Goal: Task Accomplishment & Management: Manage account settings

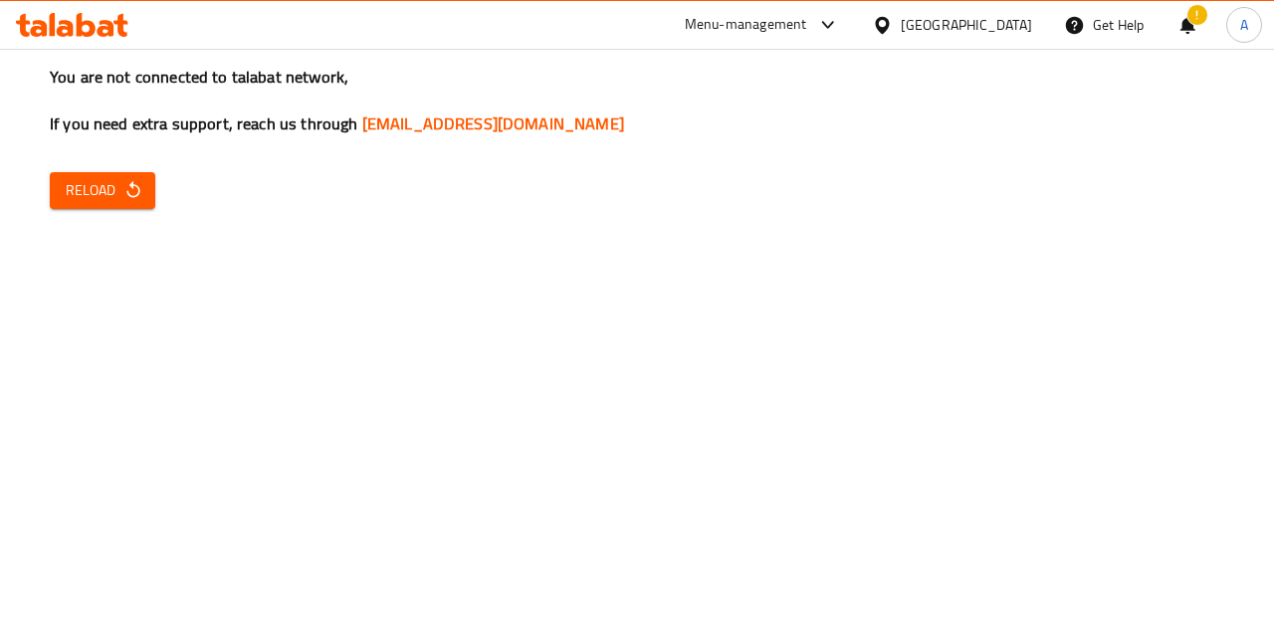
click at [81, 209] on div "You are not connected to talabat network, If you need extra support, reach us t…" at bounding box center [637, 314] width 1274 height 628
click at [139, 186] on icon "button" at bounding box center [133, 190] width 20 height 20
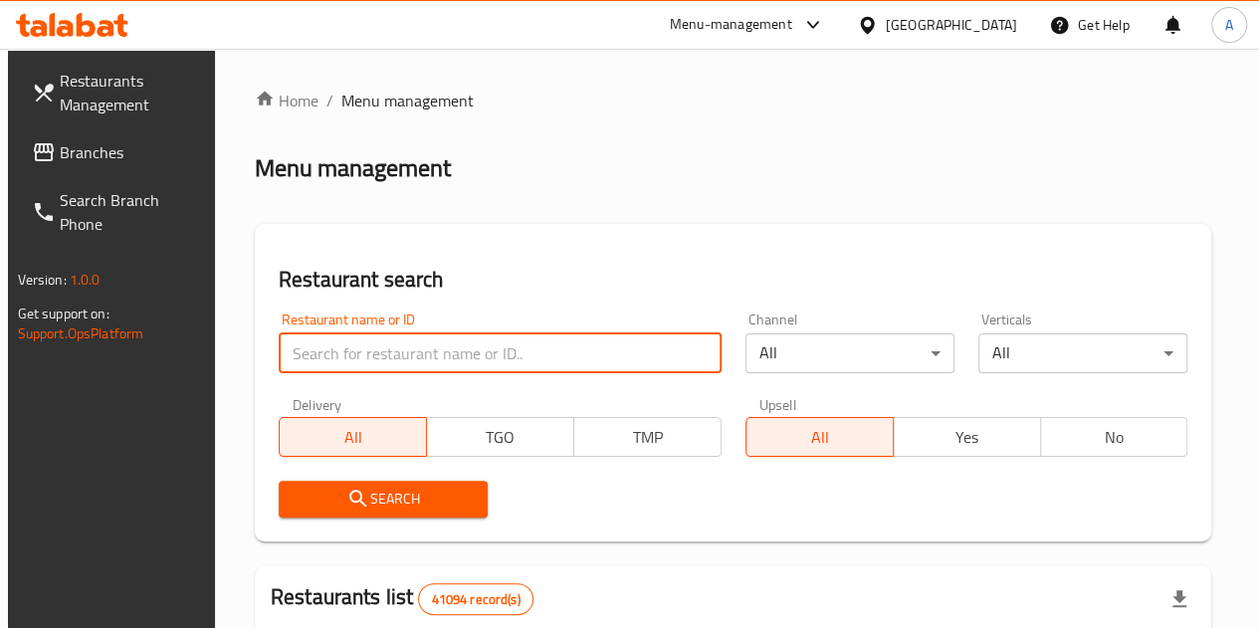
click at [416, 357] on input "search" at bounding box center [500, 353] width 443 height 40
paste input "688263"
type input "688263"
click button "Search" at bounding box center [383, 499] width 209 height 37
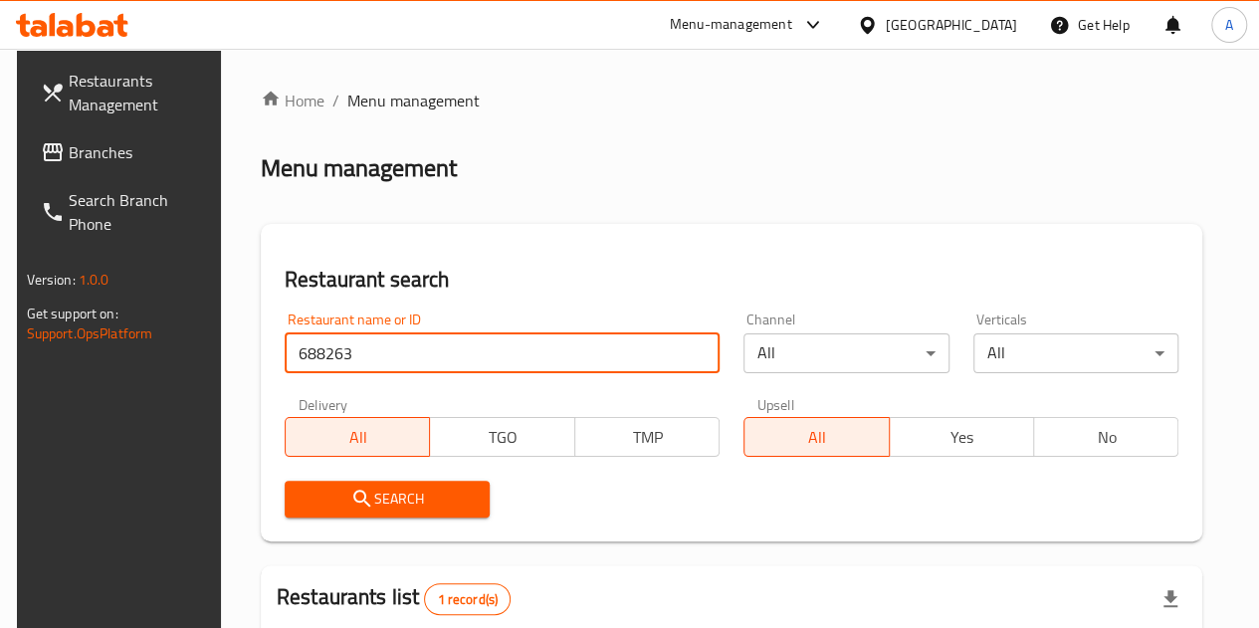
scroll to position [310, 0]
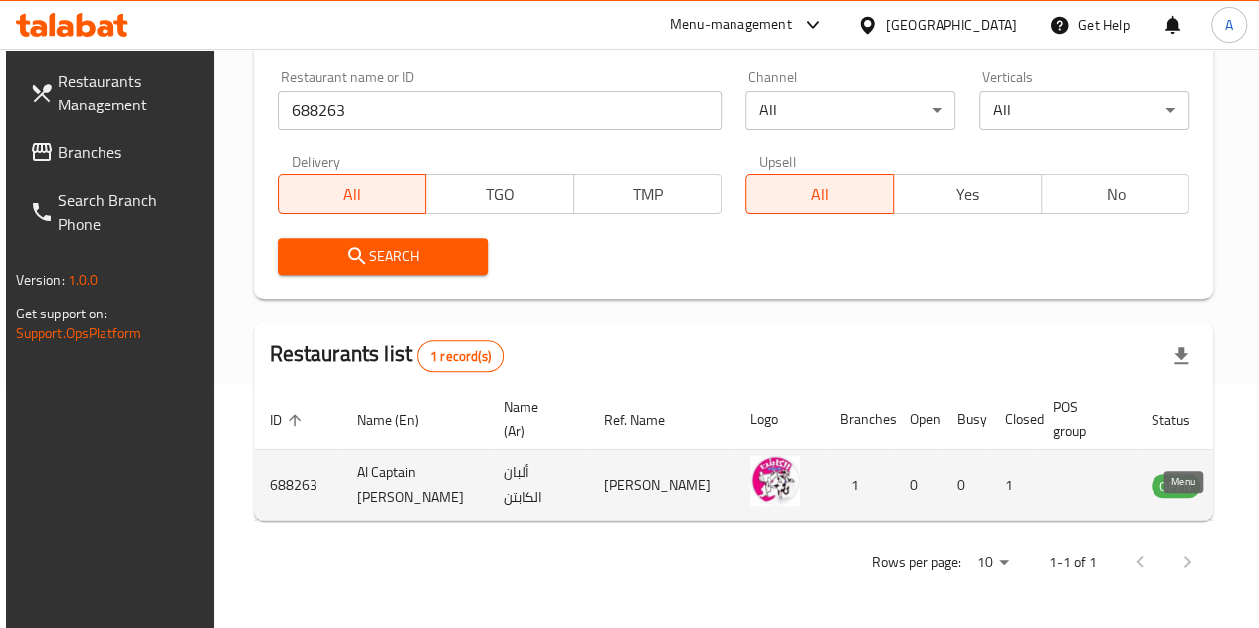
click at [1257, 478] on icon "enhanced table" at bounding box center [1268, 486] width 22 height 17
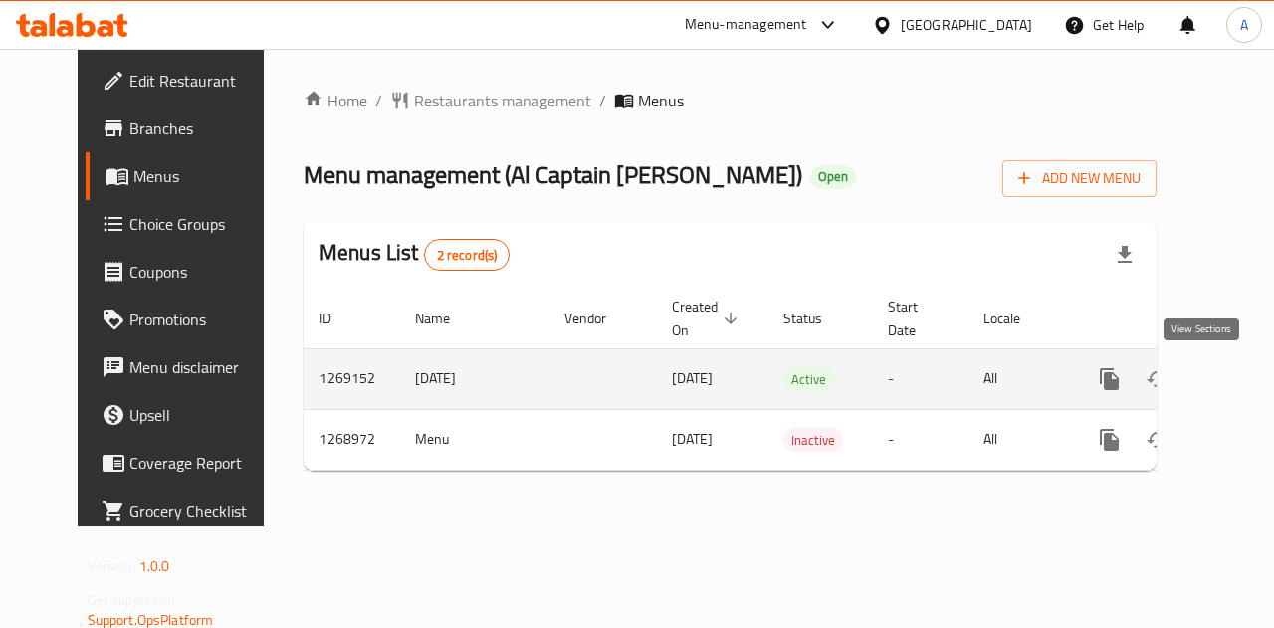
click at [1241, 386] on icon "enhanced table" at bounding box center [1253, 379] width 24 height 24
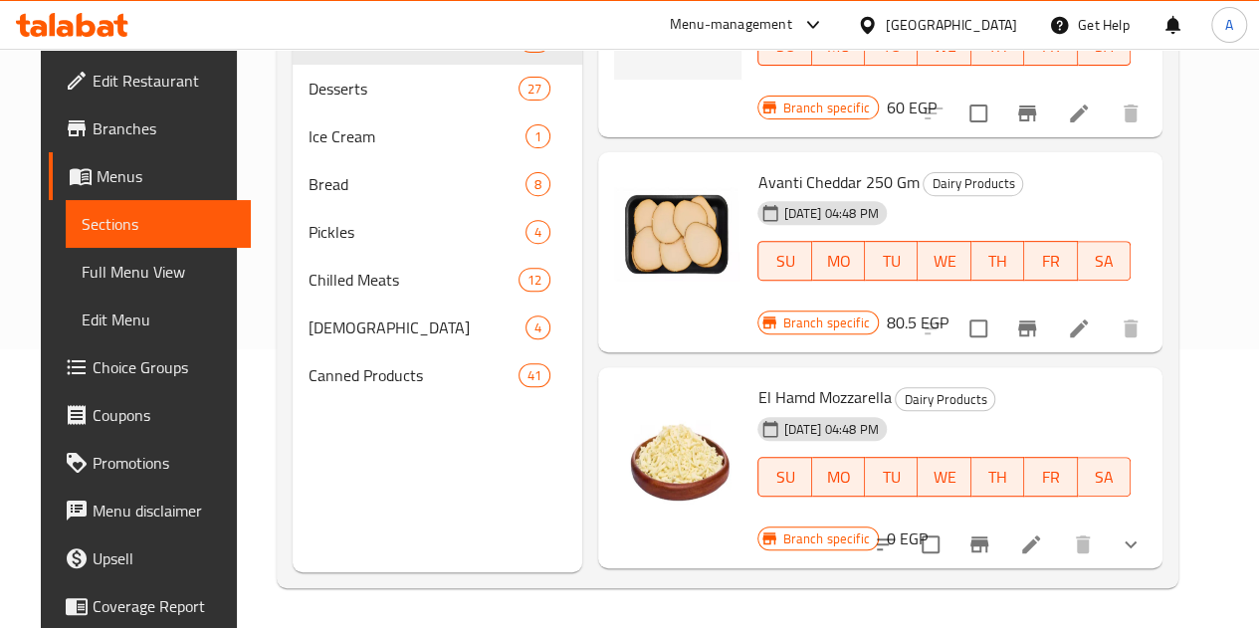
scroll to position [4604, 0]
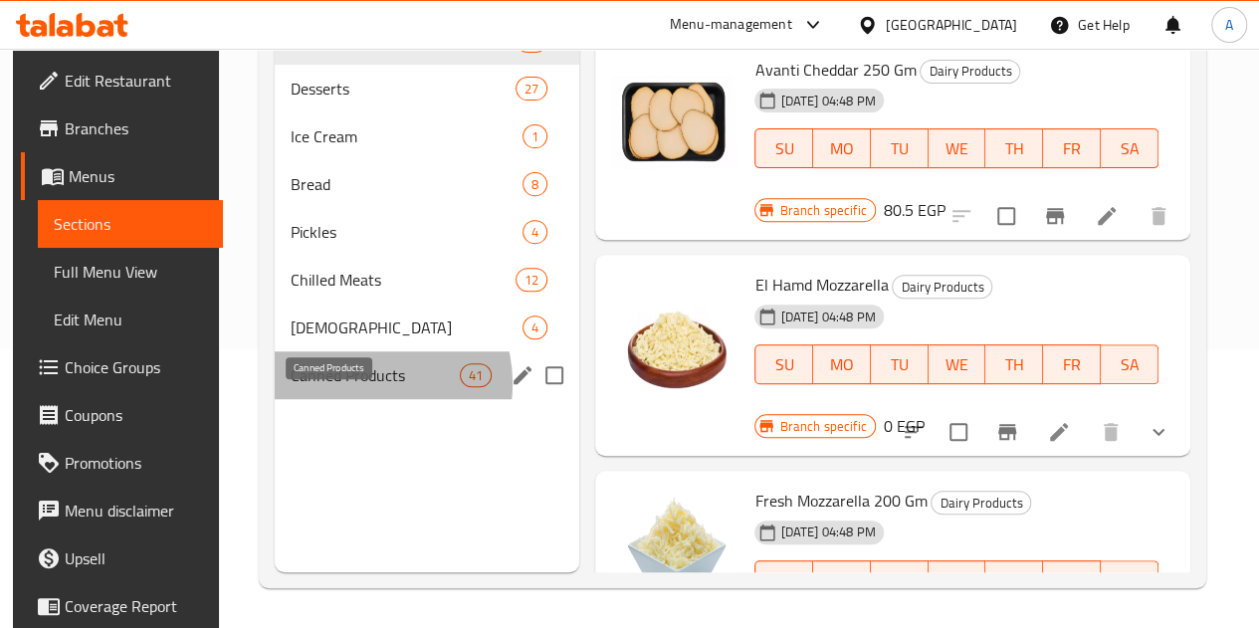
click at [359, 387] on span "Canned Products" at bounding box center [375, 375] width 169 height 24
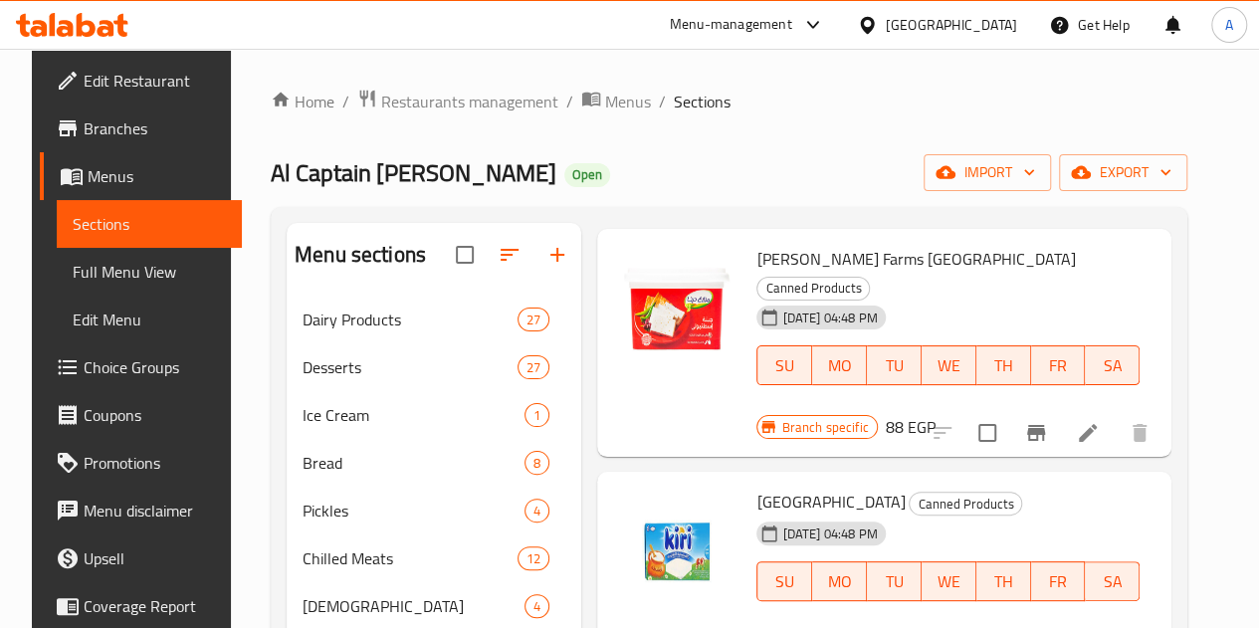
scroll to position [766, 0]
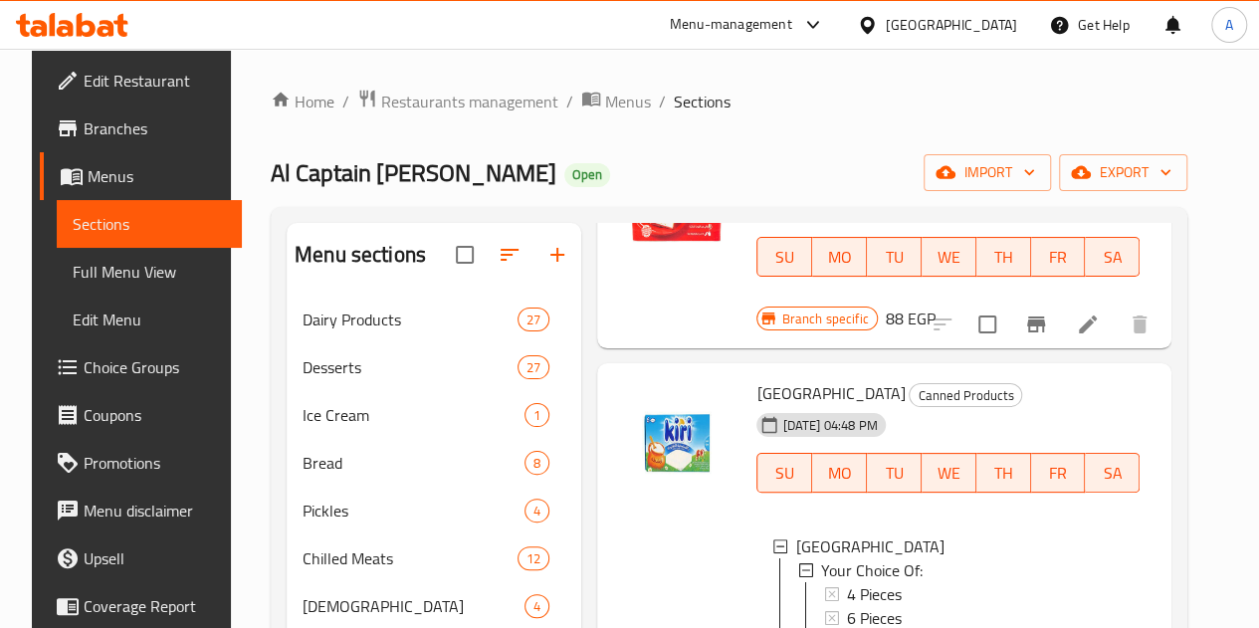
scroll to position [875, 0]
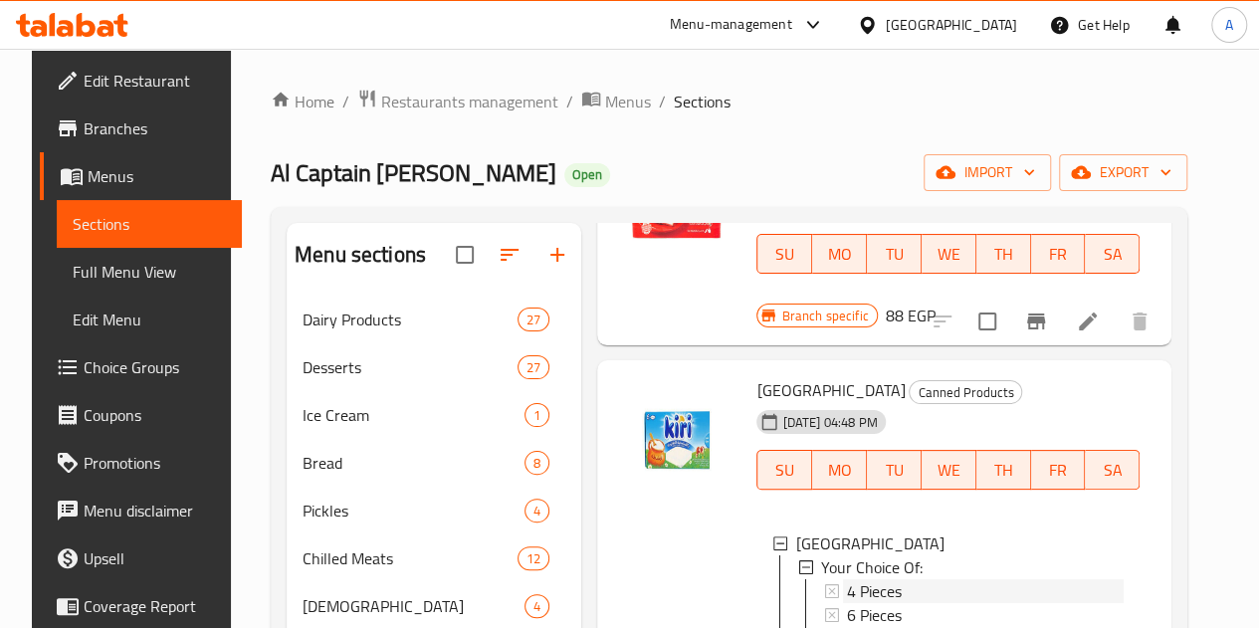
click at [847, 579] on span "4 Pieces" at bounding box center [874, 591] width 55 height 24
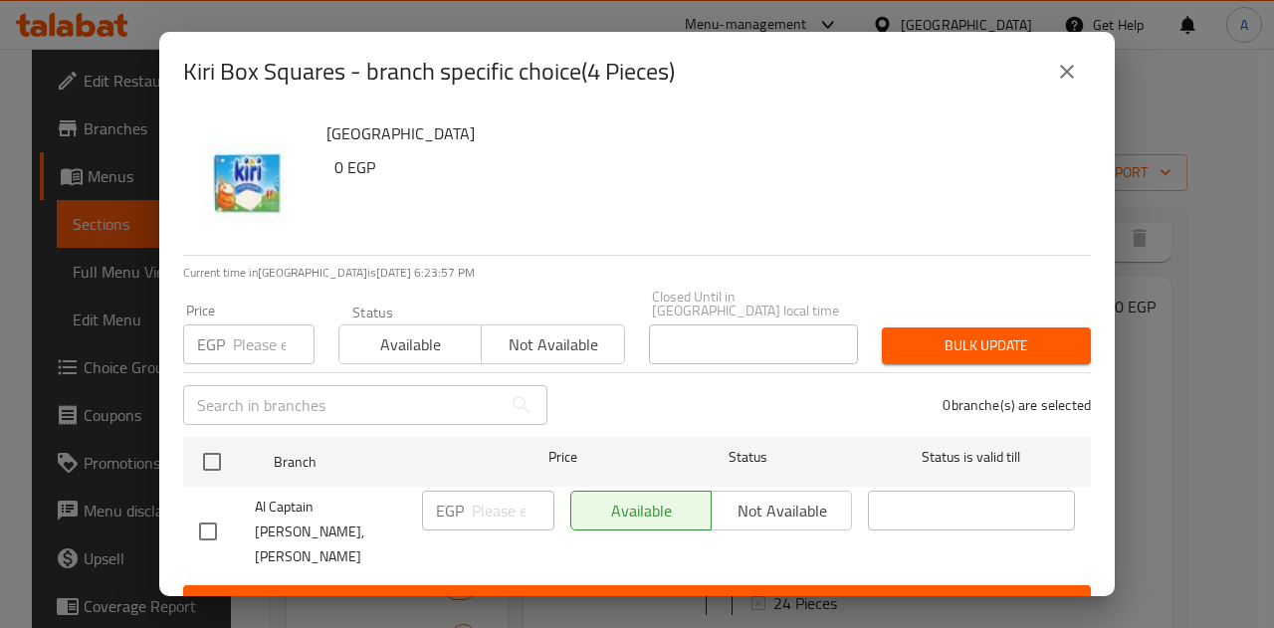
click at [212, 511] on input "checkbox" at bounding box center [208, 532] width 42 height 42
checkbox input "true"
click at [485, 491] on input "number" at bounding box center [513, 511] width 83 height 40
type input "45"
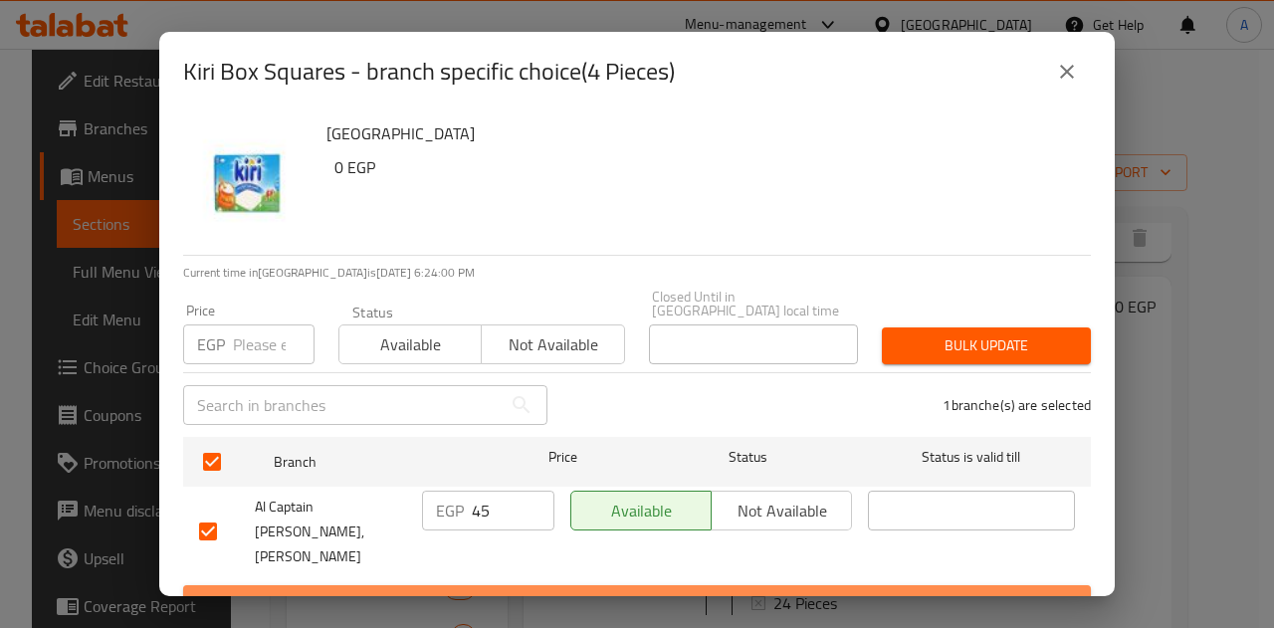
click at [518, 591] on span "Save" at bounding box center [637, 603] width 876 height 25
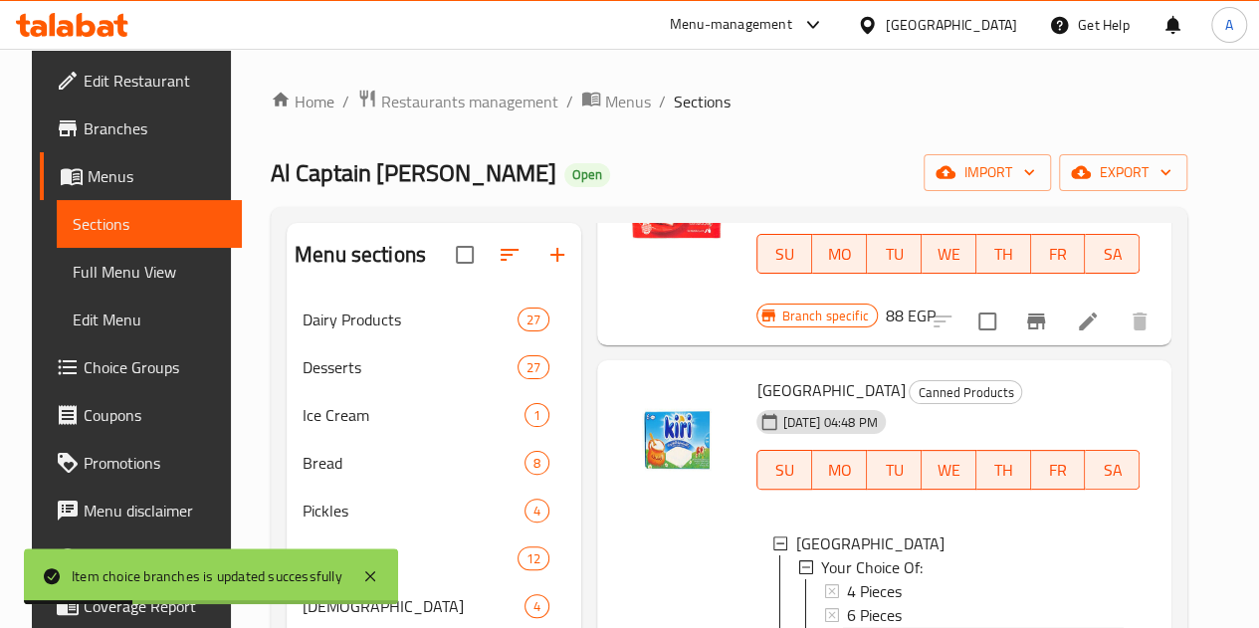
click at [847, 627] on div "8 Pieces" at bounding box center [985, 639] width 277 height 24
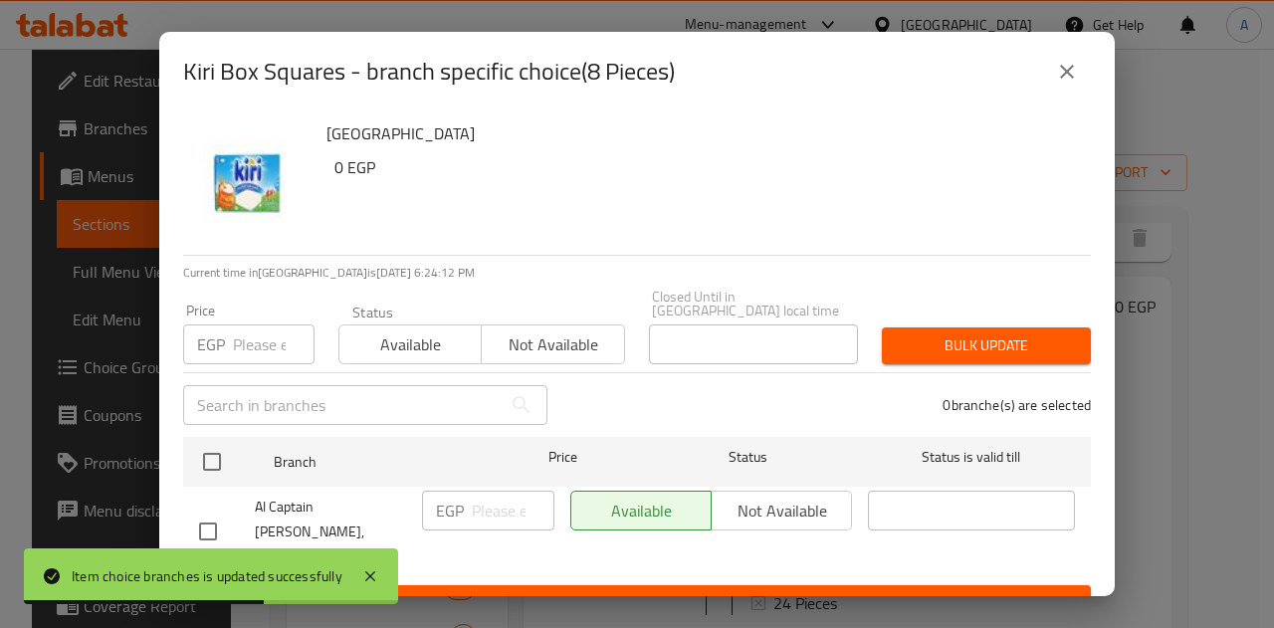
click at [212, 512] on input "checkbox" at bounding box center [208, 532] width 42 height 42
checkbox input "true"
click at [486, 497] on input "number" at bounding box center [513, 511] width 83 height 40
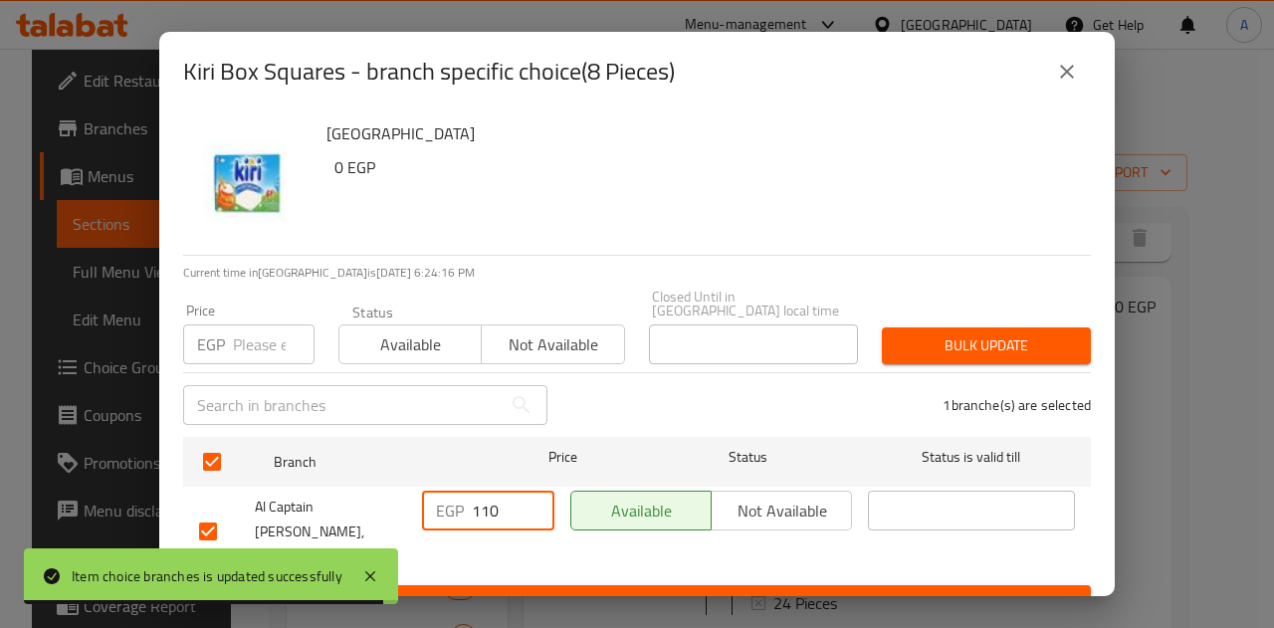
type input "110"
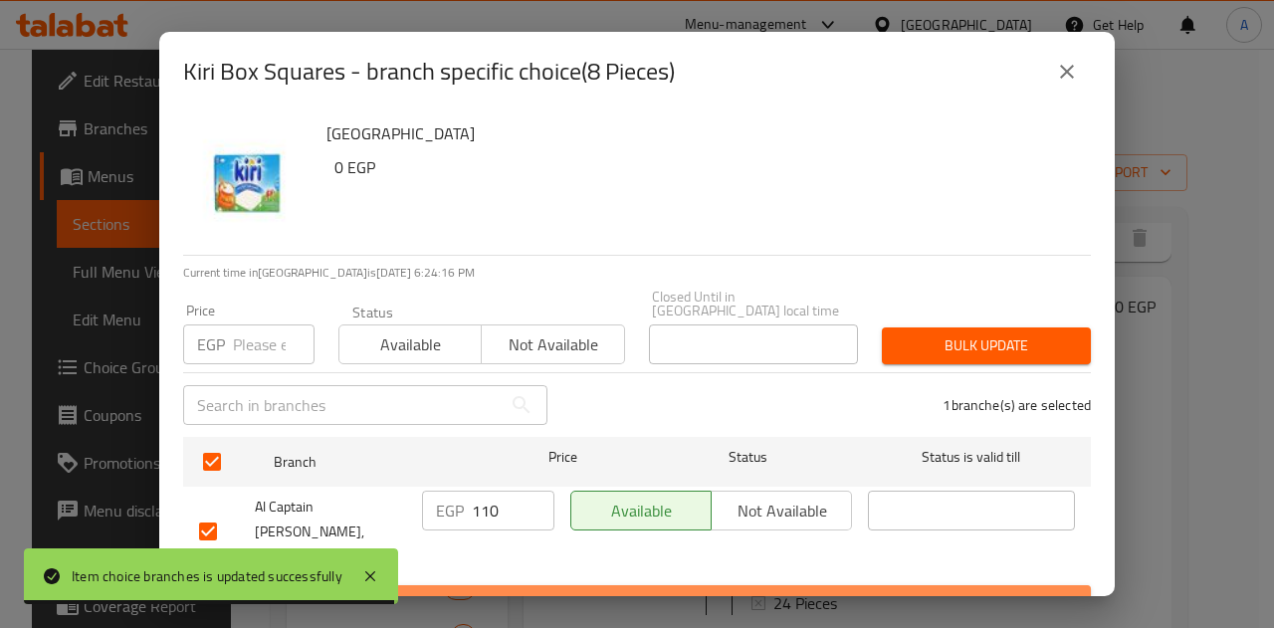
click at [506, 591] on span "Save" at bounding box center [637, 603] width 876 height 25
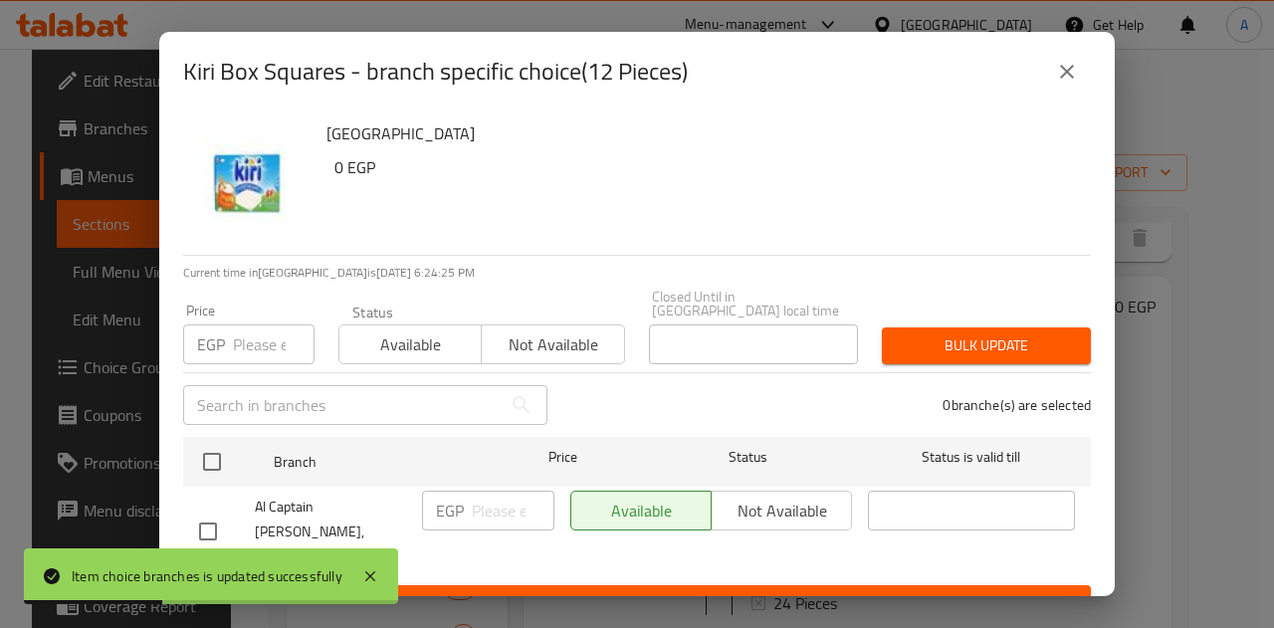
click at [211, 511] on input "checkbox" at bounding box center [208, 532] width 42 height 42
checkbox input "true"
click at [494, 500] on input "1" at bounding box center [513, 511] width 83 height 40
type input "121"
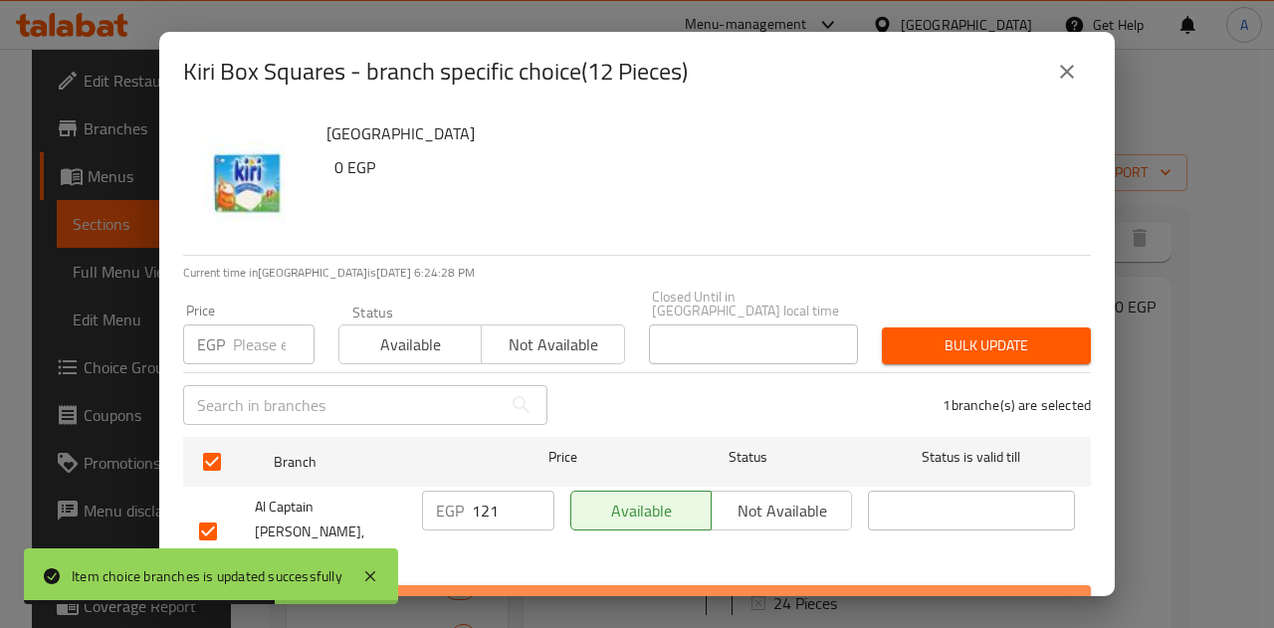
click at [524, 591] on span "Save" at bounding box center [637, 603] width 876 height 25
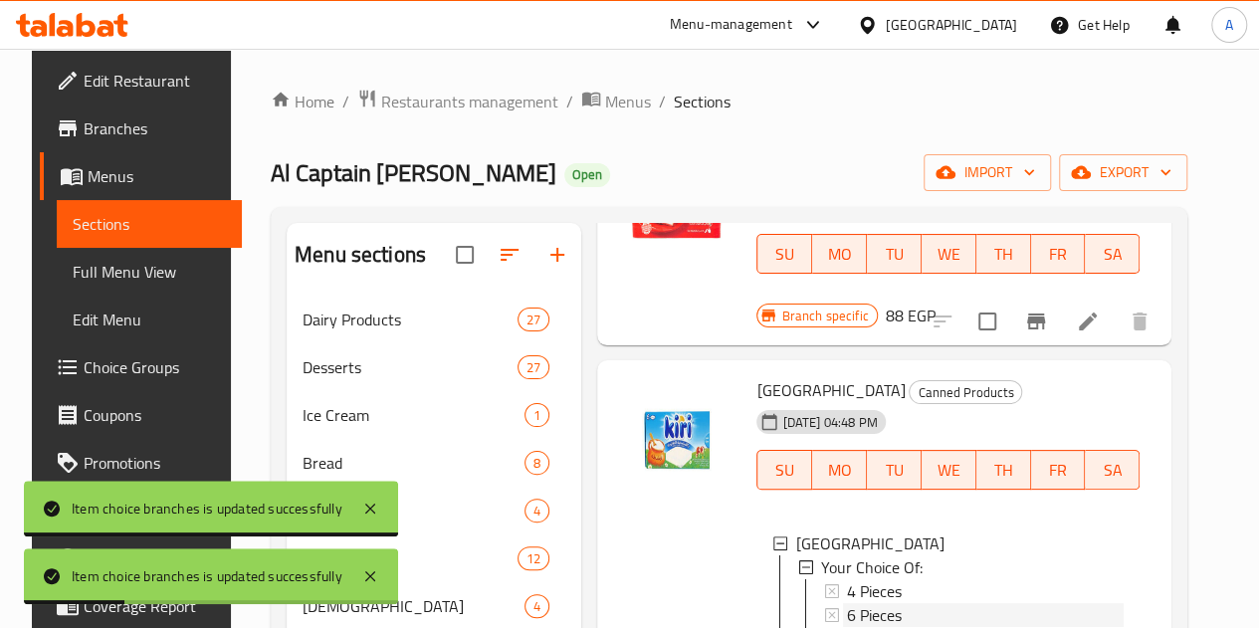
click at [869, 603] on div "6 Pieces" at bounding box center [985, 615] width 277 height 24
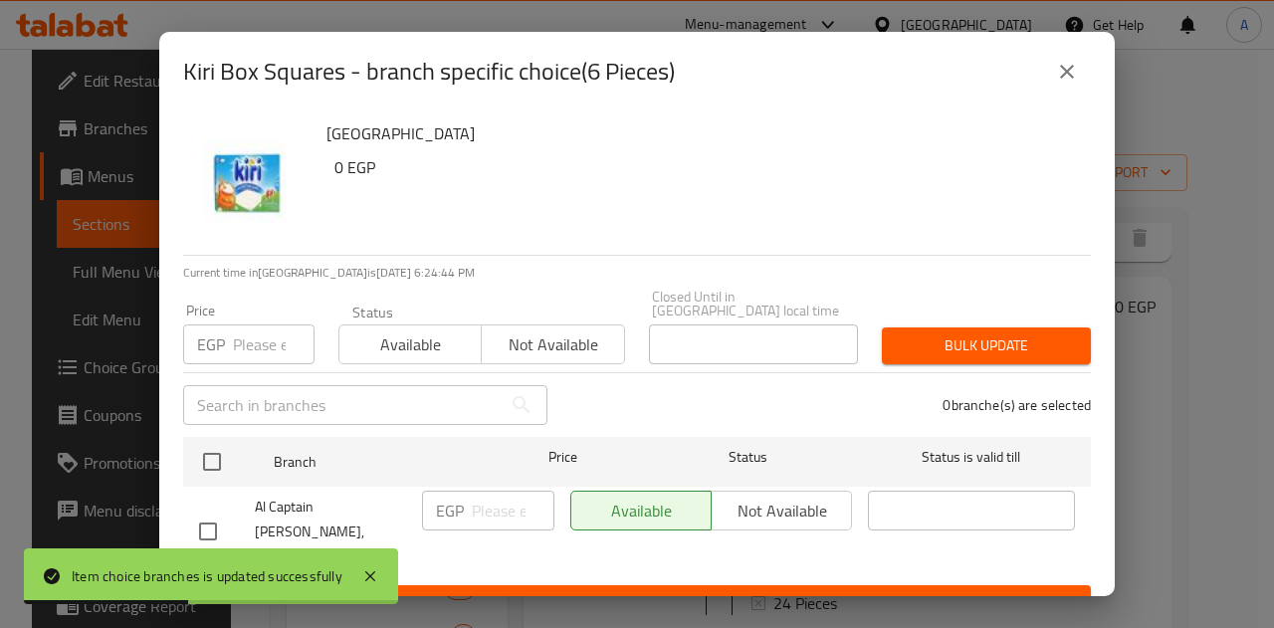
click at [214, 511] on input "checkbox" at bounding box center [208, 532] width 42 height 42
checkbox input "true"
click at [498, 516] on input "number" at bounding box center [513, 511] width 83 height 40
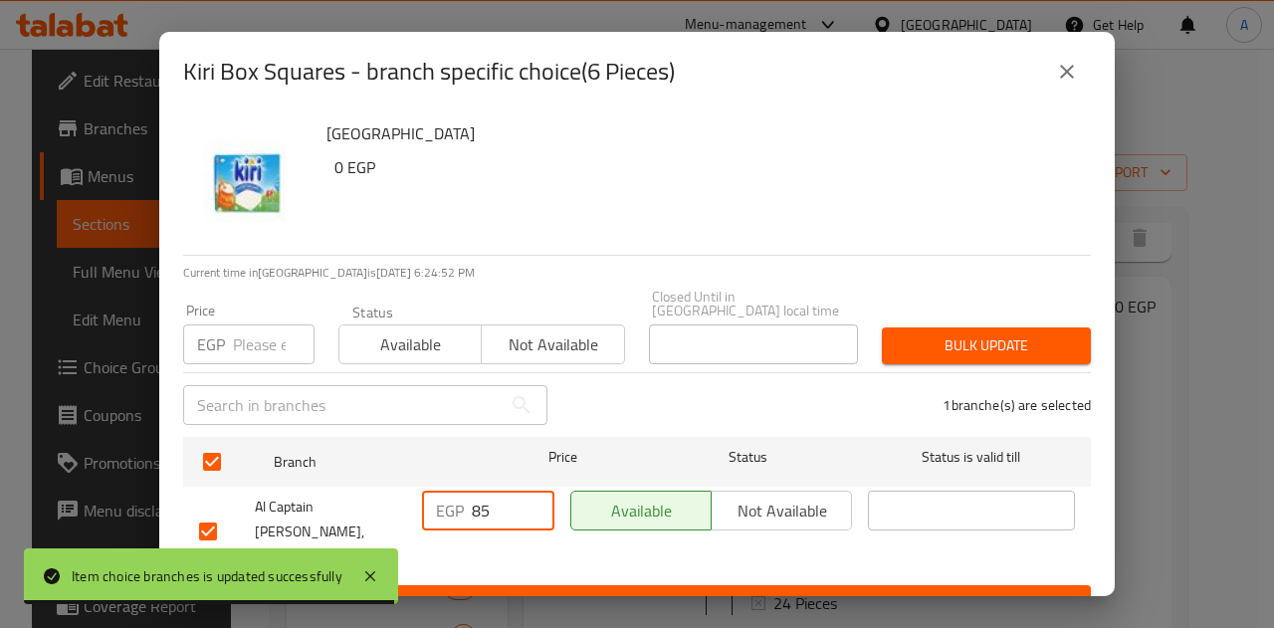
type input "85"
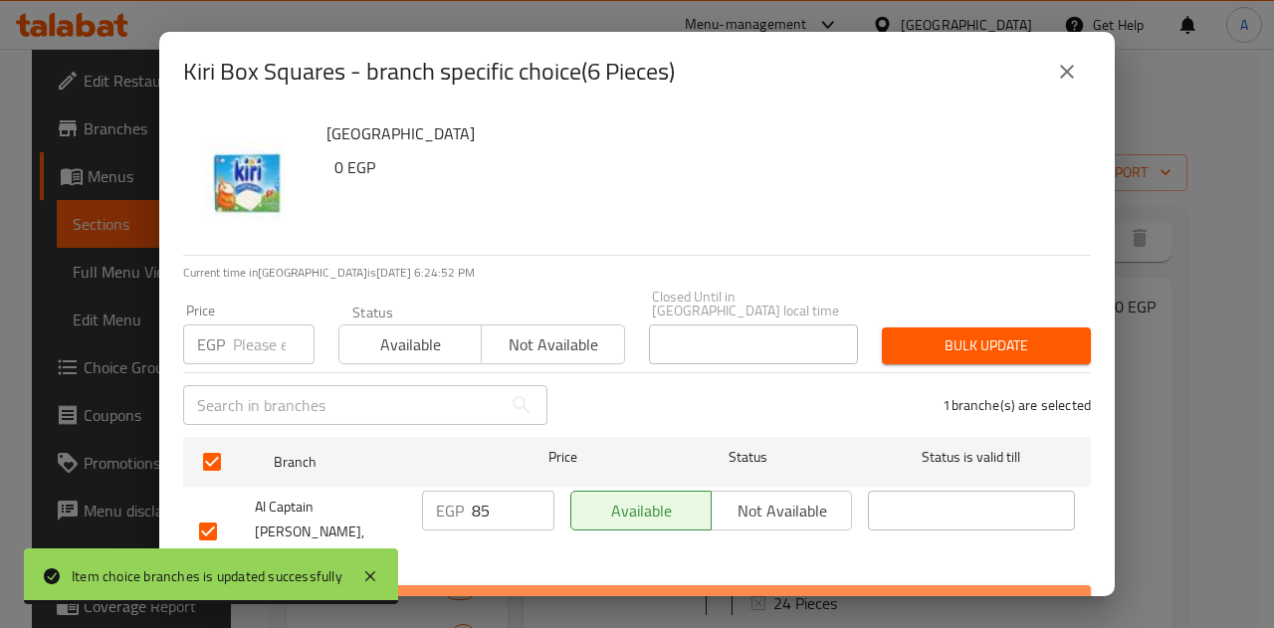
click at [492, 591] on span "Save" at bounding box center [637, 603] width 876 height 25
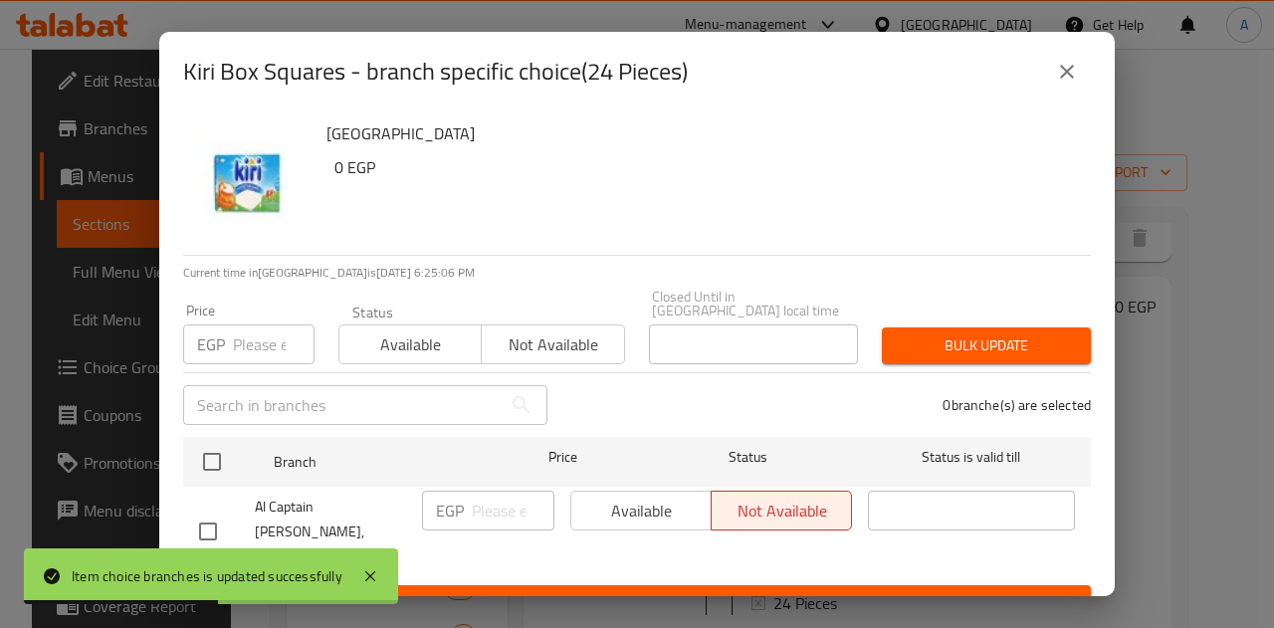
click at [203, 511] on input "checkbox" at bounding box center [208, 532] width 42 height 42
checkbox input "true"
click at [481, 509] on input "number" at bounding box center [513, 511] width 83 height 40
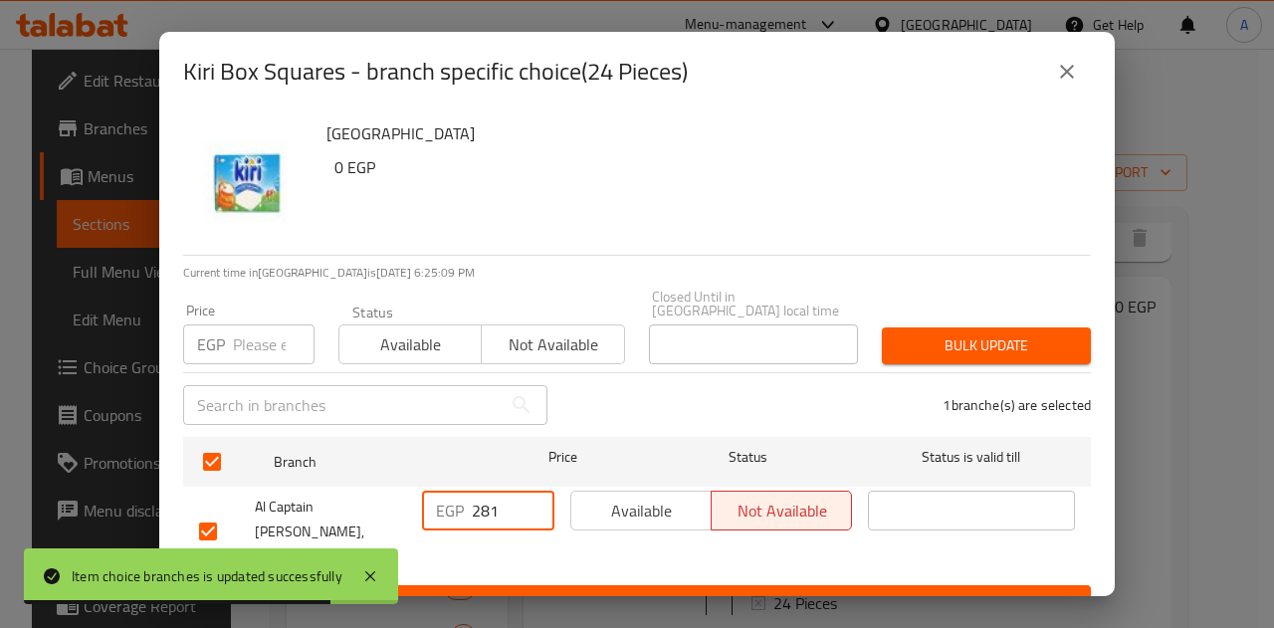
type input "281"
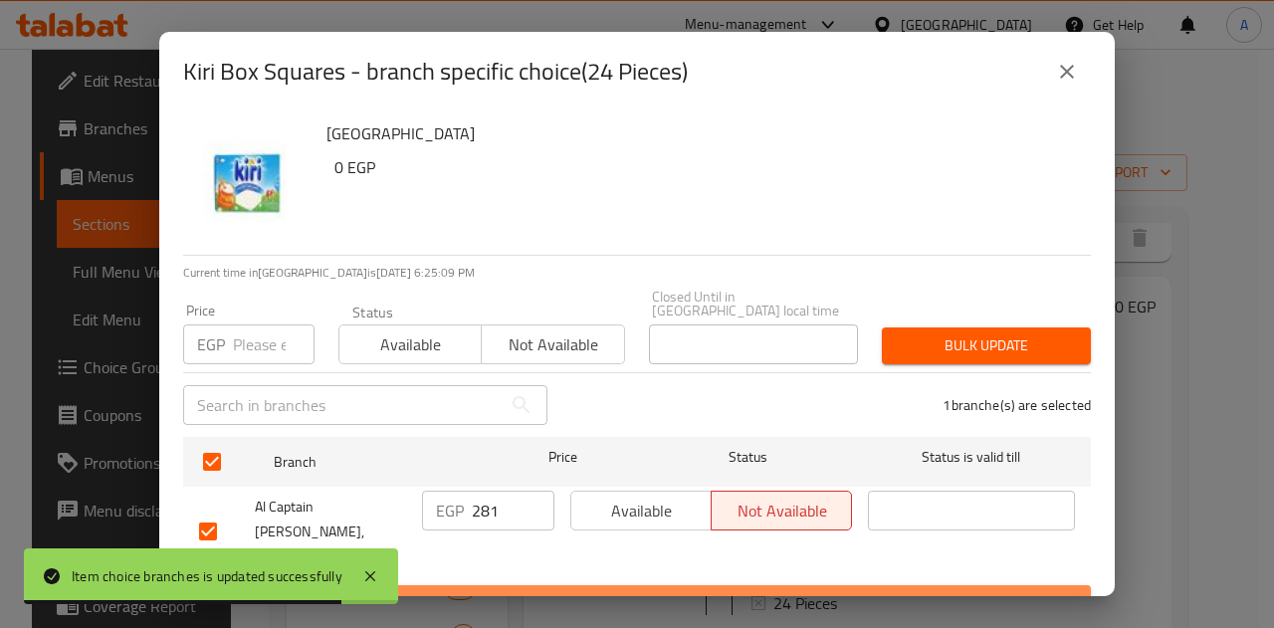
click at [566, 591] on span "Save" at bounding box center [637, 603] width 876 height 25
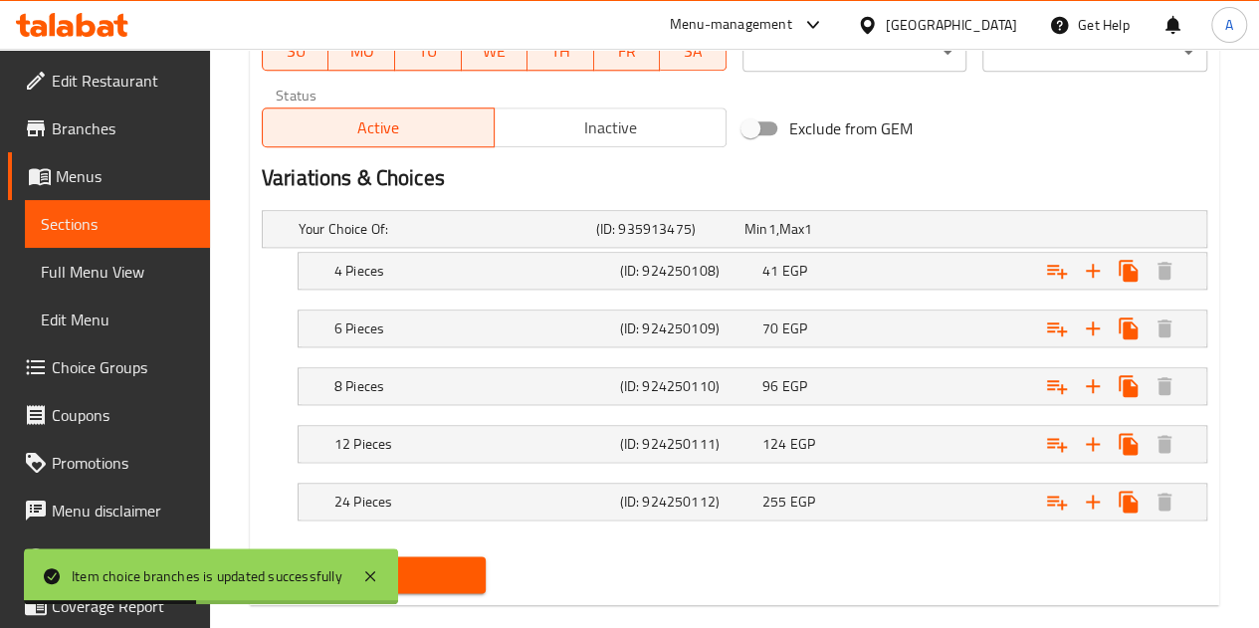
scroll to position [1020, 0]
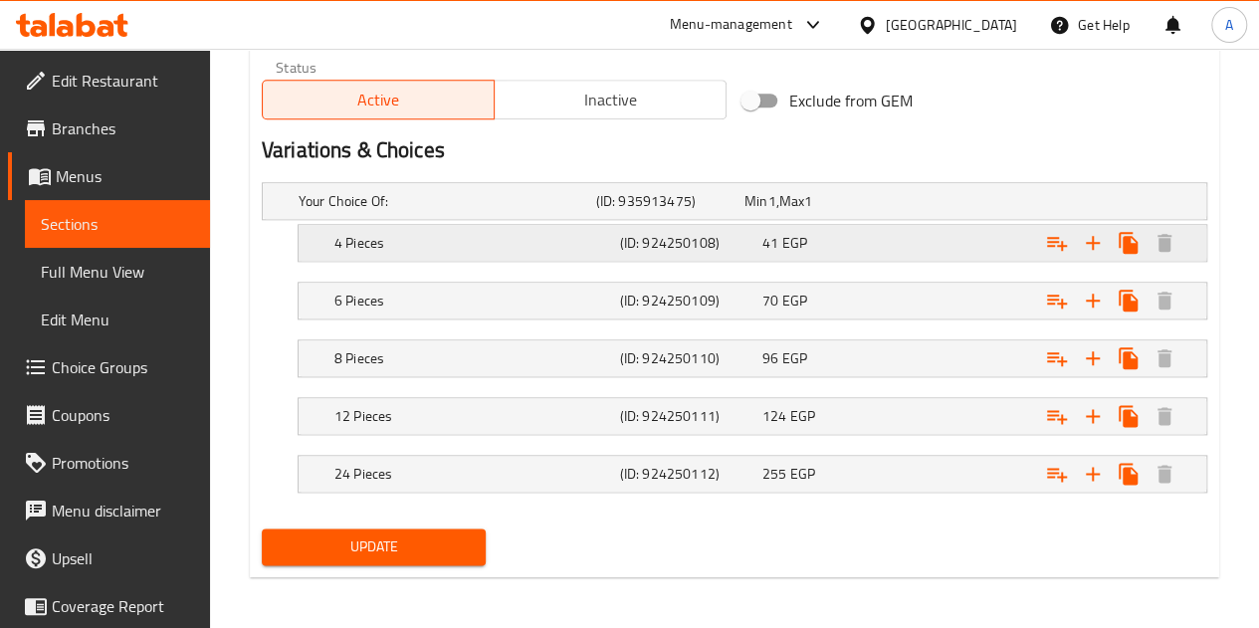
click at [845, 246] on div "41 EGP" at bounding box center [829, 243] width 134 height 20
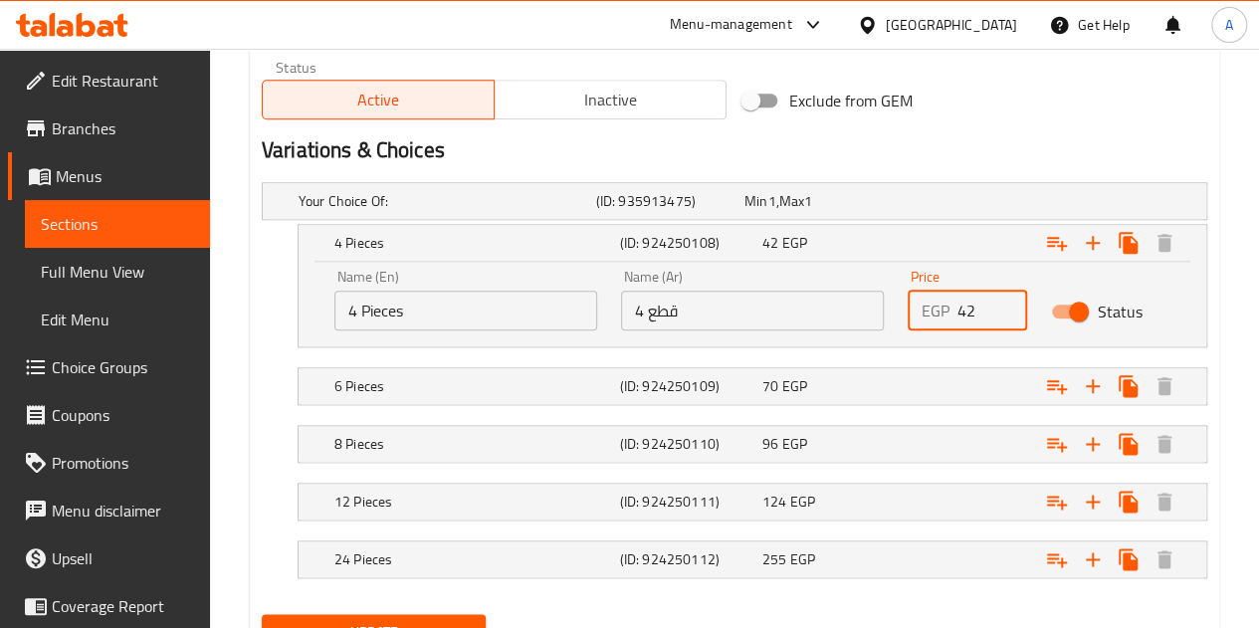
click at [1005, 303] on input "42" at bounding box center [992, 311] width 70 height 40
click at [1005, 303] on input "43" at bounding box center [992, 311] width 70 height 40
type input "44"
click at [1005, 303] on input "44" at bounding box center [992, 311] width 70 height 40
click at [895, 376] on div "70 EGP" at bounding box center [829, 386] width 134 height 20
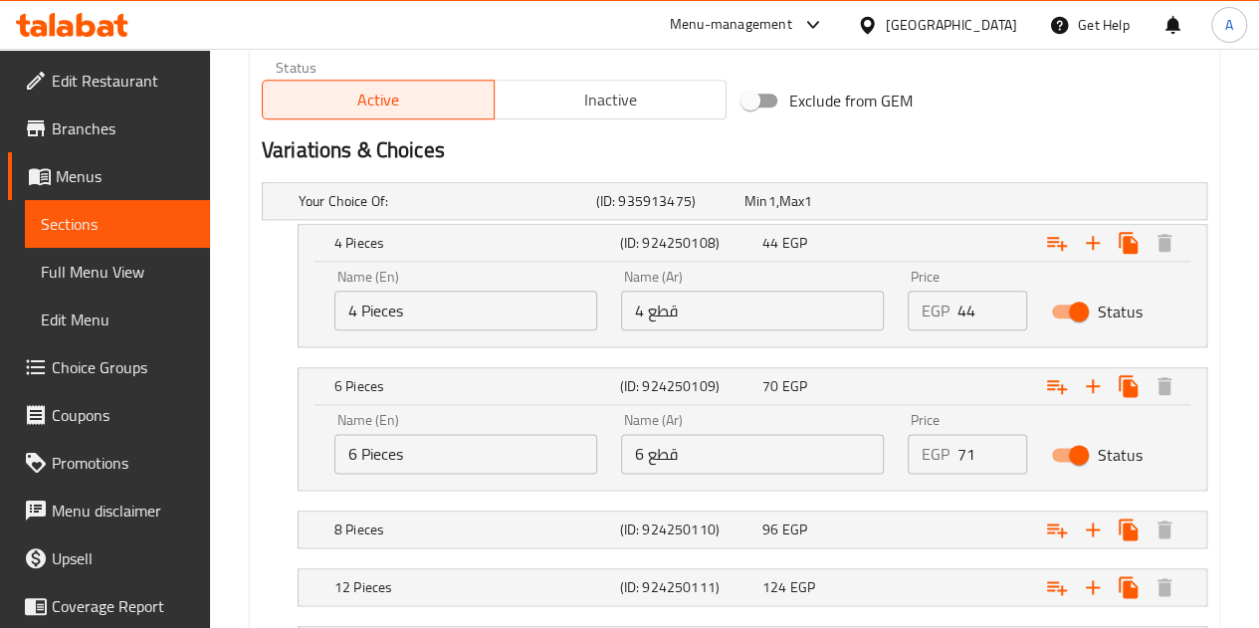
click at [1000, 440] on input "71" at bounding box center [992, 454] width 70 height 40
click at [1000, 440] on input "72" at bounding box center [992, 454] width 70 height 40
click at [1000, 440] on input "73" at bounding box center [992, 454] width 70 height 40
click at [1000, 440] on input "74" at bounding box center [992, 454] width 70 height 40
click at [1000, 440] on input "75" at bounding box center [992, 454] width 70 height 40
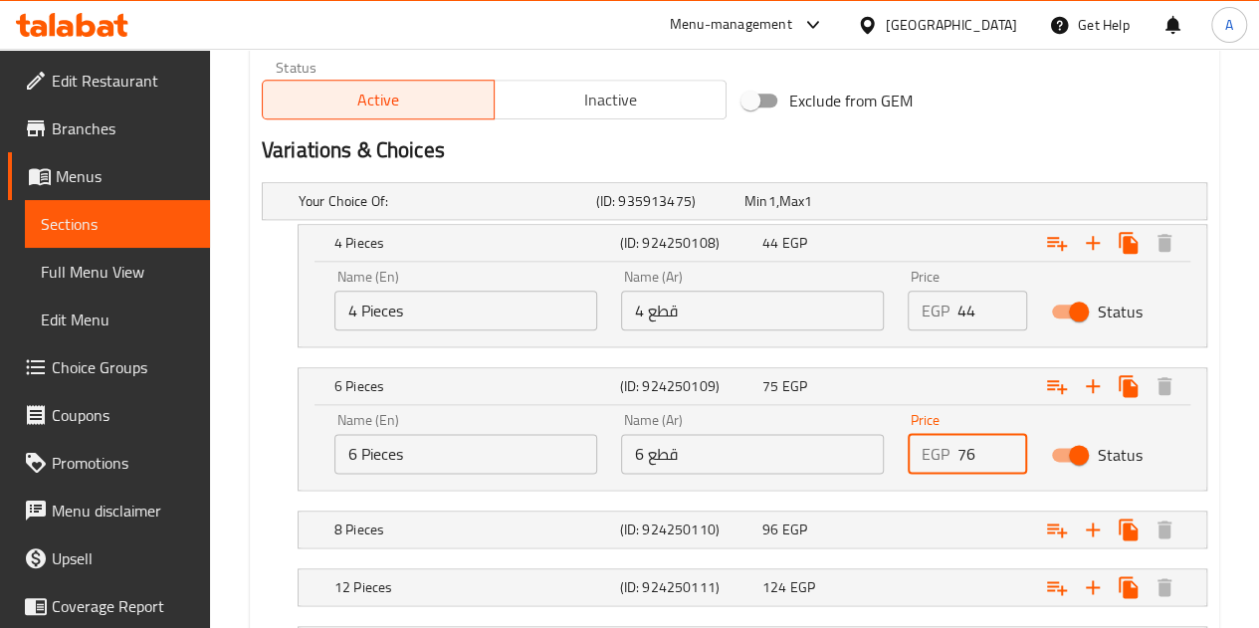
click at [1000, 440] on input "76" at bounding box center [992, 454] width 70 height 40
click at [1000, 440] on input "77" at bounding box center [992, 454] width 70 height 40
click at [1000, 440] on input "78" at bounding box center [992, 454] width 70 height 40
click at [1000, 440] on input "79" at bounding box center [992, 454] width 70 height 40
click at [1000, 440] on input "80" at bounding box center [992, 454] width 70 height 40
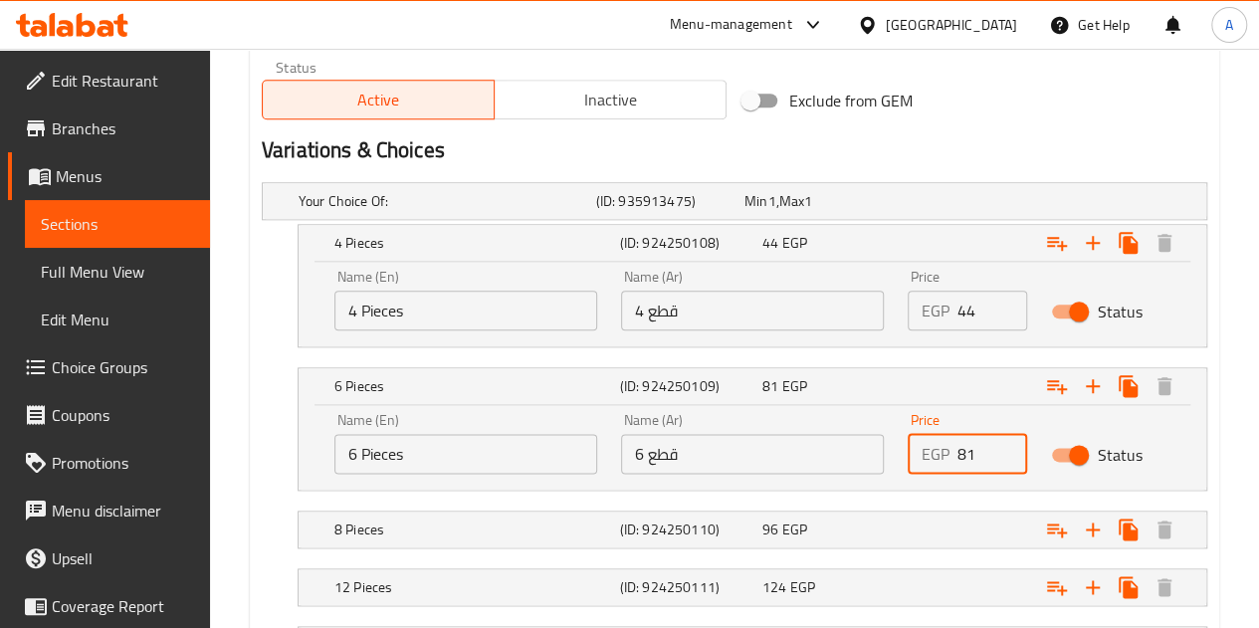
click at [1000, 440] on input "81" at bounding box center [992, 454] width 70 height 40
click at [1000, 440] on input "82" at bounding box center [992, 454] width 70 height 40
click at [1000, 440] on input "83" at bounding box center [992, 454] width 70 height 40
click at [1000, 440] on input "84" at bounding box center [992, 454] width 70 height 40
type input "85"
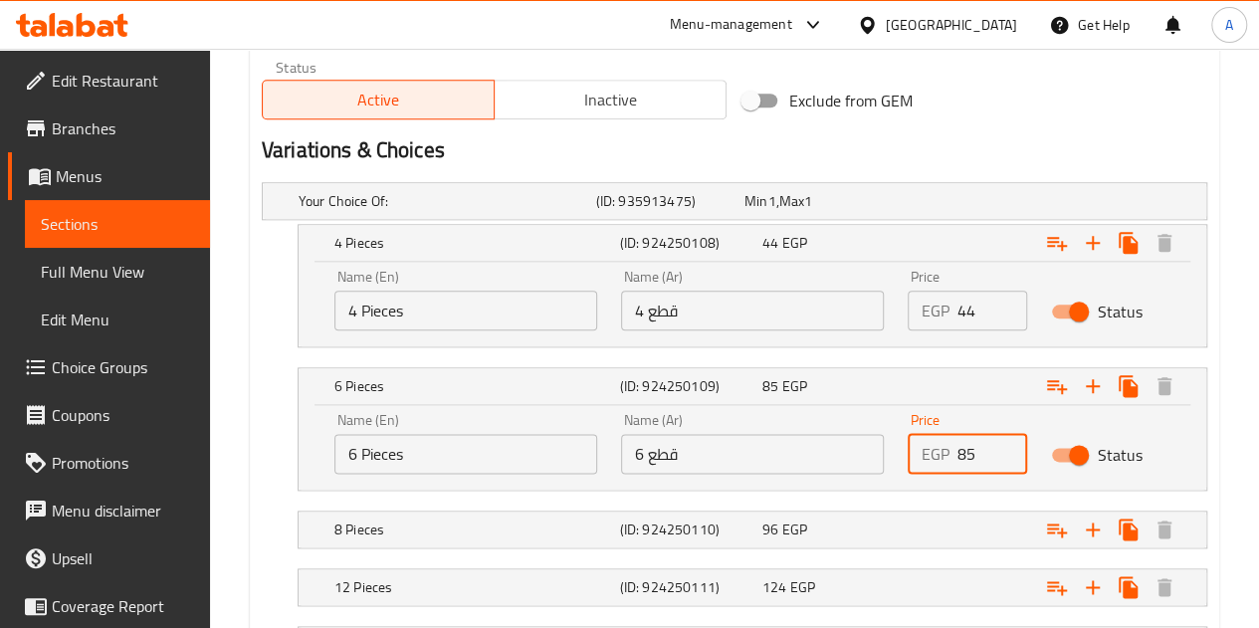
click at [1000, 440] on input "85" at bounding box center [992, 454] width 70 height 40
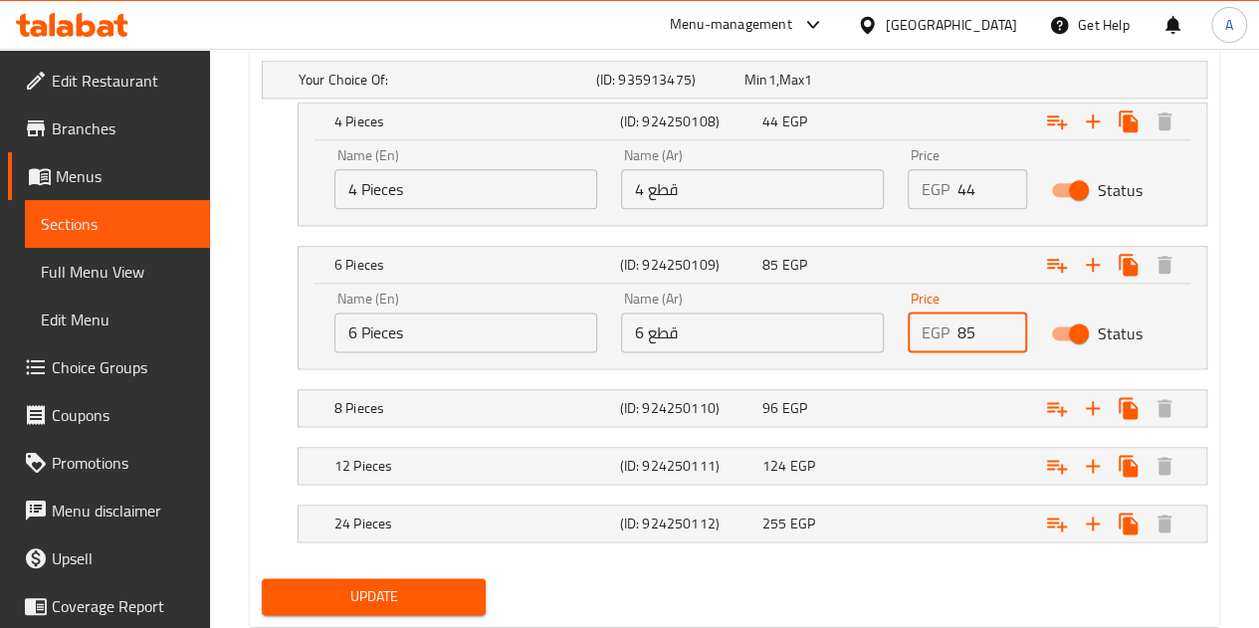
scroll to position [1146, 0]
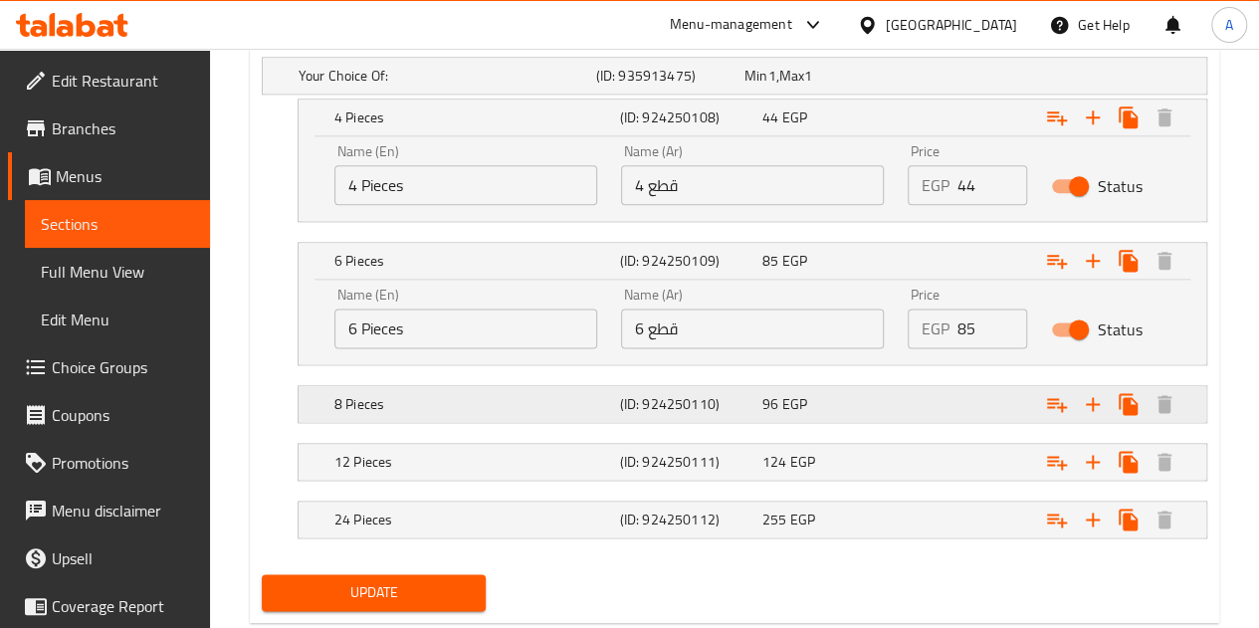
click at [912, 393] on div "Expand" at bounding box center [1044, 404] width 286 height 44
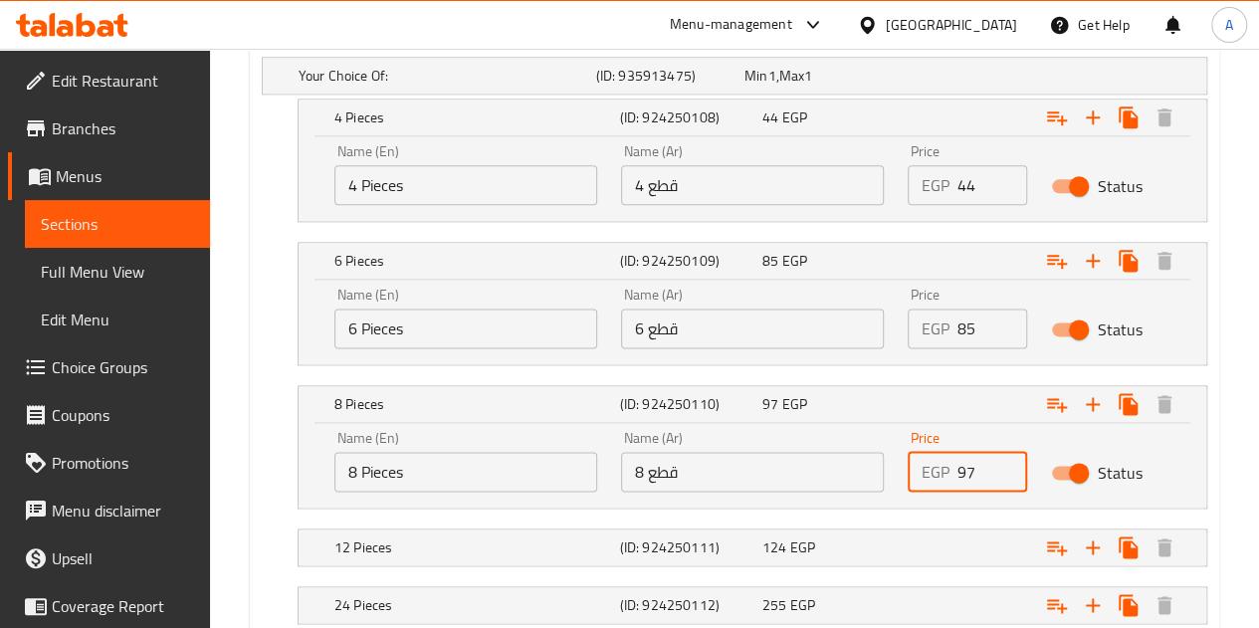
click at [1007, 465] on input "97" at bounding box center [992, 472] width 70 height 40
click at [1007, 465] on input "98" at bounding box center [992, 472] width 70 height 40
click at [1007, 465] on input "99" at bounding box center [992, 472] width 70 height 40
click at [1007, 465] on input "100" at bounding box center [992, 472] width 70 height 40
click at [1007, 465] on input "101" at bounding box center [992, 472] width 70 height 40
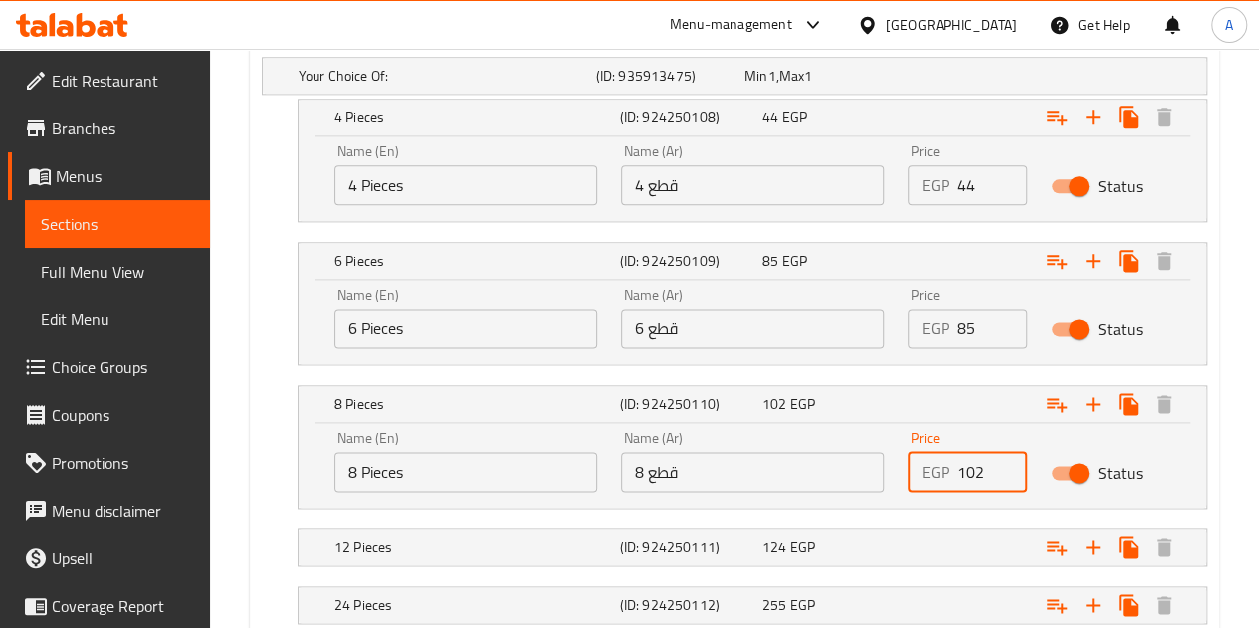
click at [1007, 465] on input "102" at bounding box center [992, 472] width 70 height 40
click at [1007, 465] on input "103" at bounding box center [992, 472] width 70 height 40
click at [1007, 465] on input "104" at bounding box center [992, 472] width 70 height 40
click at [1007, 465] on input "105" at bounding box center [992, 472] width 70 height 40
click at [1007, 465] on input "106" at bounding box center [992, 472] width 70 height 40
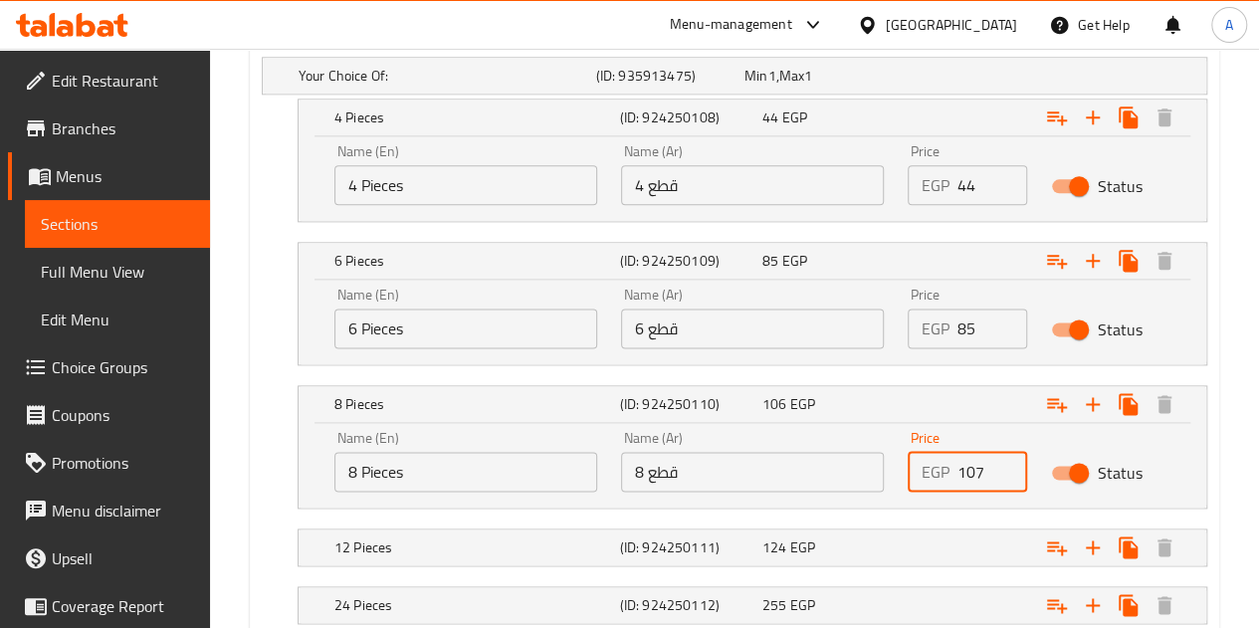
click at [1007, 465] on input "107" at bounding box center [992, 472] width 70 height 40
click at [1007, 465] on input "108" at bounding box center [992, 472] width 70 height 40
click at [1007, 465] on input "109" at bounding box center [992, 472] width 70 height 40
type input "110"
click at [1007, 465] on input "110" at bounding box center [992, 472] width 70 height 40
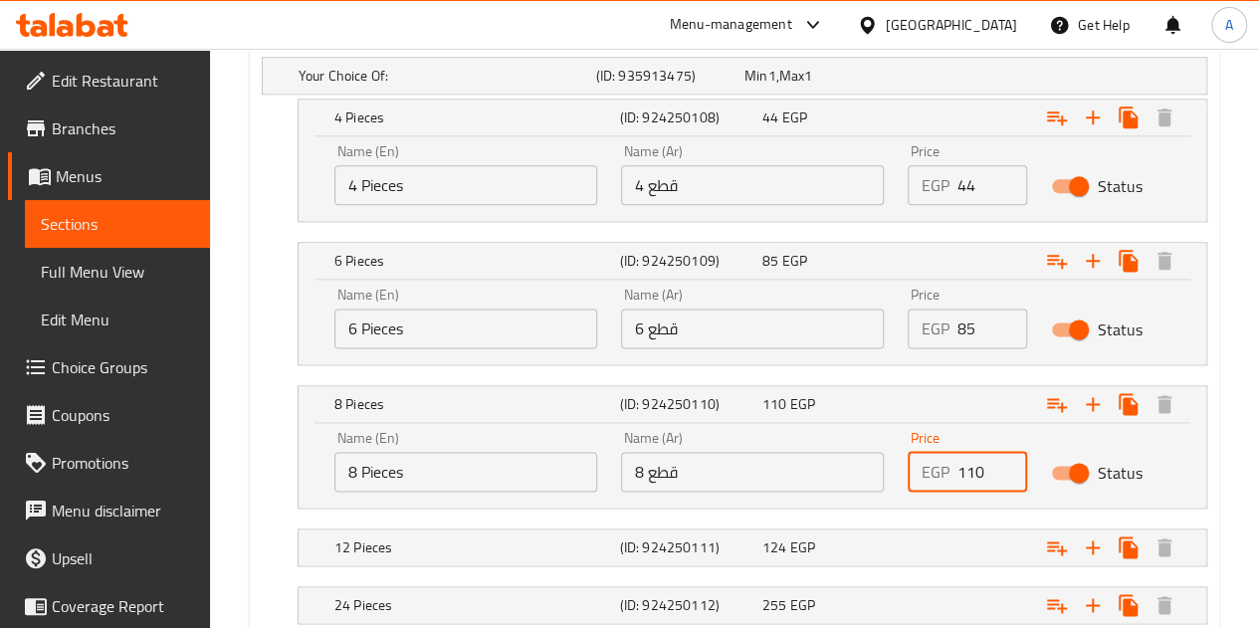
scroll to position [1277, 0]
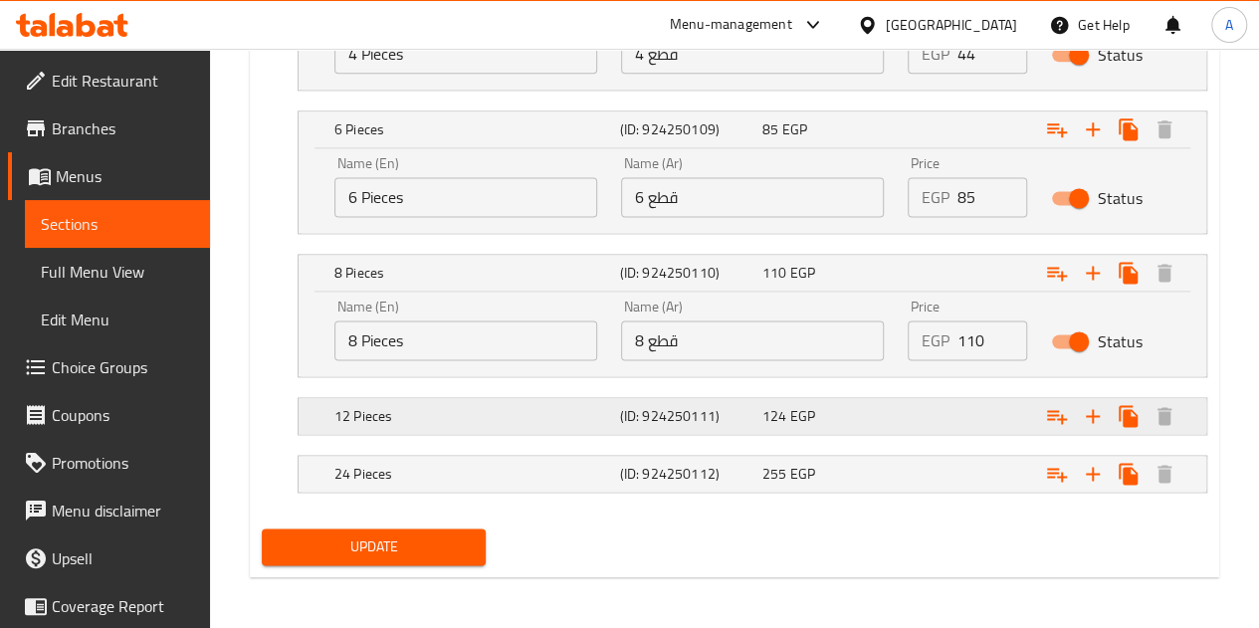
click at [950, 408] on div "Expand" at bounding box center [1044, 416] width 286 height 44
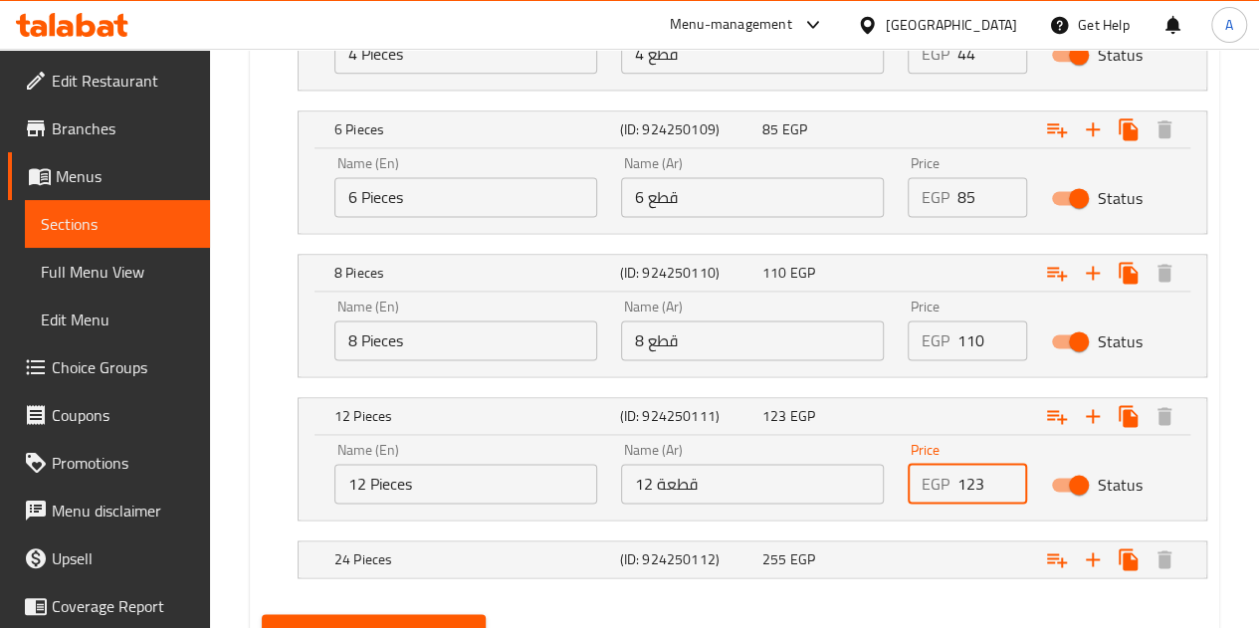
click at [1007, 487] on input "123" at bounding box center [992, 484] width 70 height 40
click at [1007, 487] on input "122" at bounding box center [992, 484] width 70 height 40
type input "121"
click at [1007, 487] on input "121" at bounding box center [992, 484] width 70 height 40
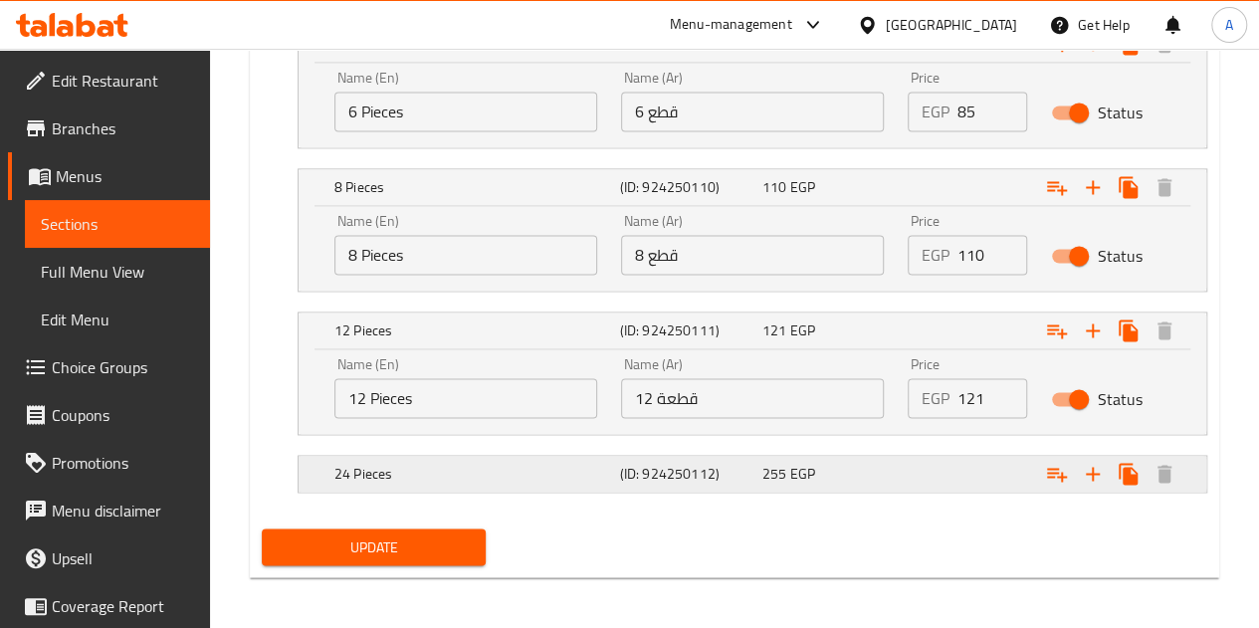
click at [828, 467] on div "255 EGP" at bounding box center [829, 474] width 134 height 20
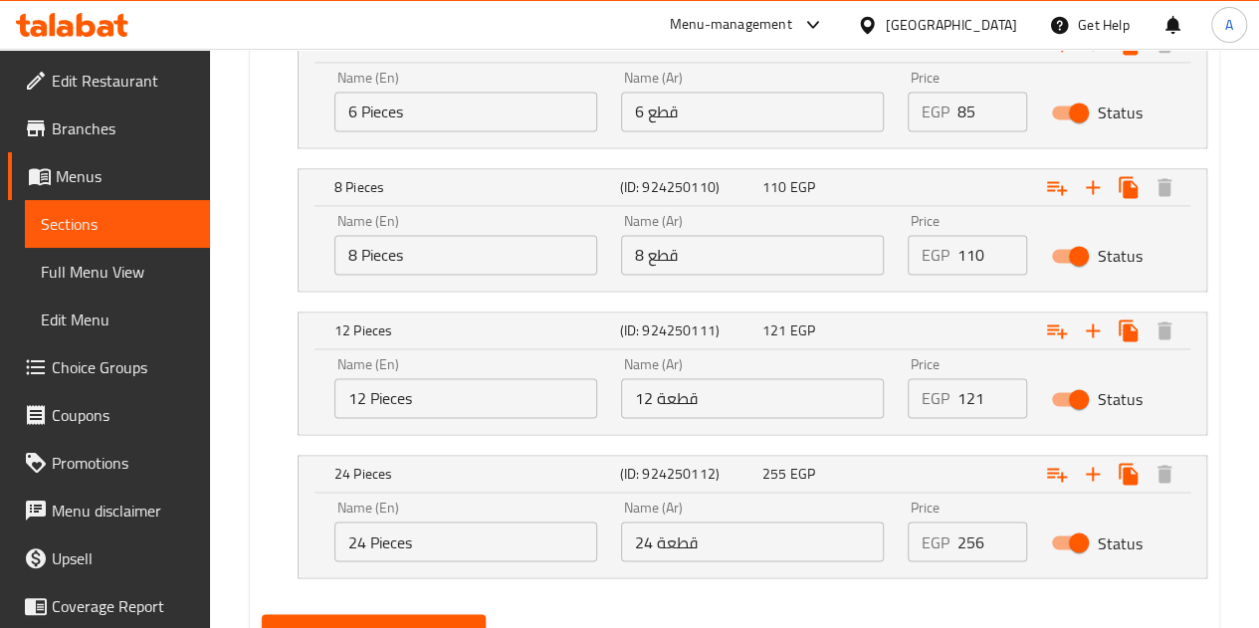
click at [1005, 535] on input "256" at bounding box center [992, 542] width 70 height 40
click at [1005, 535] on input "257" at bounding box center [992, 542] width 70 height 40
click at [1005, 535] on input "258" at bounding box center [992, 542] width 70 height 40
click at [1005, 535] on input "259" at bounding box center [992, 542] width 70 height 40
click at [1005, 535] on input "260" at bounding box center [992, 542] width 70 height 40
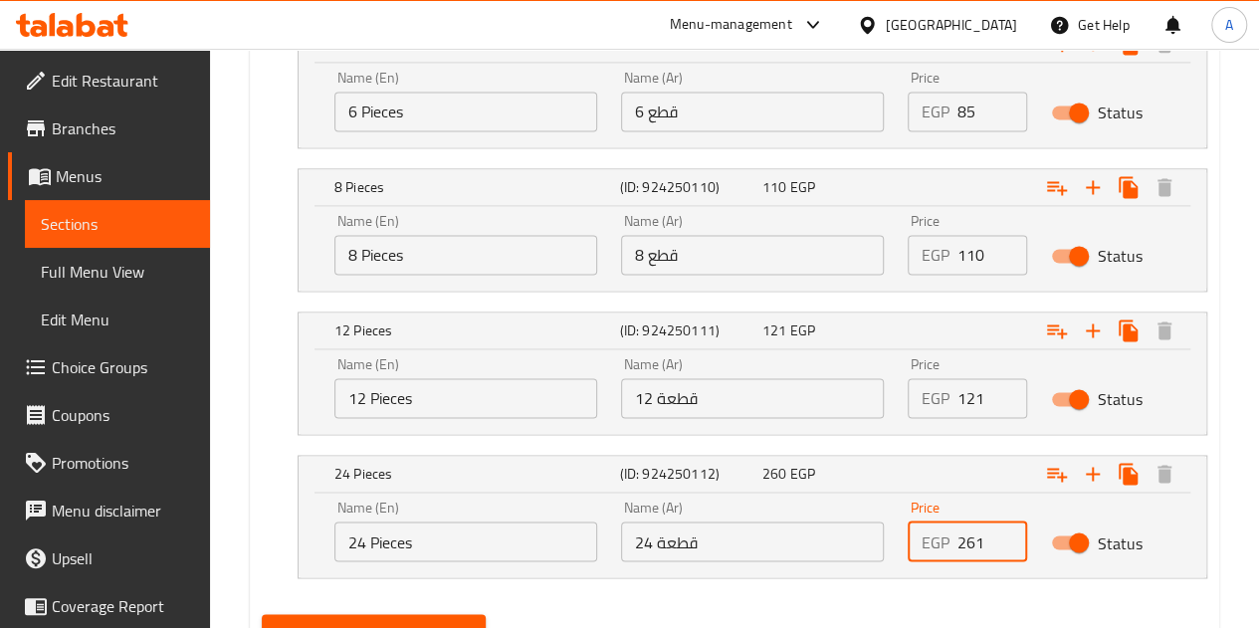
click at [1005, 535] on input "261" at bounding box center [992, 542] width 70 height 40
click at [1005, 535] on input "262" at bounding box center [992, 542] width 70 height 40
click at [1005, 535] on input "263" at bounding box center [992, 542] width 70 height 40
click at [1005, 535] on input "264" at bounding box center [992, 542] width 70 height 40
click at [1005, 535] on input "265" at bounding box center [992, 542] width 70 height 40
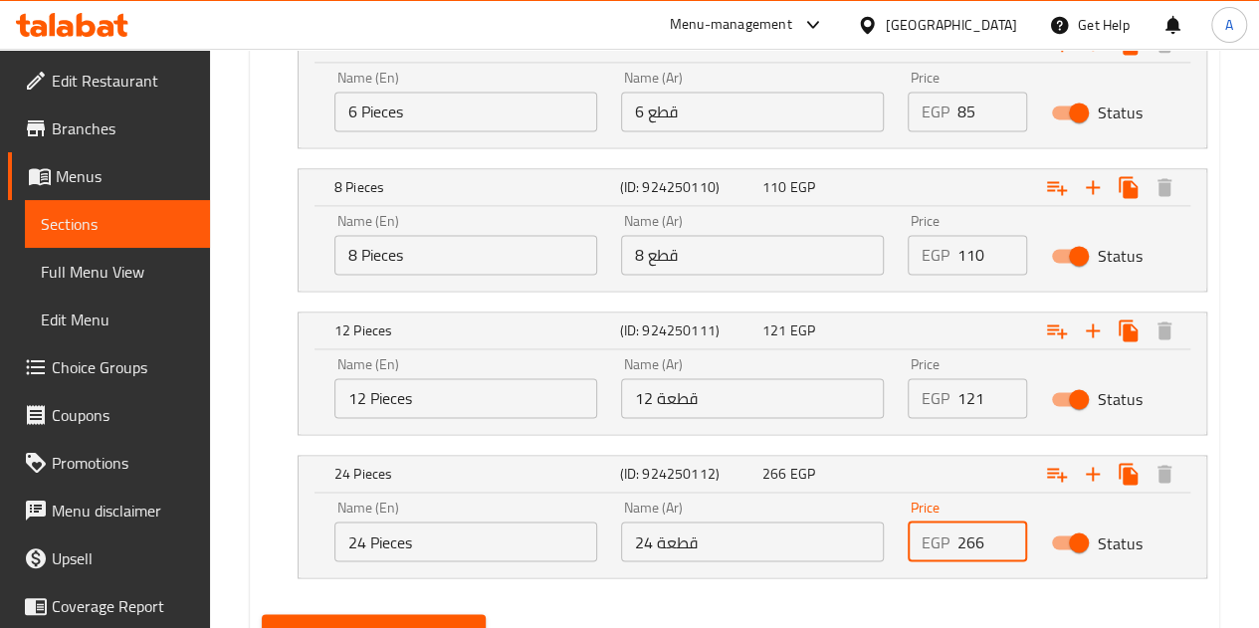
click at [1005, 535] on input "266" at bounding box center [992, 542] width 70 height 40
click at [1005, 535] on input "267" at bounding box center [992, 542] width 70 height 40
click at [1005, 535] on input "268" at bounding box center [992, 542] width 70 height 40
click at [1005, 535] on input "269" at bounding box center [992, 542] width 70 height 40
click at [1005, 535] on input "270" at bounding box center [992, 542] width 70 height 40
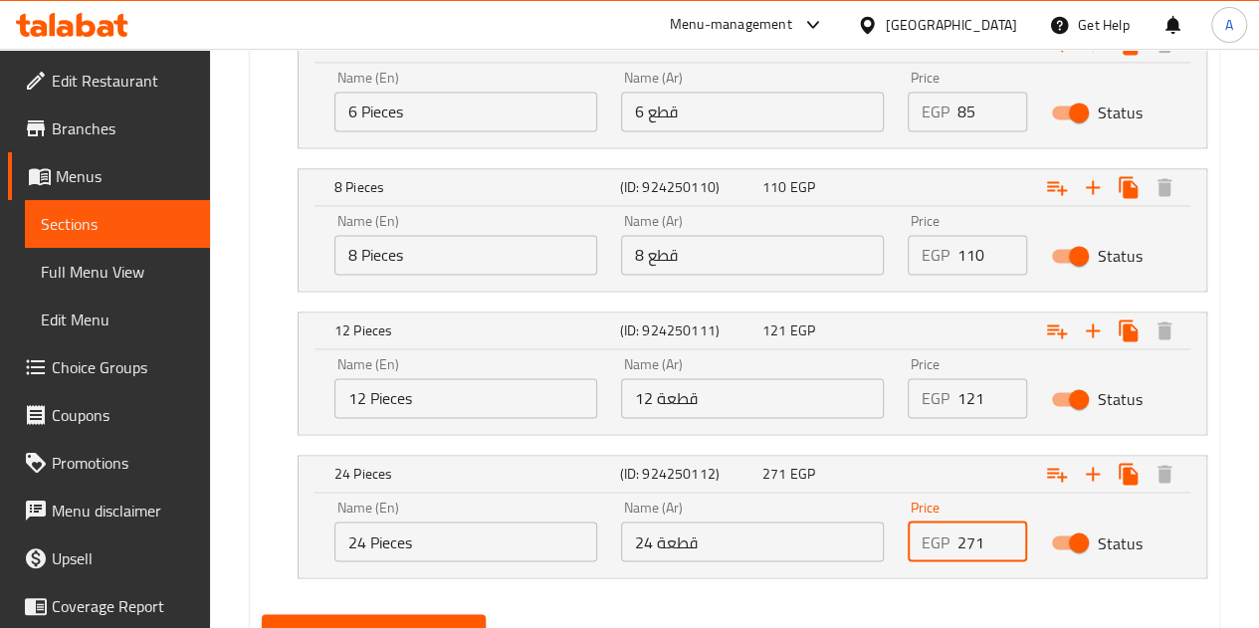
click at [1005, 535] on input "271" at bounding box center [992, 542] width 70 height 40
click at [1005, 535] on input "272" at bounding box center [992, 542] width 70 height 40
click at [1005, 535] on input "273" at bounding box center [992, 542] width 70 height 40
click at [1005, 535] on input "274" at bounding box center [992, 542] width 70 height 40
click at [1005, 535] on input "275" at bounding box center [992, 542] width 70 height 40
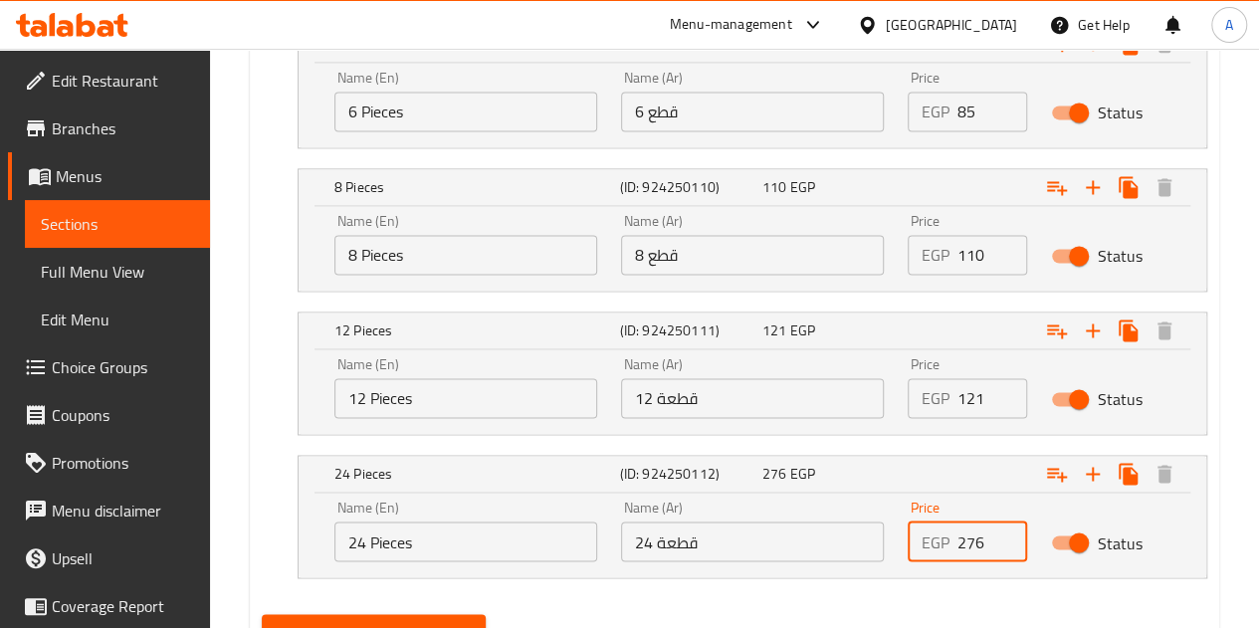
click at [1005, 535] on input "276" at bounding box center [992, 542] width 70 height 40
click at [1005, 535] on input "277" at bounding box center [992, 542] width 70 height 40
click at [1005, 535] on input "278" at bounding box center [992, 542] width 70 height 40
click at [1005, 535] on input "279" at bounding box center [992, 542] width 70 height 40
click at [1005, 535] on input "280" at bounding box center [992, 542] width 70 height 40
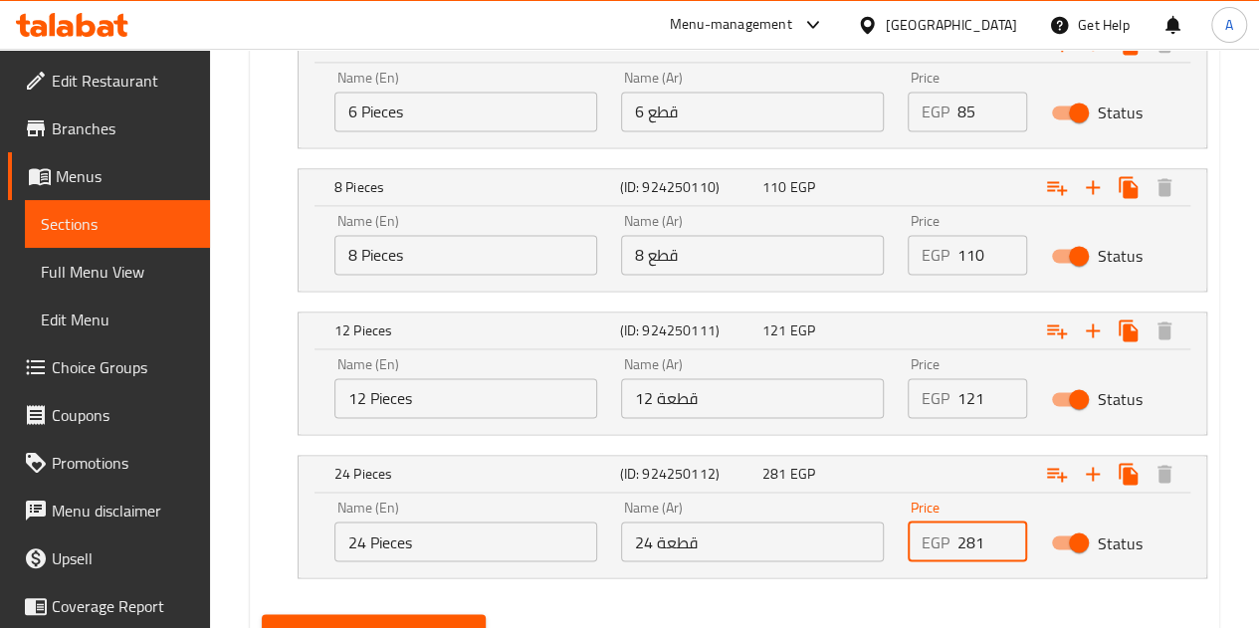
click at [1005, 535] on input "281" at bounding box center [992, 542] width 70 height 40
click at [1005, 535] on input "282" at bounding box center [992, 542] width 70 height 40
type input "281"
click at [1005, 544] on input "281" at bounding box center [992, 542] width 70 height 40
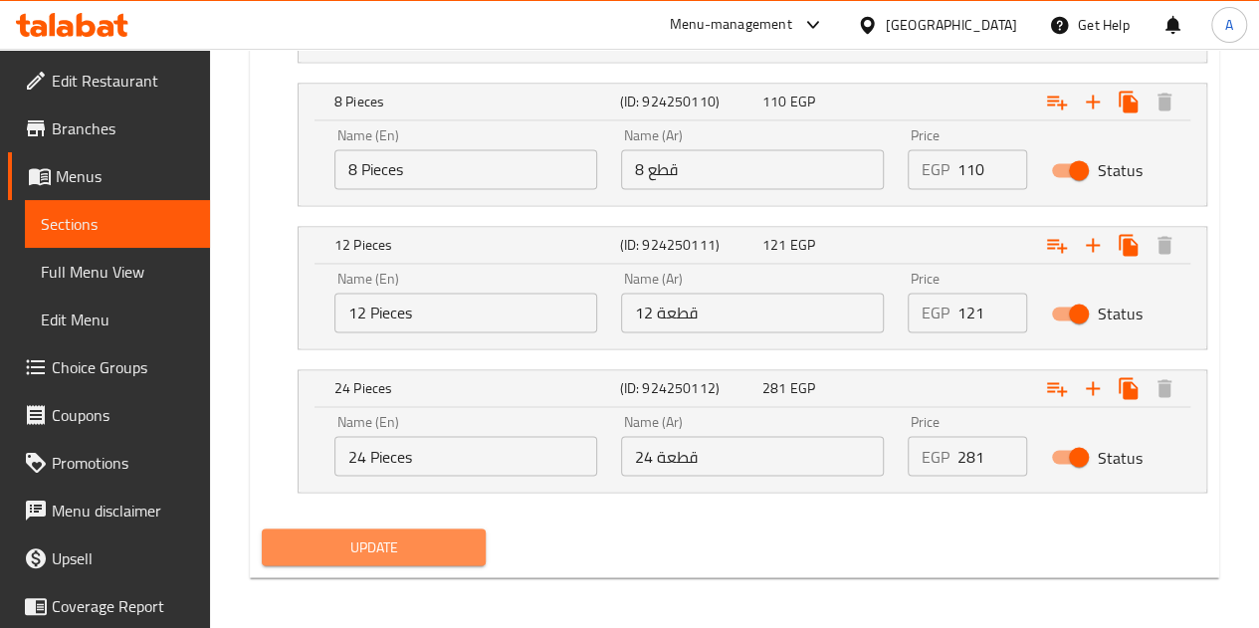
click at [360, 546] on span "Update" at bounding box center [374, 546] width 193 height 25
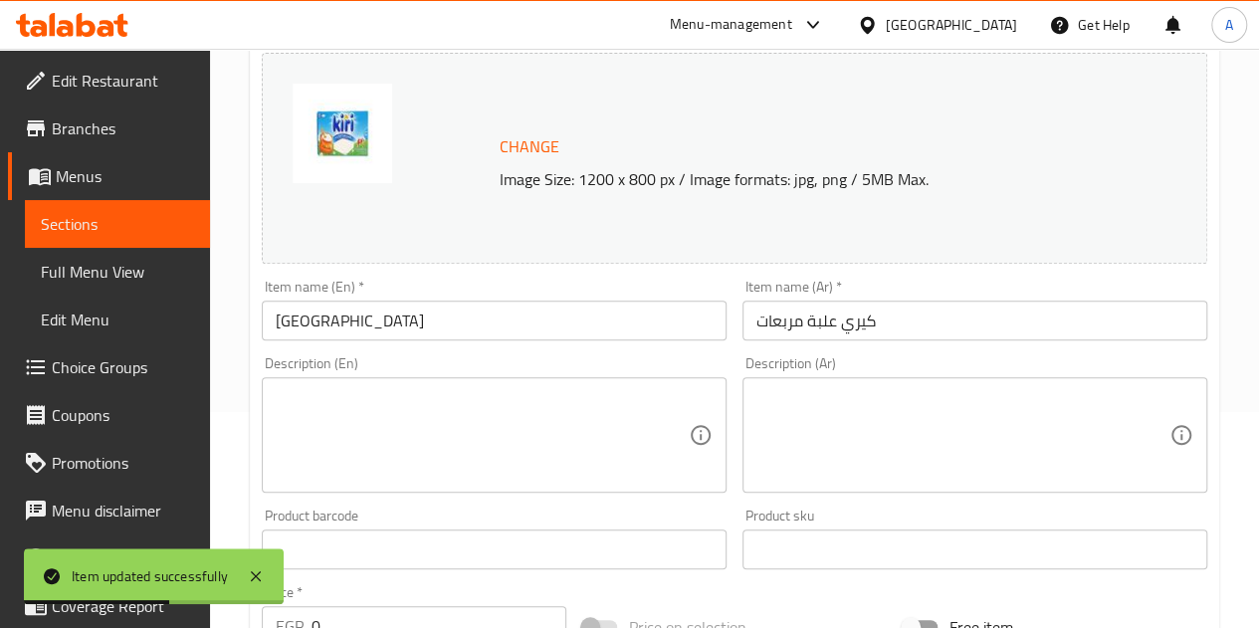
scroll to position [0, 0]
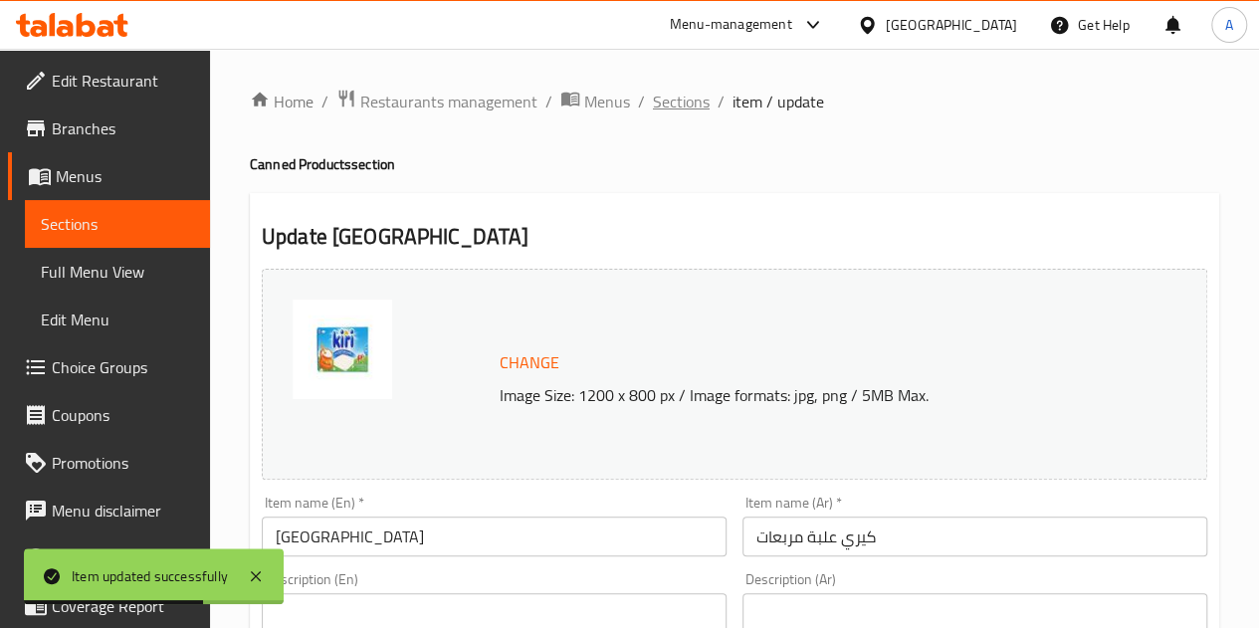
click at [669, 113] on span "Sections" at bounding box center [681, 102] width 57 height 24
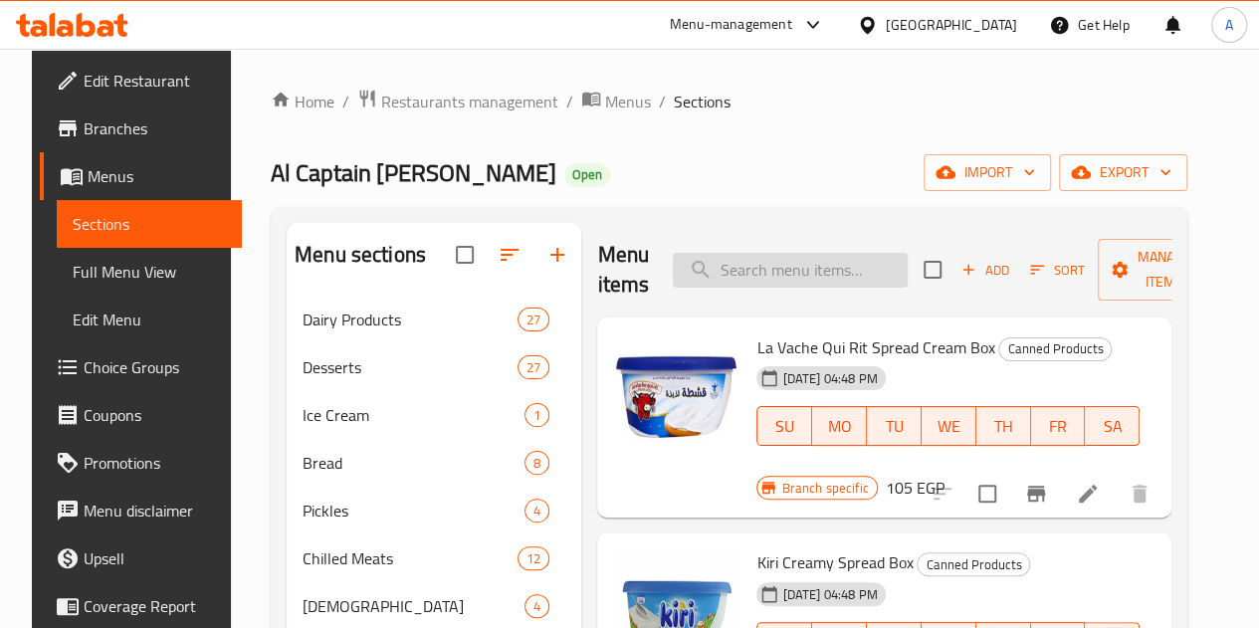
click at [717, 268] on input "search" at bounding box center [790, 270] width 235 height 35
type input "h"
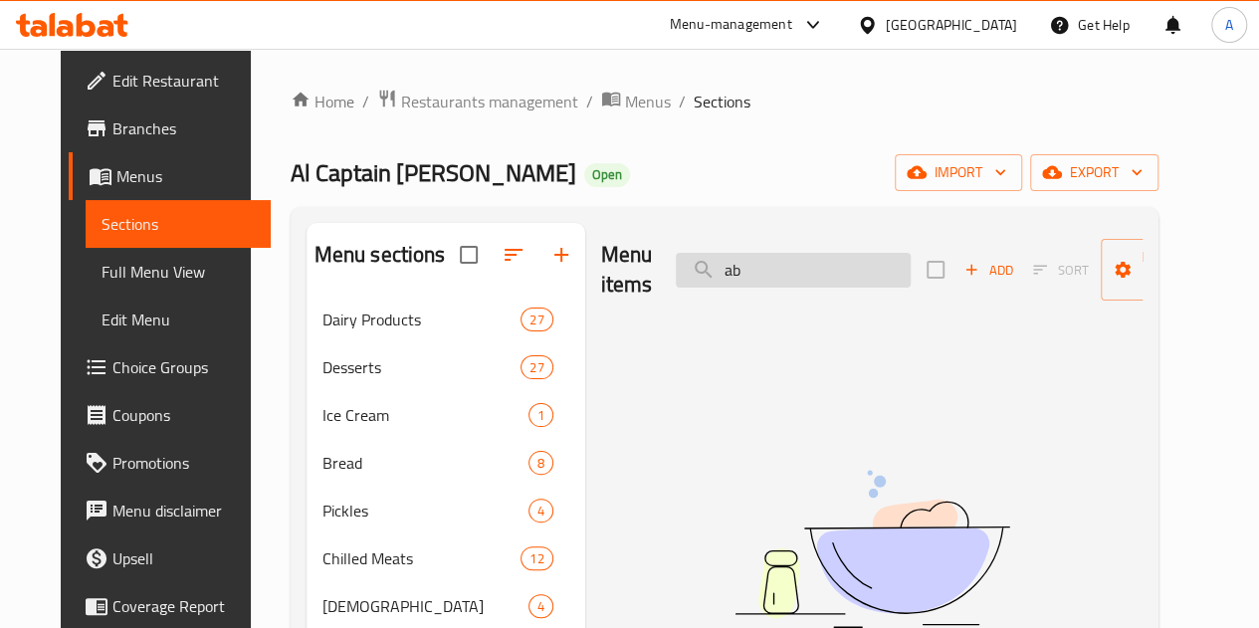
type input "a"
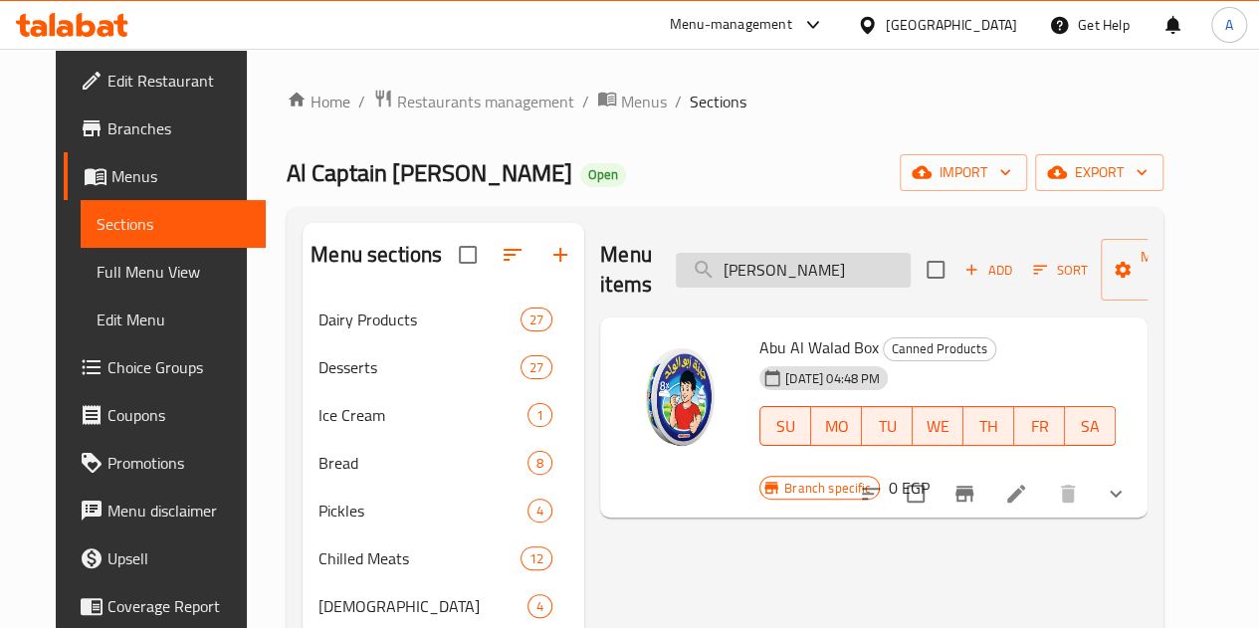
type input "ابو الولد"
click at [1025, 485] on icon at bounding box center [1016, 494] width 18 height 18
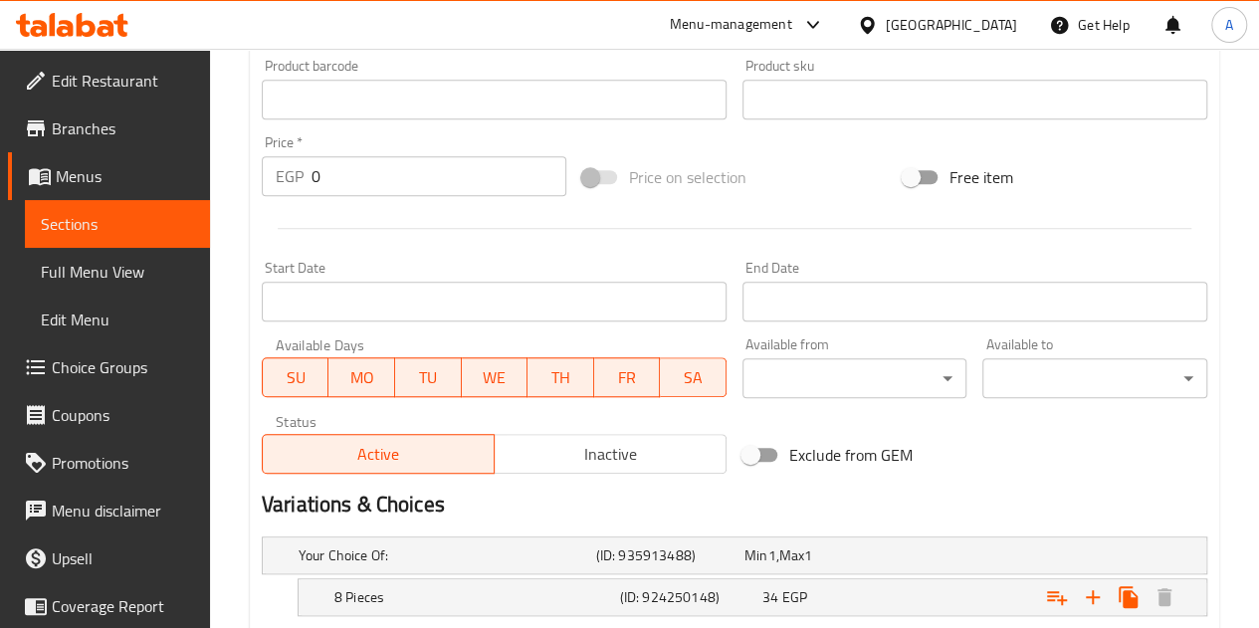
scroll to position [849, 0]
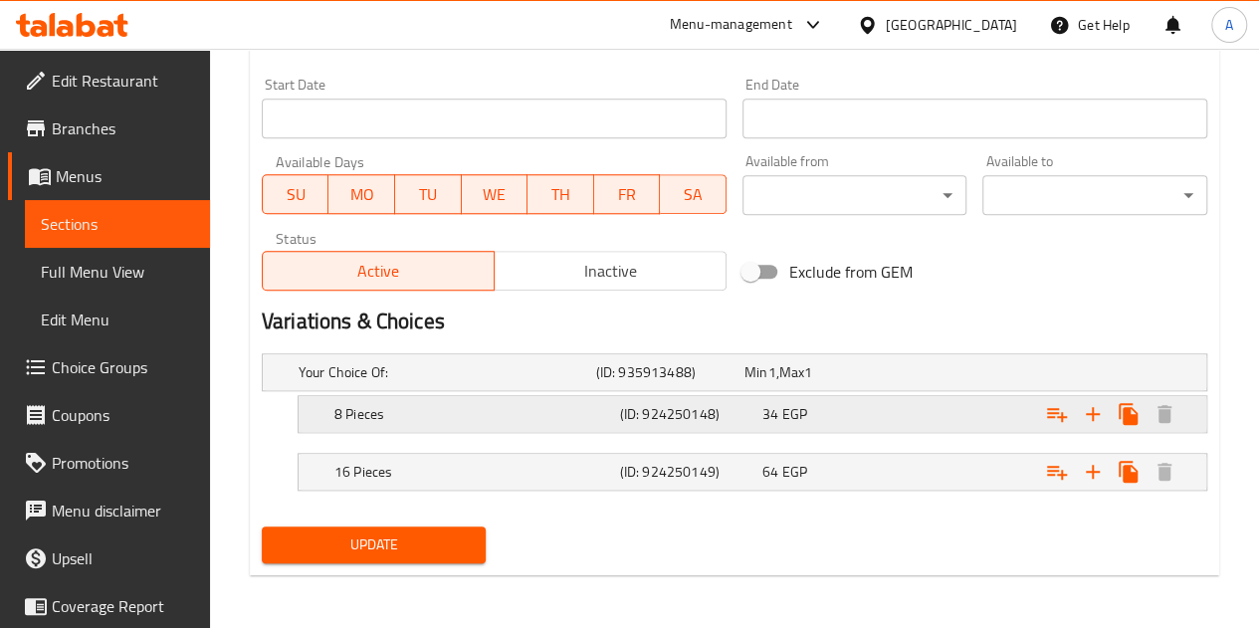
click at [863, 401] on div "34 EGP" at bounding box center [829, 414] width 142 height 28
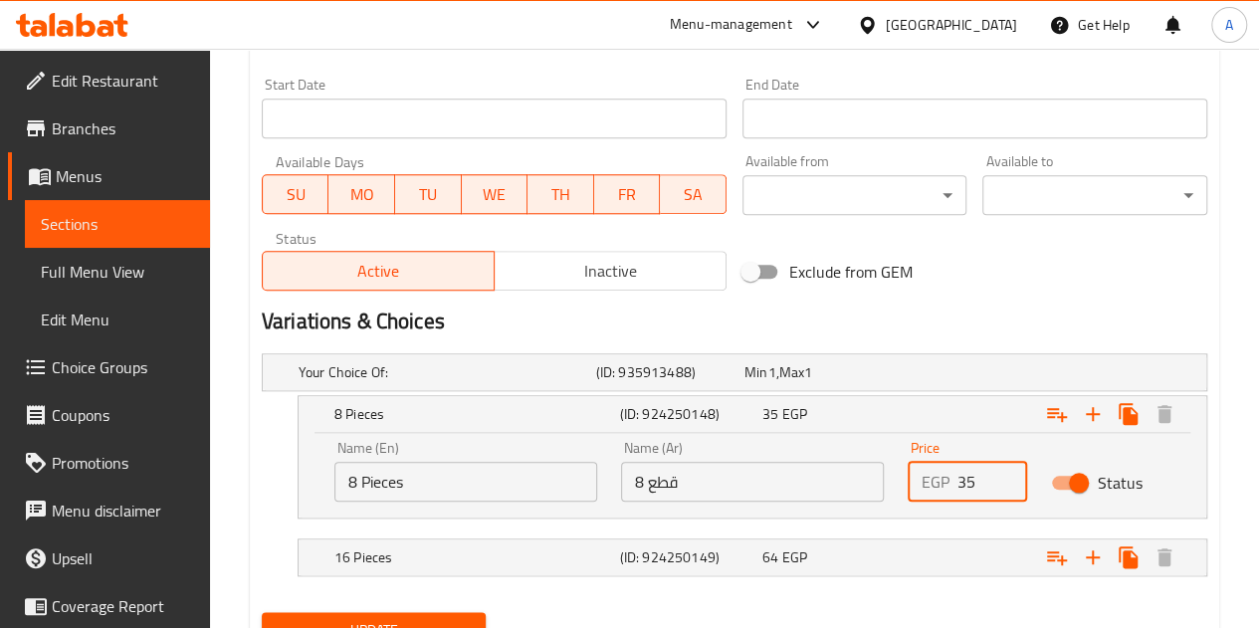
type input "35"
click at [1004, 471] on input "35" at bounding box center [992, 482] width 70 height 40
click at [934, 298] on div "Exclude from GEM" at bounding box center [895, 272] width 320 height 54
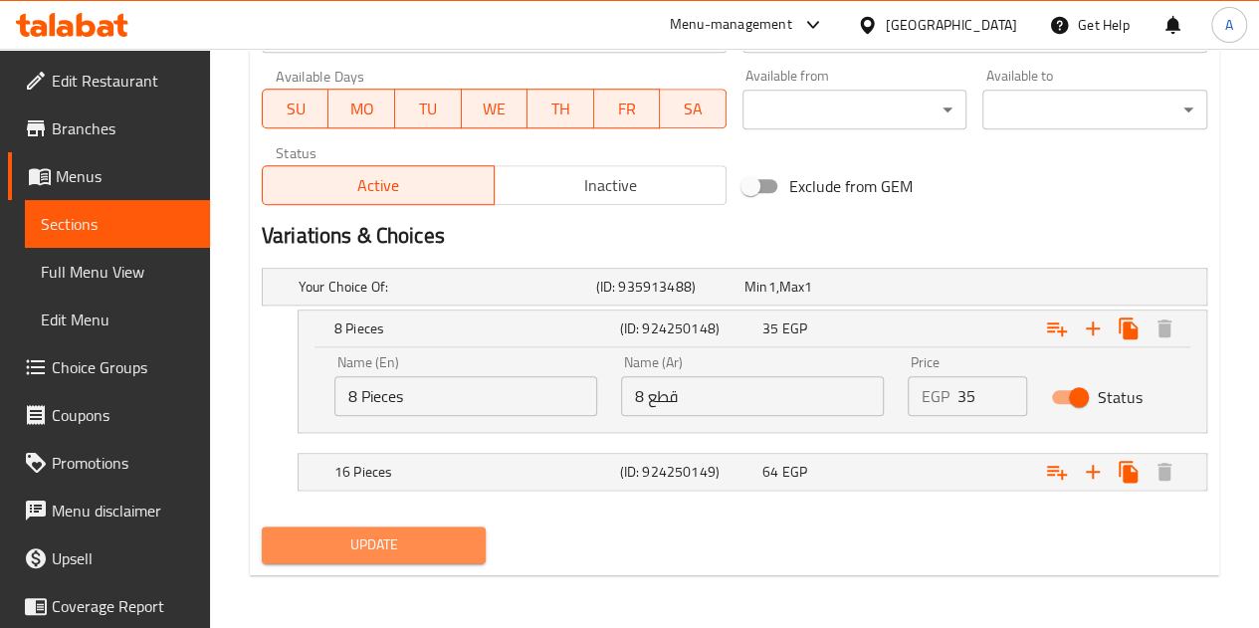
click at [390, 546] on span "Update" at bounding box center [374, 544] width 193 height 25
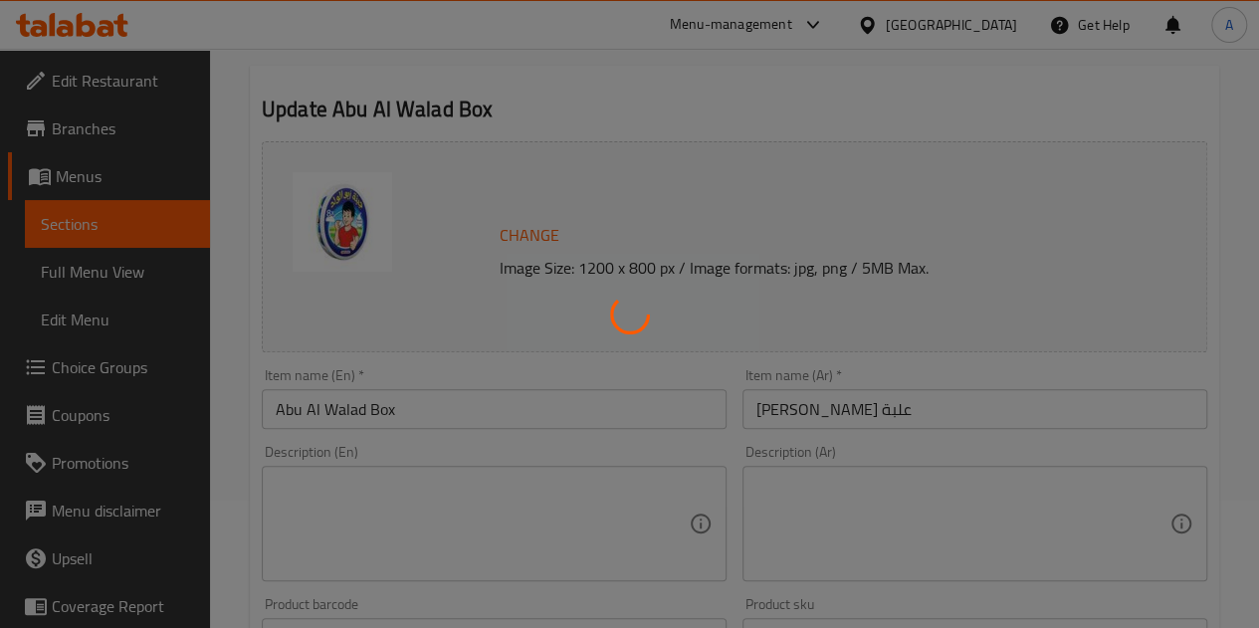
scroll to position [0, 0]
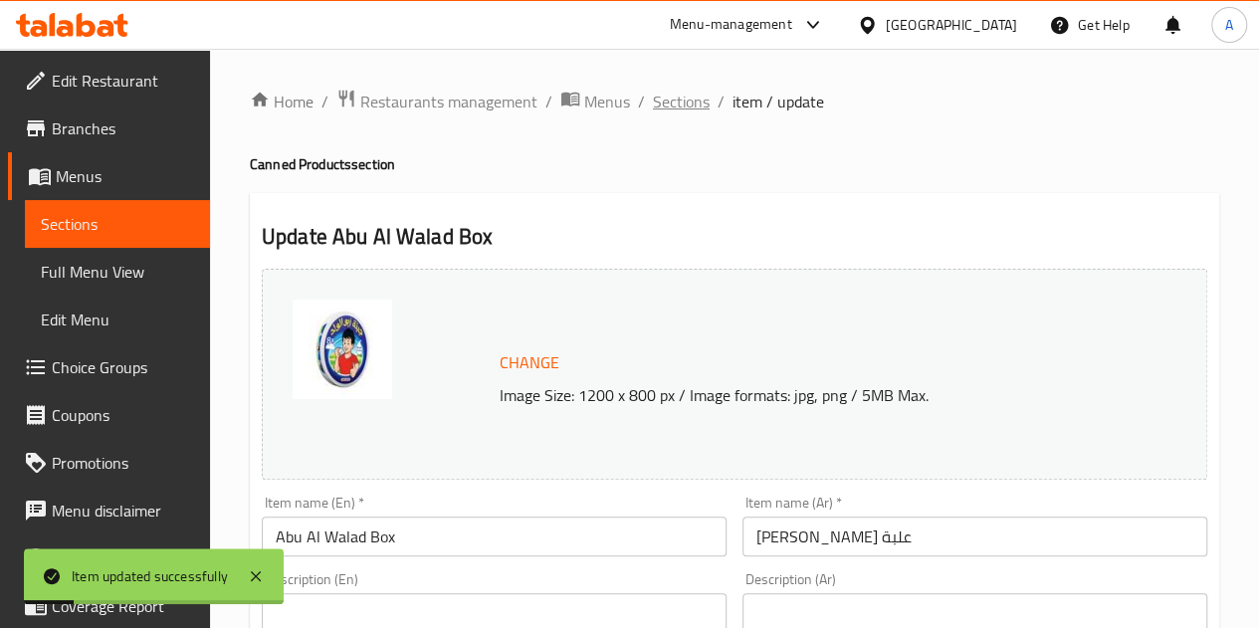
click at [673, 112] on span "Sections" at bounding box center [681, 102] width 57 height 24
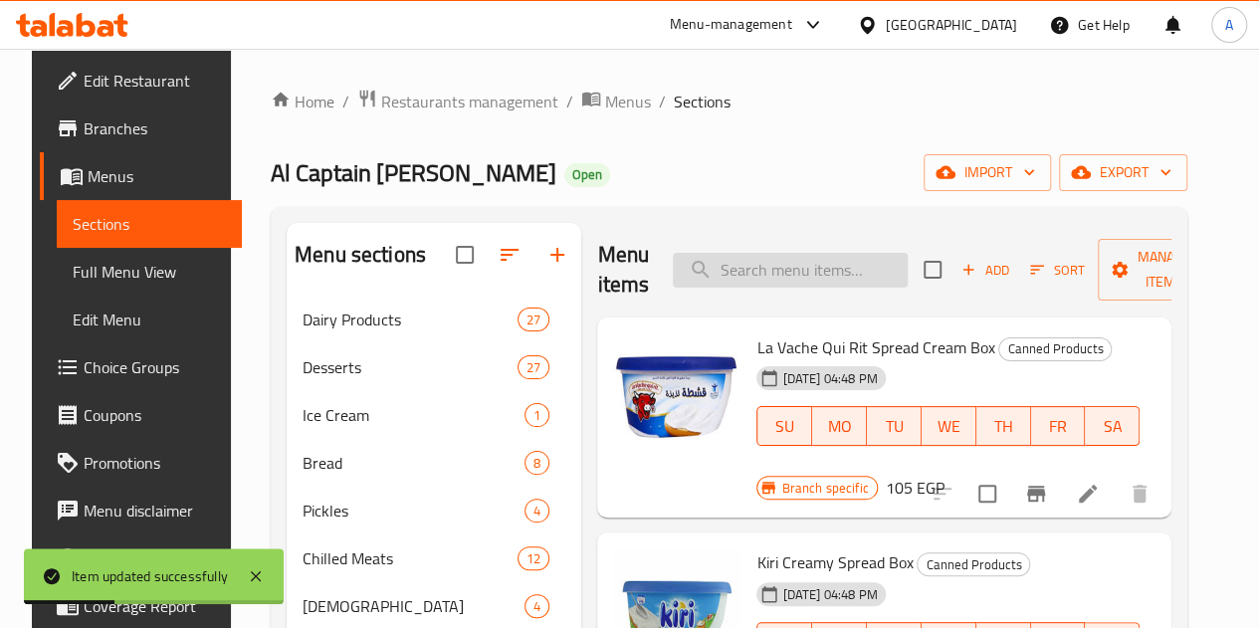
click at [737, 270] on input "search" at bounding box center [790, 270] width 235 height 35
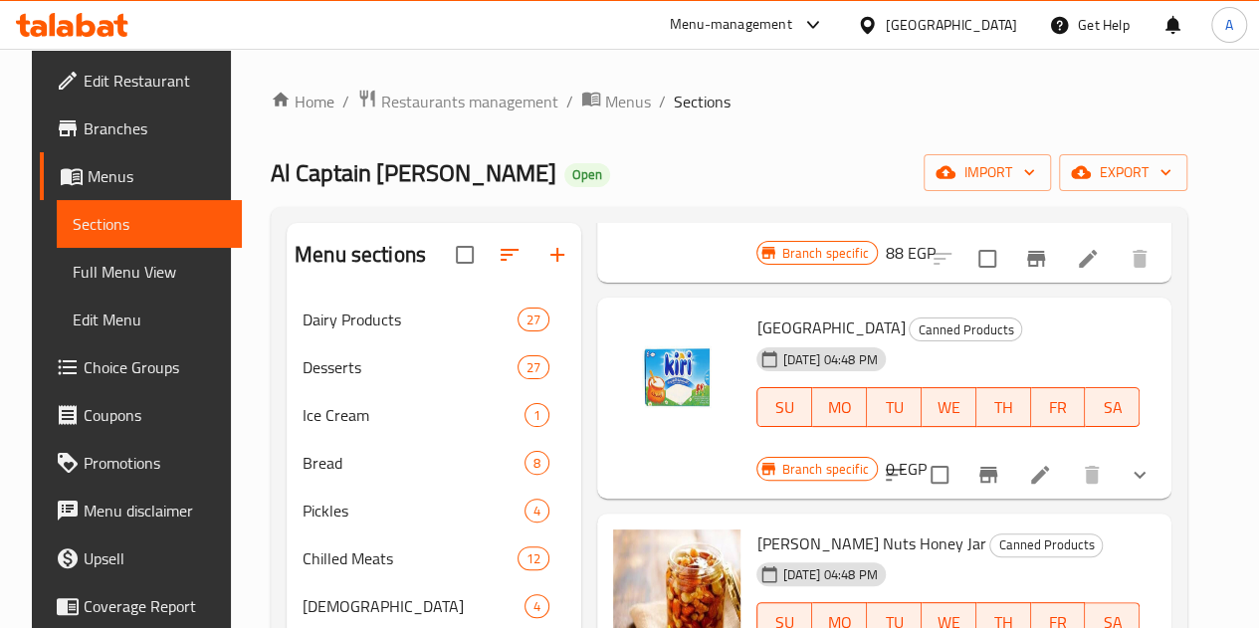
scroll to position [939, 0]
type input "كيري"
click at [1000, 462] on icon "Branch-specific-item" at bounding box center [988, 474] width 24 height 24
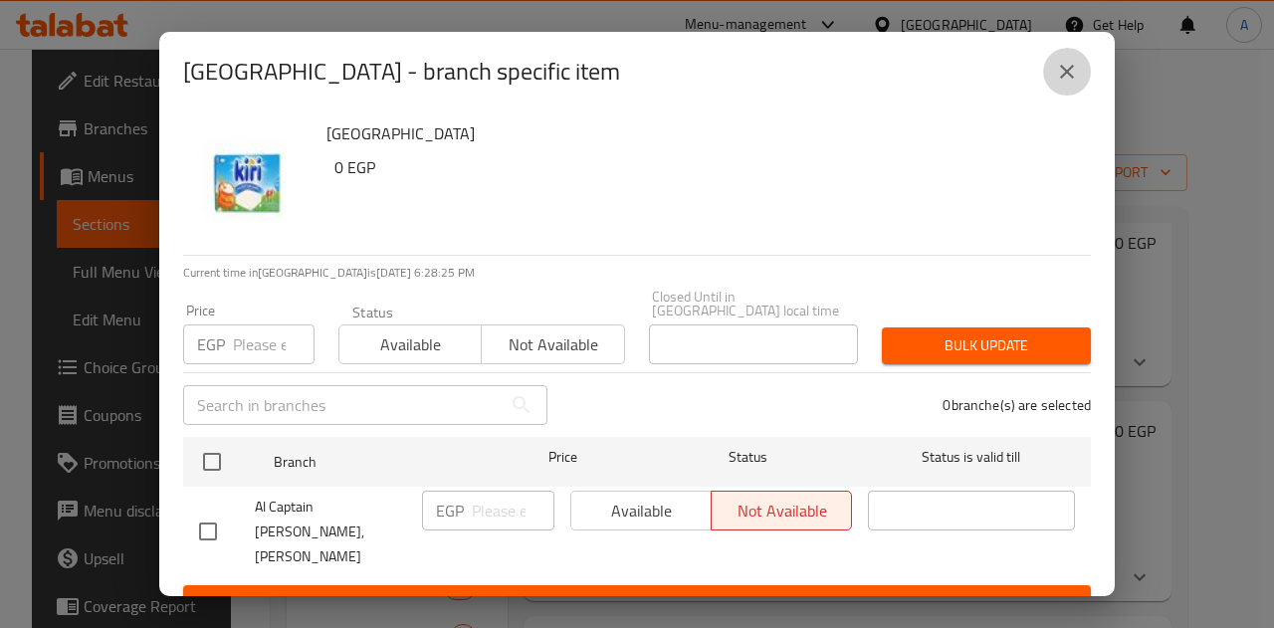
click at [1051, 89] on button "close" at bounding box center [1067, 72] width 48 height 48
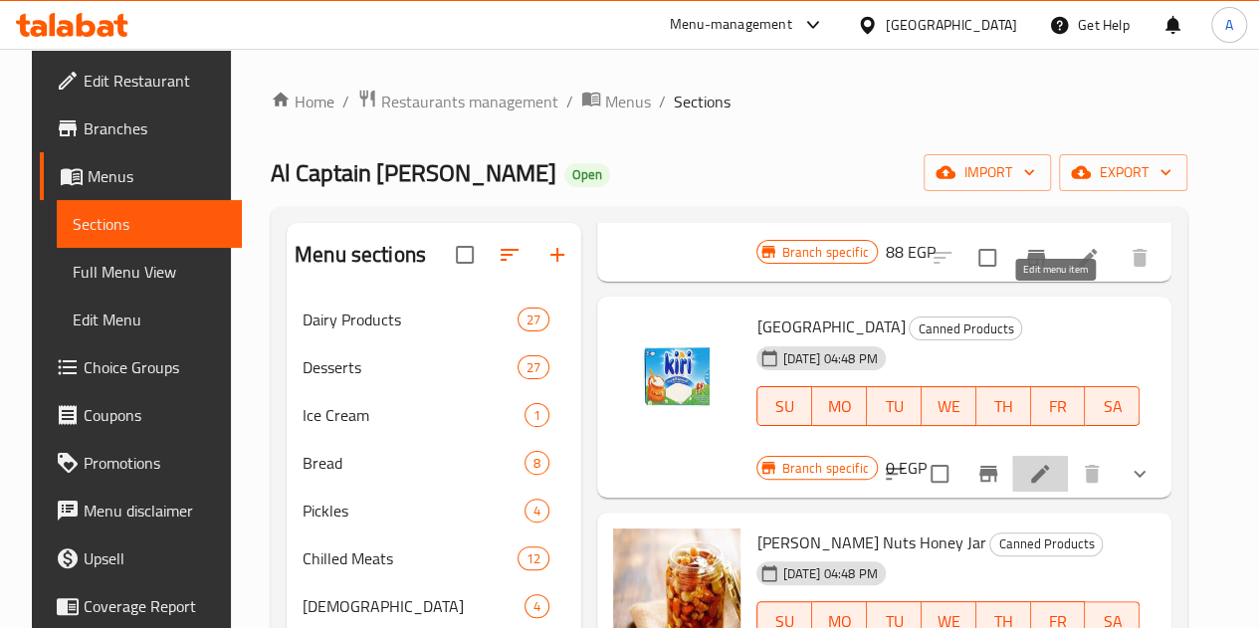
click at [1052, 462] on icon at bounding box center [1040, 474] width 24 height 24
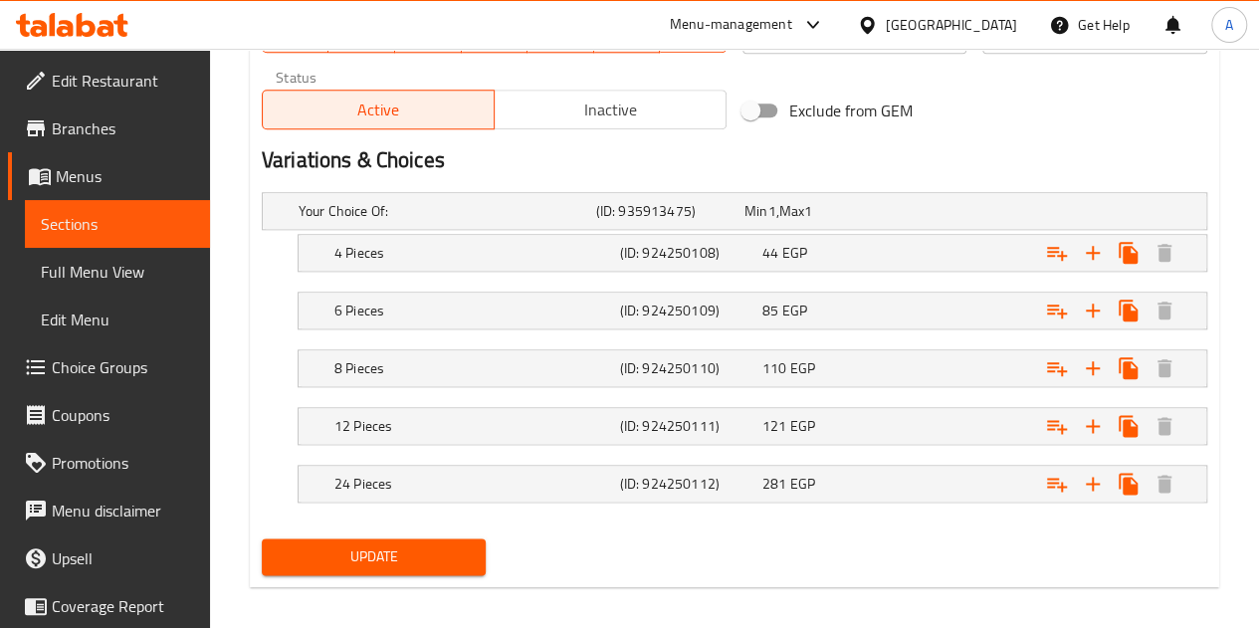
scroll to position [1011, 0]
click at [812, 256] on div "44 EGP" at bounding box center [829, 252] width 134 height 20
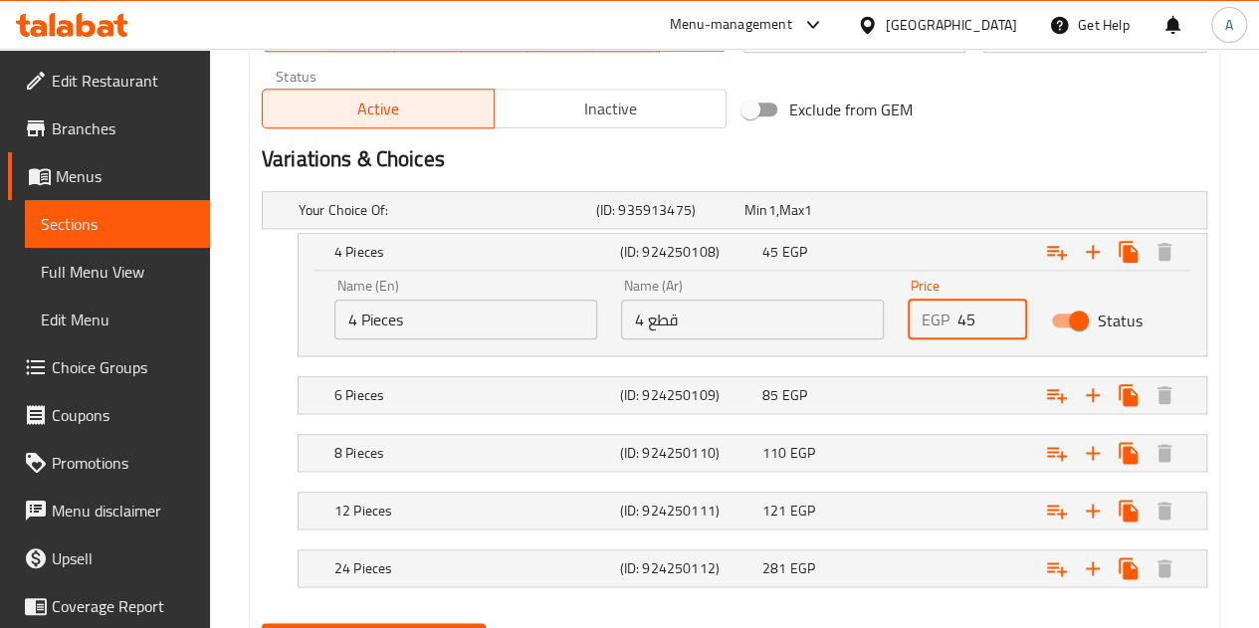
type input "45"
click at [1005, 310] on input "45" at bounding box center [992, 320] width 70 height 40
click at [949, 145] on h2 "Variations & Choices" at bounding box center [735, 159] width 946 height 30
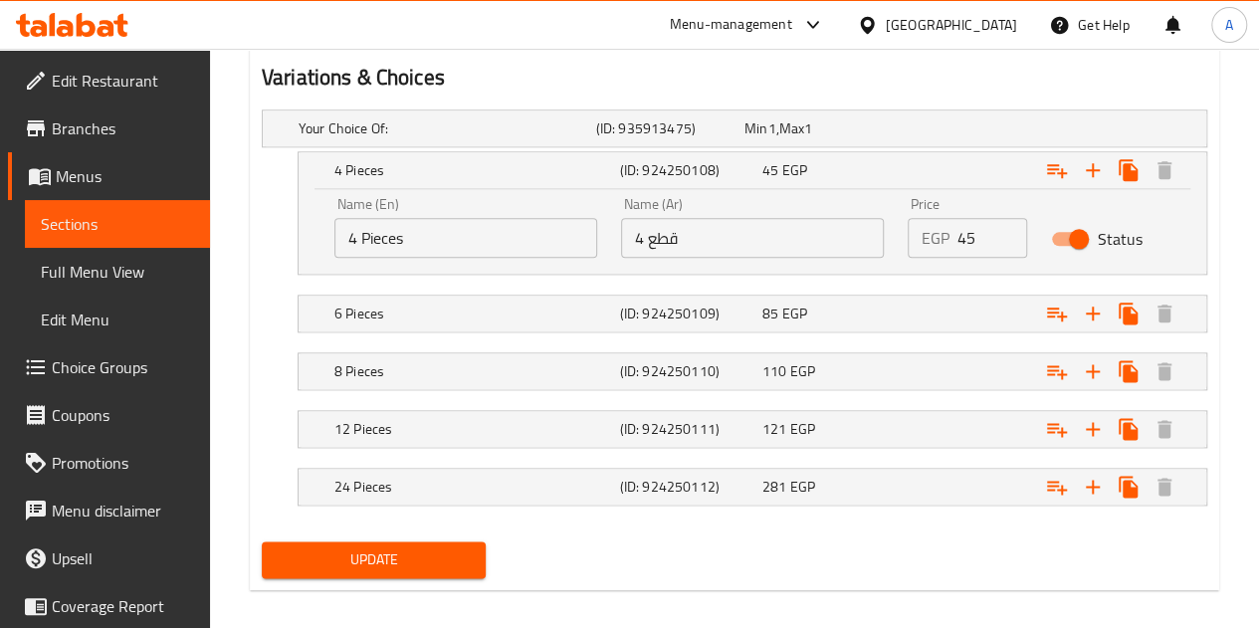
scroll to position [1106, 0]
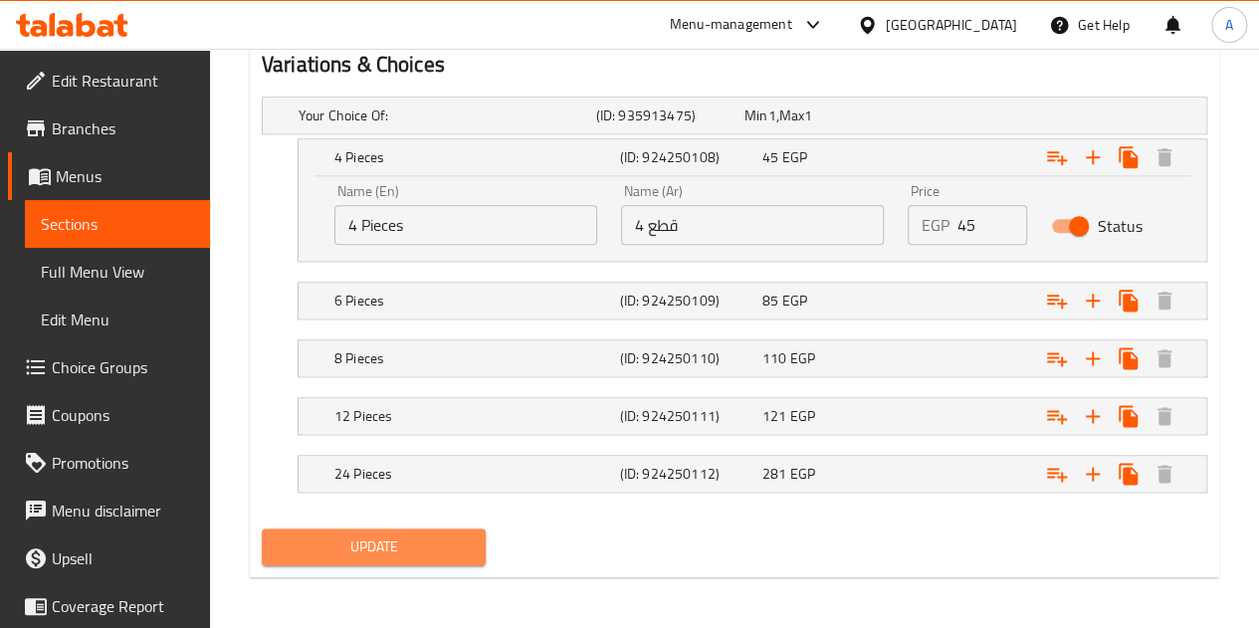
click at [382, 535] on span "Update" at bounding box center [374, 546] width 193 height 25
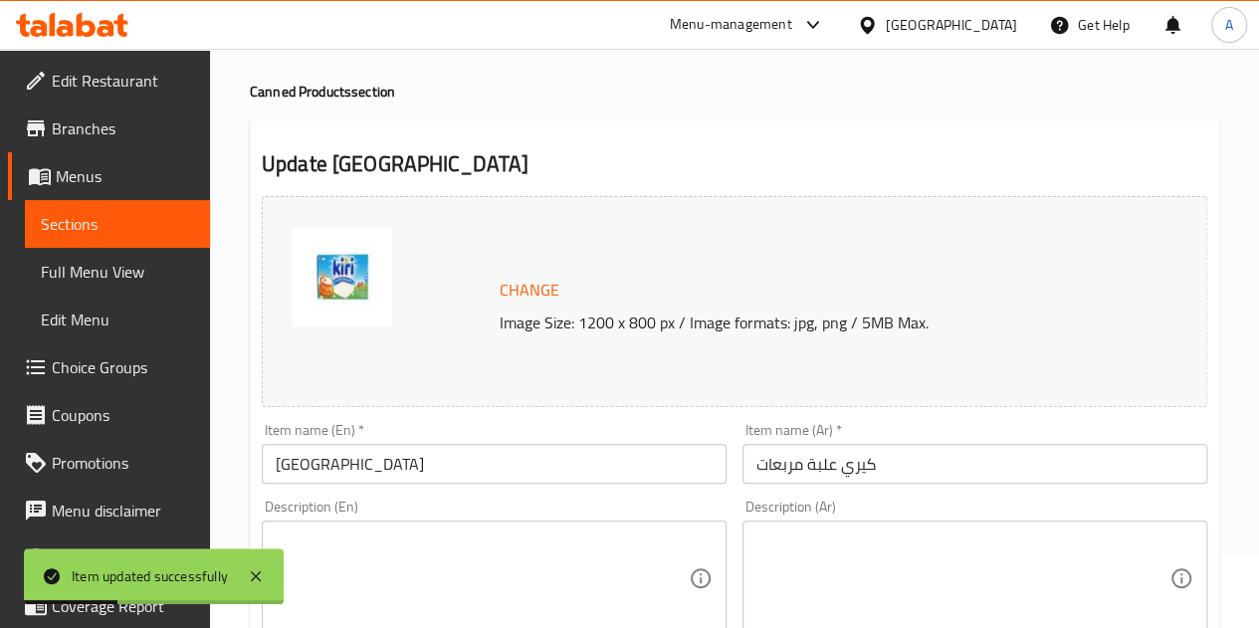
scroll to position [0, 0]
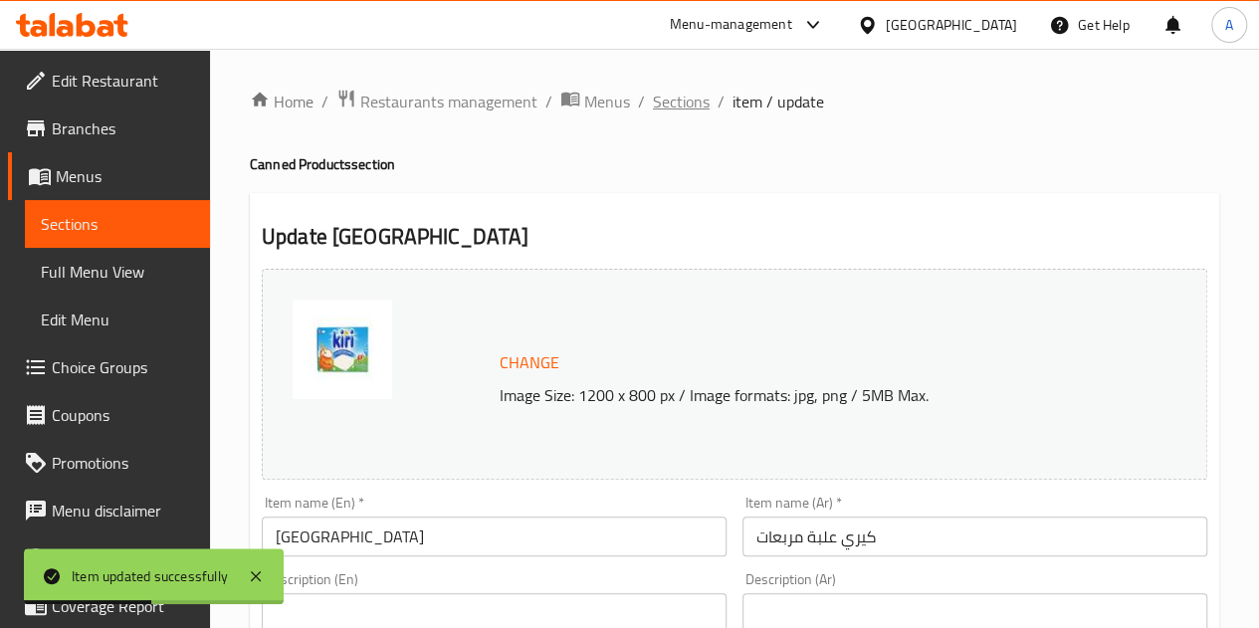
click at [660, 101] on span "Sections" at bounding box center [681, 102] width 57 height 24
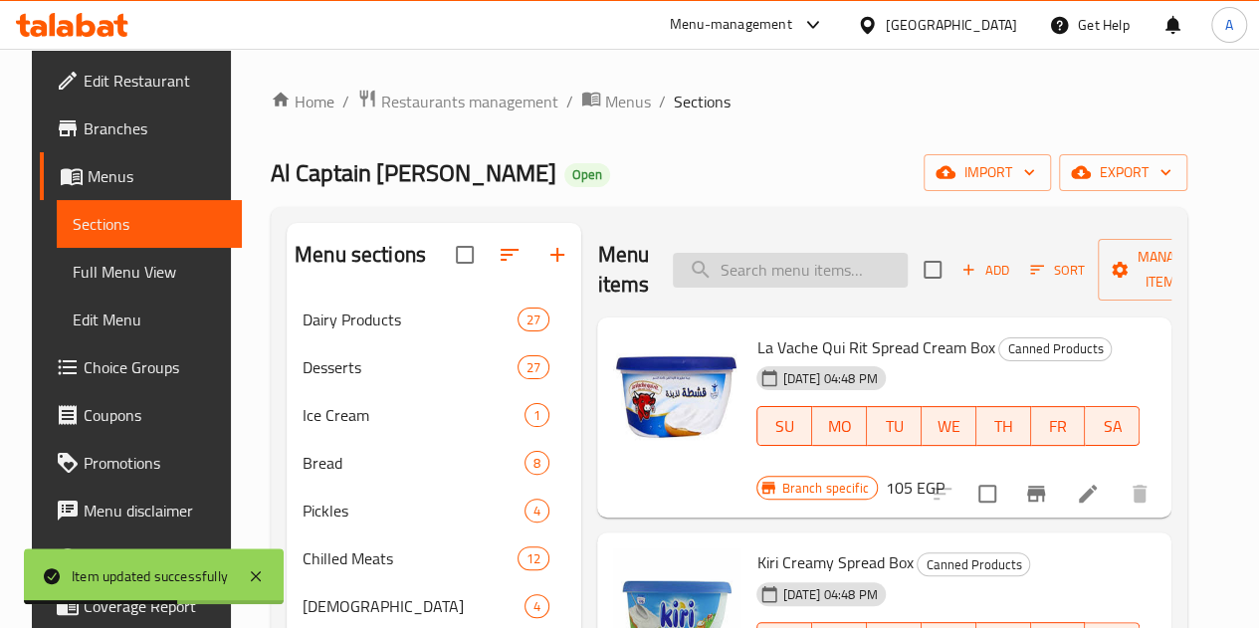
click at [684, 266] on input "search" at bounding box center [790, 270] width 235 height 35
type input "لافاش"
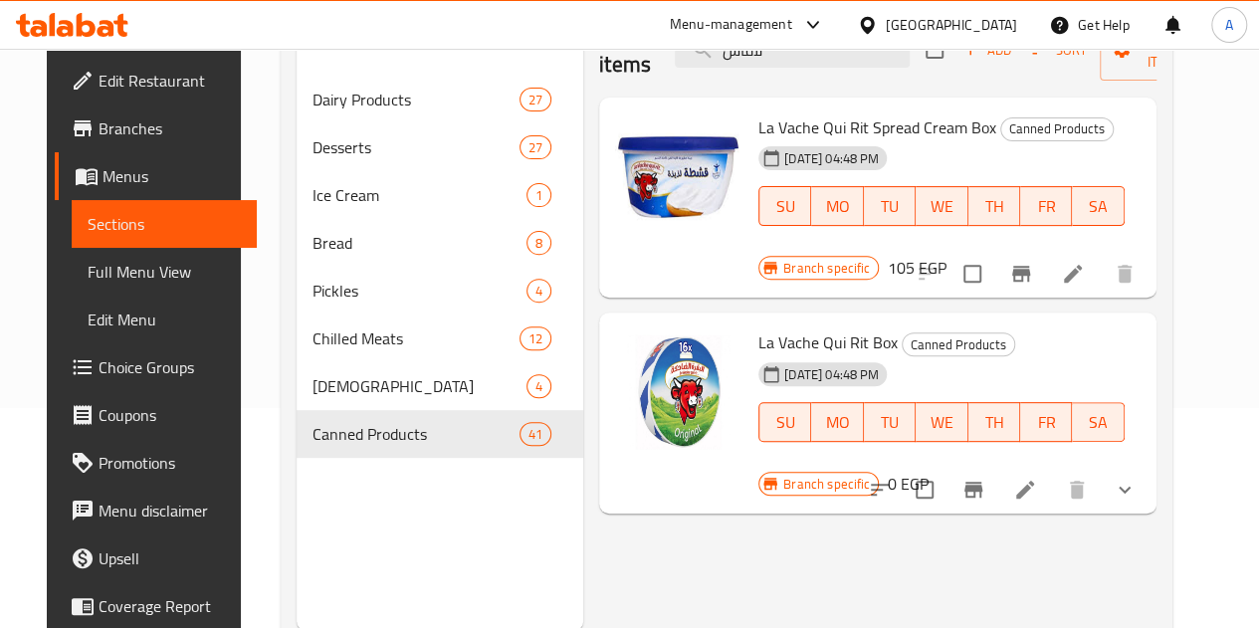
scroll to position [279, 0]
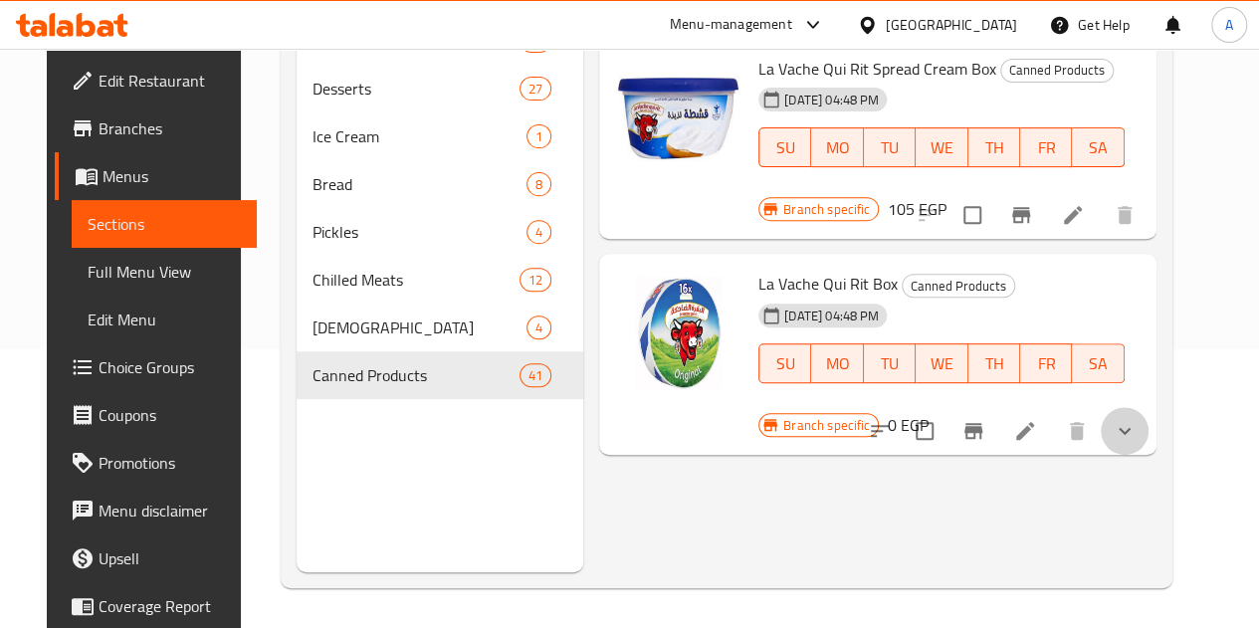
click at [1149, 407] on button "show more" at bounding box center [1125, 431] width 48 height 48
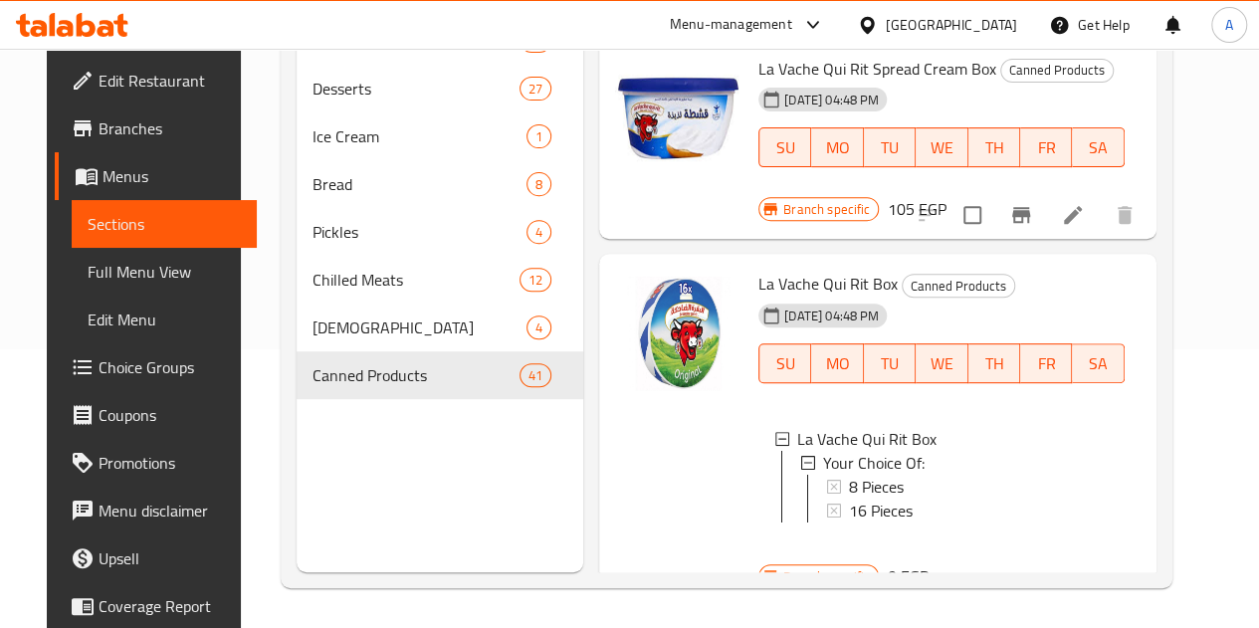
scroll to position [21, 0]
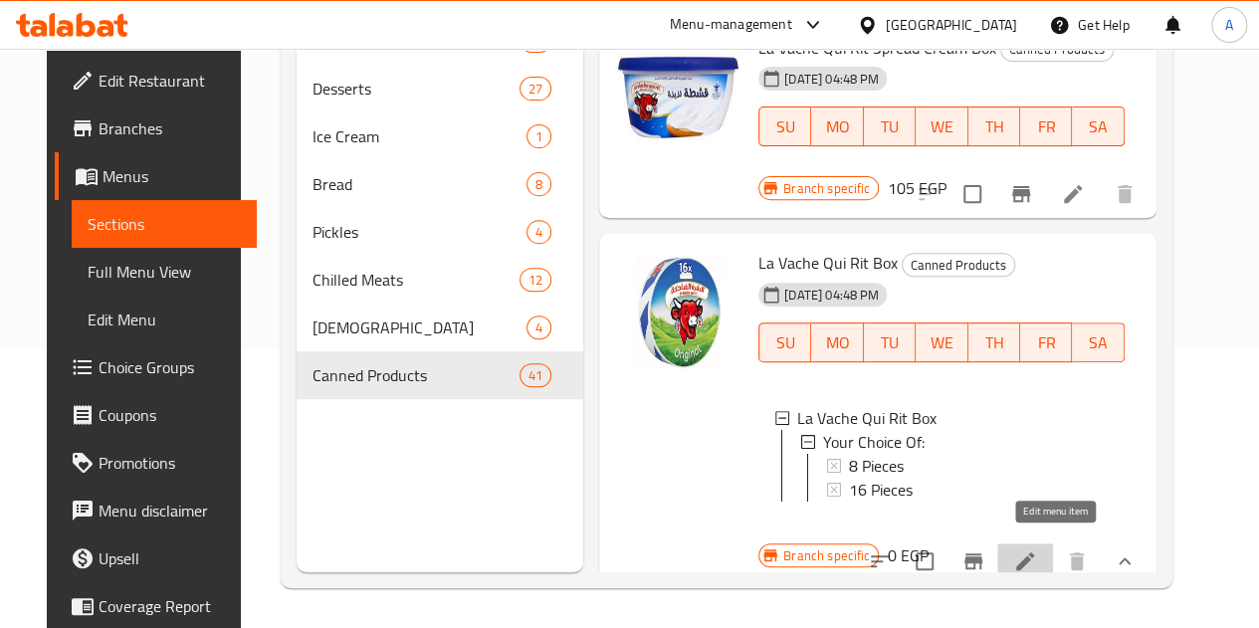
click at [1034, 552] on icon at bounding box center [1025, 561] width 18 height 18
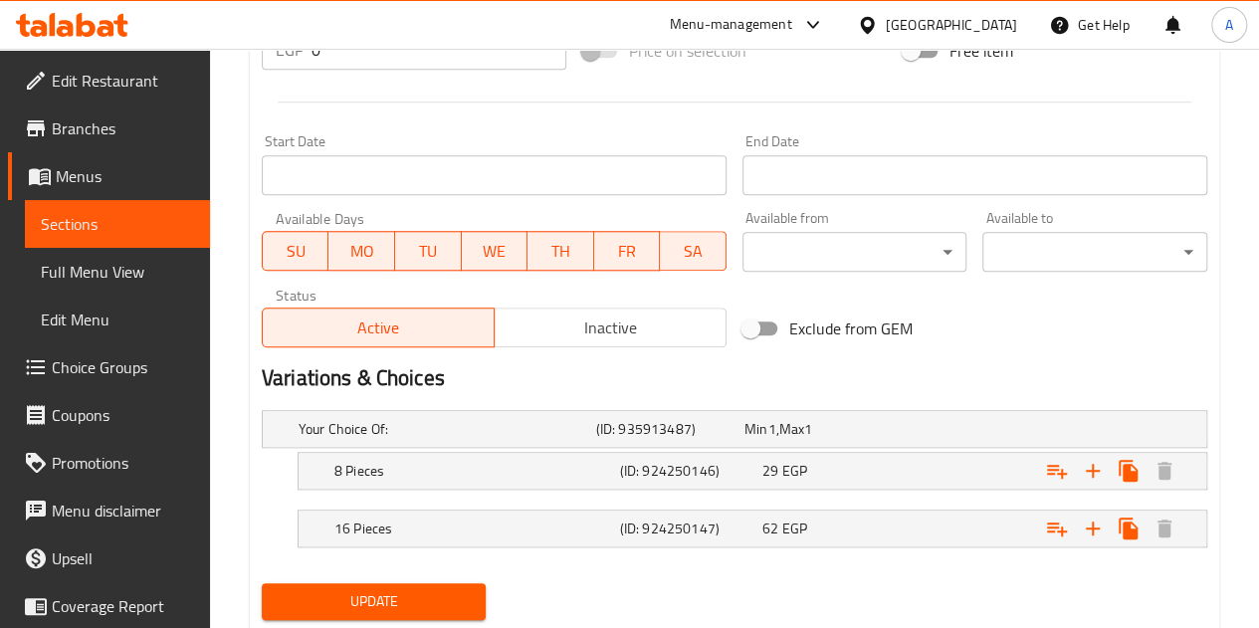
scroll to position [849, 0]
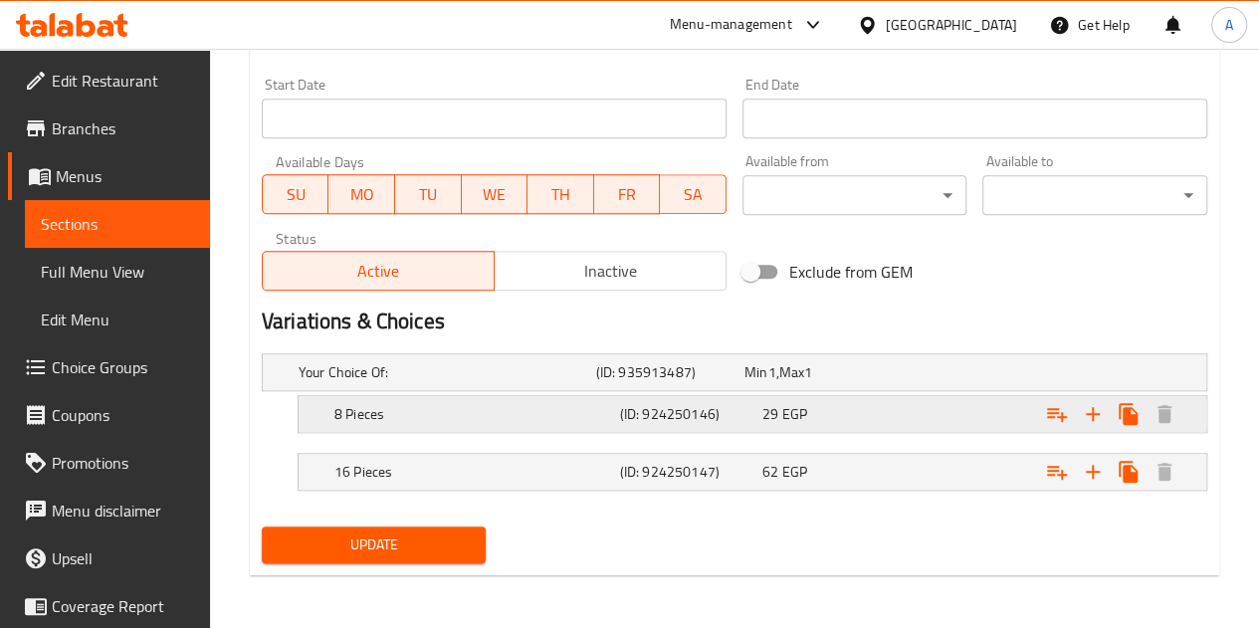
click at [776, 401] on span "29" at bounding box center [770, 414] width 16 height 26
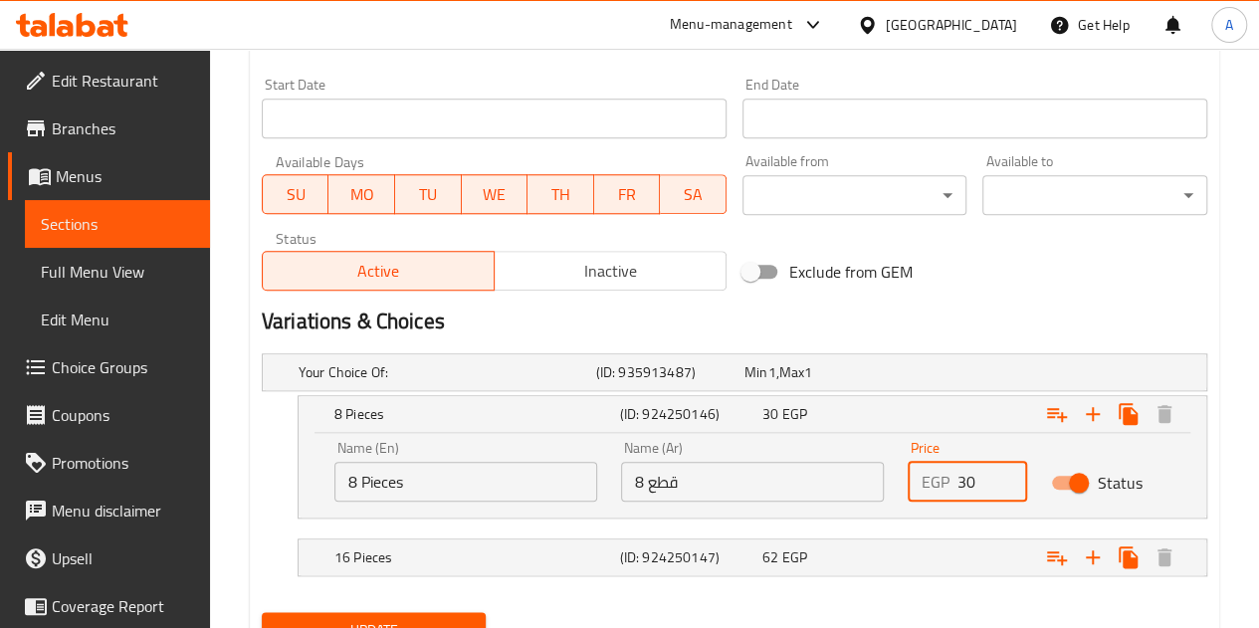
click at [1001, 475] on input "30" at bounding box center [992, 482] width 70 height 40
click at [1001, 475] on input "31" at bounding box center [992, 482] width 70 height 40
click at [1001, 475] on input "32" at bounding box center [992, 482] width 70 height 40
click at [1001, 475] on input "33" at bounding box center [992, 482] width 70 height 40
click at [1001, 475] on input "34" at bounding box center [992, 482] width 70 height 40
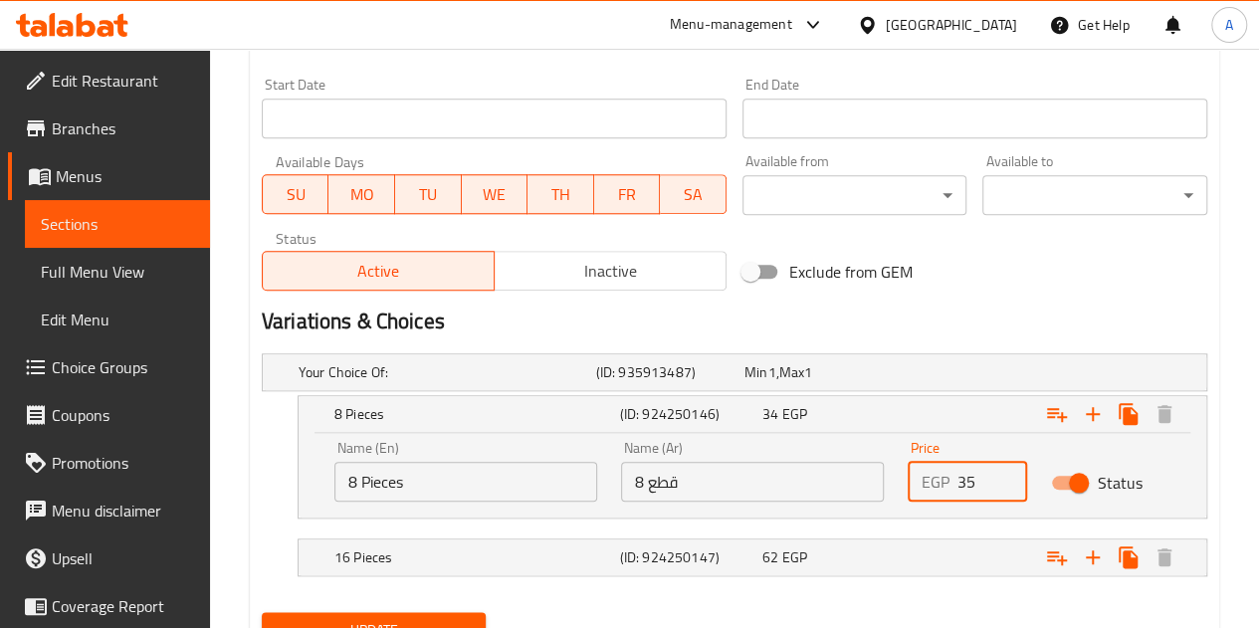
click at [1001, 475] on input "35" at bounding box center [992, 482] width 70 height 40
click at [1001, 475] on input "36" at bounding box center [992, 482] width 70 height 40
click at [1001, 475] on input "38" at bounding box center [992, 482] width 70 height 40
type input "39"
click at [1001, 475] on input "39" at bounding box center [992, 482] width 70 height 40
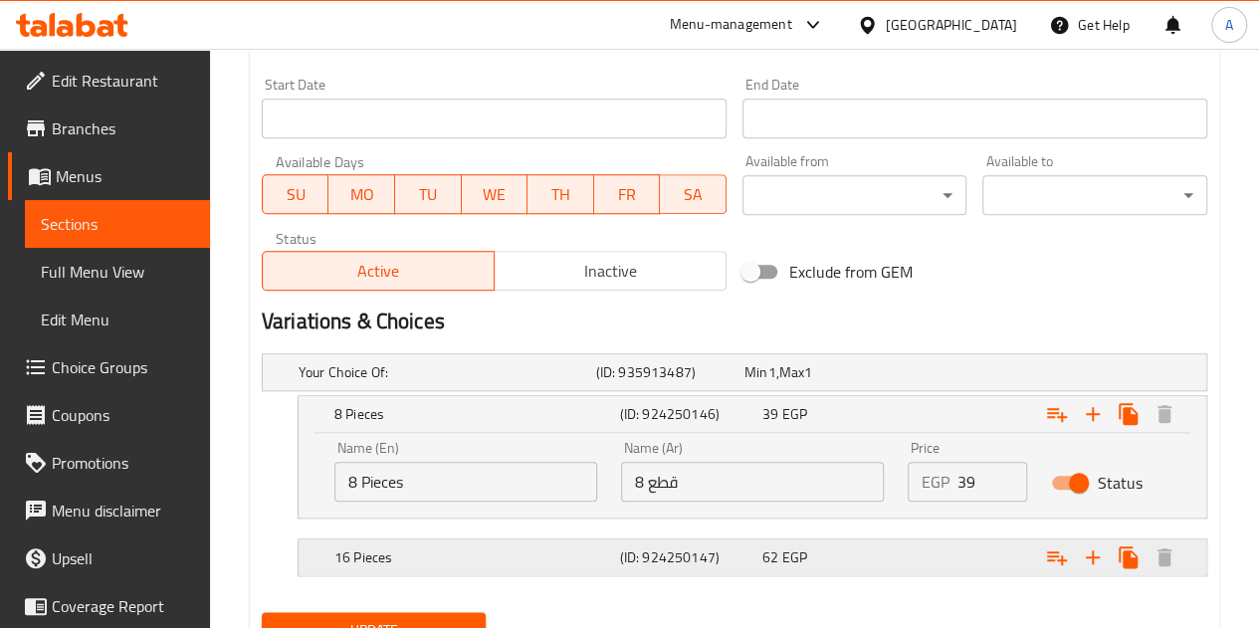
click at [947, 564] on div "Expand" at bounding box center [1044, 557] width 286 height 44
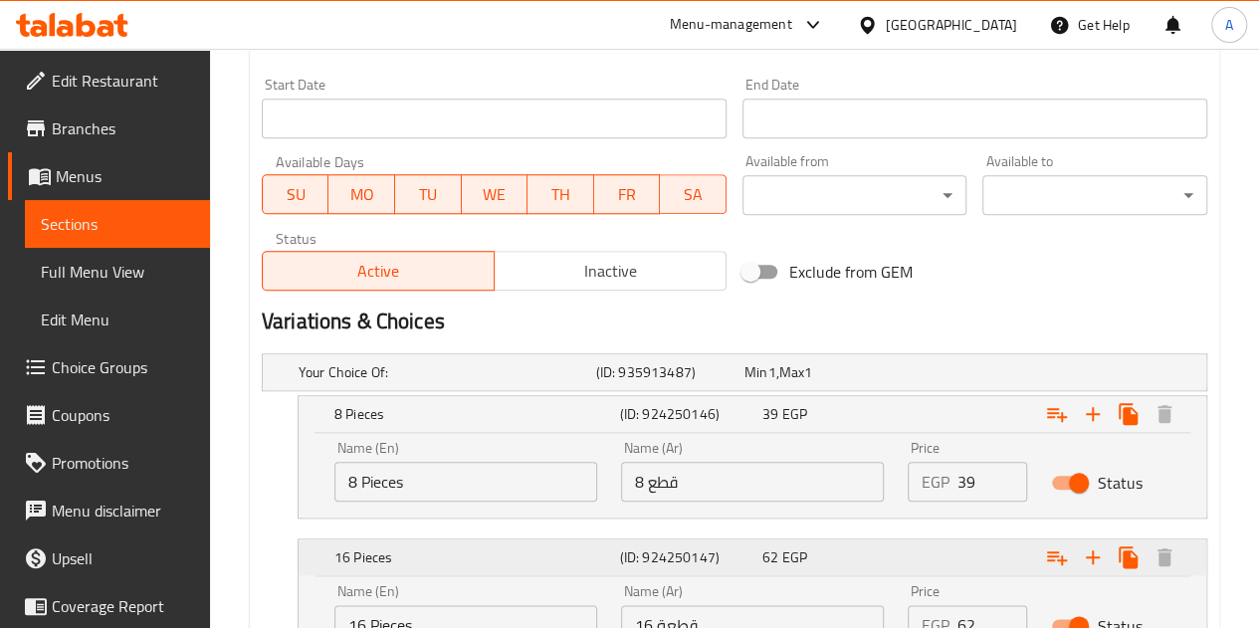
scroll to position [1020, 0]
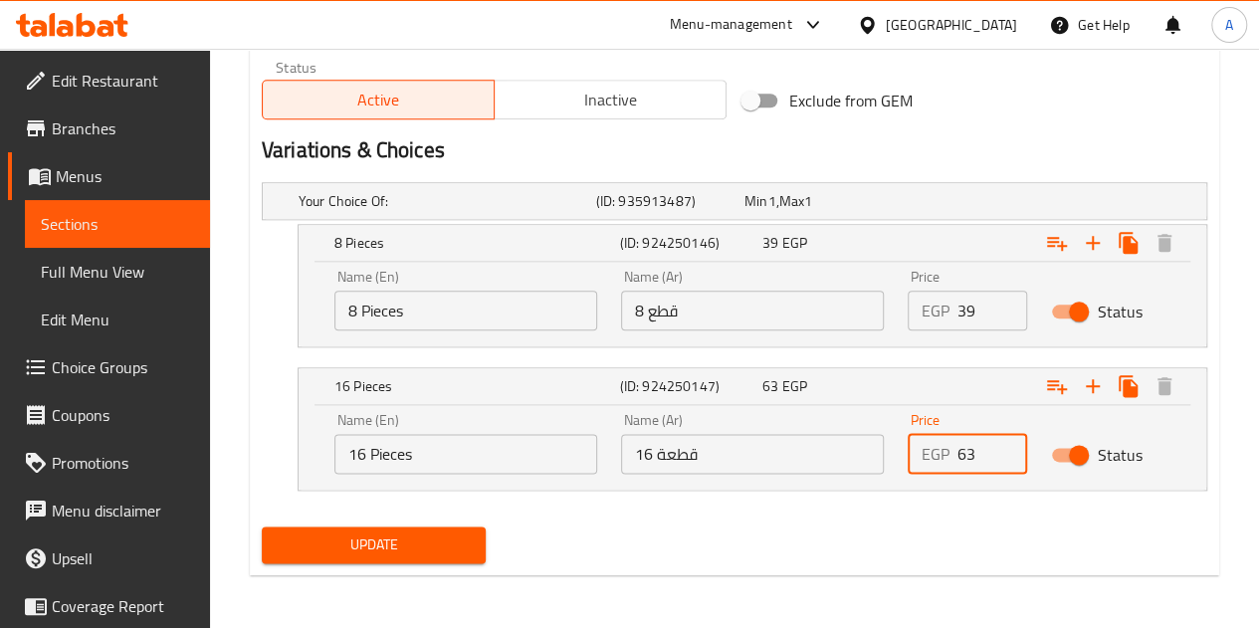
click at [1006, 442] on input "63" at bounding box center [992, 454] width 70 height 40
click at [1006, 442] on input "64" at bounding box center [992, 454] width 70 height 40
click at [1006, 442] on input "65" at bounding box center [992, 454] width 70 height 40
click at [1006, 442] on input "66" at bounding box center [992, 454] width 70 height 40
click at [1006, 442] on input "67" at bounding box center [992, 454] width 70 height 40
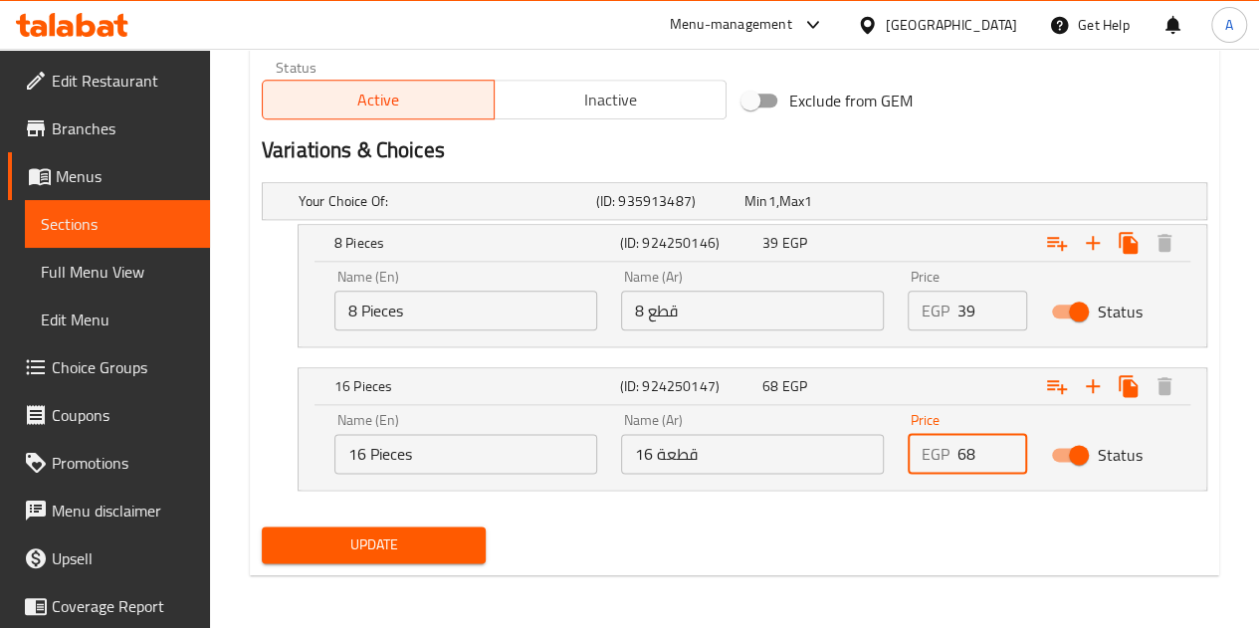
click at [1006, 442] on input "68" at bounding box center [992, 454] width 70 height 40
click at [1006, 442] on input "69" at bounding box center [992, 454] width 70 height 40
click at [1006, 442] on input "70" at bounding box center [992, 454] width 70 height 40
click at [1006, 442] on input "71" at bounding box center [992, 454] width 70 height 40
click at [1006, 442] on input "72" at bounding box center [992, 454] width 70 height 40
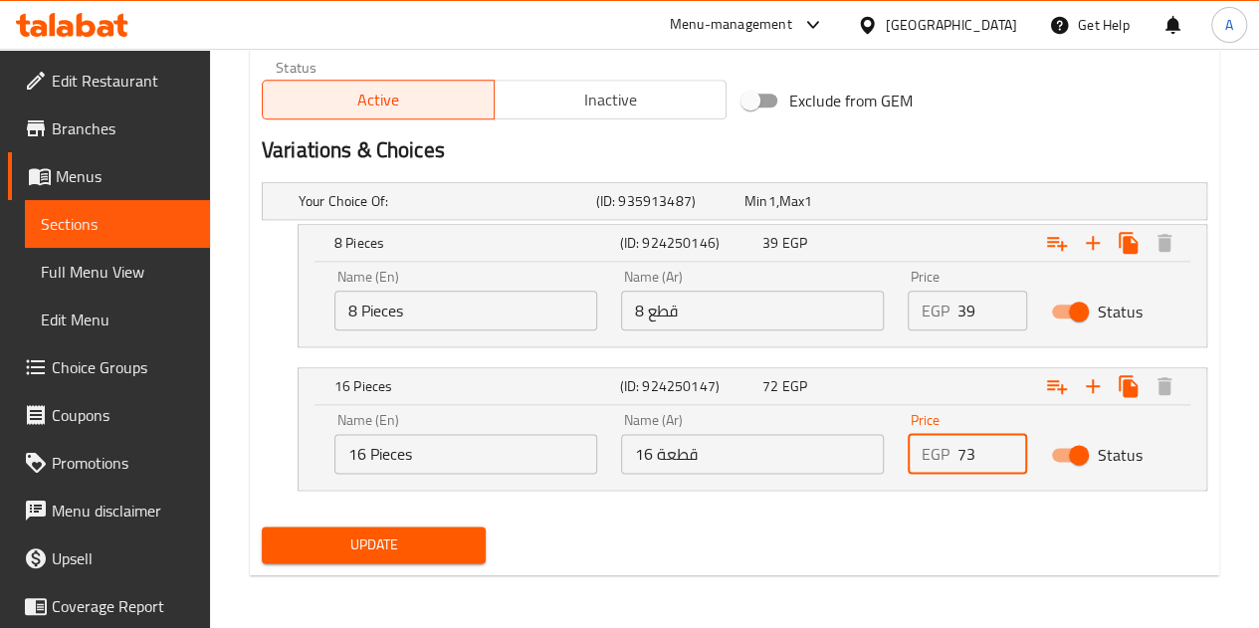
click at [1006, 442] on input "73" at bounding box center [992, 454] width 70 height 40
click at [1006, 442] on input "74" at bounding box center [992, 454] width 70 height 40
click at [1006, 442] on input "75" at bounding box center [992, 454] width 70 height 40
click at [1006, 442] on input "76" at bounding box center [992, 454] width 70 height 40
type input "77"
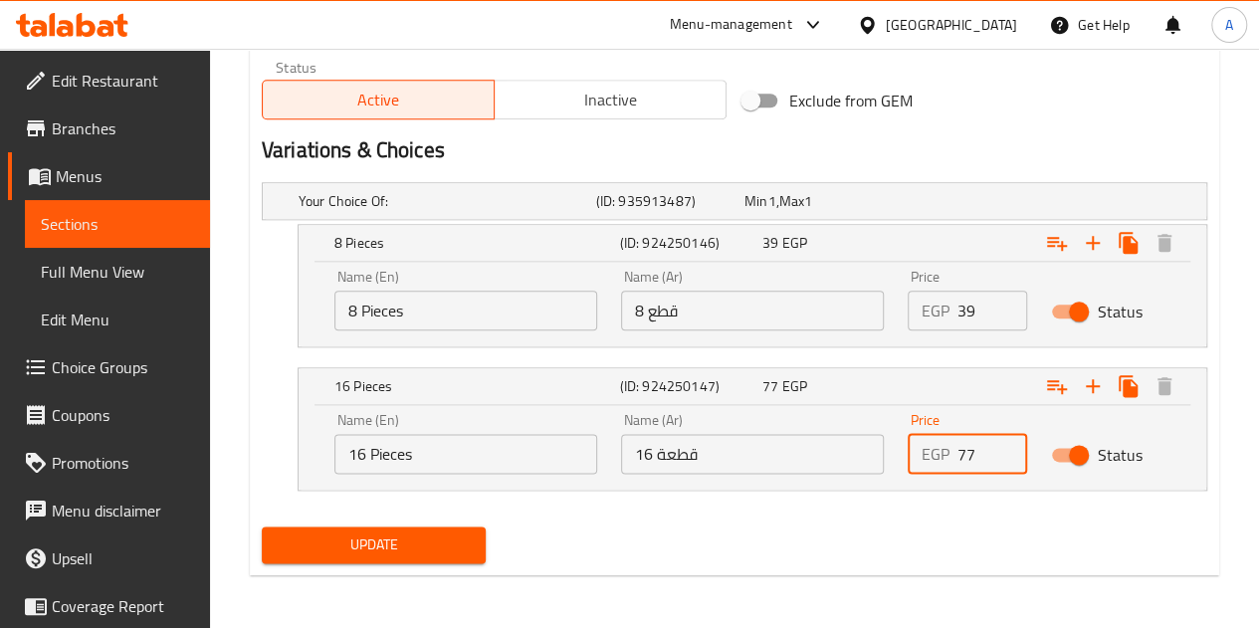
click at [1003, 442] on input "77" at bounding box center [992, 454] width 70 height 40
click at [343, 532] on span "Update" at bounding box center [374, 544] width 193 height 25
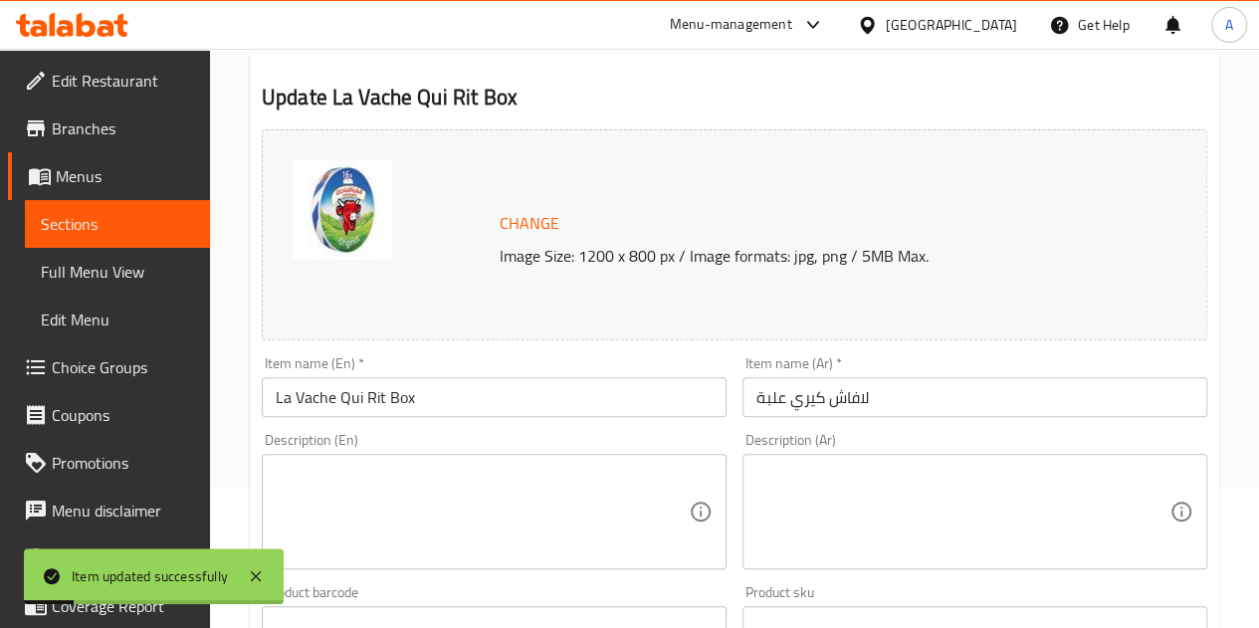
scroll to position [0, 0]
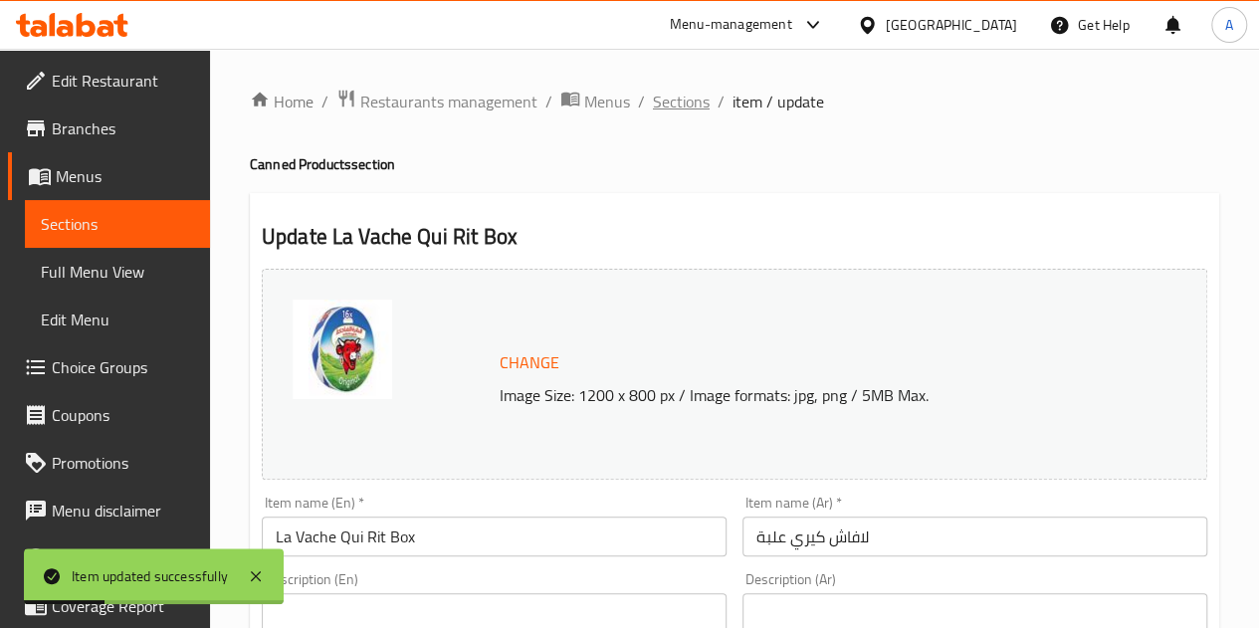
click at [653, 90] on span "Sections" at bounding box center [681, 102] width 57 height 24
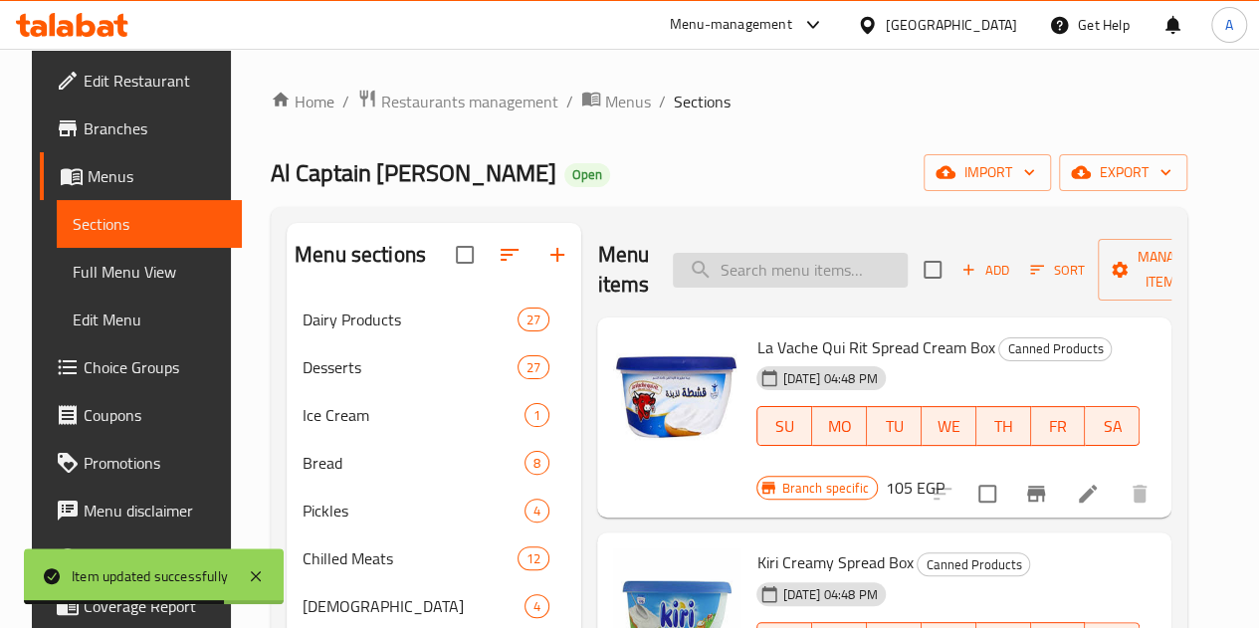
click at [768, 274] on input "search" at bounding box center [790, 270] width 235 height 35
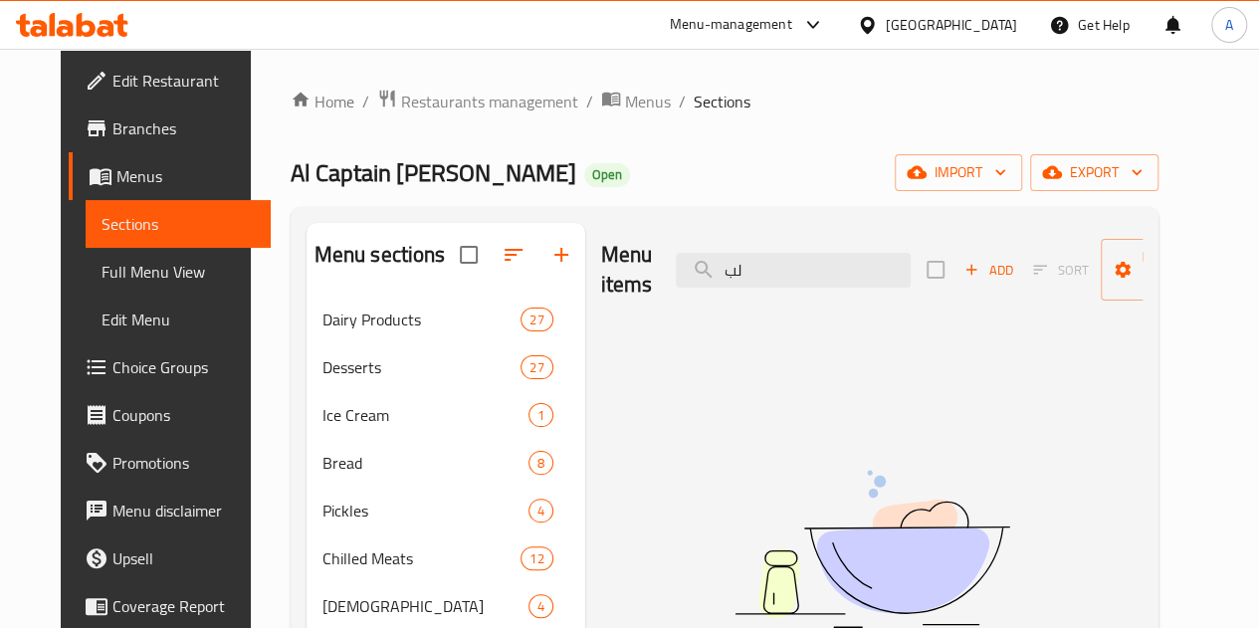
type input "ل"
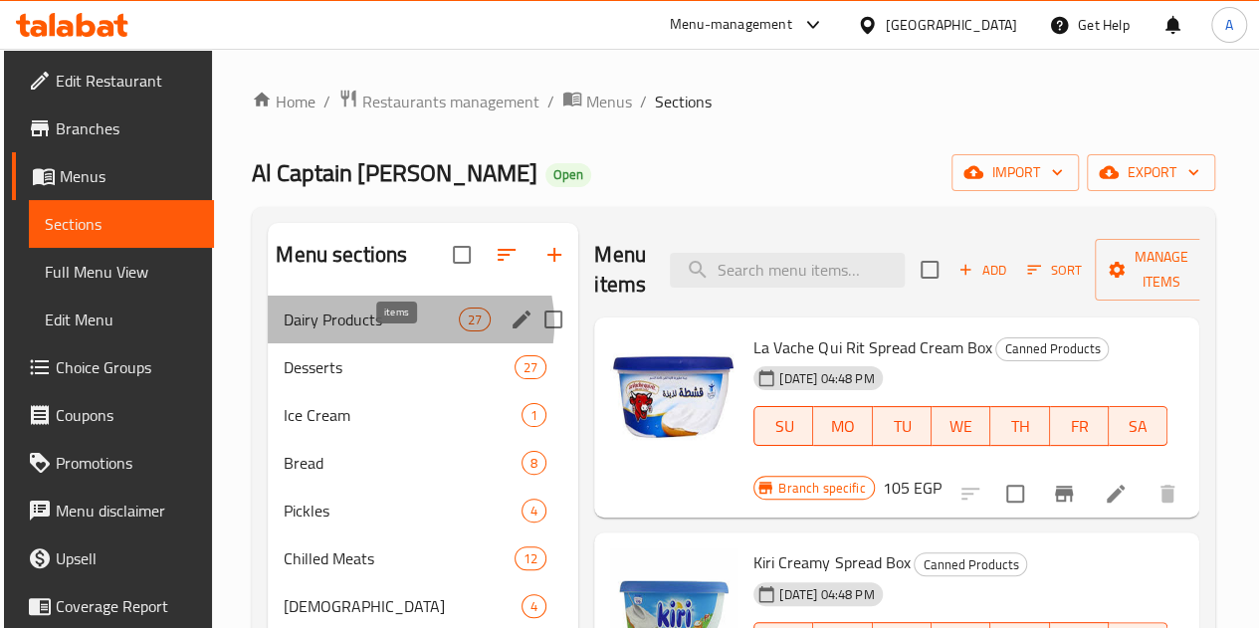
click at [460, 329] on span "27" at bounding box center [475, 320] width 30 height 19
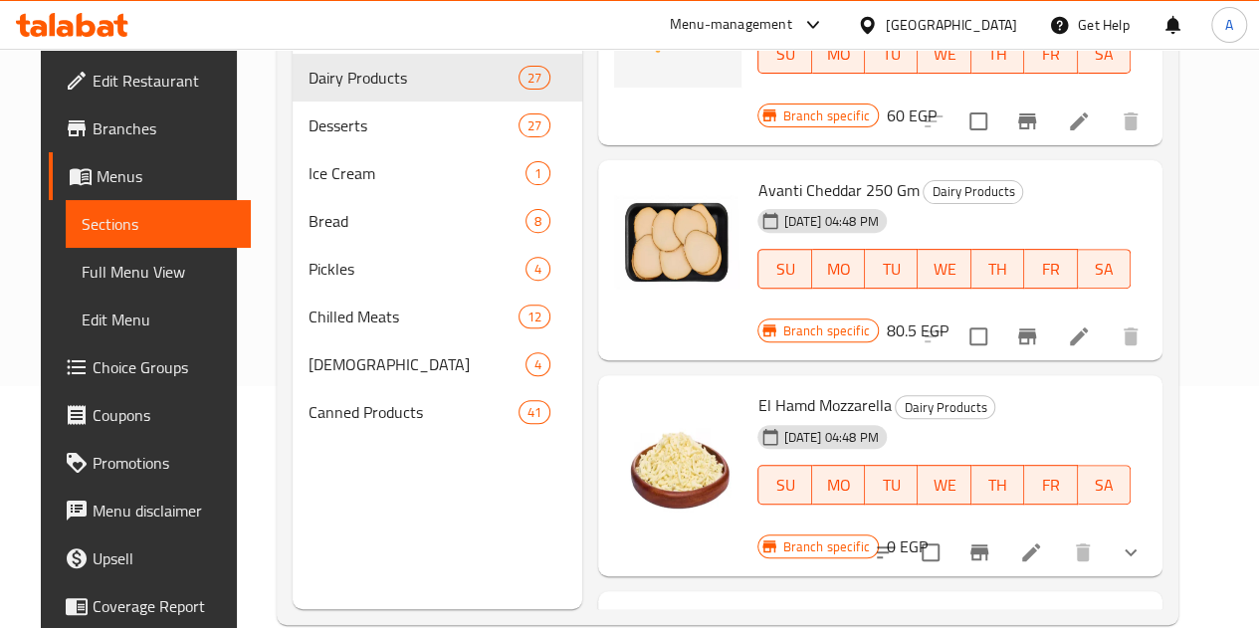
scroll to position [279, 0]
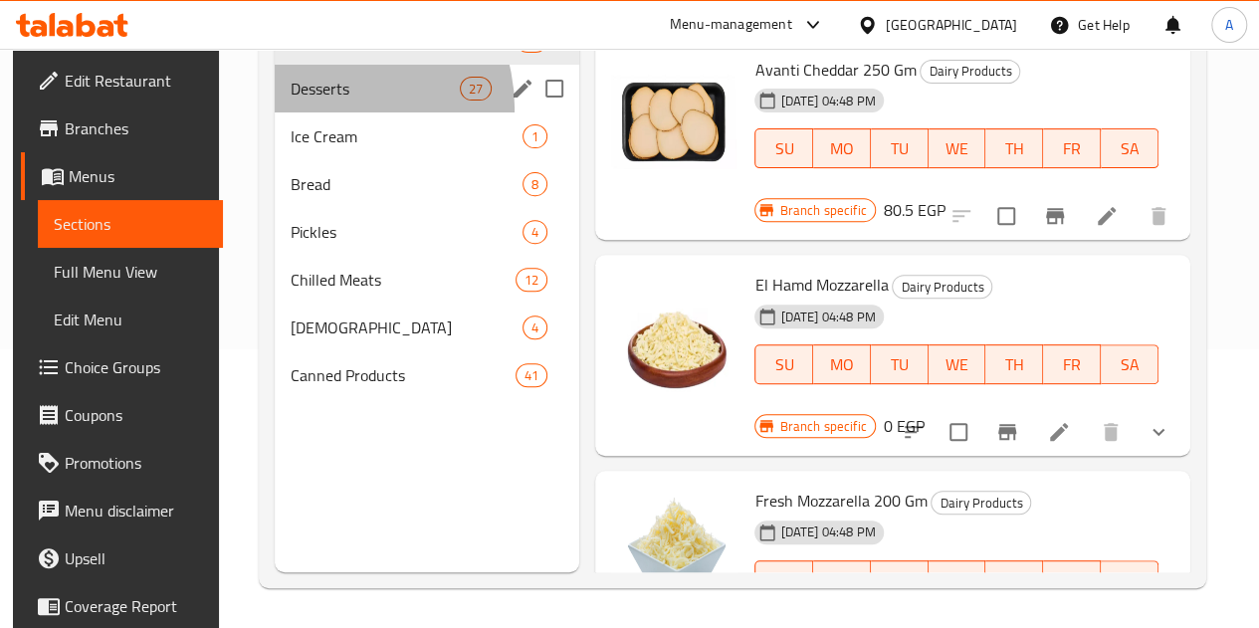
click at [324, 112] on div "Desserts 27" at bounding box center [428, 89] width 306 height 48
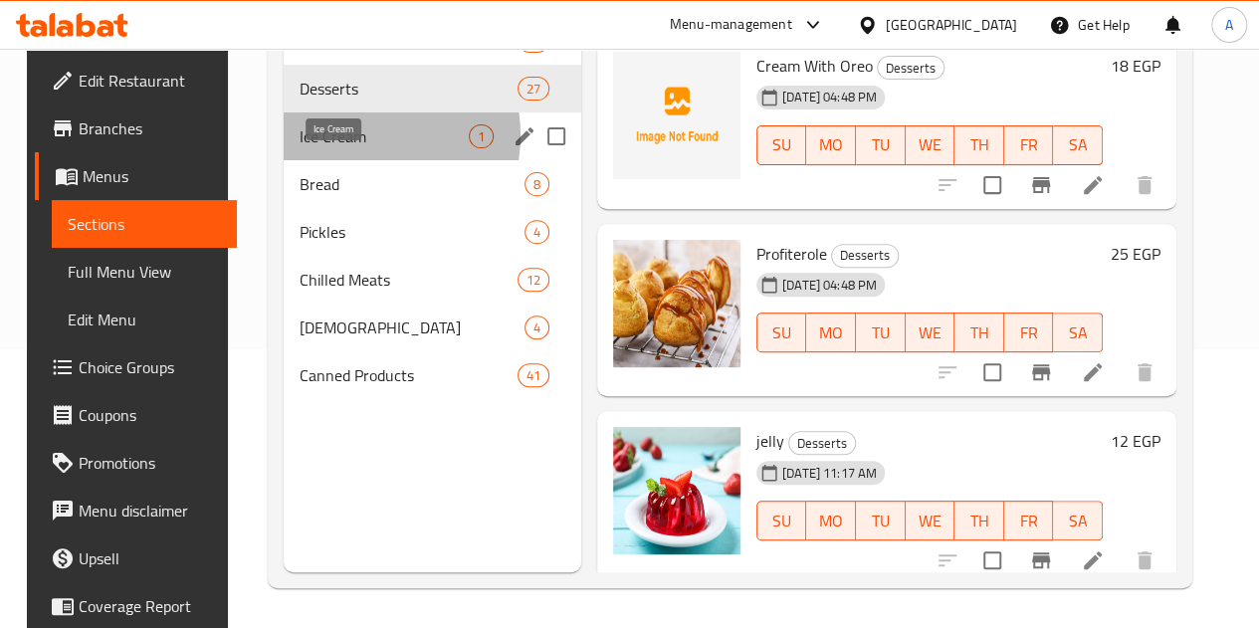
click at [343, 148] on span "Ice Cream" at bounding box center [384, 136] width 169 height 24
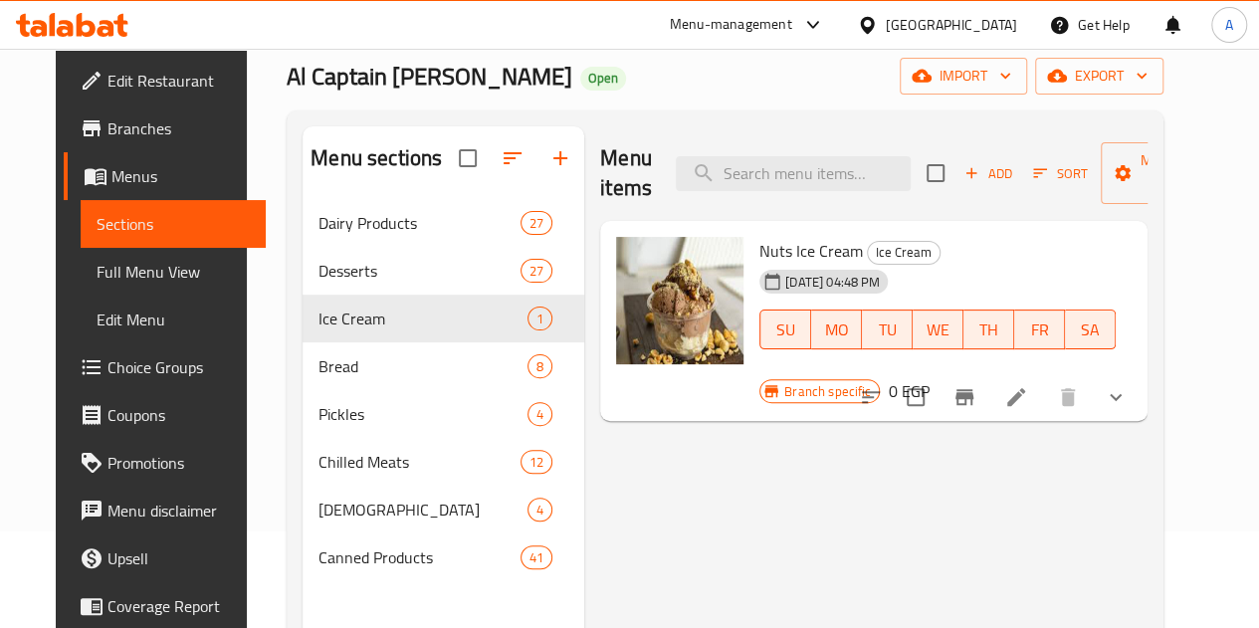
scroll to position [95, 0]
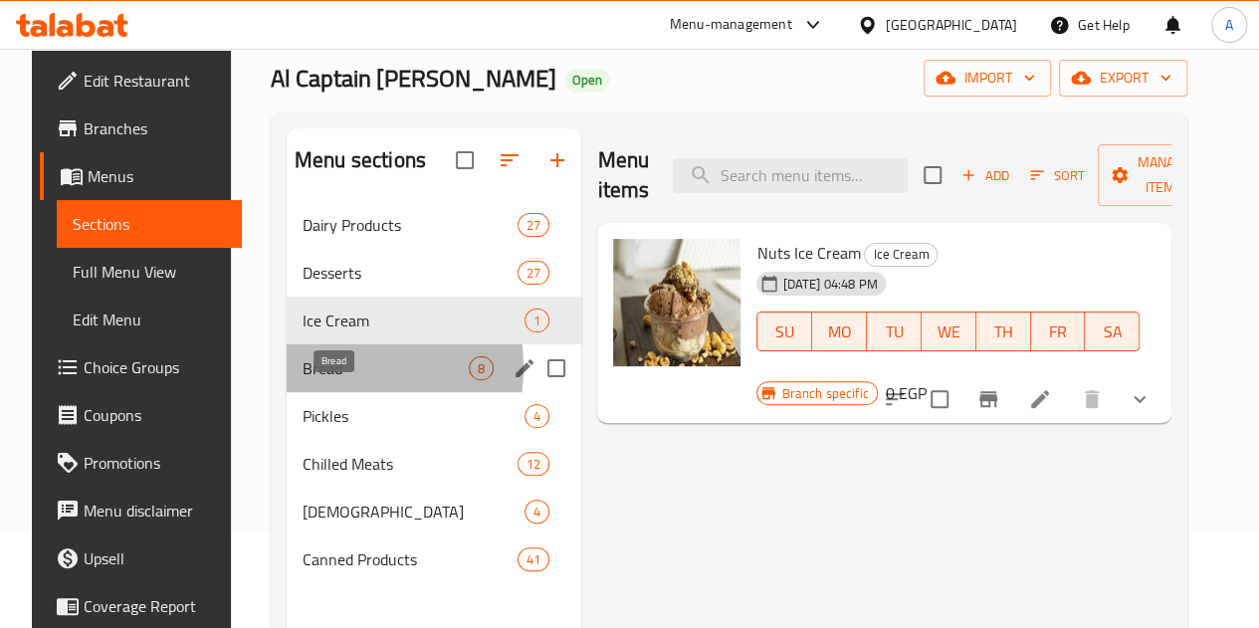
click at [307, 380] on span "Bread" at bounding box center [386, 368] width 166 height 24
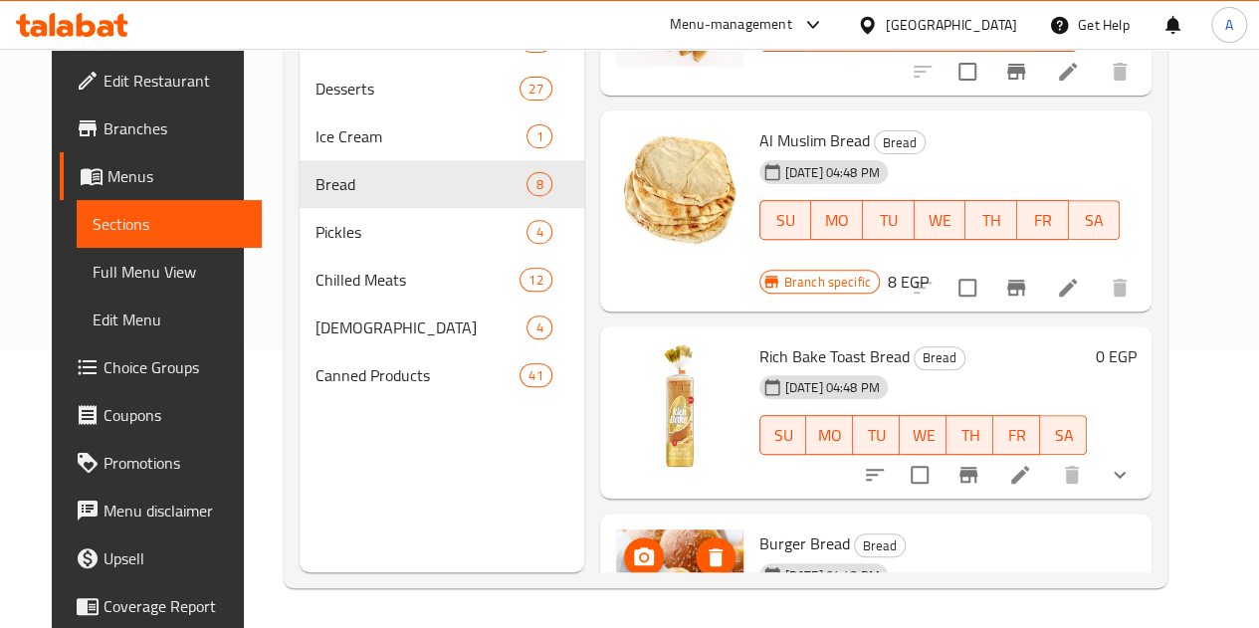
scroll to position [952, 0]
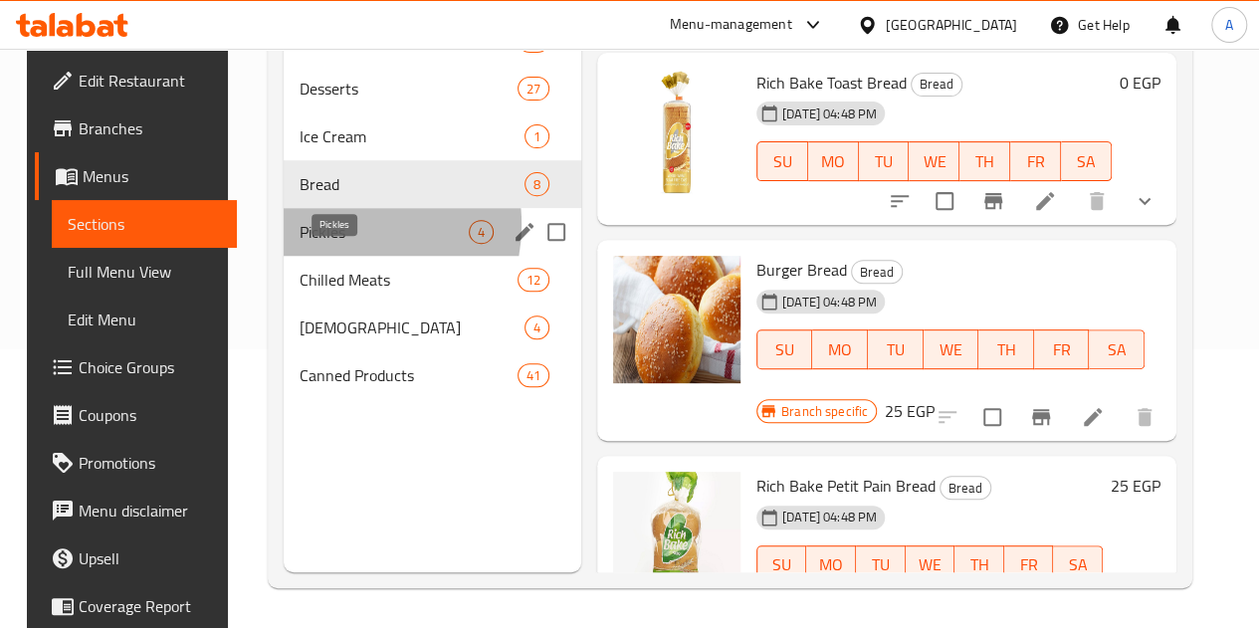
click at [314, 244] on span "Pickles" at bounding box center [384, 232] width 169 height 24
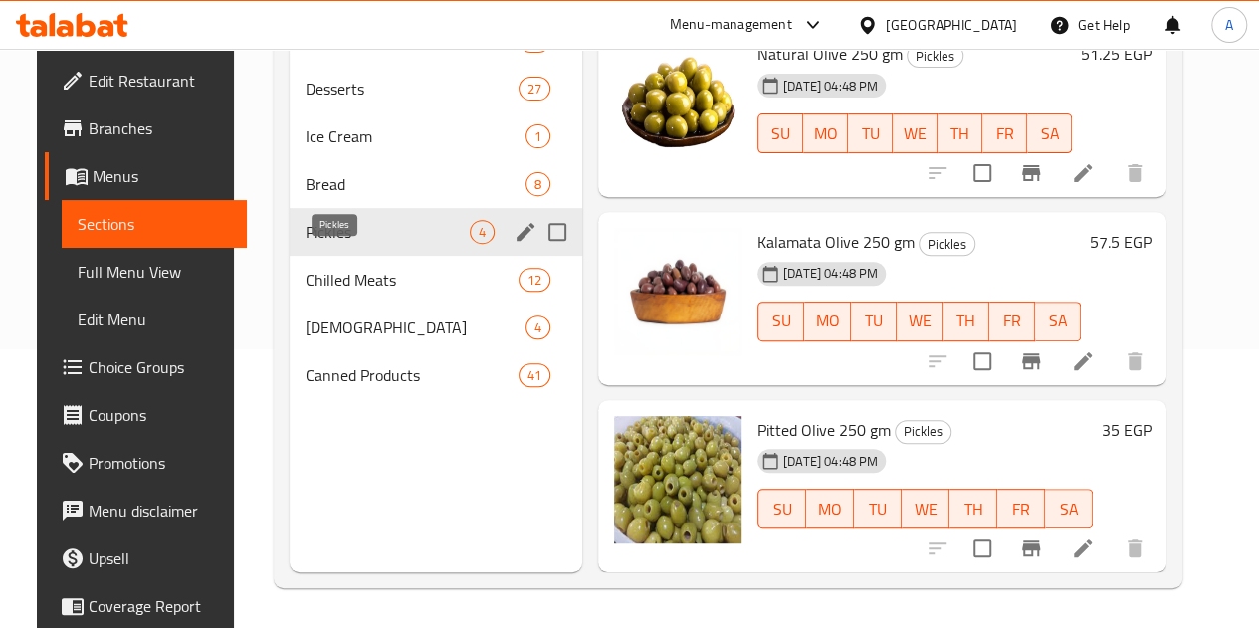
scroll to position [201, 0]
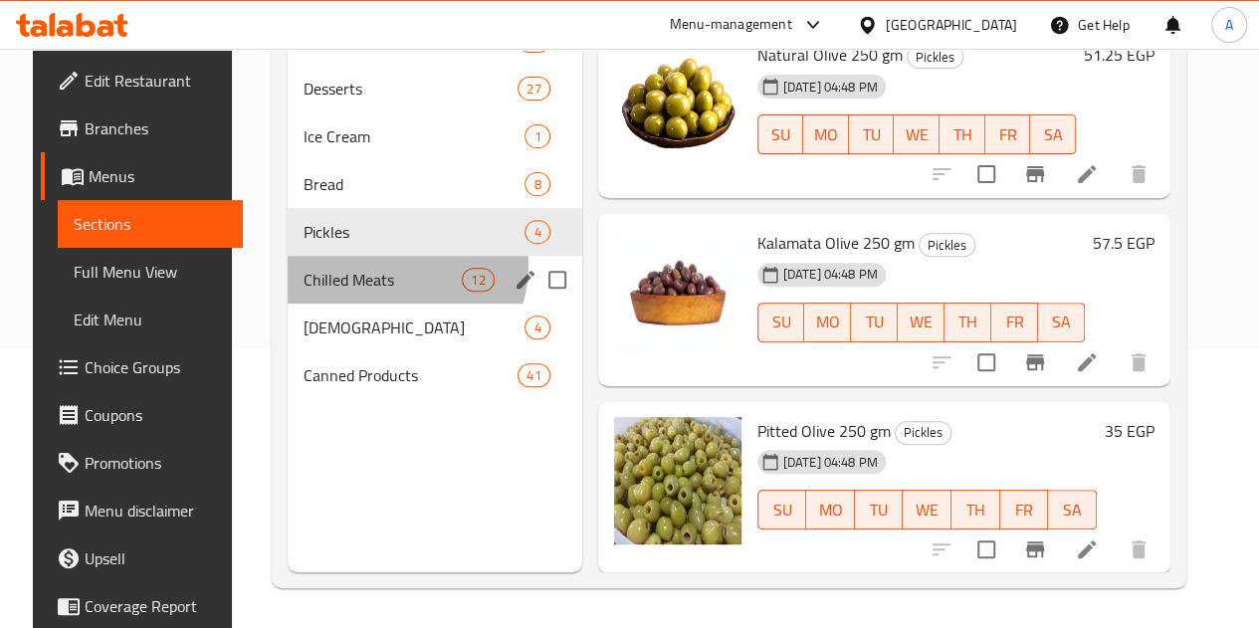
click at [378, 296] on div "Chilled Meats 12" at bounding box center [435, 280] width 295 height 48
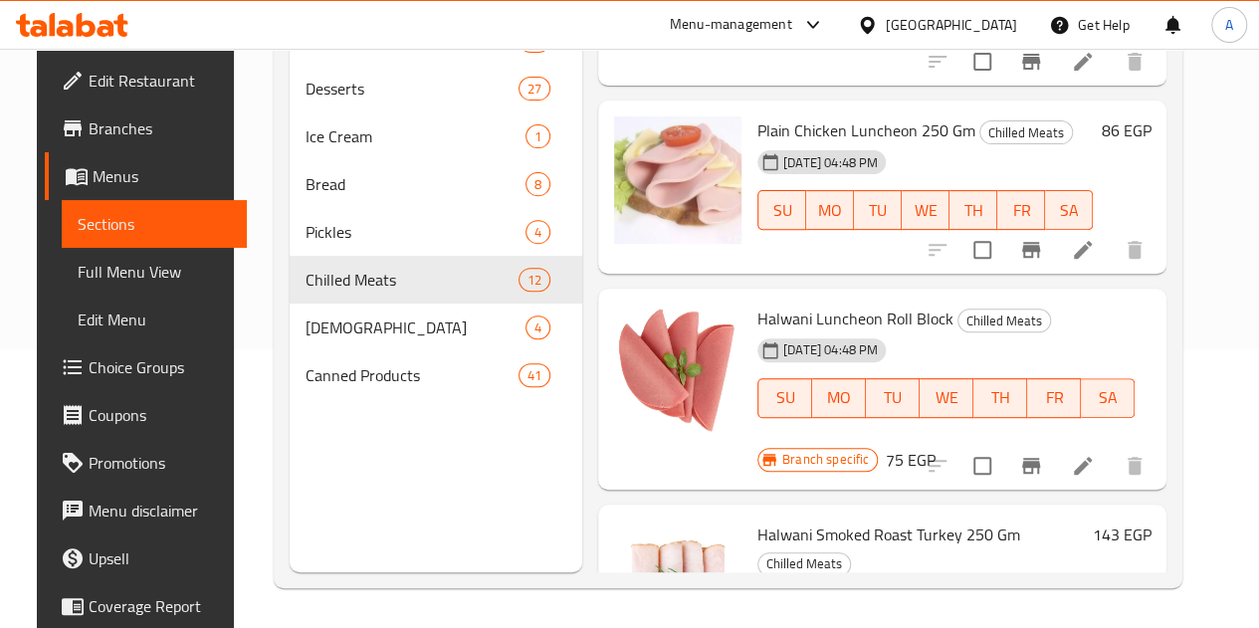
scroll to position [1791, 0]
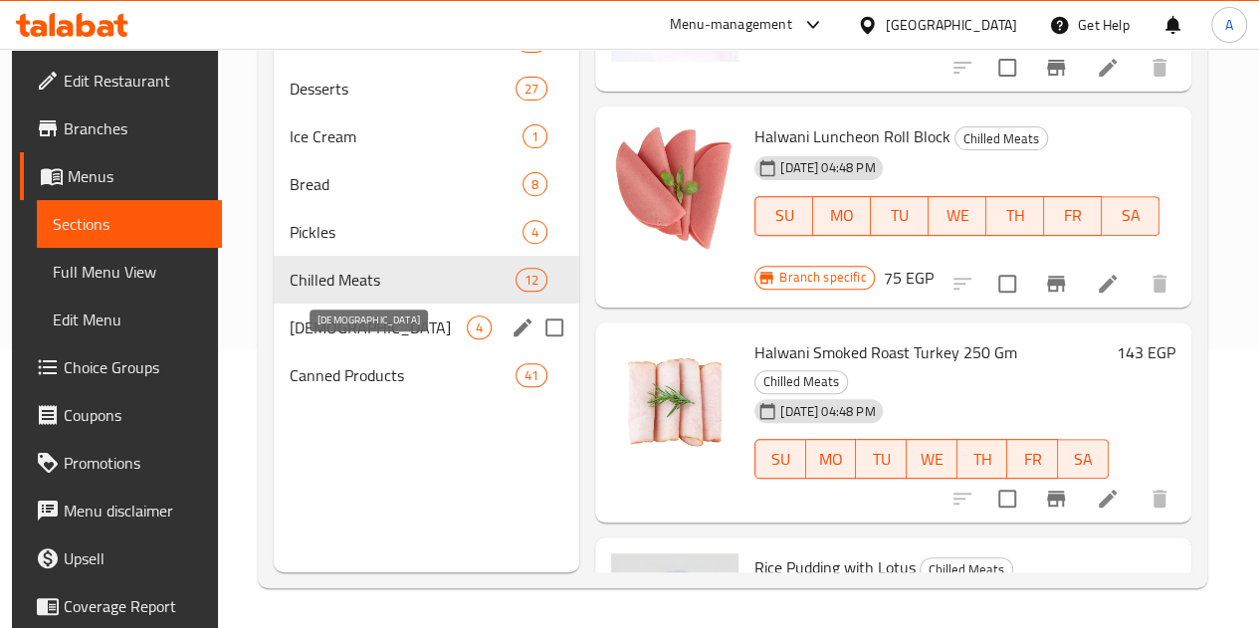
click at [374, 339] on span "Halawa" at bounding box center [378, 328] width 177 height 24
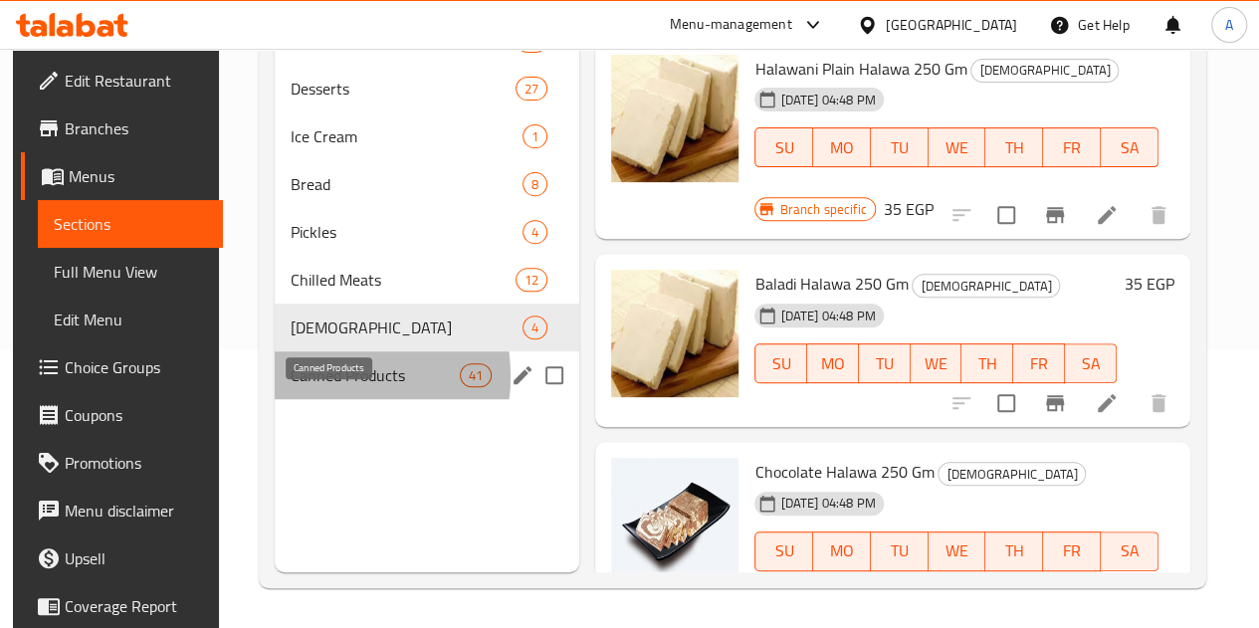
click at [326, 387] on span "Canned Products" at bounding box center [375, 375] width 169 height 24
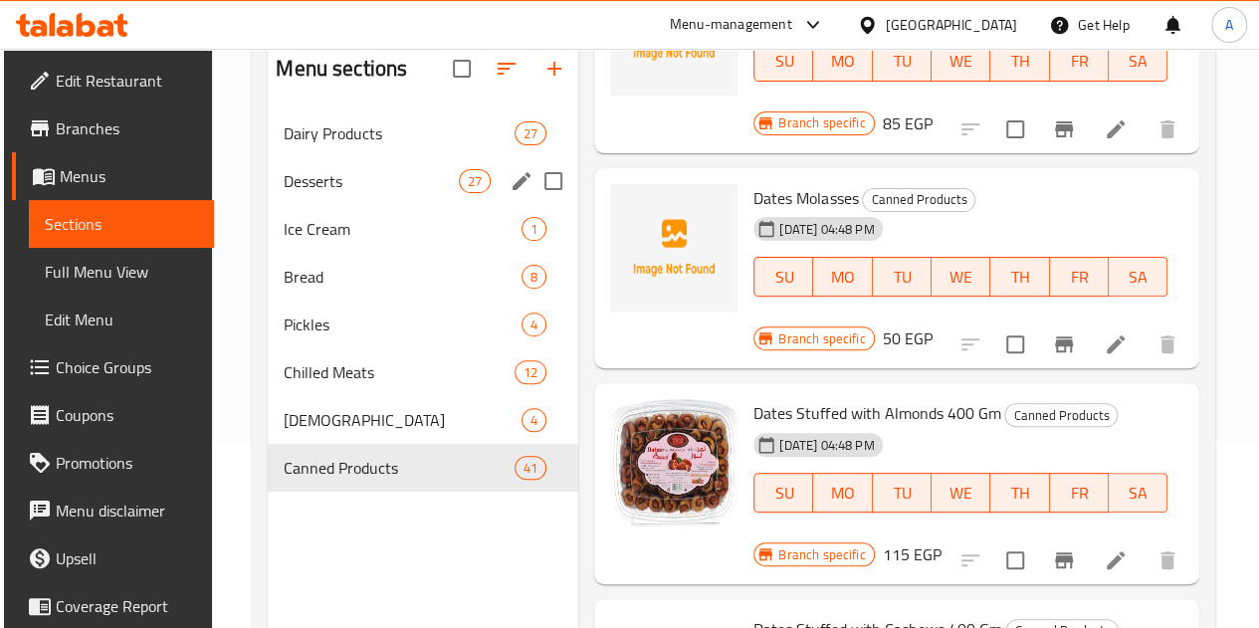
scroll to position [147, 0]
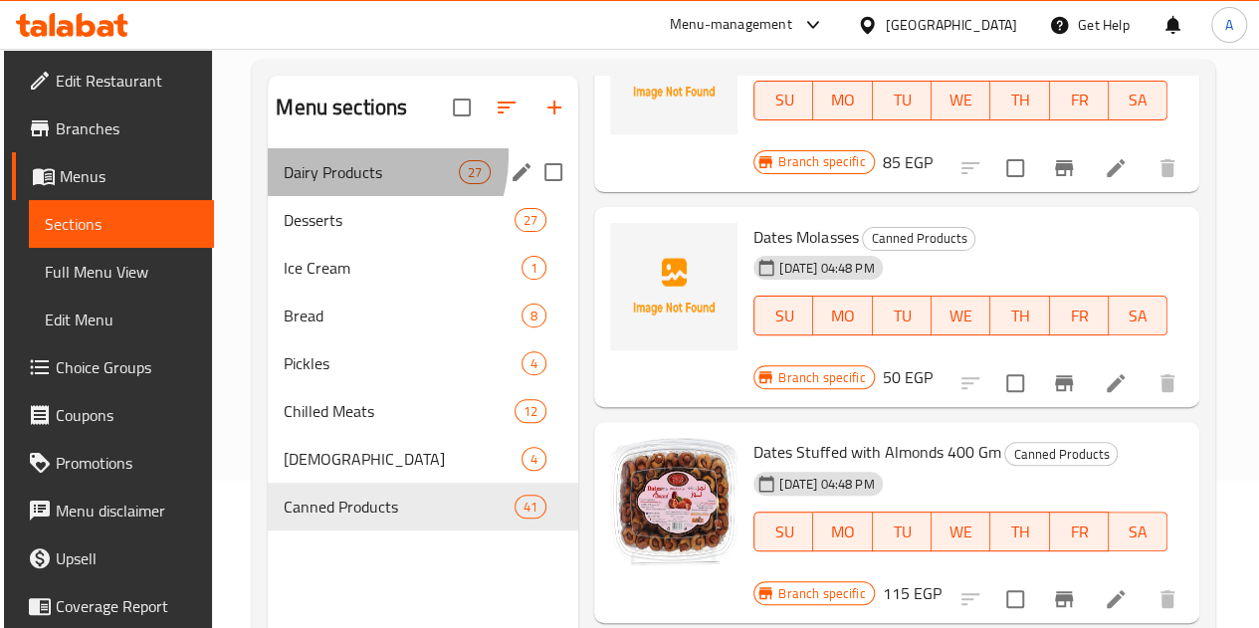
click at [352, 186] on div "Dairy Products 27" at bounding box center [423, 172] width 311 height 48
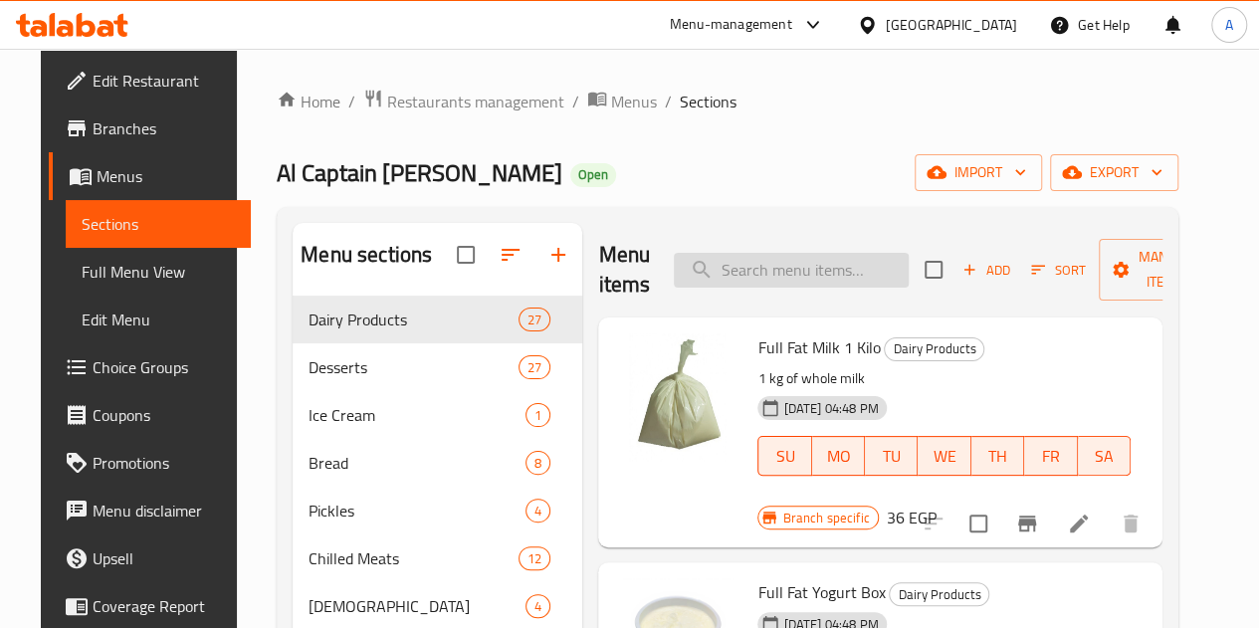
click at [725, 274] on input "search" at bounding box center [791, 270] width 235 height 35
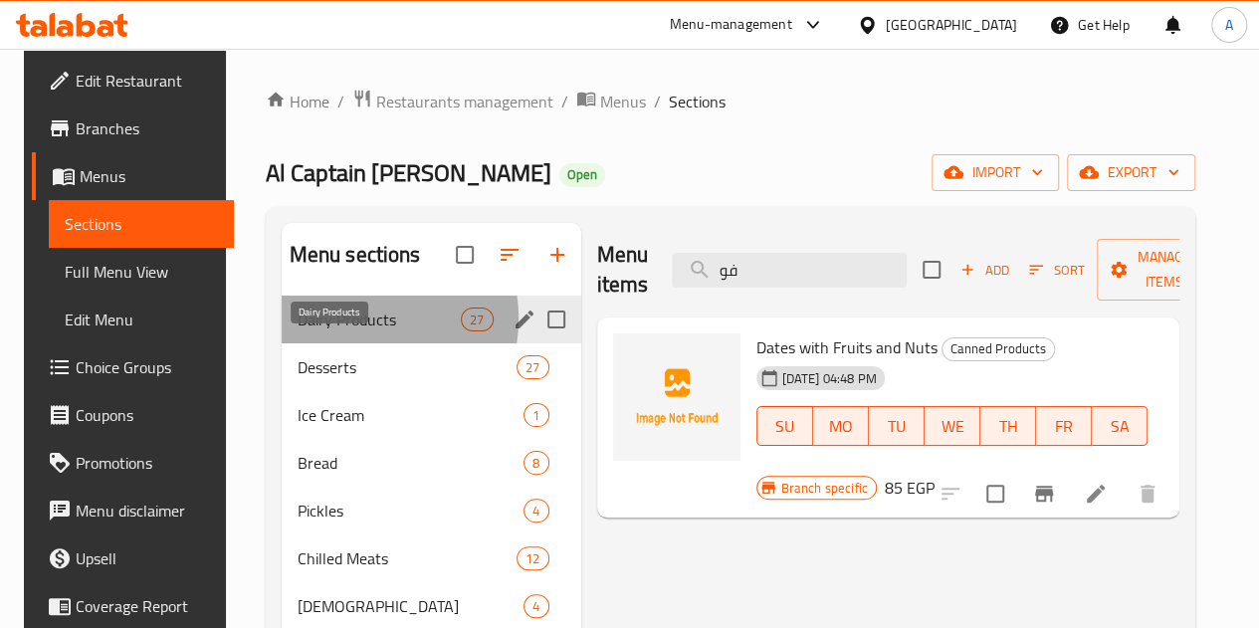
click at [338, 331] on span "Dairy Products" at bounding box center [380, 320] width 164 height 24
click at [322, 343] on div "Dairy Products 27" at bounding box center [432, 320] width 300 height 48
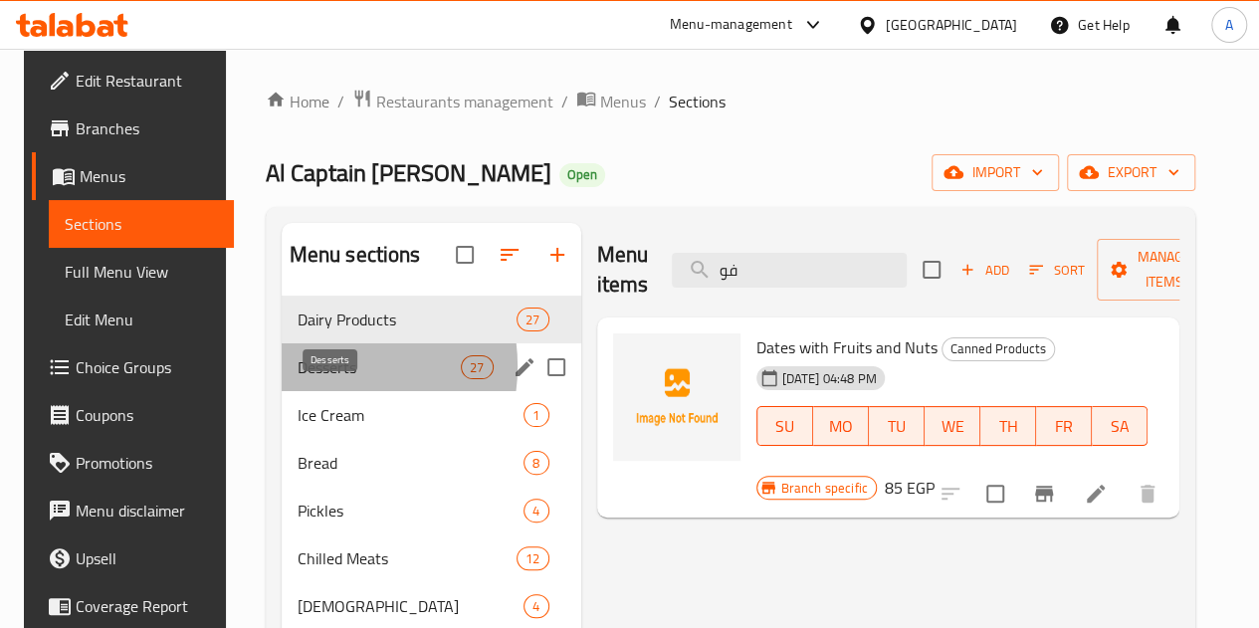
click at [317, 379] on span "Desserts" at bounding box center [380, 367] width 164 height 24
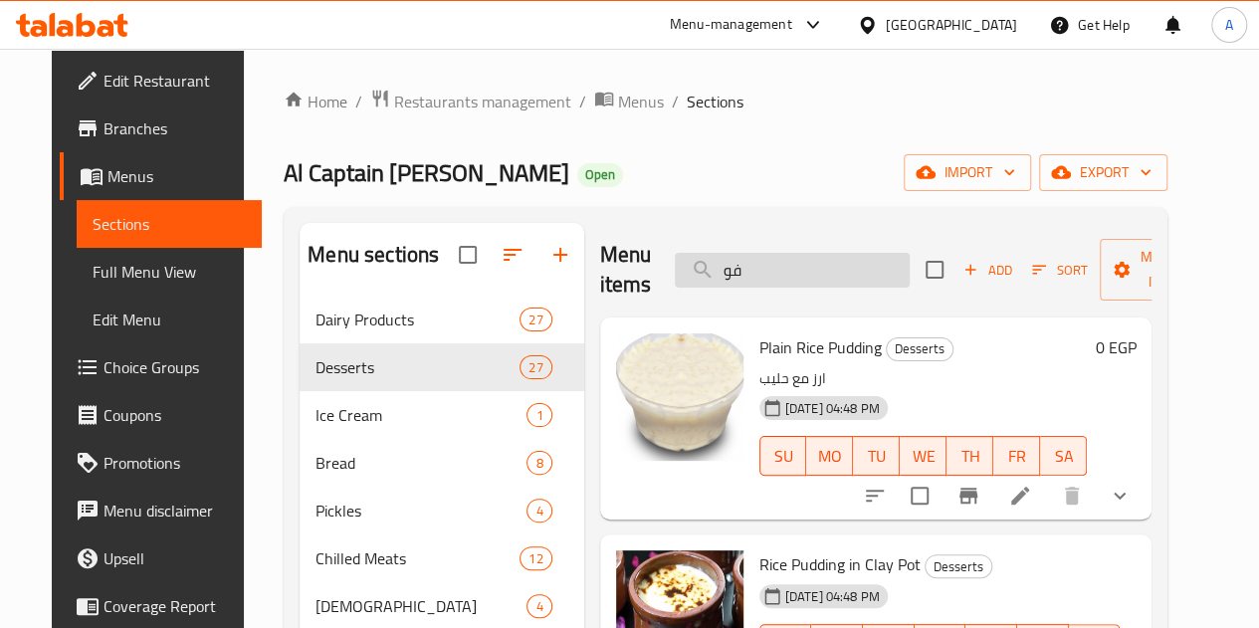
click at [677, 270] on input "فو" at bounding box center [792, 270] width 235 height 35
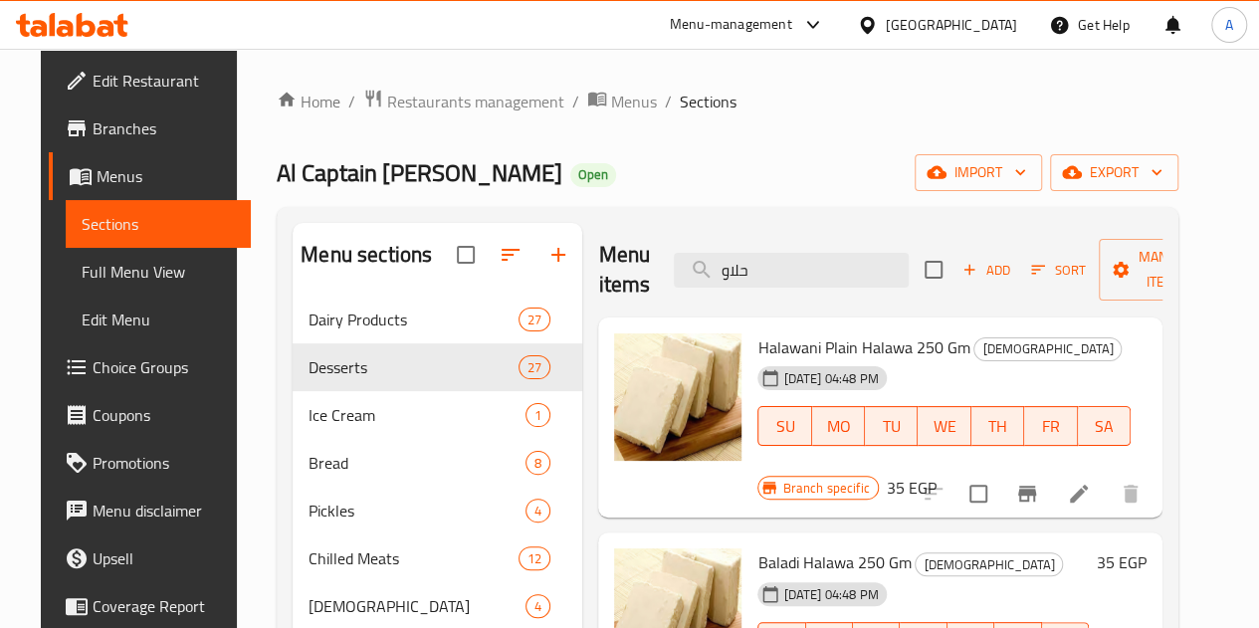
type input "حلاو"
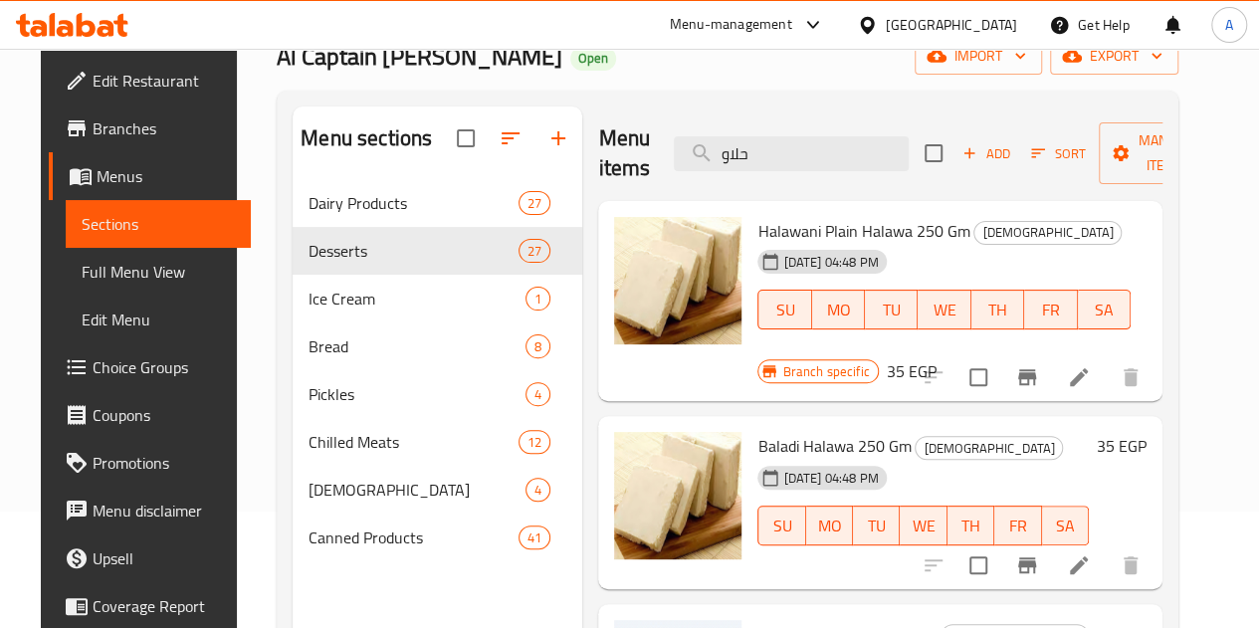
scroll to position [160, 0]
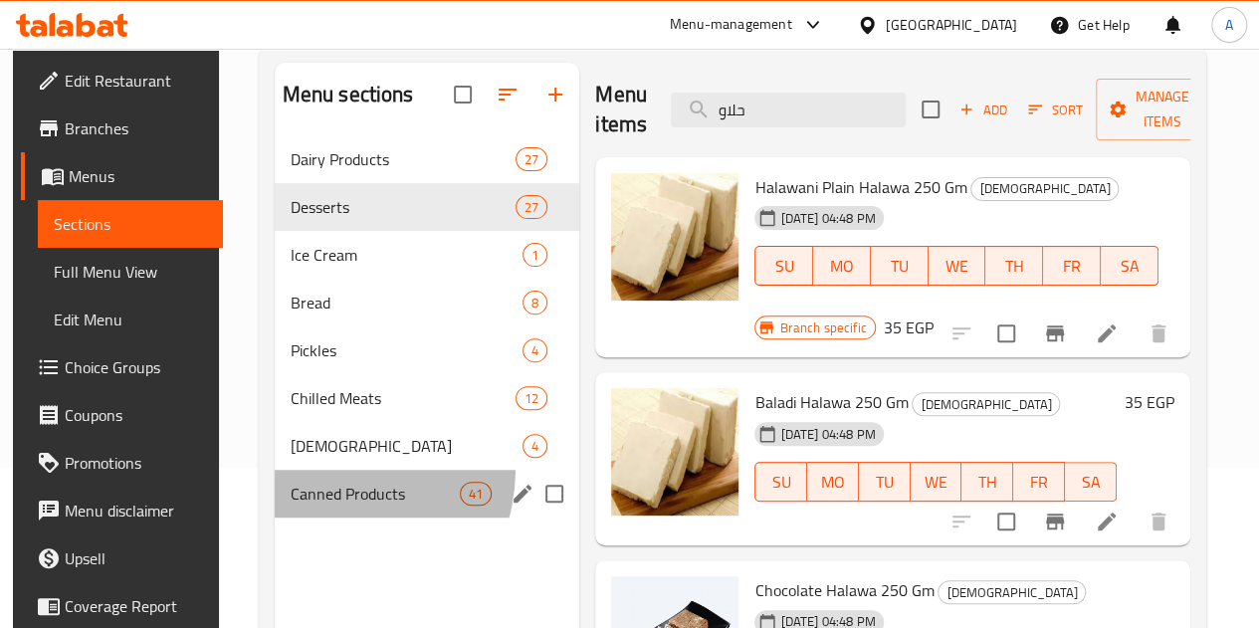
click at [316, 499] on div "Canned Products 41" at bounding box center [428, 494] width 306 height 48
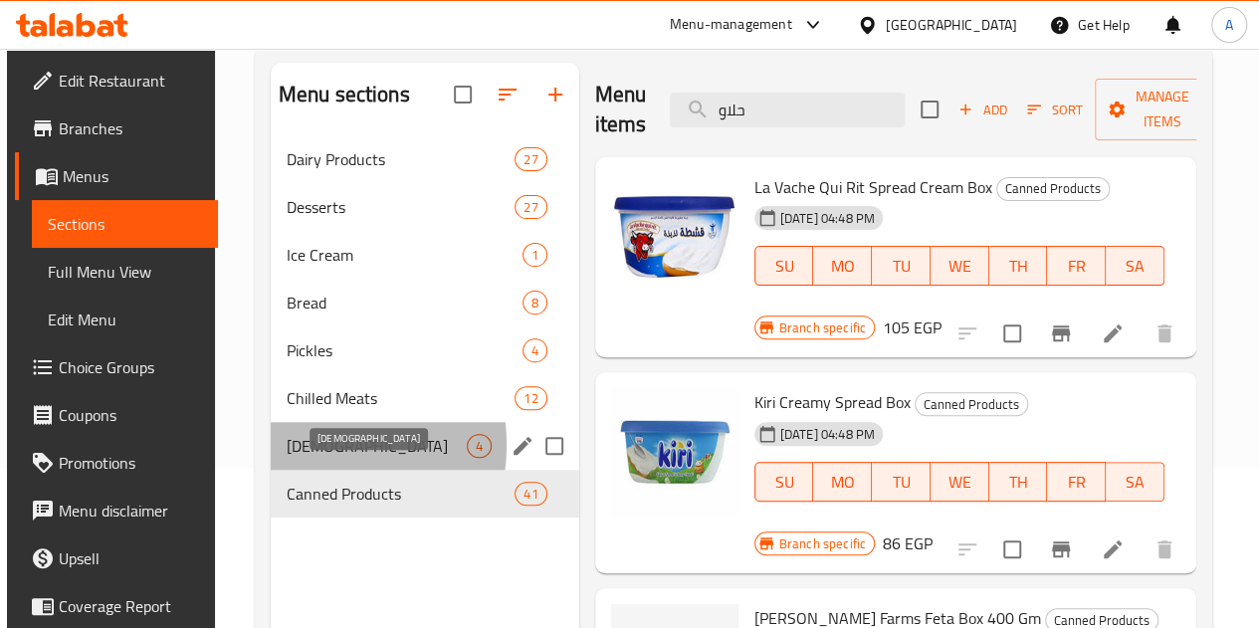
click at [312, 458] on span "Halawa" at bounding box center [377, 446] width 180 height 24
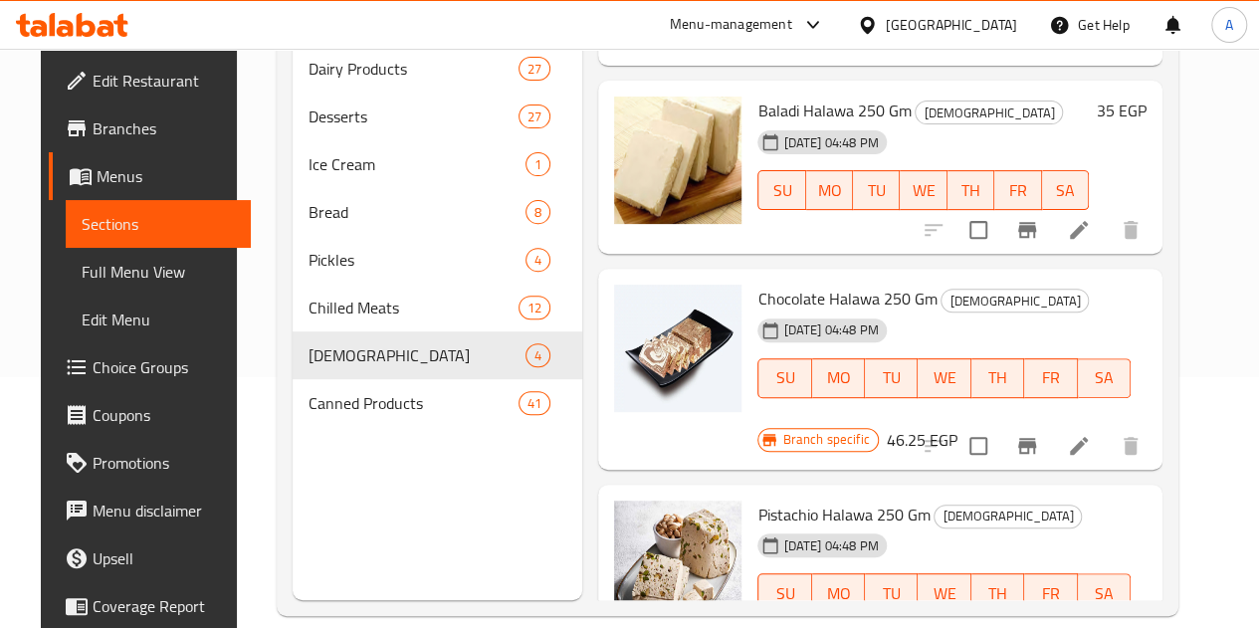
scroll to position [252, 0]
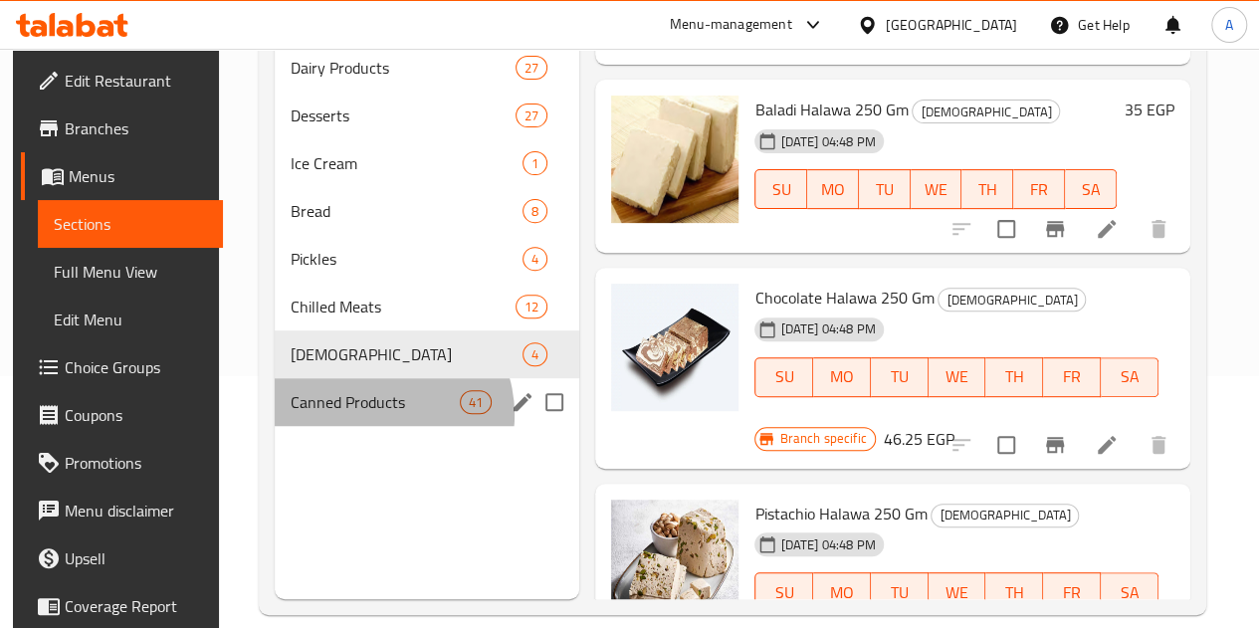
click at [370, 426] on div "Canned Products 41" at bounding box center [428, 402] width 306 height 48
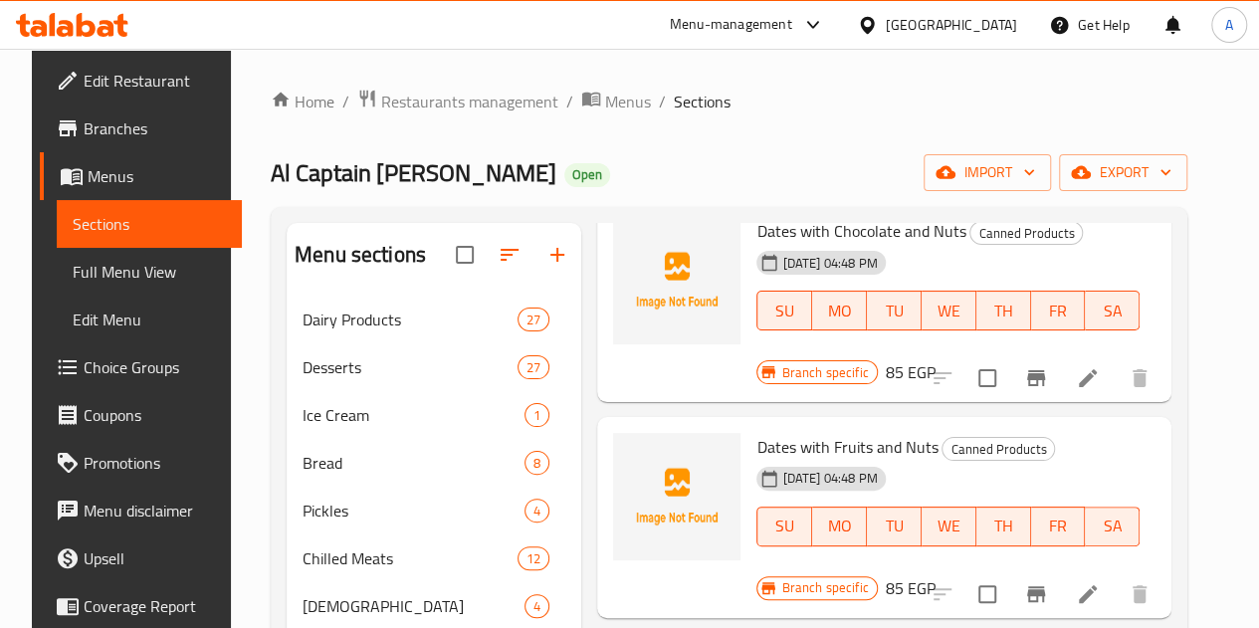
scroll to position [279, 0]
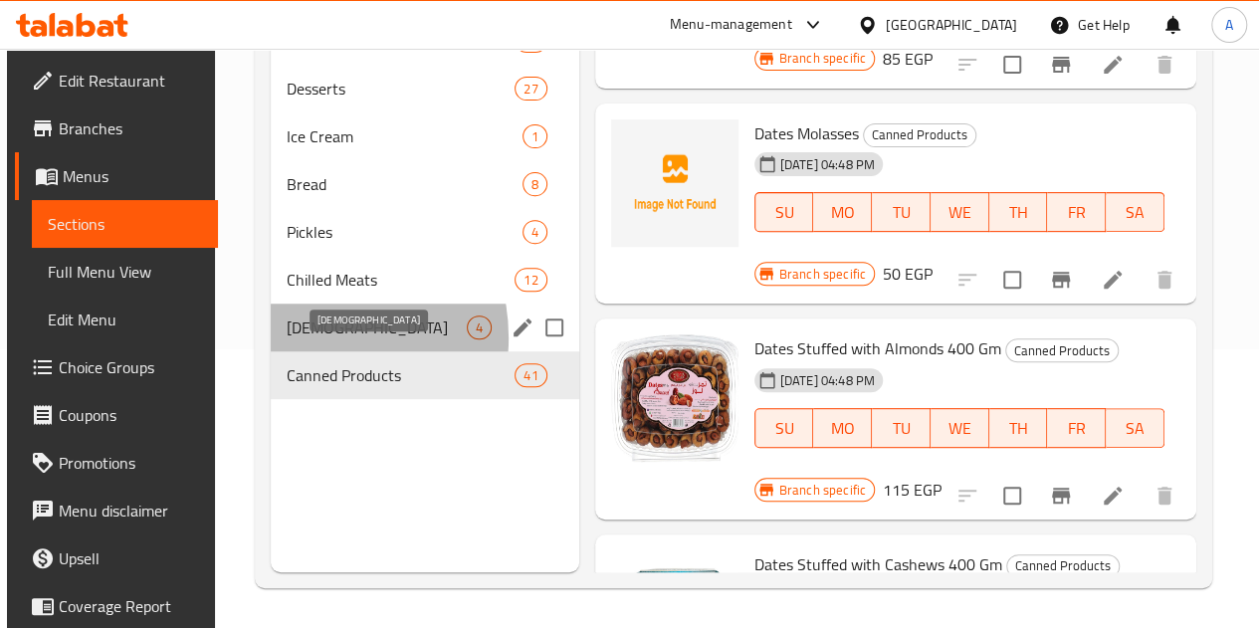
click at [303, 339] on span "Halawa" at bounding box center [377, 328] width 180 height 24
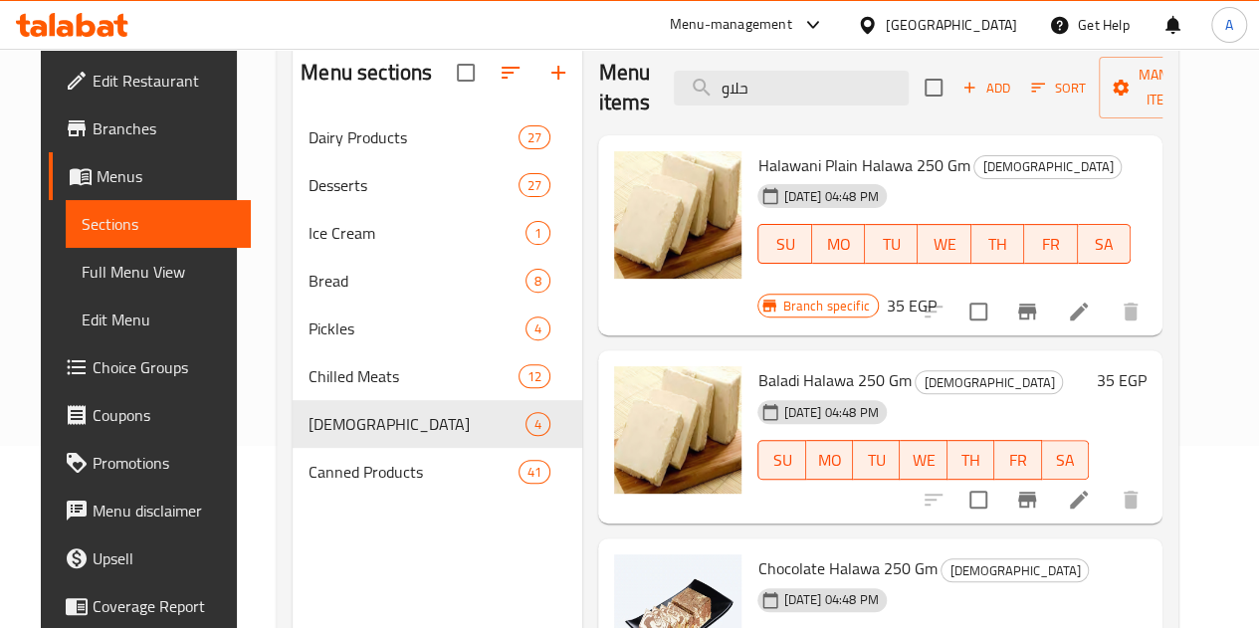
scroll to position [183, 0]
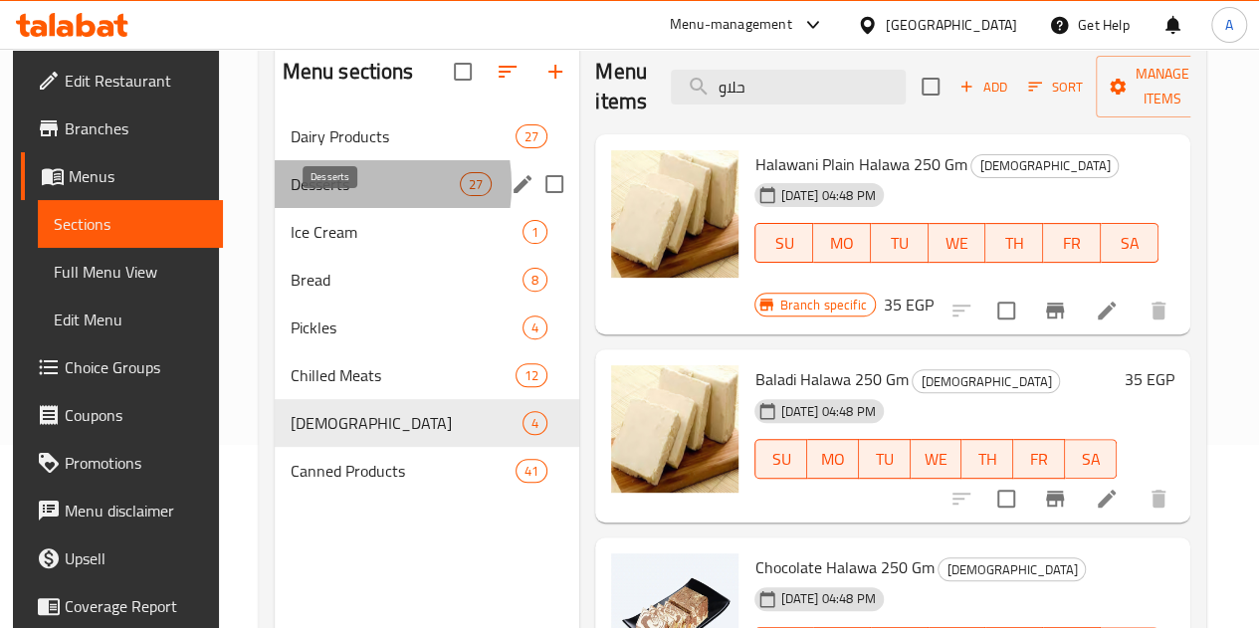
click at [331, 196] on span "Desserts" at bounding box center [375, 184] width 169 height 24
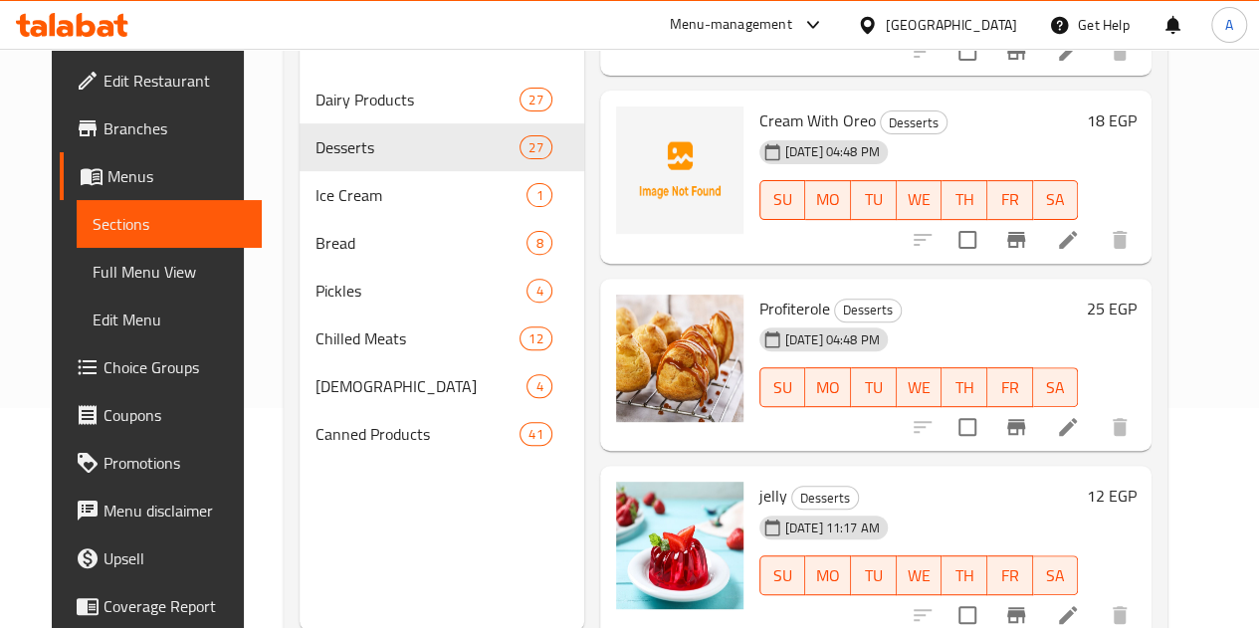
scroll to position [279, 0]
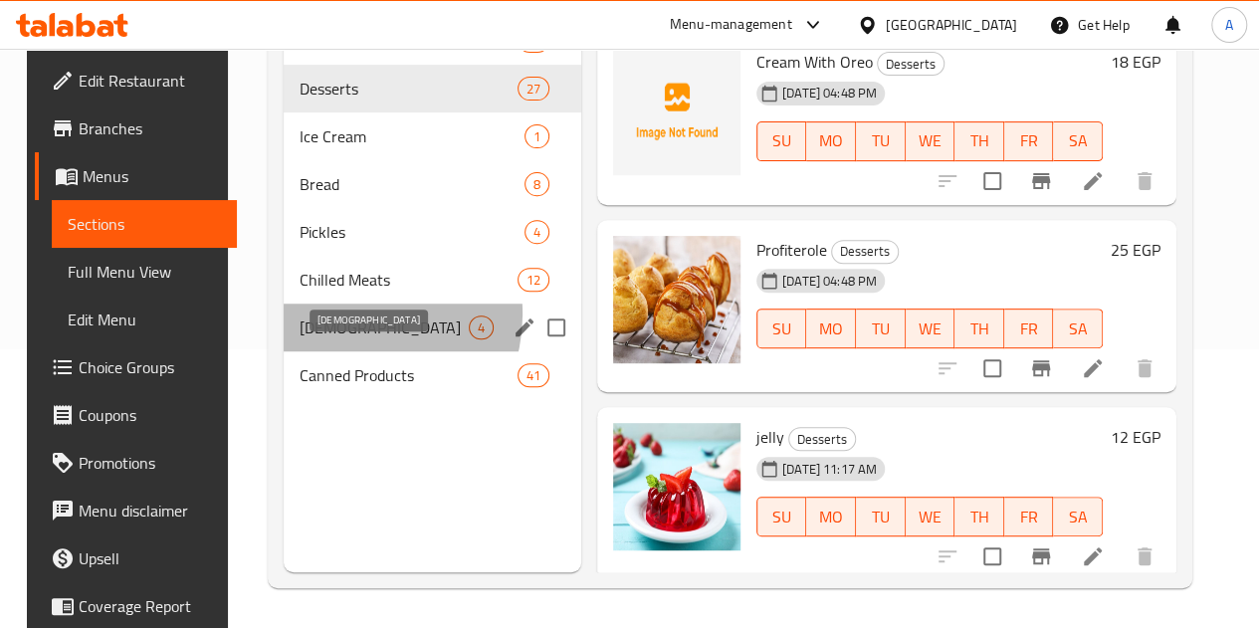
click at [338, 339] on span "Halawa" at bounding box center [384, 328] width 169 height 24
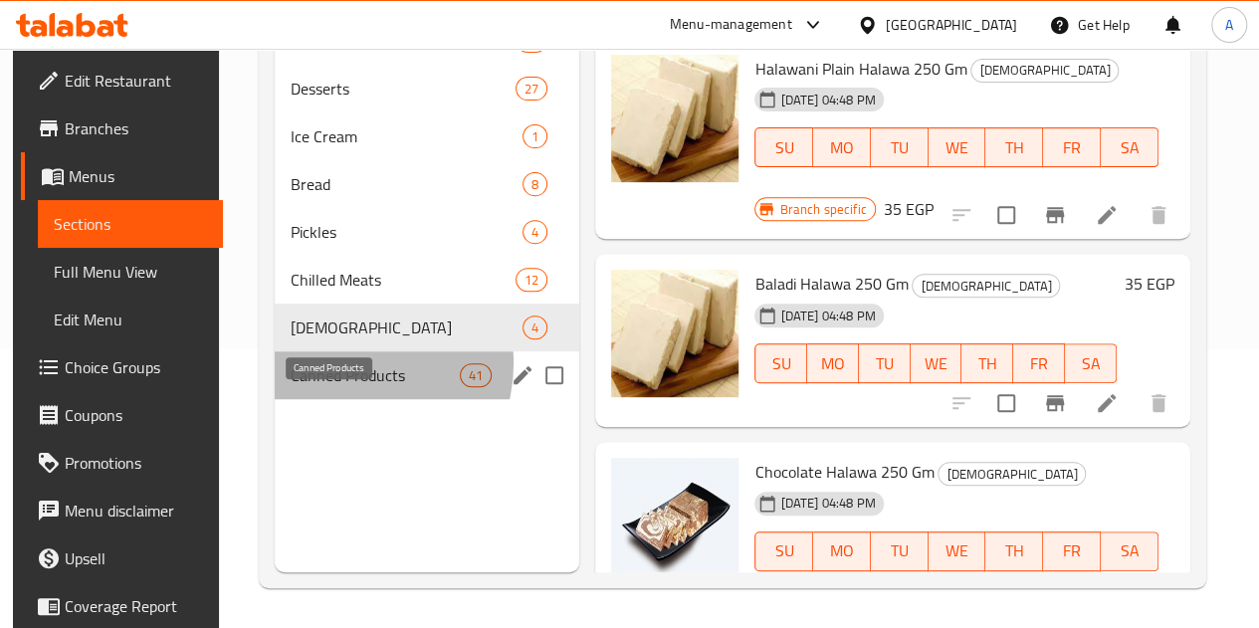
click at [341, 387] on span "Canned Products" at bounding box center [375, 375] width 169 height 24
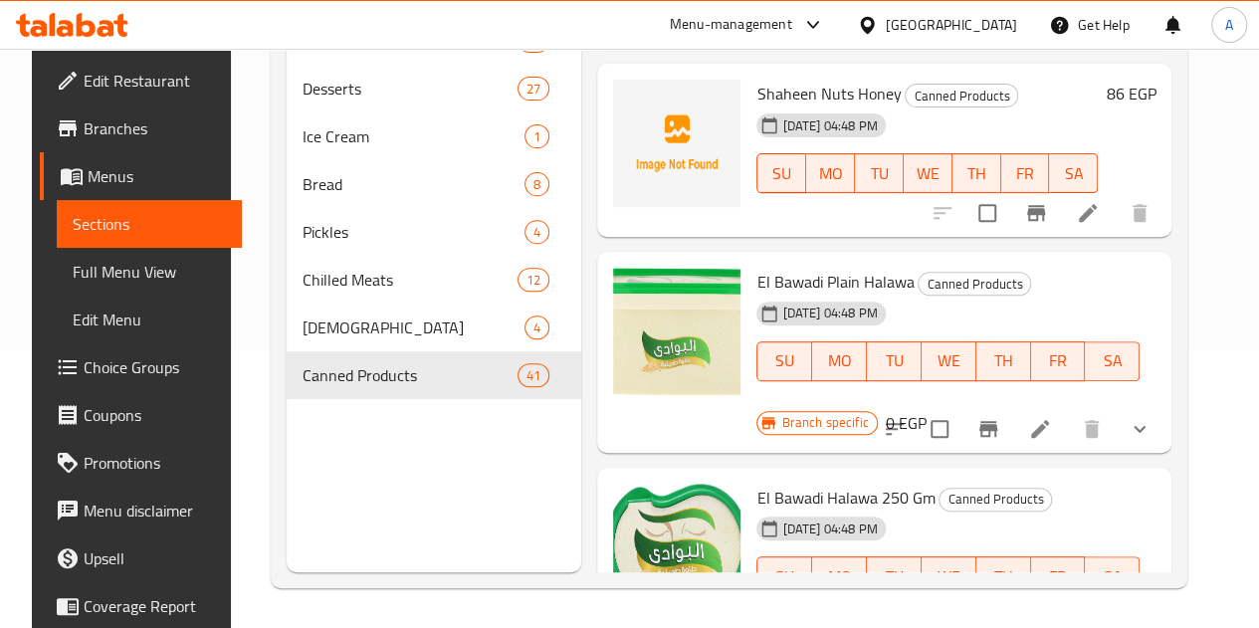
scroll to position [1332, 0]
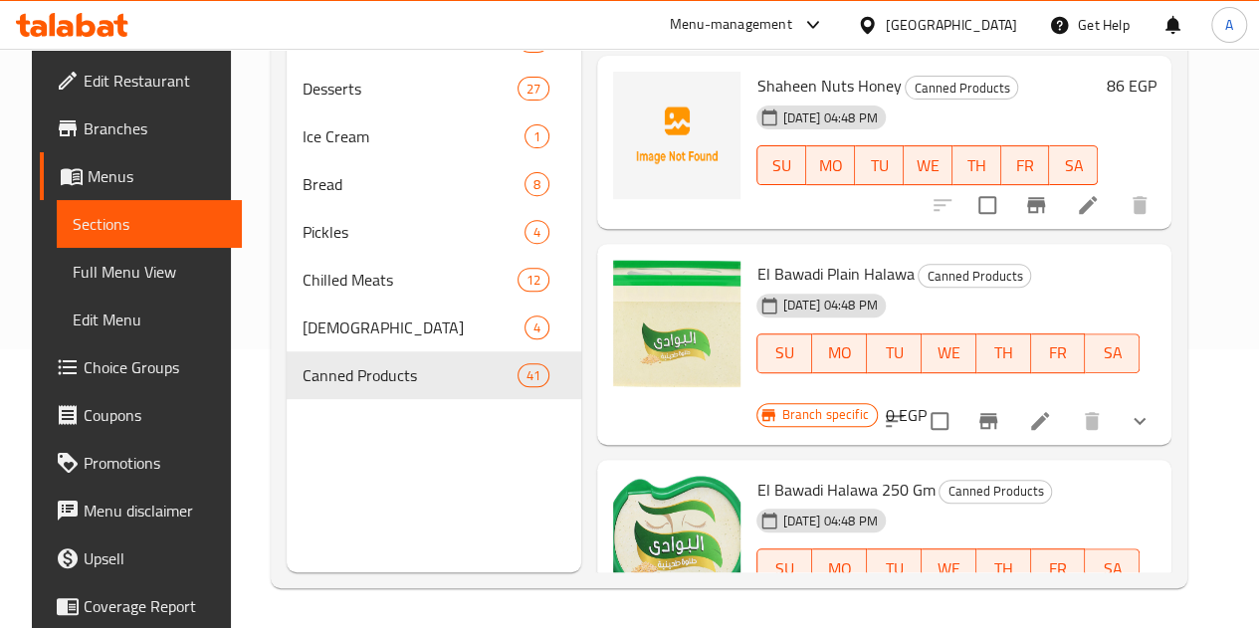
click at [1068, 618] on li at bounding box center [1040, 636] width 56 height 36
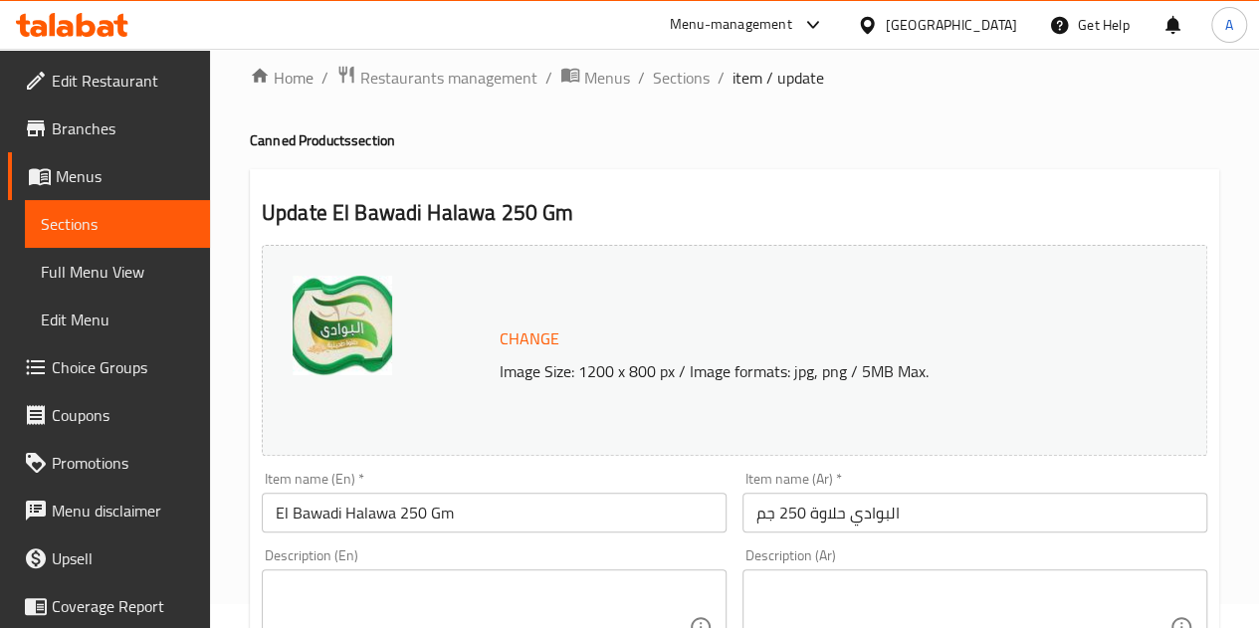
scroll to position [21, 0]
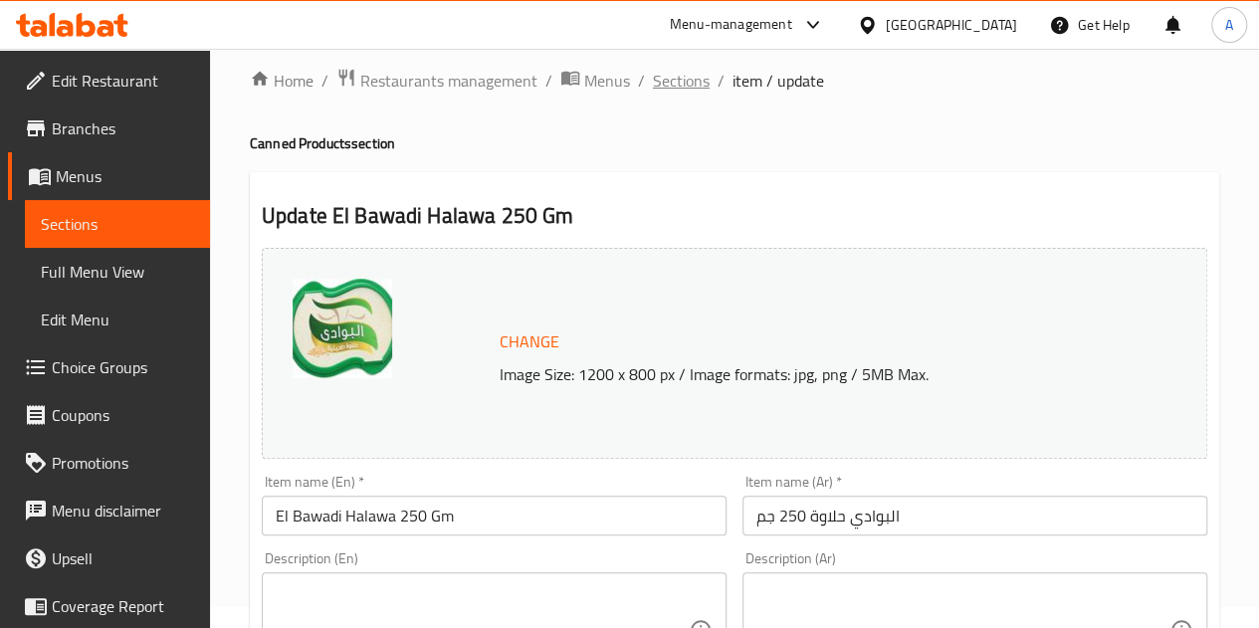
click at [671, 81] on span "Sections" at bounding box center [681, 81] width 57 height 24
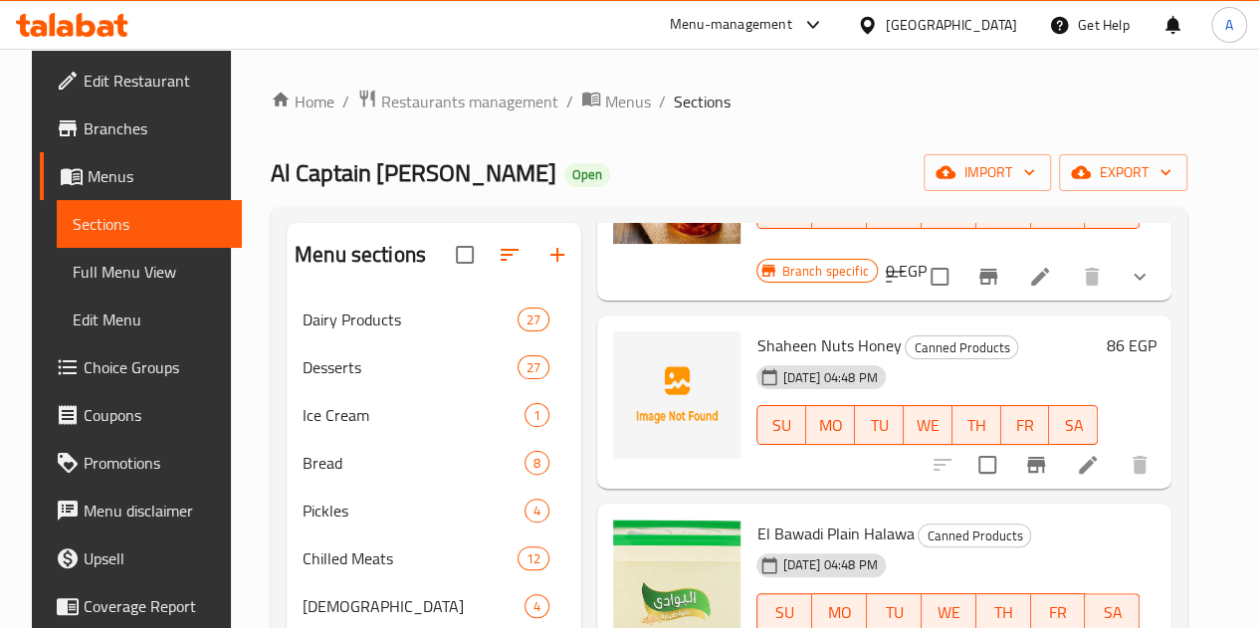
scroll to position [1352, 0]
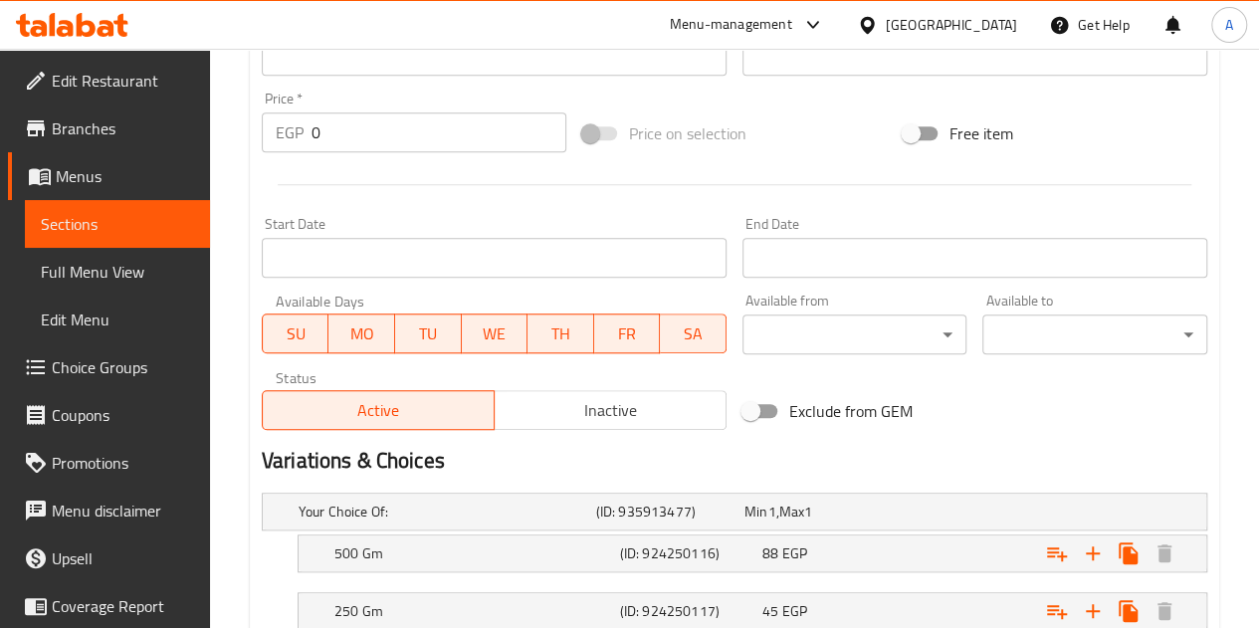
scroll to position [906, 0]
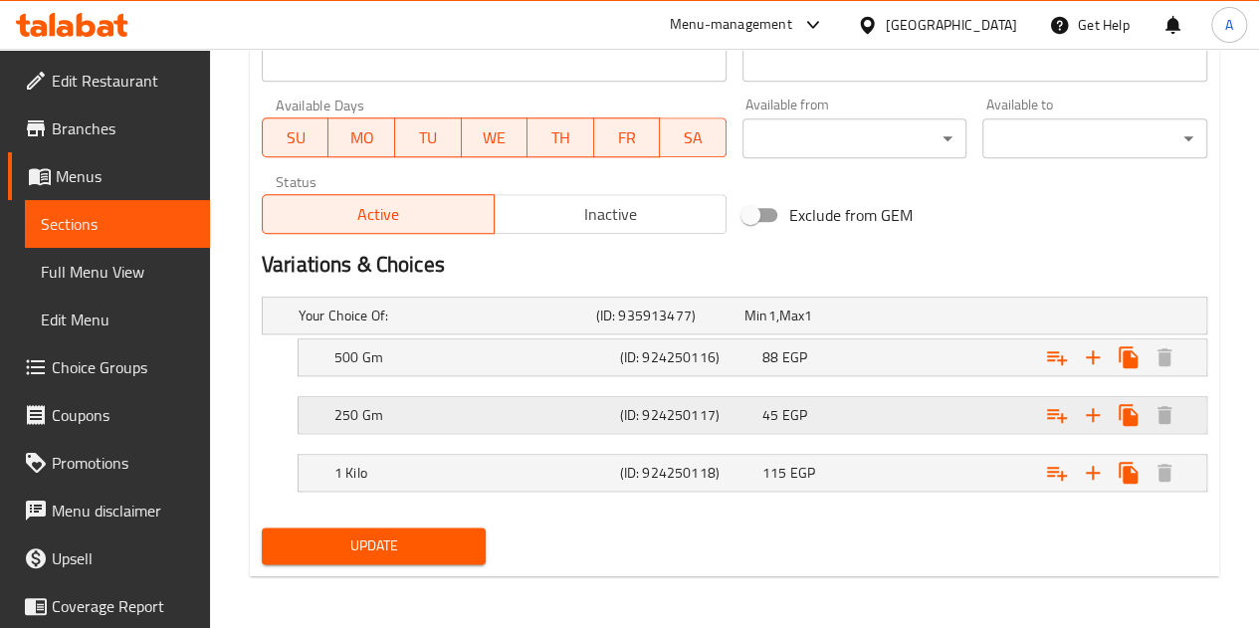
click at [592, 415] on h5 "250 Gm" at bounding box center [473, 415] width 278 height 20
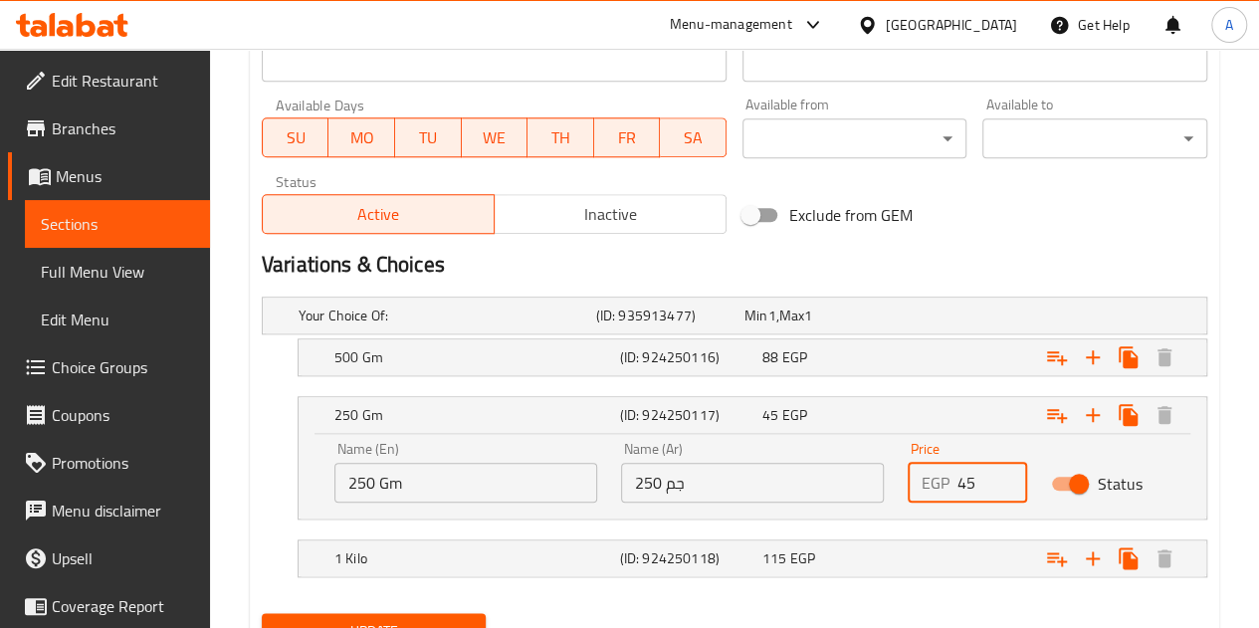
click at [975, 480] on input "45" at bounding box center [992, 483] width 70 height 40
type input "4"
type input "51.5"
click at [840, 358] on div "88 EGP" at bounding box center [829, 357] width 134 height 20
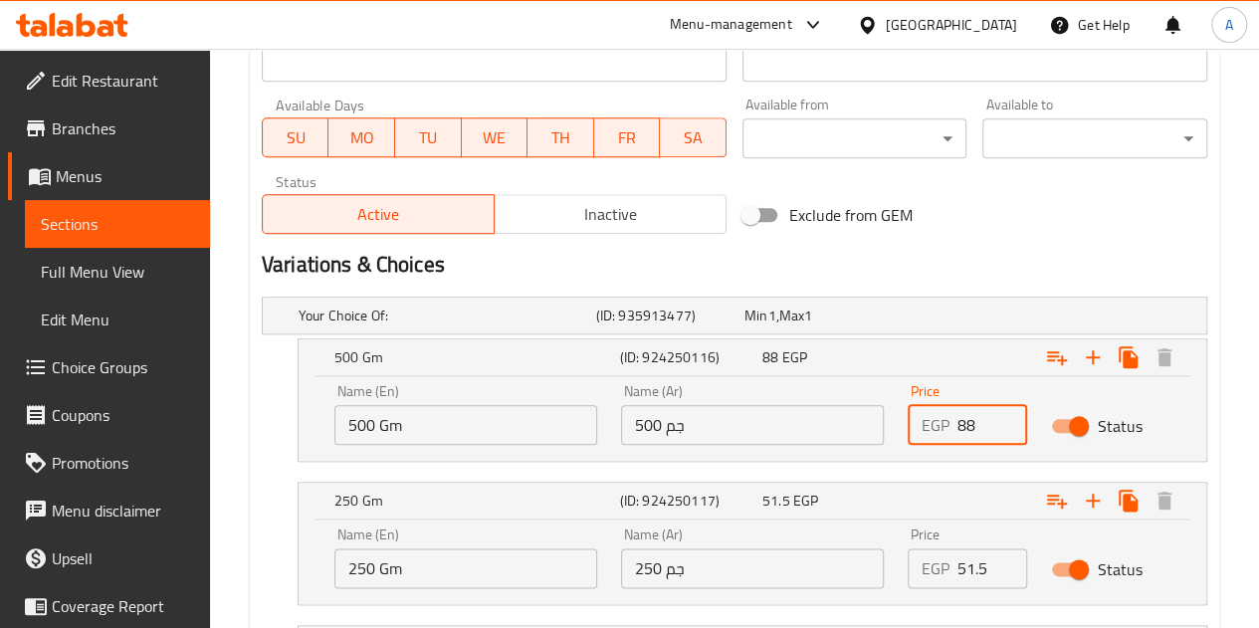
click at [983, 429] on input "88" at bounding box center [992, 425] width 70 height 40
type input "8"
type input "98"
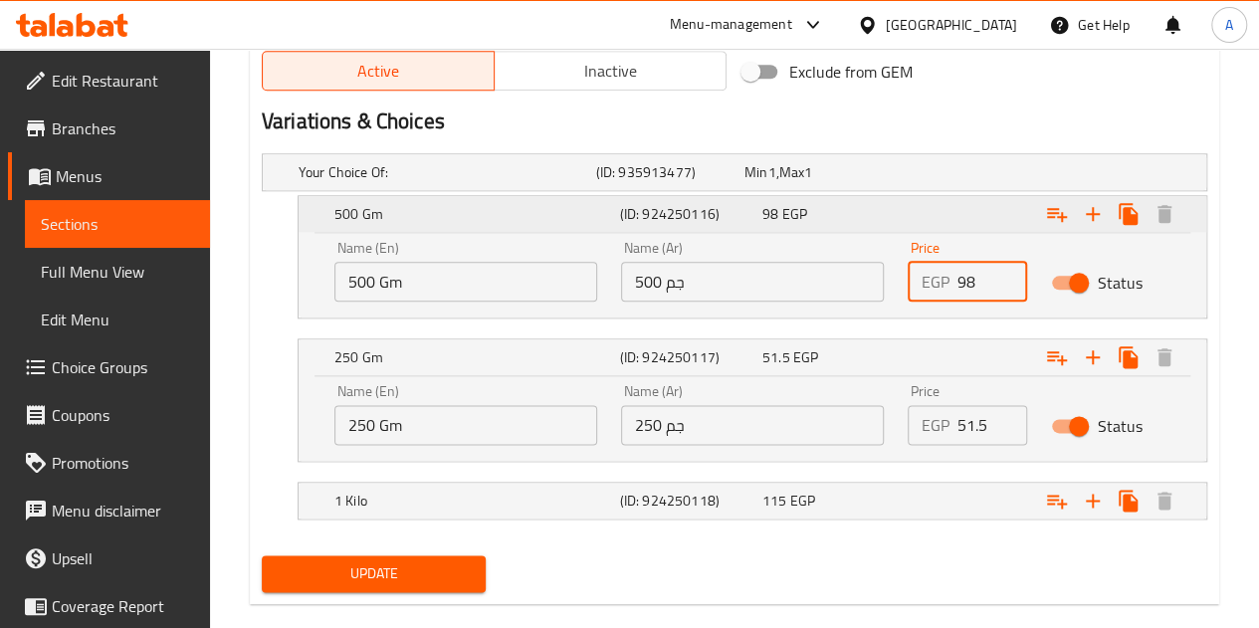
scroll to position [1055, 0]
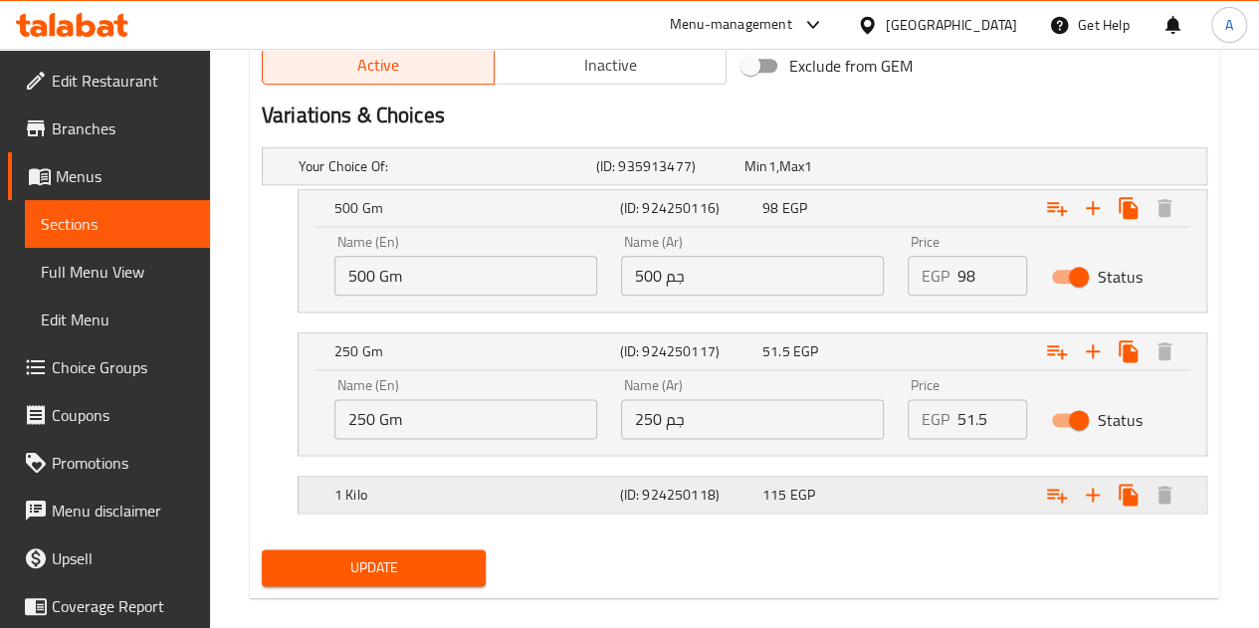
click at [770, 492] on span "115" at bounding box center [774, 495] width 24 height 26
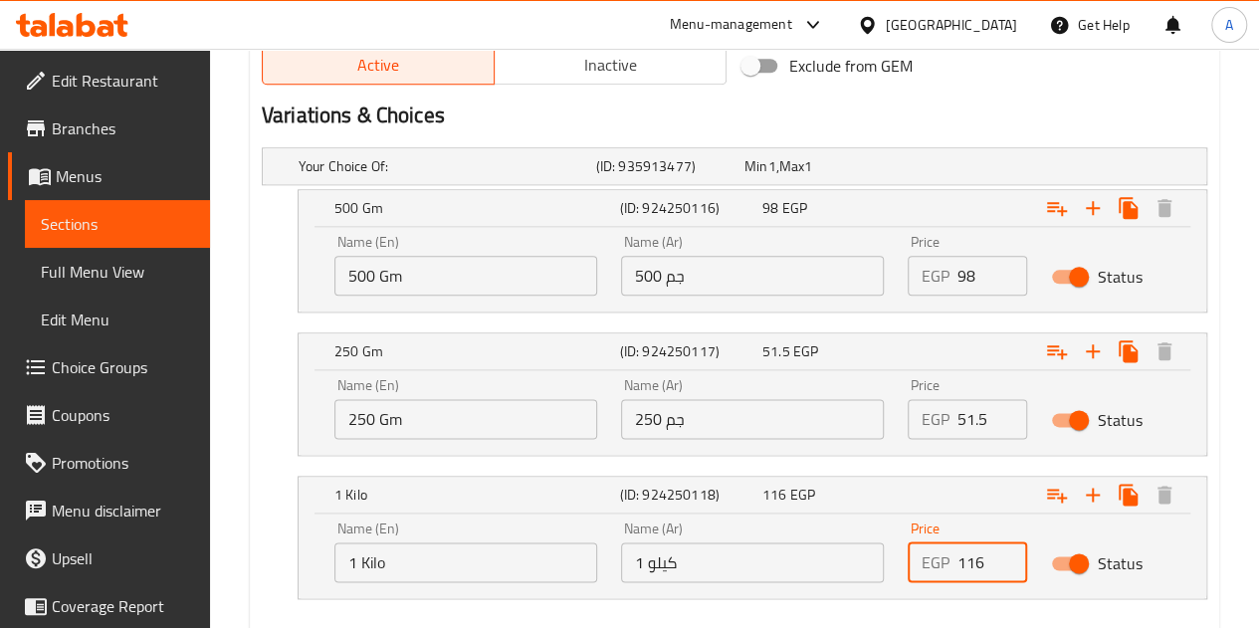
click at [1003, 549] on input "116" at bounding box center [992, 562] width 70 height 40
click at [1003, 549] on input "117" at bounding box center [992, 562] width 70 height 40
click at [1003, 549] on input "118" at bounding box center [992, 562] width 70 height 40
click at [1003, 549] on input "119" at bounding box center [992, 562] width 70 height 40
click at [1003, 549] on input "120" at bounding box center [992, 562] width 70 height 40
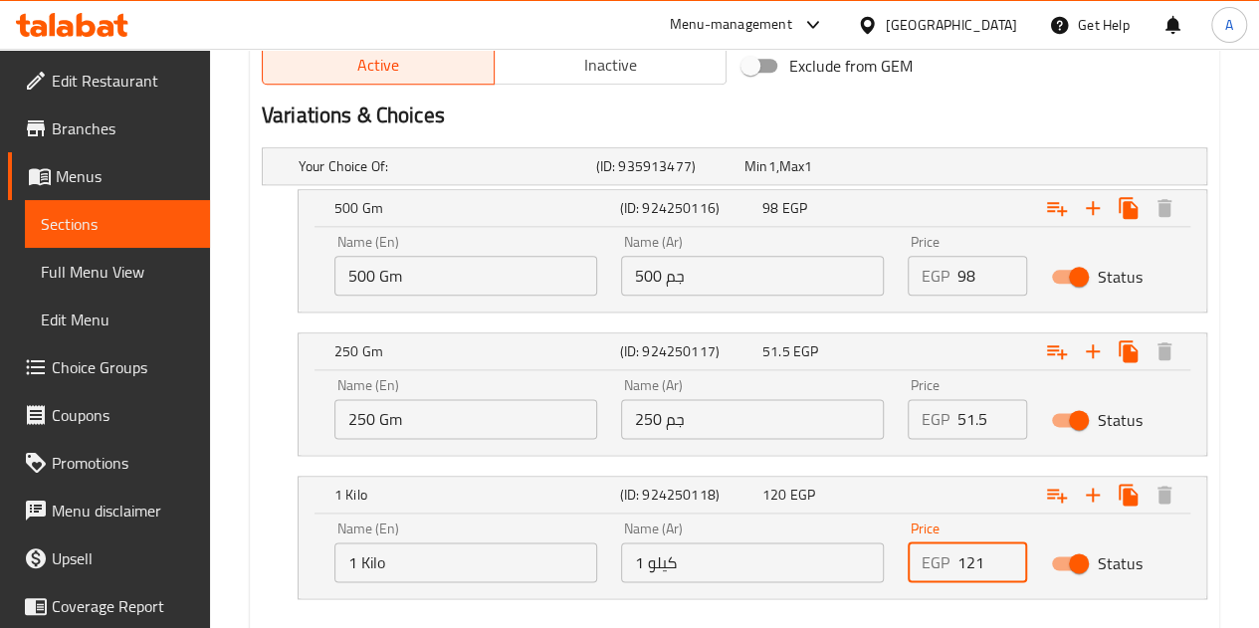
click at [1003, 549] on input "121" at bounding box center [992, 562] width 70 height 40
click at [1003, 549] on input "122" at bounding box center [992, 562] width 70 height 40
click at [1003, 549] on input "123" at bounding box center [992, 562] width 70 height 40
click at [1003, 549] on input "124" at bounding box center [992, 562] width 70 height 40
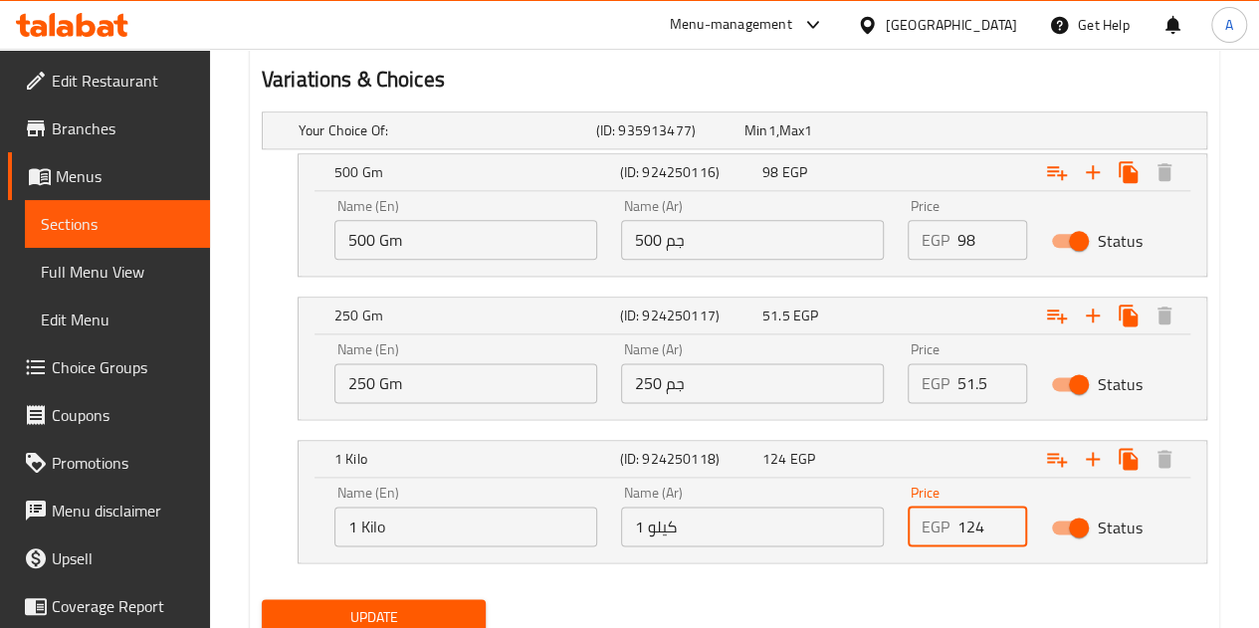
scroll to position [1093, 0]
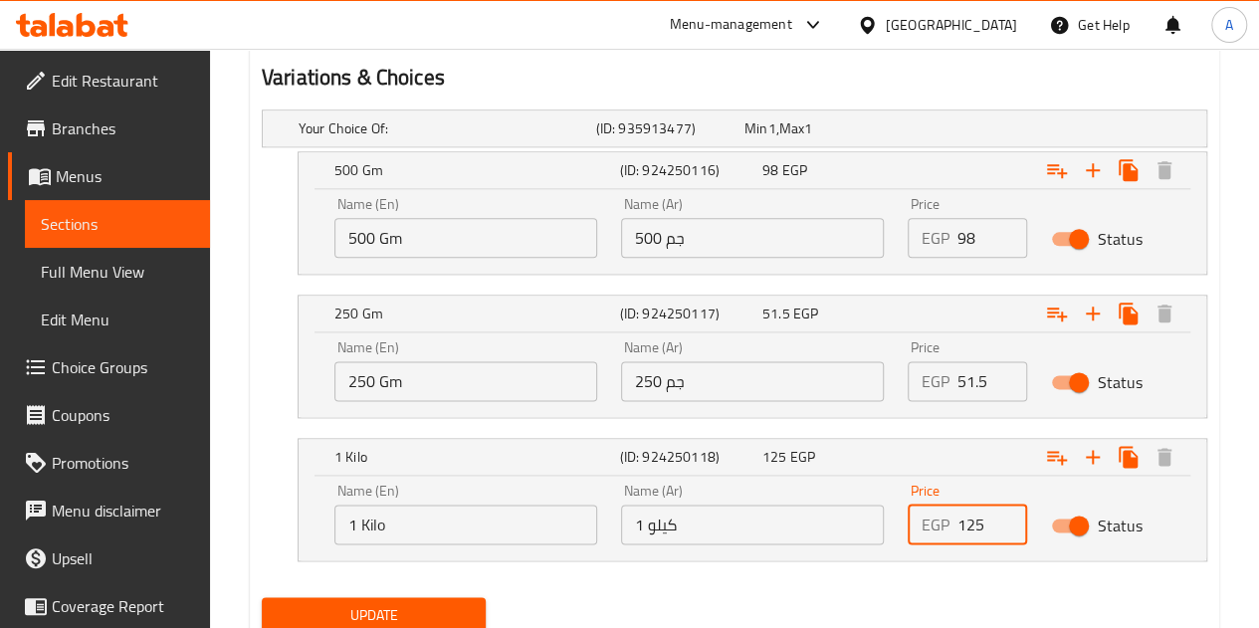
click at [1007, 515] on input "125" at bounding box center [992, 525] width 70 height 40
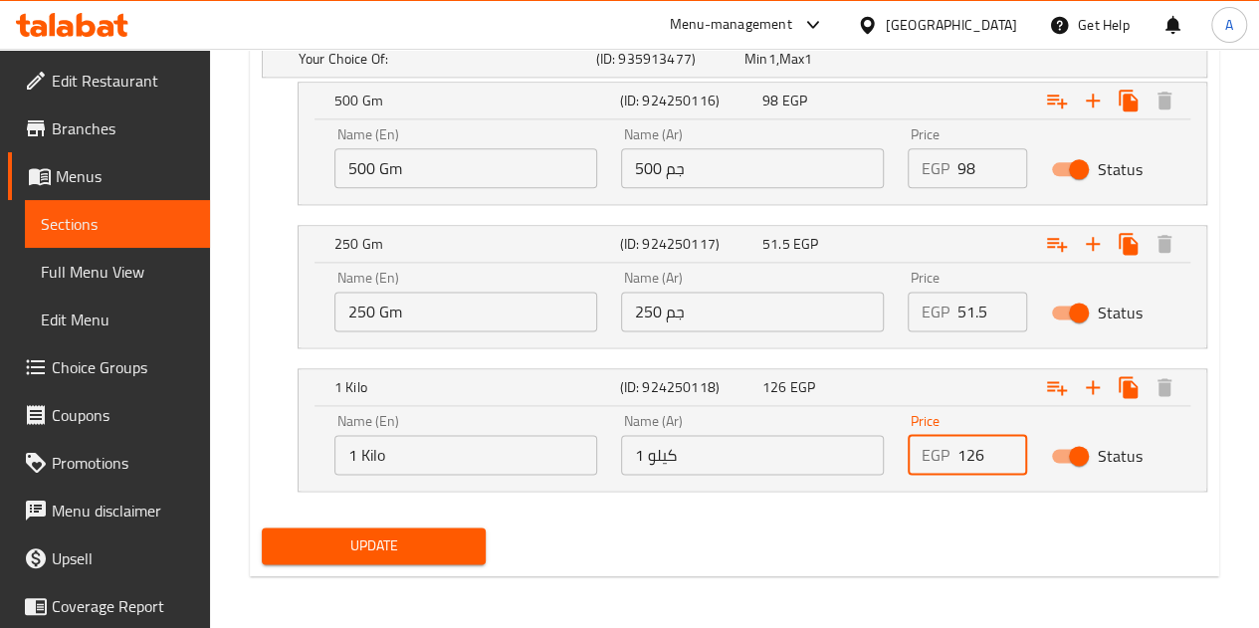
type input "126"
click at [1004, 437] on input "126" at bounding box center [992, 455] width 70 height 40
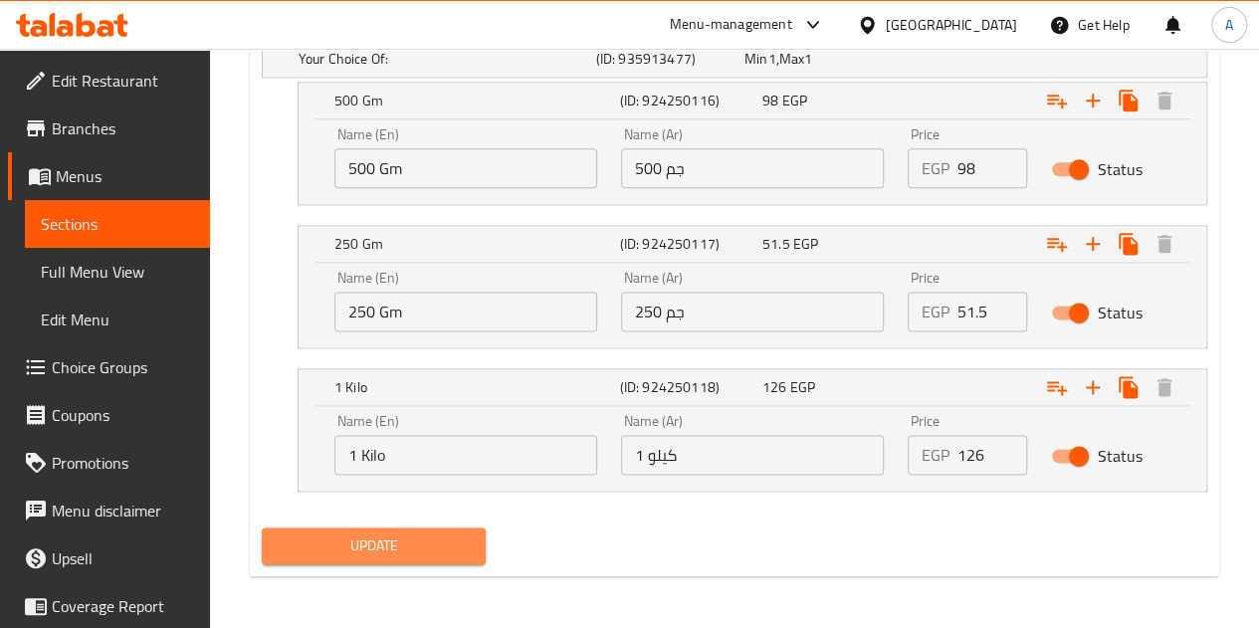
click at [381, 545] on span "Update" at bounding box center [374, 545] width 193 height 25
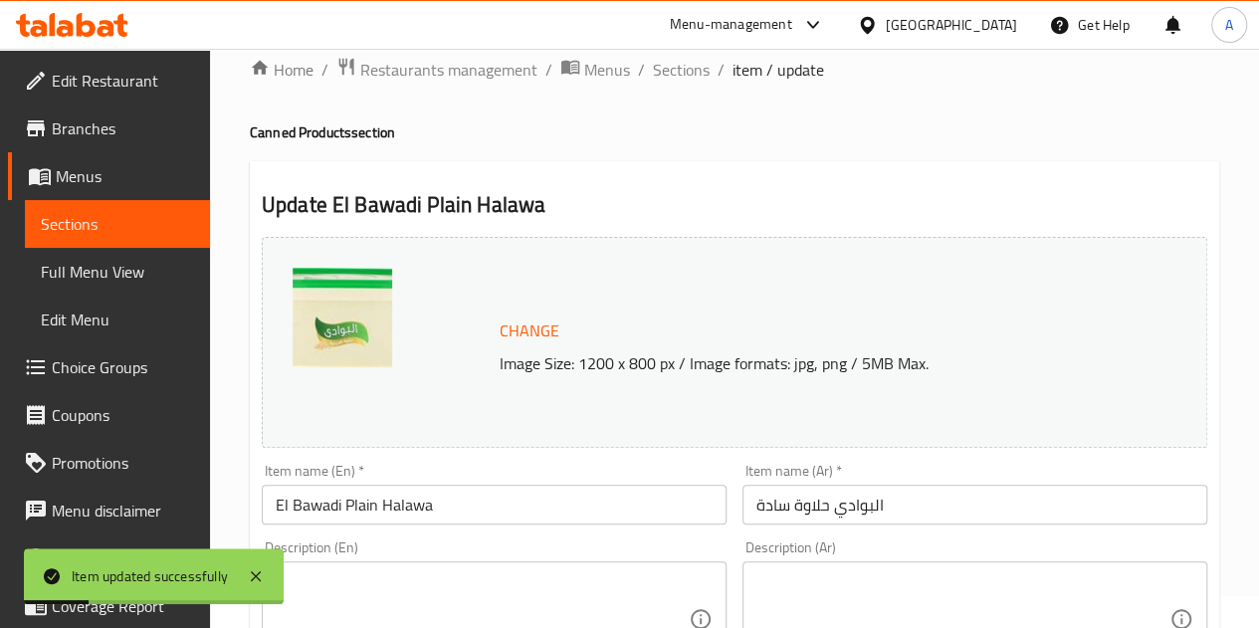
scroll to position [0, 0]
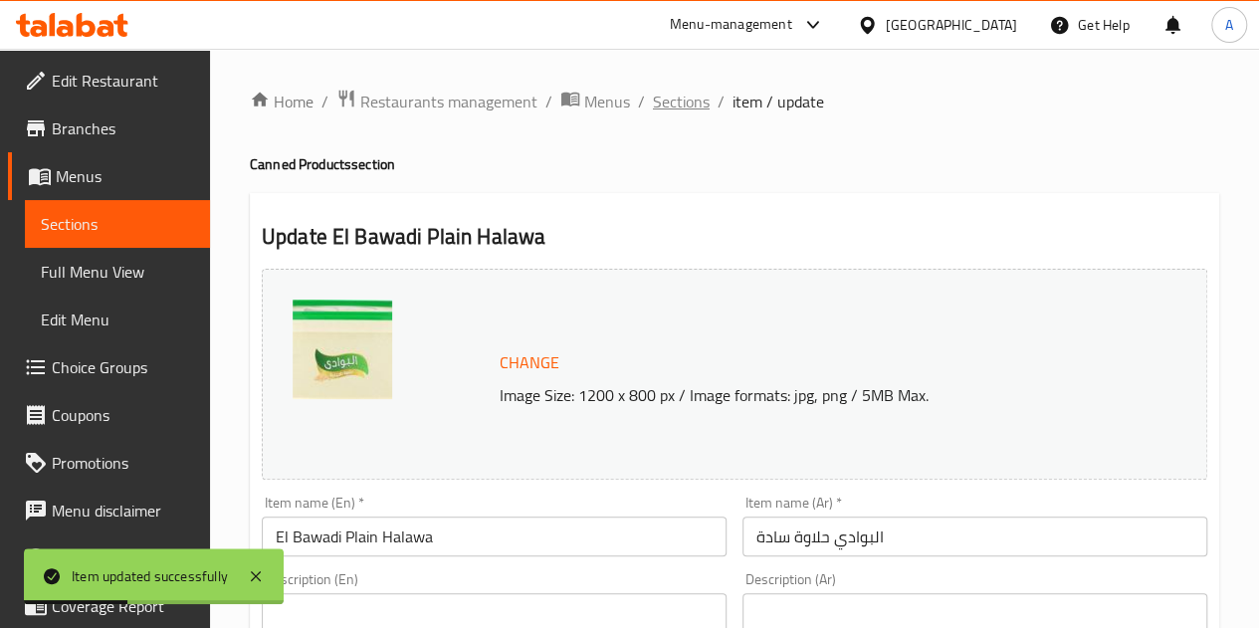
click at [694, 105] on span "Sections" at bounding box center [681, 102] width 57 height 24
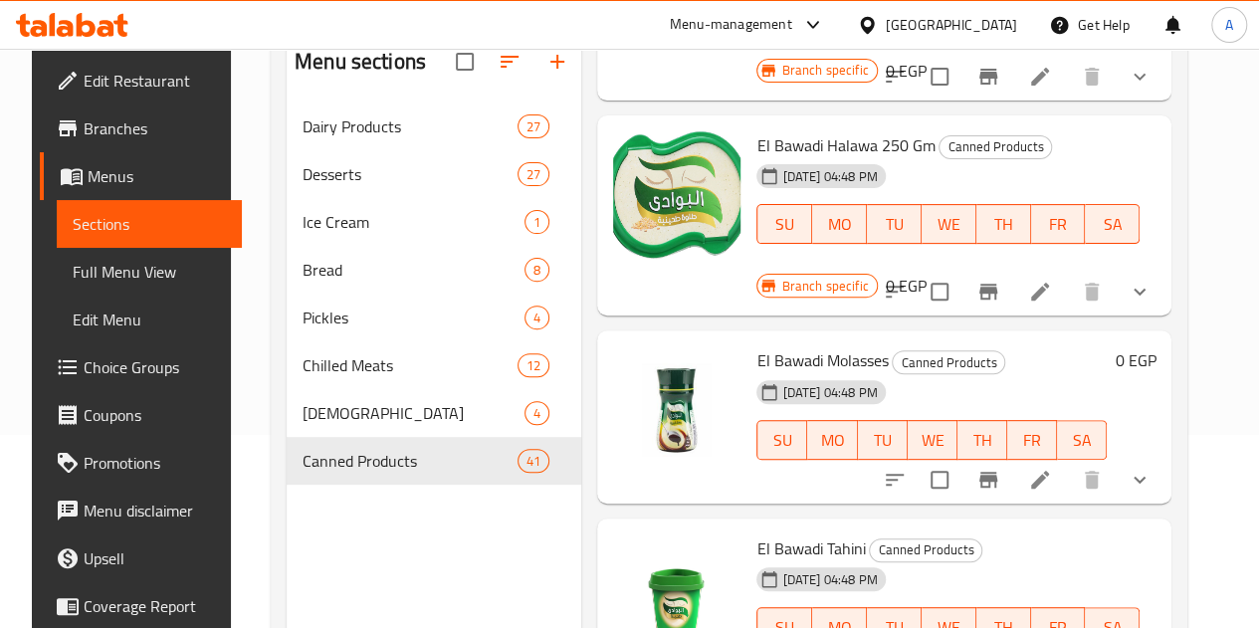
scroll to position [1608, 0]
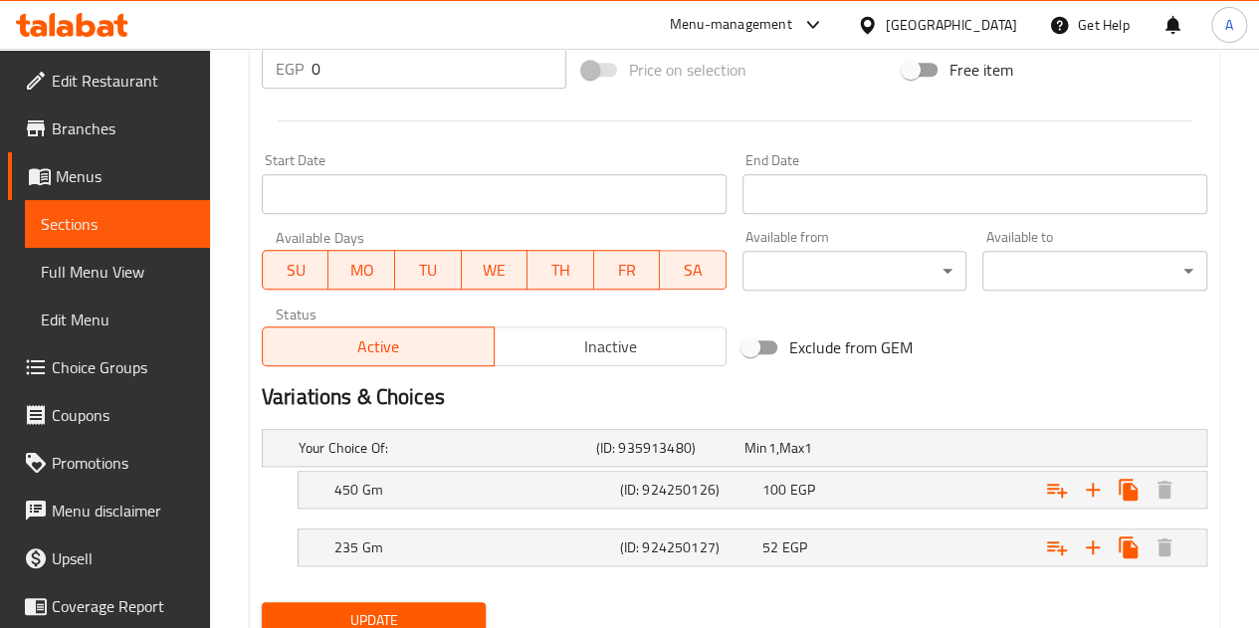
scroll to position [849, 0]
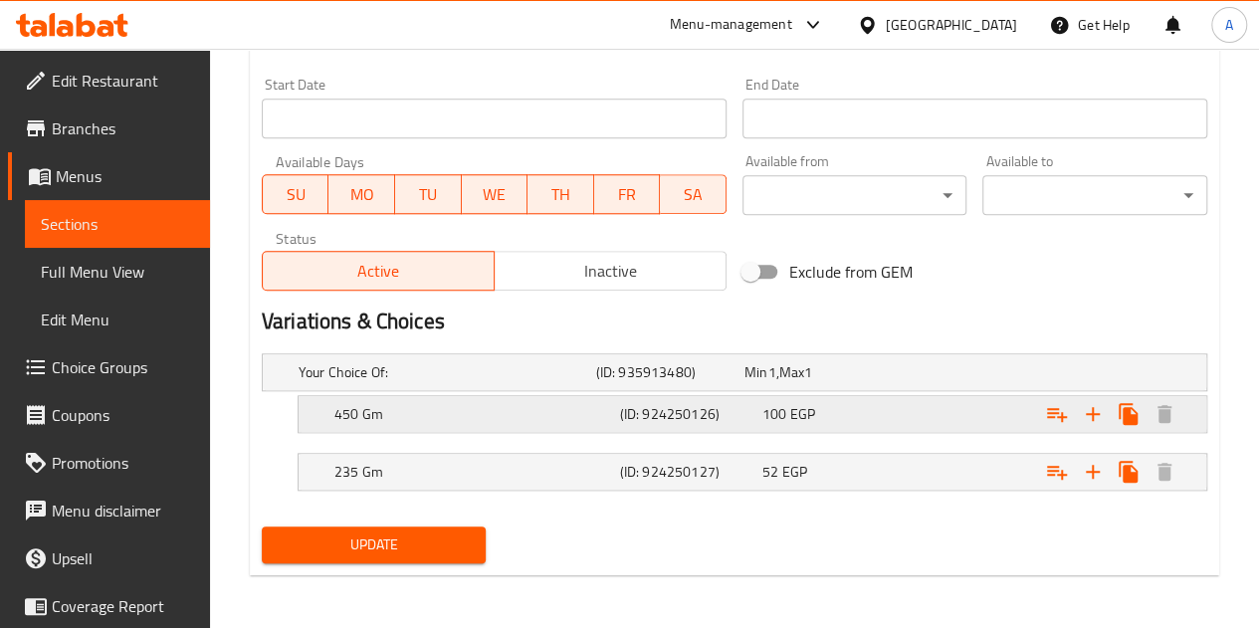
click at [446, 408] on h5 "450 Gm" at bounding box center [473, 414] width 278 height 20
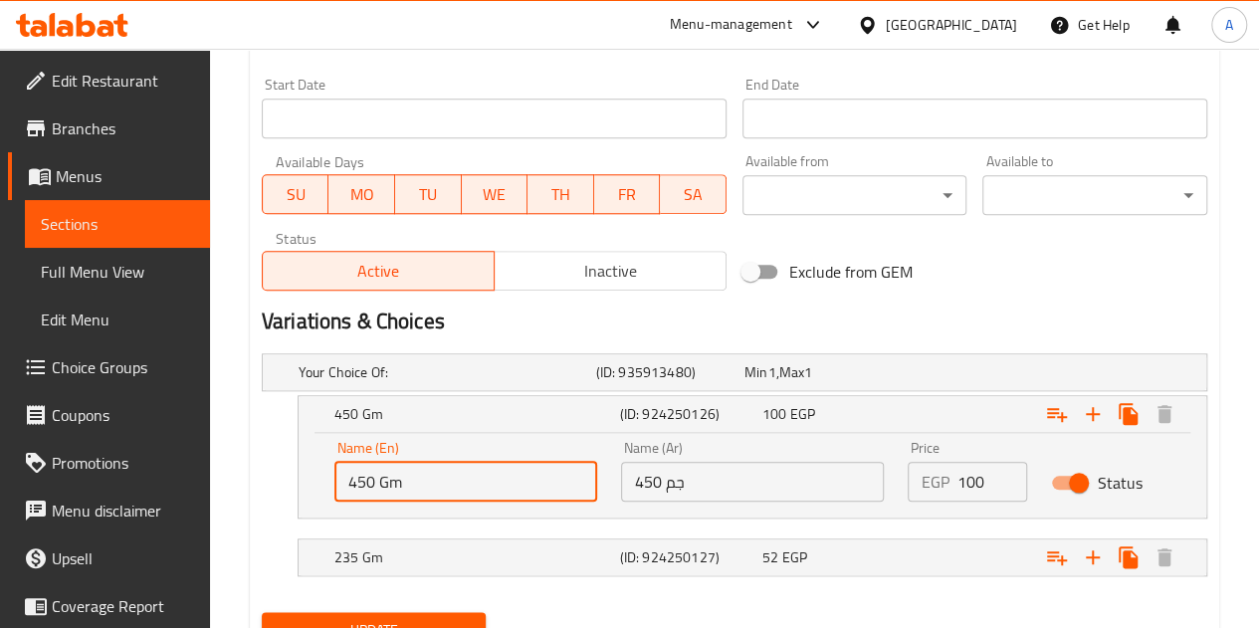
drag, startPoint x: 376, startPoint y: 485, endPoint x: 318, endPoint y: 473, distance: 58.9
click at [318, 473] on div "Name (En) 450 Gm Name (En) Name (Ar) 450 جم Name (Ar) Price EGP 100 Price Status" at bounding box center [753, 475] width 908 height 85
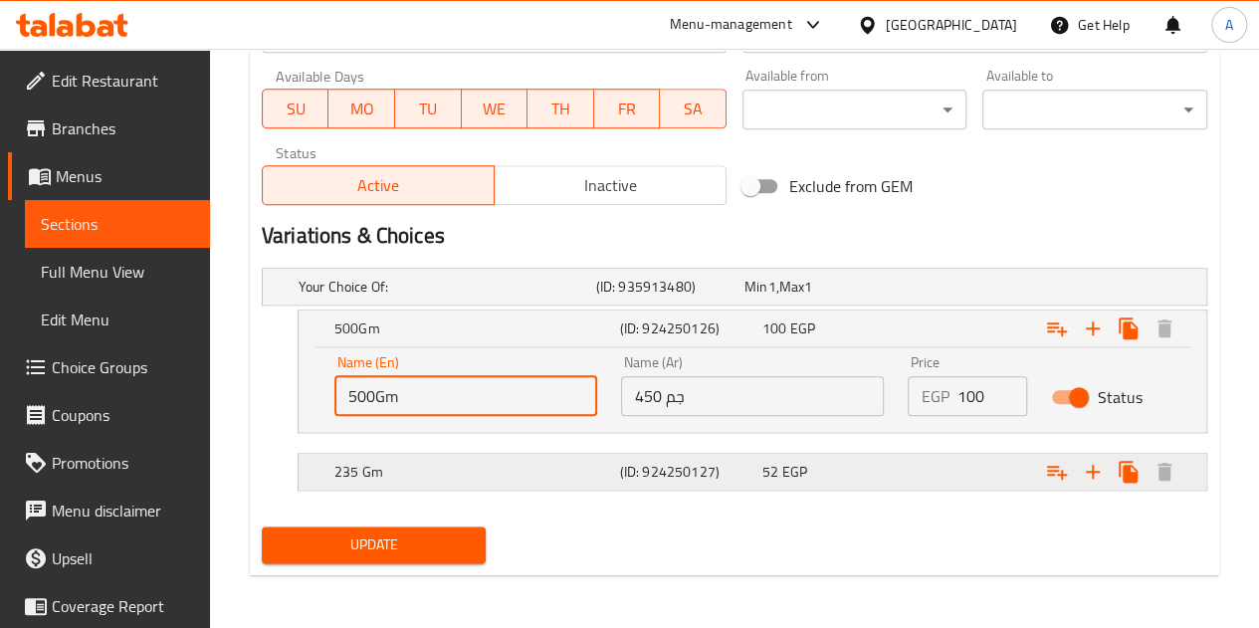
type input "500Gm"
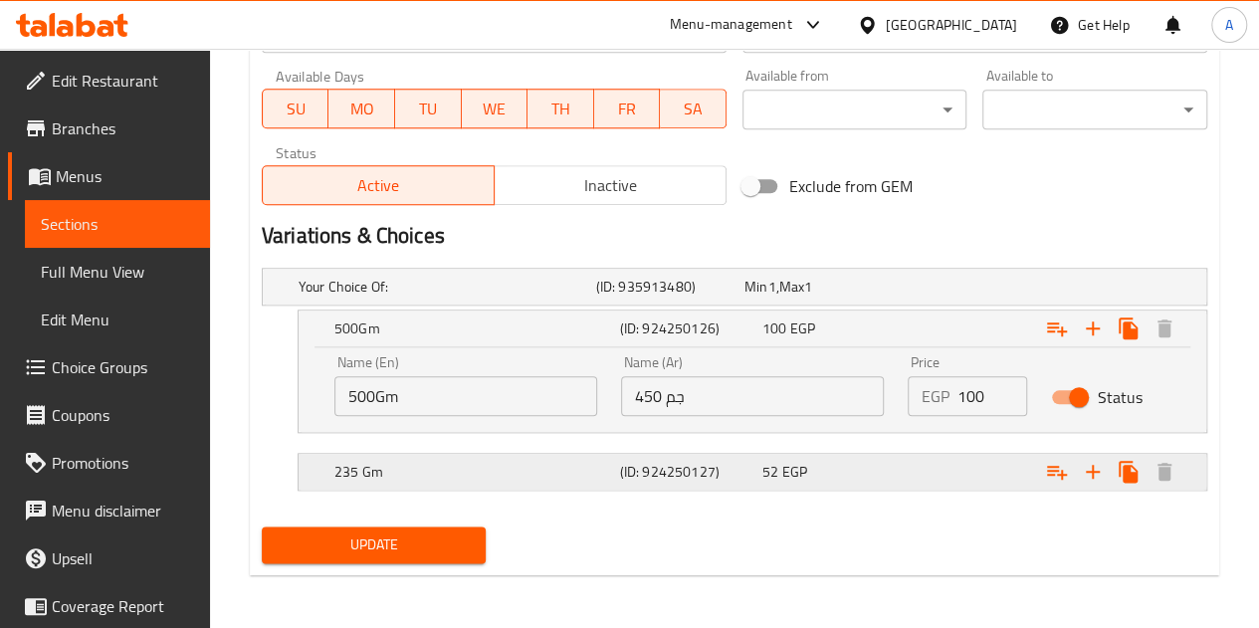
click at [388, 471] on h5 "235 Gm" at bounding box center [473, 472] width 278 height 20
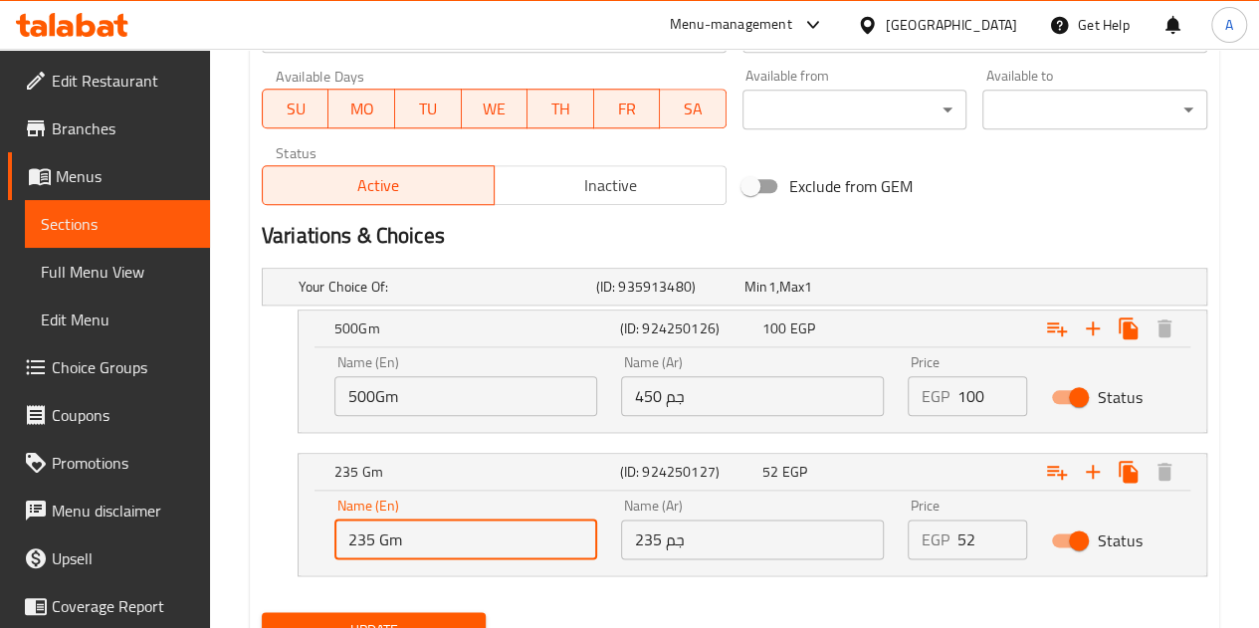
click at [369, 538] on input "235 Gm" at bounding box center [465, 540] width 263 height 40
drag, startPoint x: 396, startPoint y: 541, endPoint x: 305, endPoint y: 539, distance: 91.6
click at [305, 539] on div "Name (En) 235 Gm Name (En) Name (Ar) 235 جم Name (Ar) Price EGP 52 Price Status" at bounding box center [753, 533] width 908 height 85
type input "kilo"
click at [651, 393] on input "450 جم" at bounding box center [752, 396] width 263 height 40
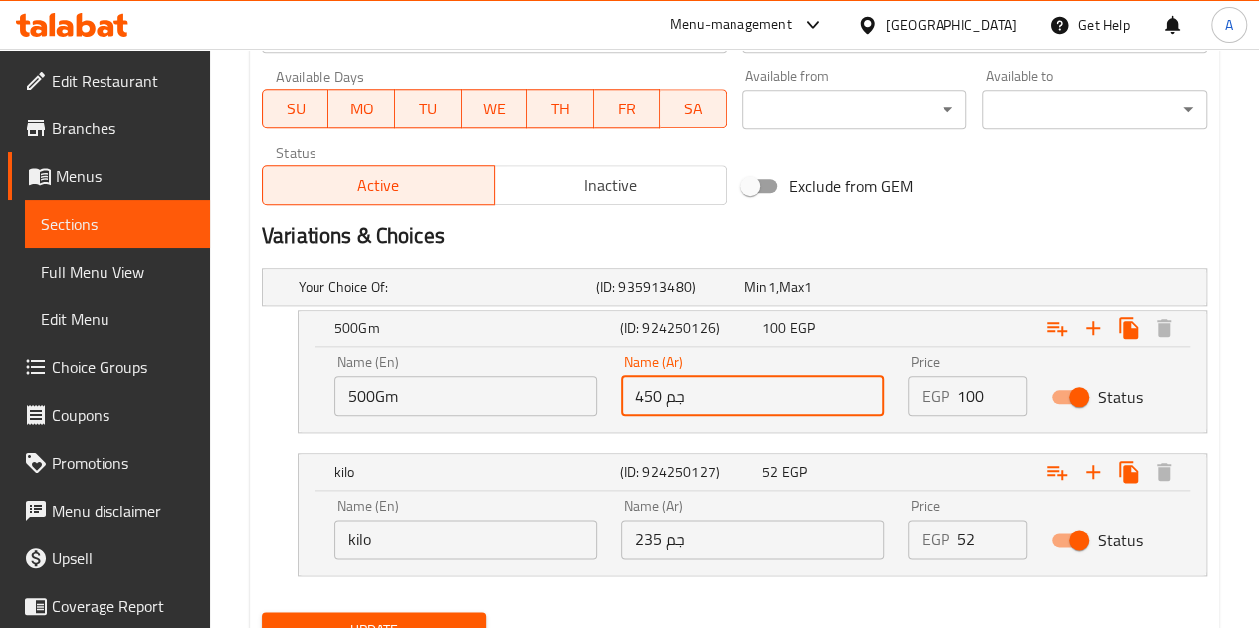
click at [651, 393] on input "450 جم" at bounding box center [752, 396] width 263 height 40
type input "500جم"
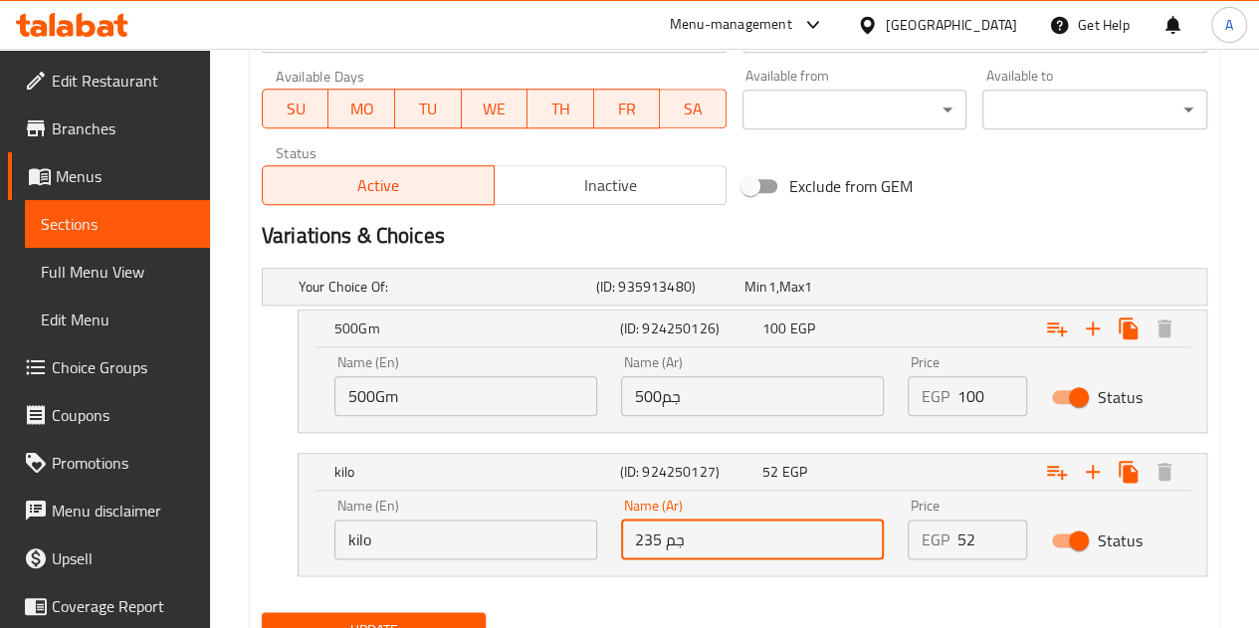
click at [676, 530] on input "235 جم" at bounding box center [752, 540] width 263 height 40
type input "كيلو"
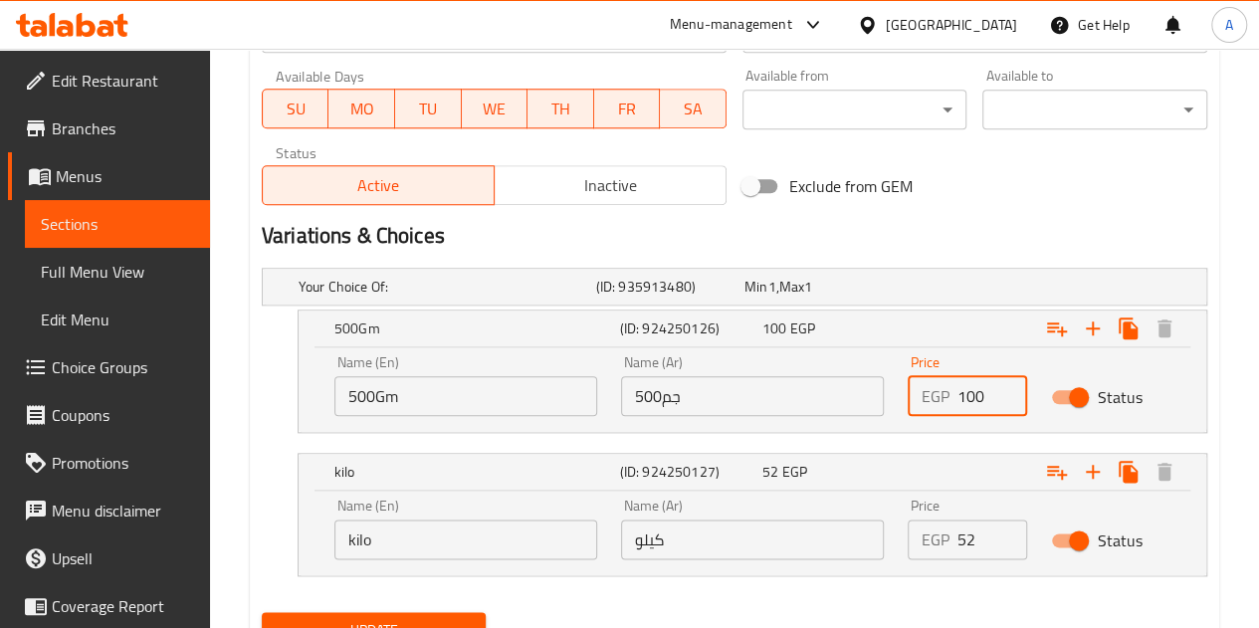
click at [987, 391] on input "100" at bounding box center [992, 396] width 70 height 40
type input "112"
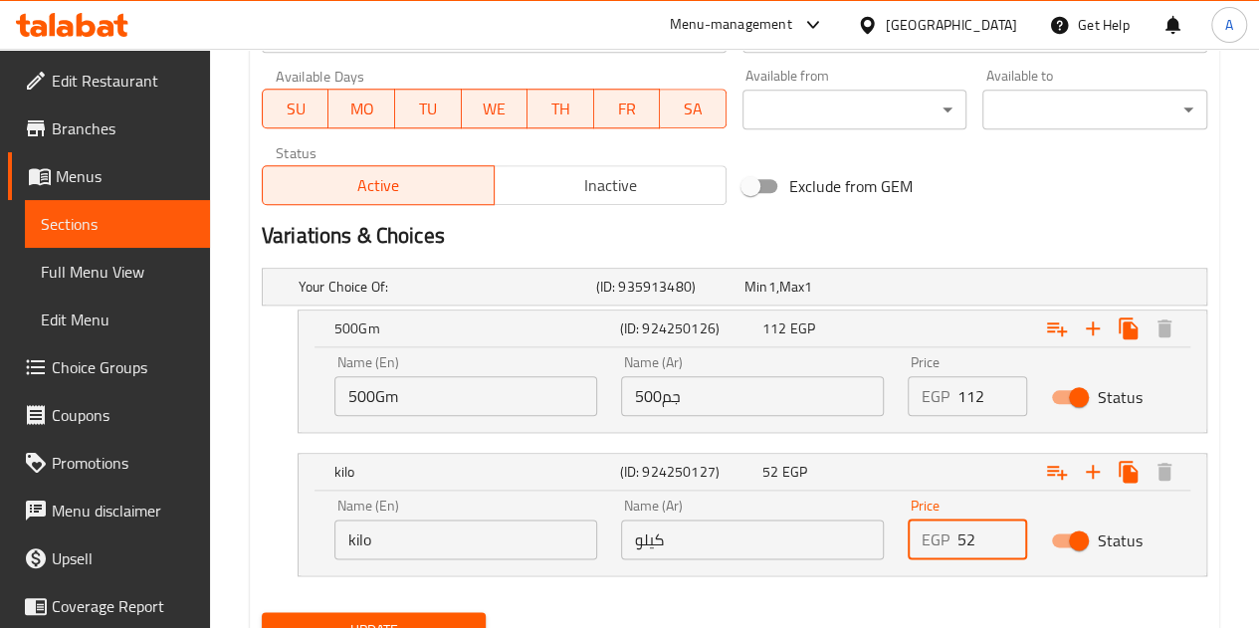
click at [974, 544] on input "52" at bounding box center [992, 540] width 70 height 40
type input "5"
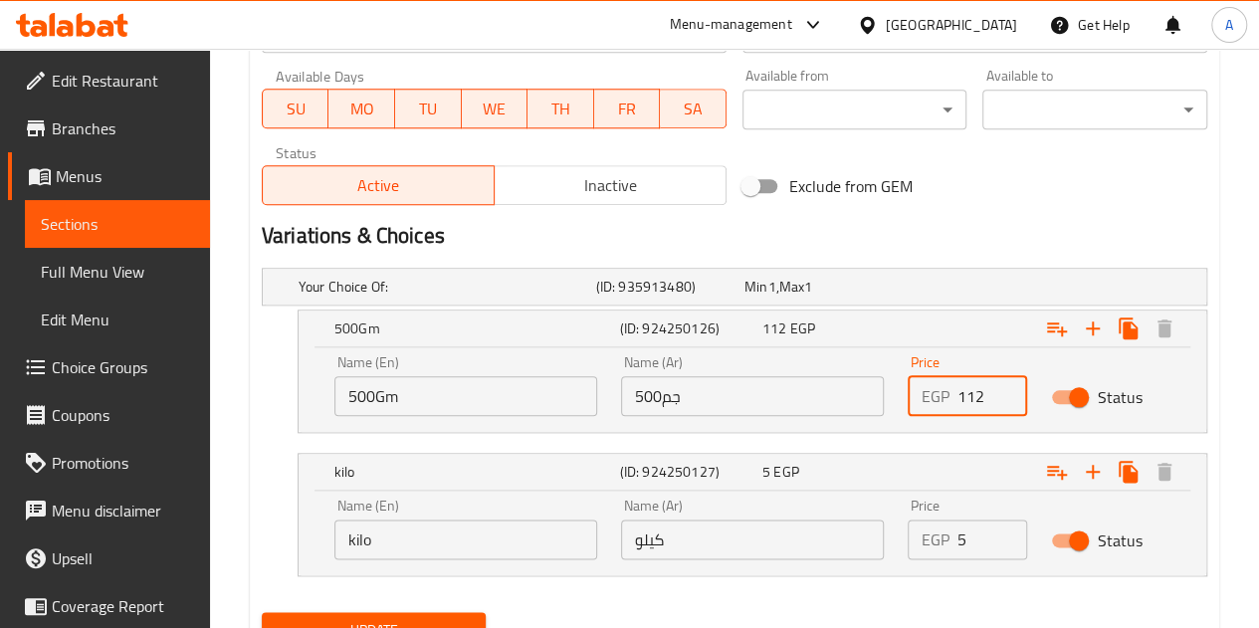
drag, startPoint x: 987, startPoint y: 394, endPoint x: 919, endPoint y: 393, distance: 68.7
click at [919, 393] on div "EGP 112 Price" at bounding box center [967, 396] width 119 height 40
type input "57.5"
click at [989, 542] on input "5" at bounding box center [992, 540] width 70 height 40
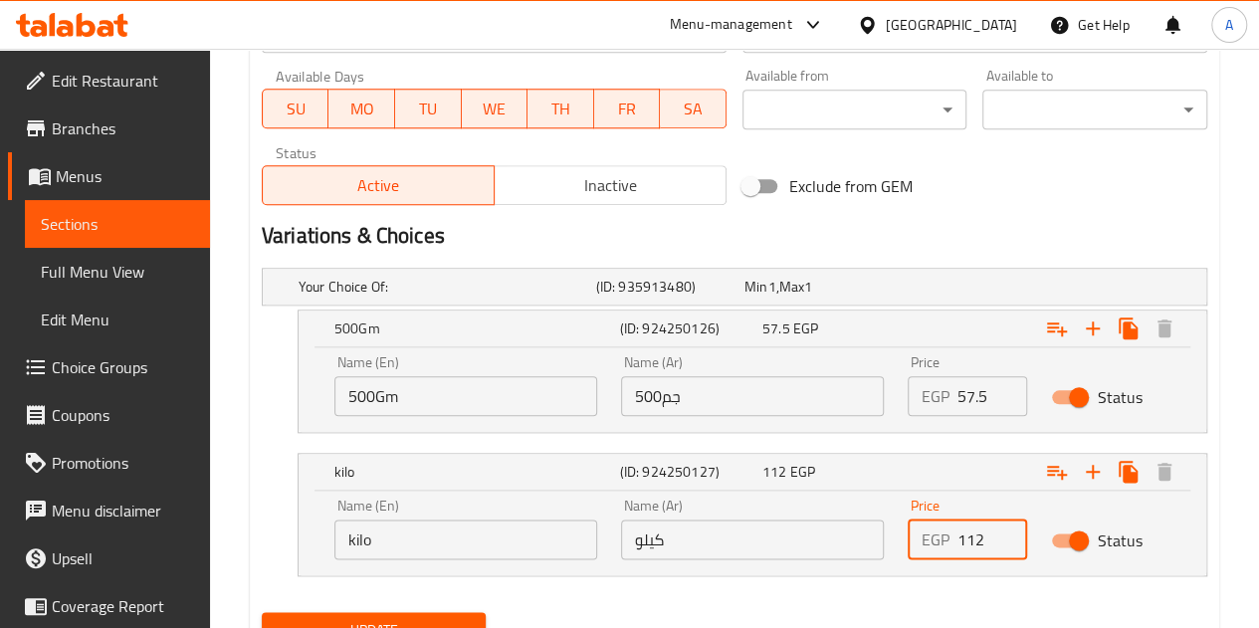
scroll to position [1020, 0]
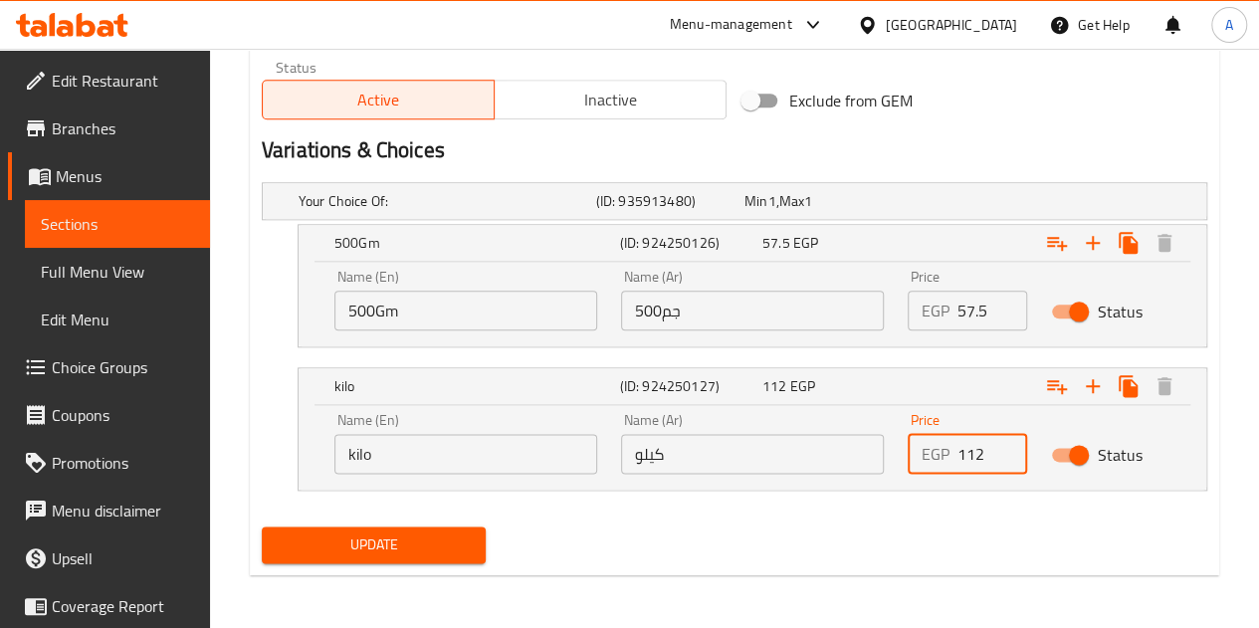
type input "112"
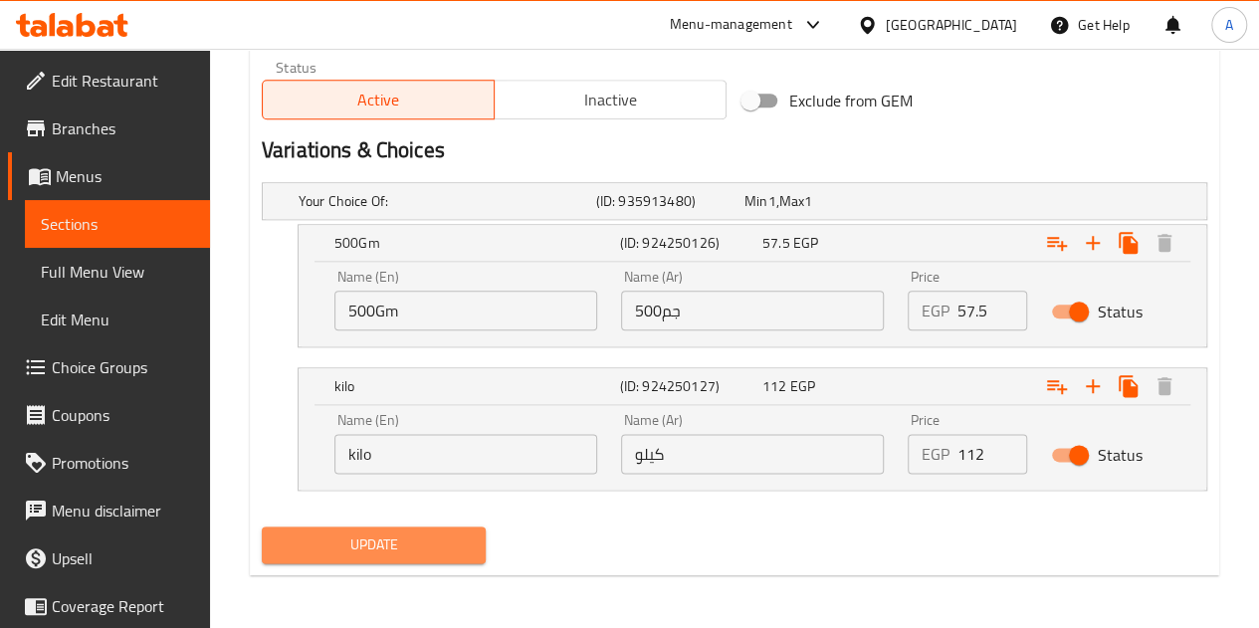
click at [450, 540] on span "Update" at bounding box center [374, 544] width 193 height 25
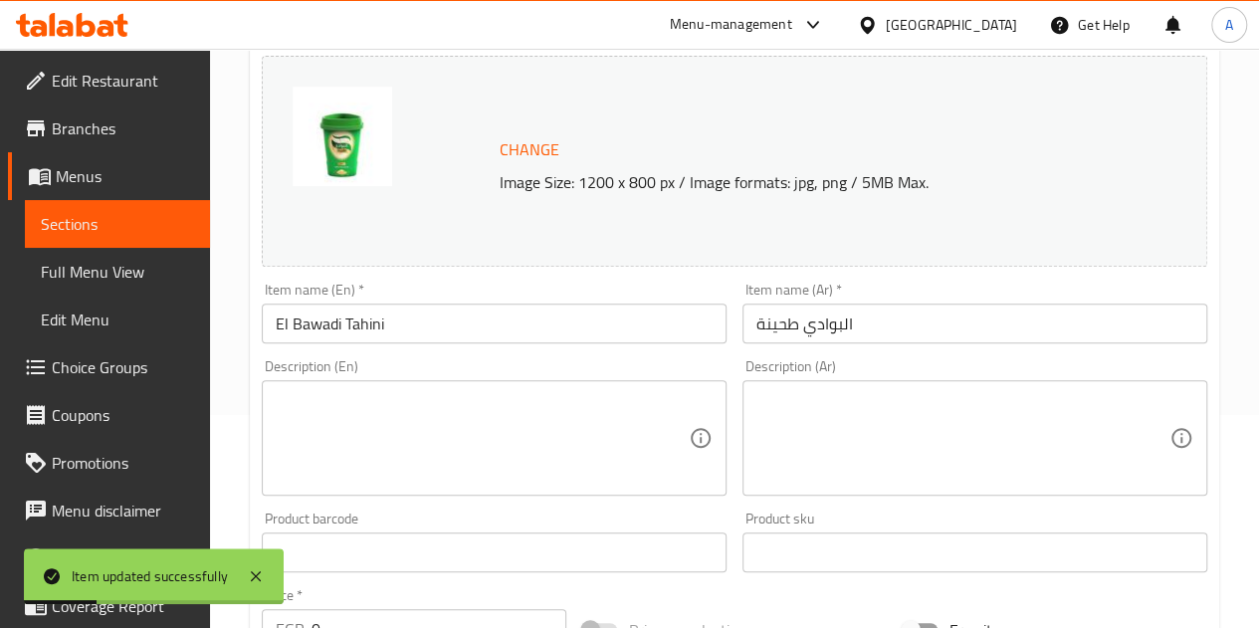
scroll to position [0, 0]
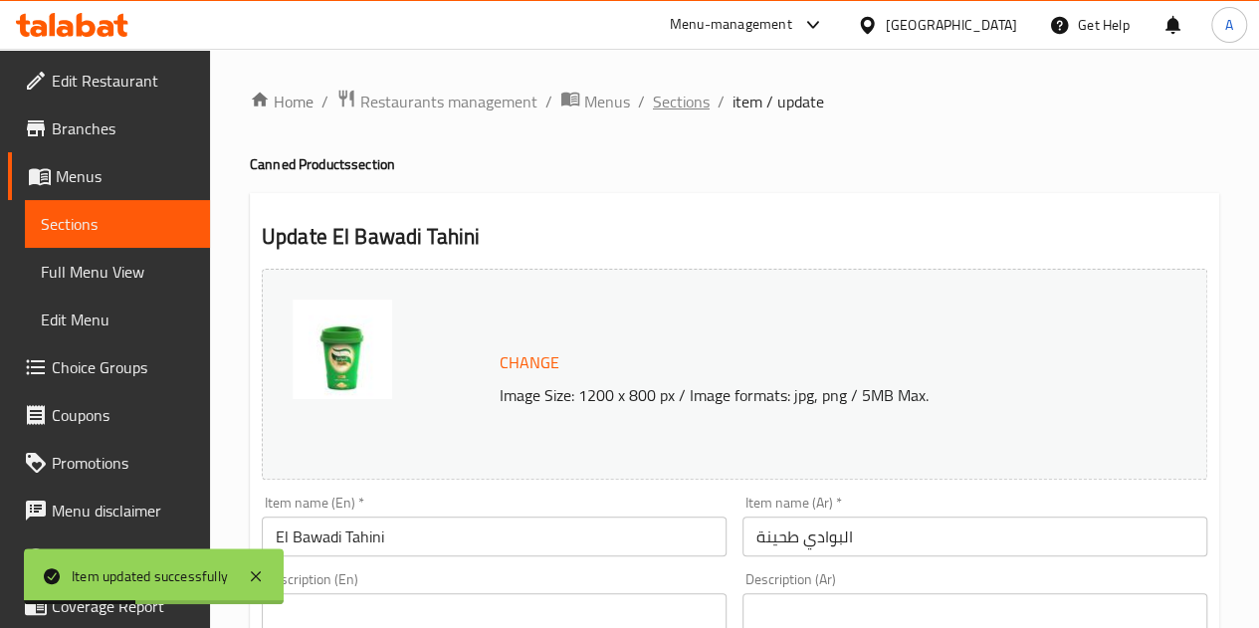
click at [670, 106] on span "Sections" at bounding box center [681, 102] width 57 height 24
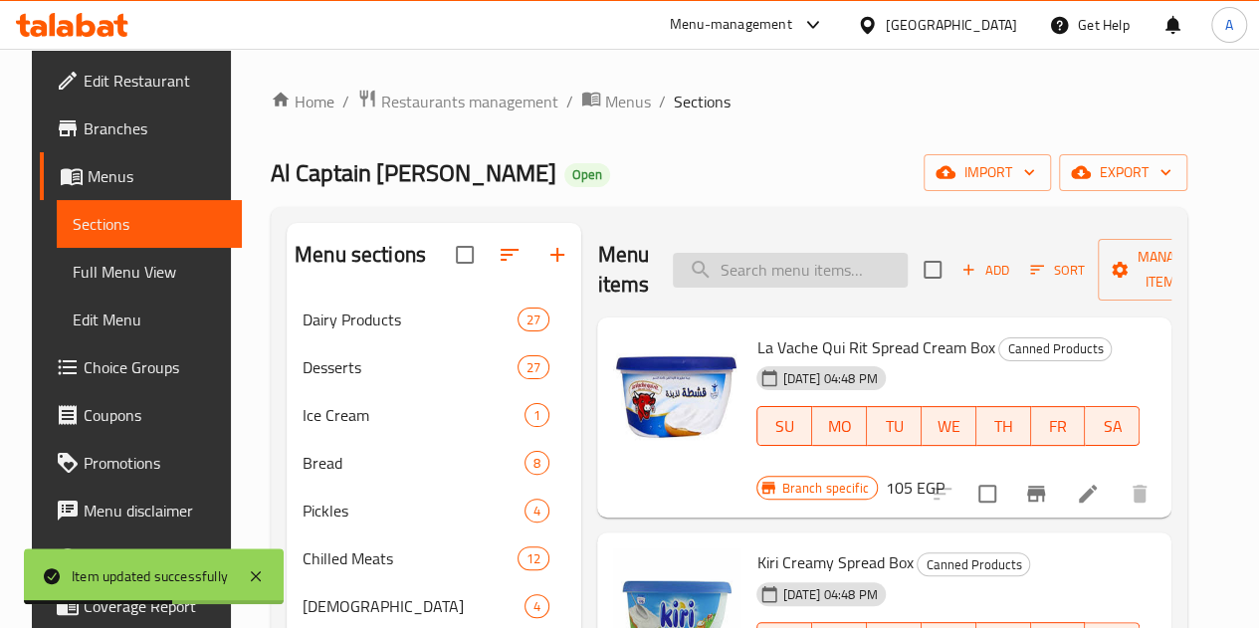
click at [750, 271] on input "search" at bounding box center [790, 270] width 235 height 35
type input "p"
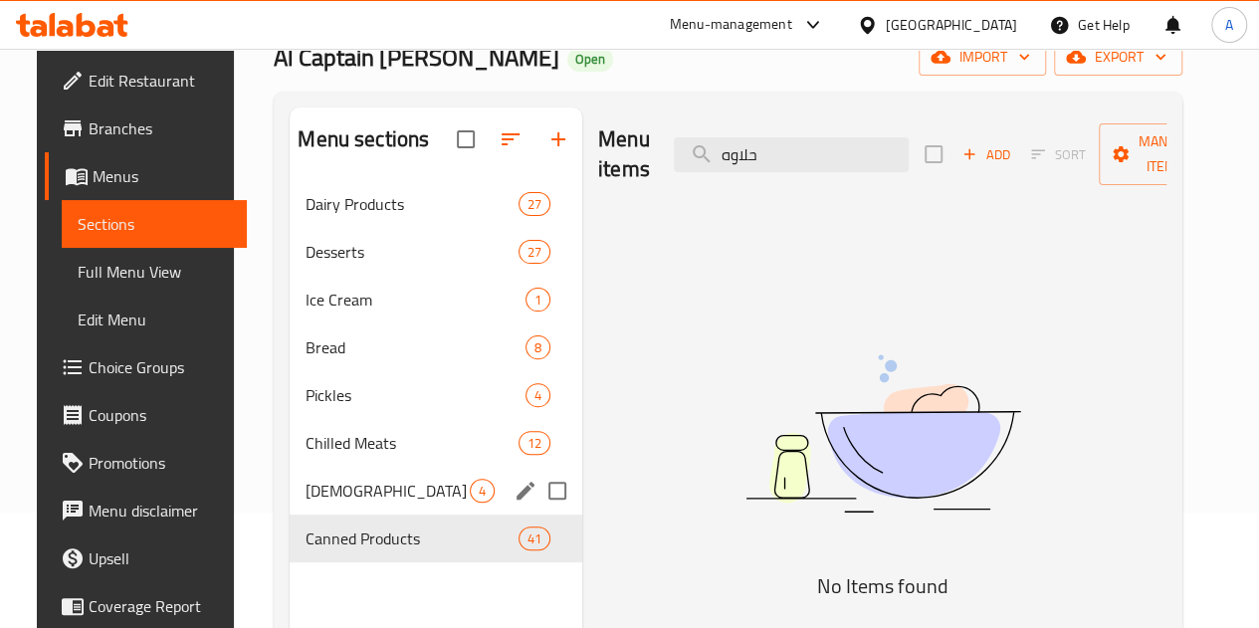
scroll to position [118, 0]
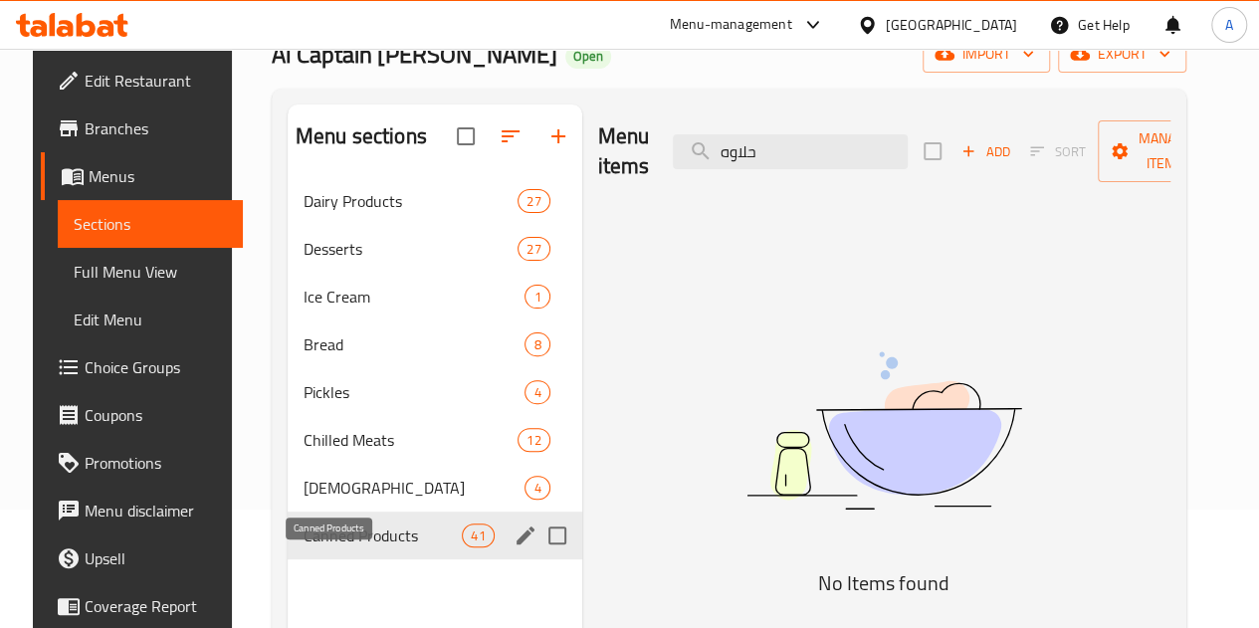
type input "حلاوه"
click at [305, 547] on span "Canned Products" at bounding box center [383, 536] width 158 height 24
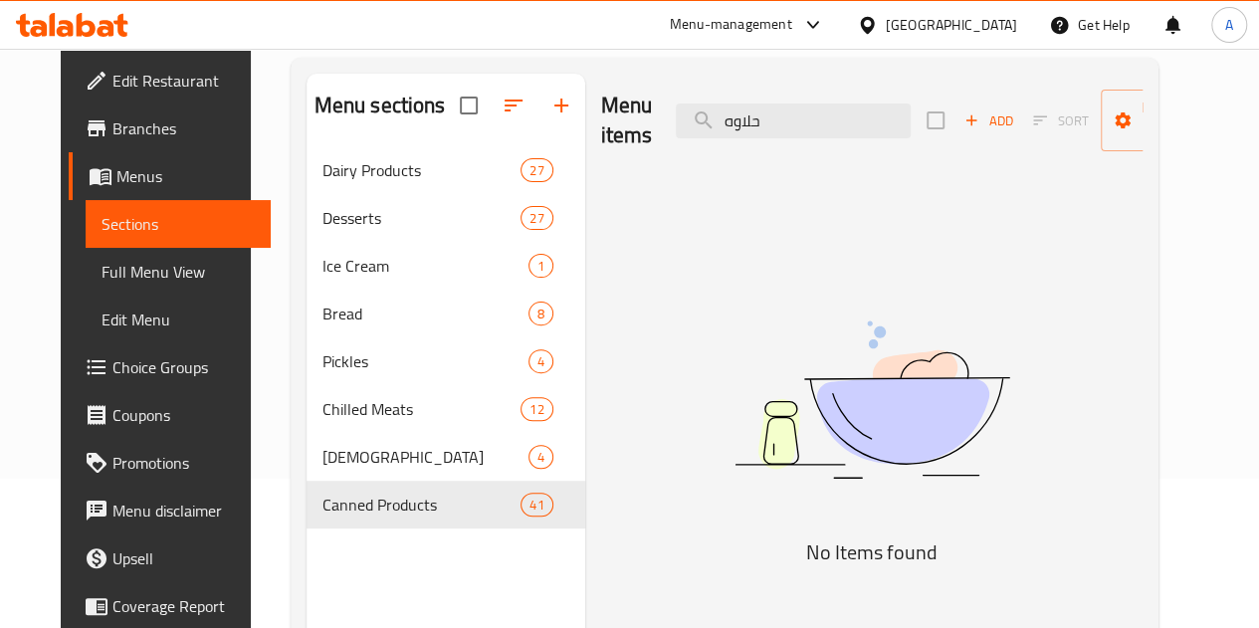
scroll to position [151, 0]
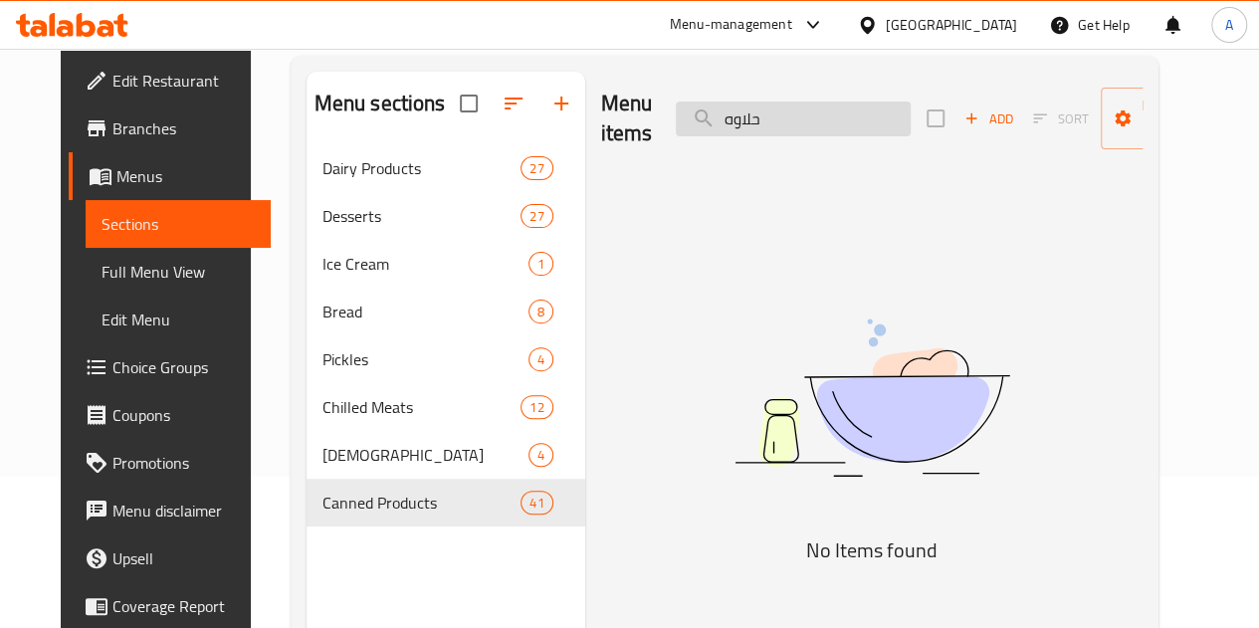
click at [701, 129] on input "حلاوه" at bounding box center [793, 119] width 235 height 35
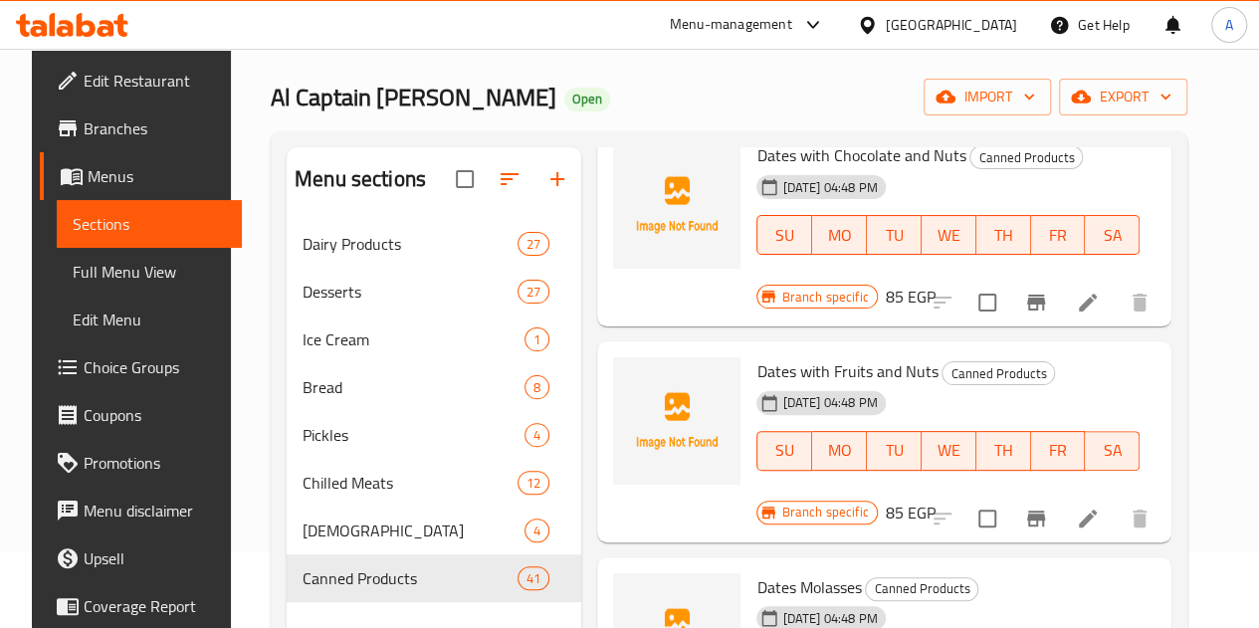
scroll to position [0, 0]
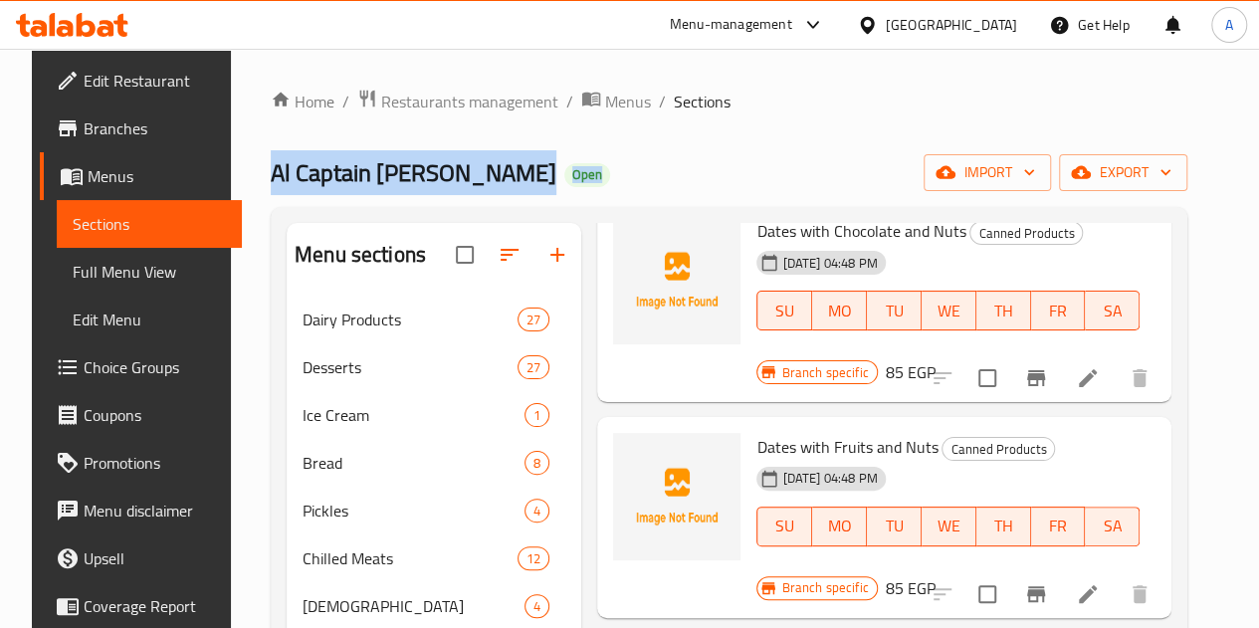
drag, startPoint x: 814, startPoint y: 79, endPoint x: 798, endPoint y: 344, distance: 266.2
click at [798, 344] on div "Home / Restaurants management / Menus / Sections Al Captain Milk Open import ex…" at bounding box center [729, 478] width 996 height 858
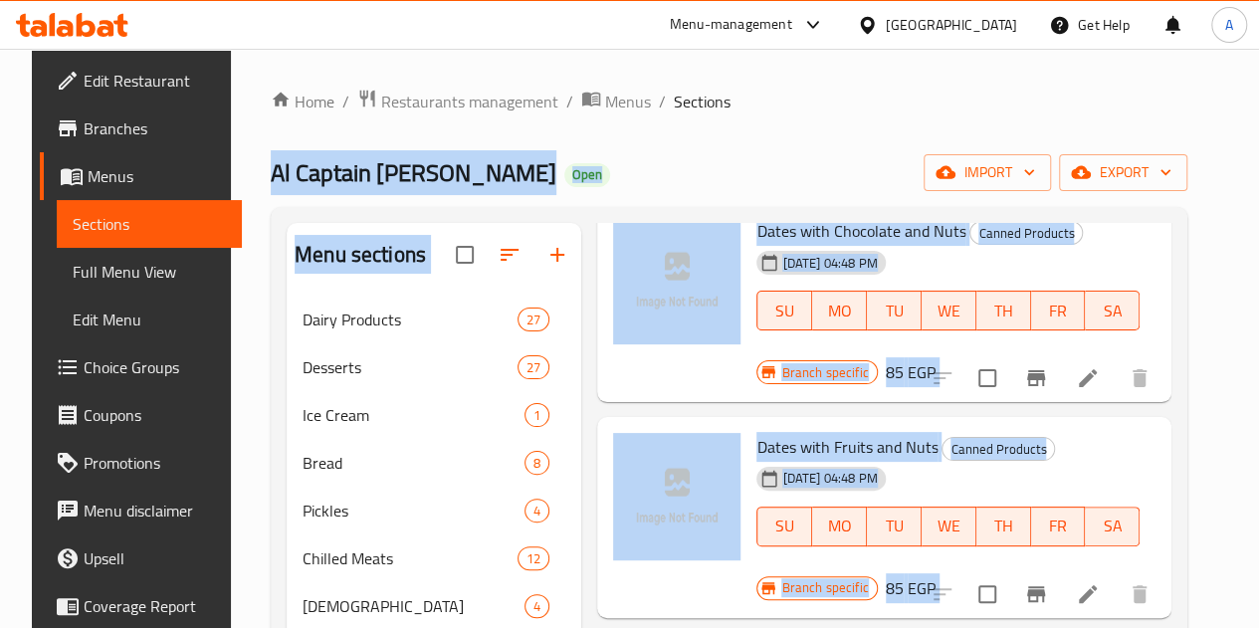
scroll to position [6899, 0]
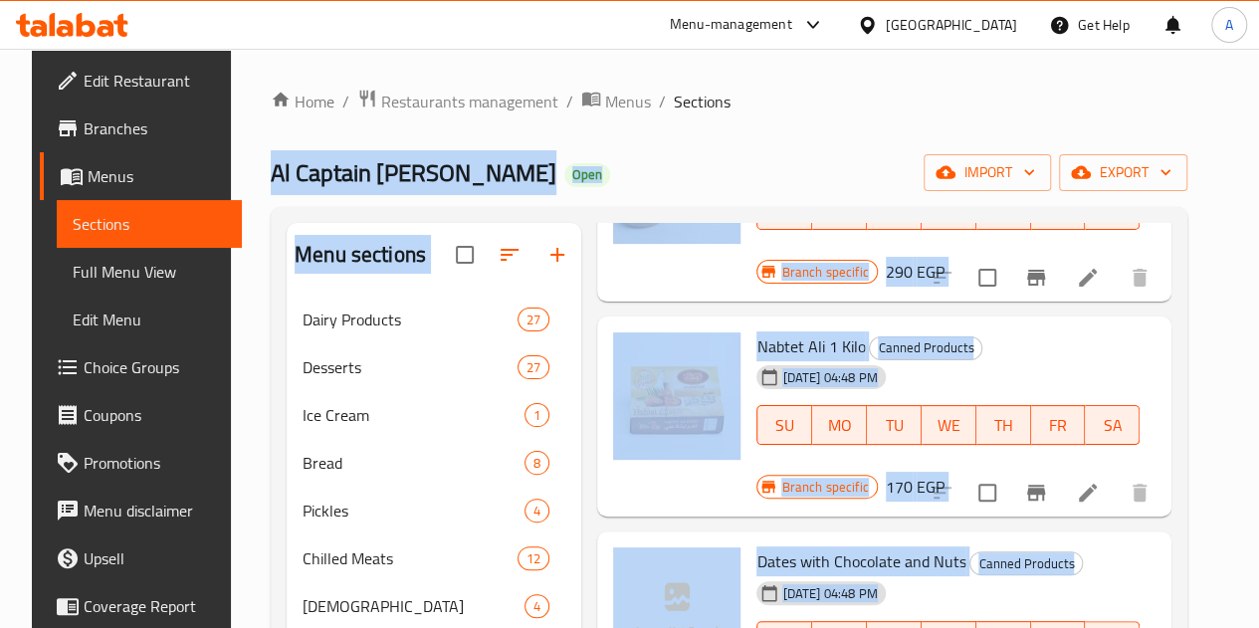
click at [782, 161] on div "Al Captain Milk Open import export" at bounding box center [729, 172] width 917 height 37
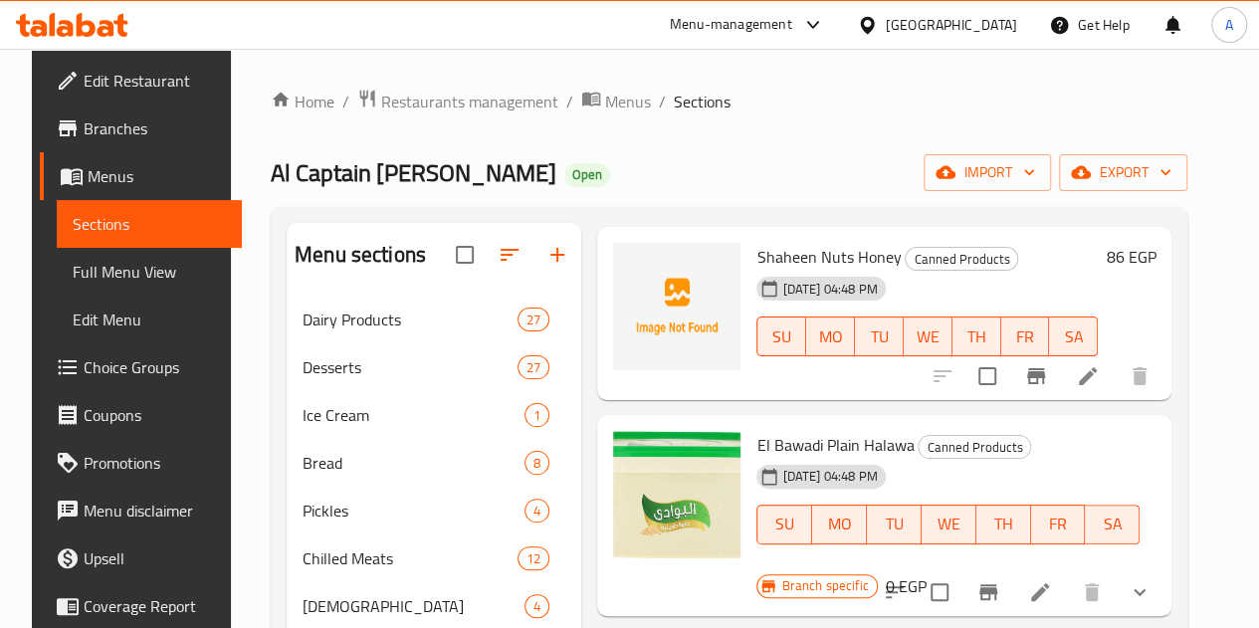
scroll to position [1449, 0]
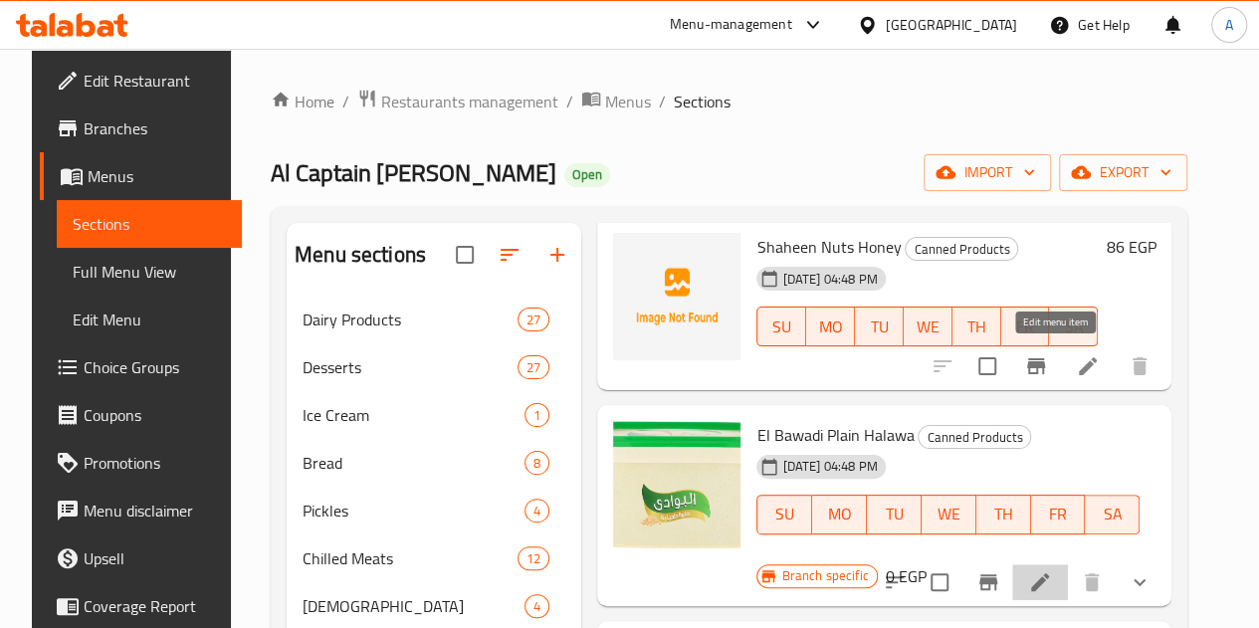
click at [1046, 570] on icon at bounding box center [1040, 582] width 24 height 24
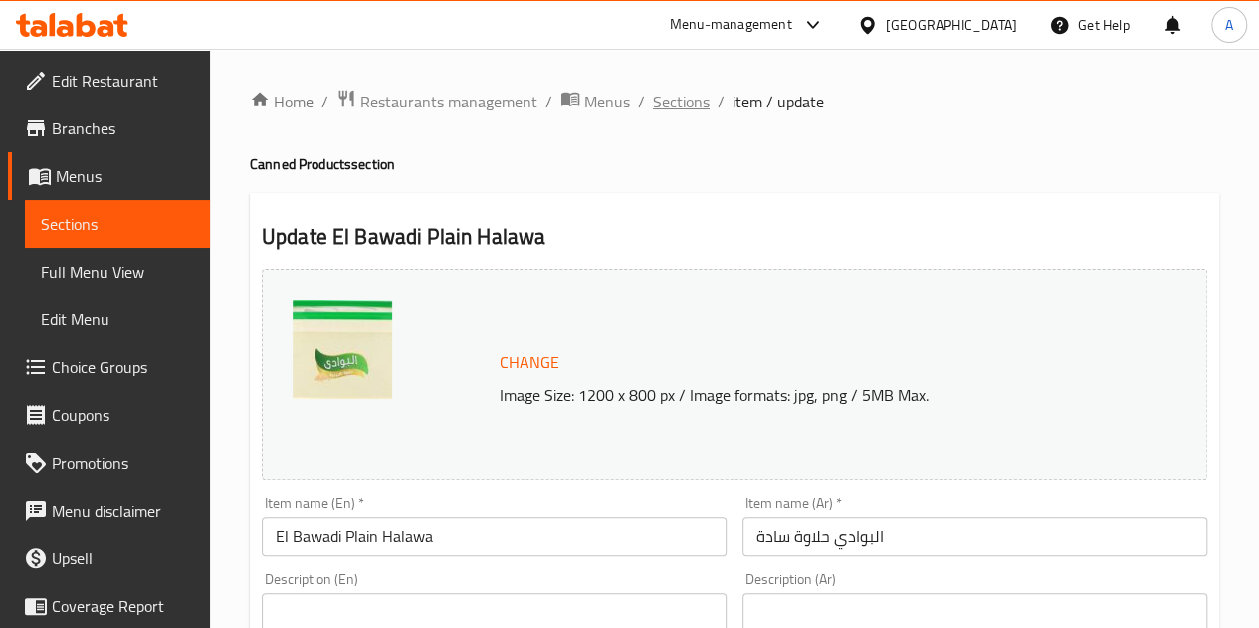
click at [674, 105] on span "Sections" at bounding box center [681, 102] width 57 height 24
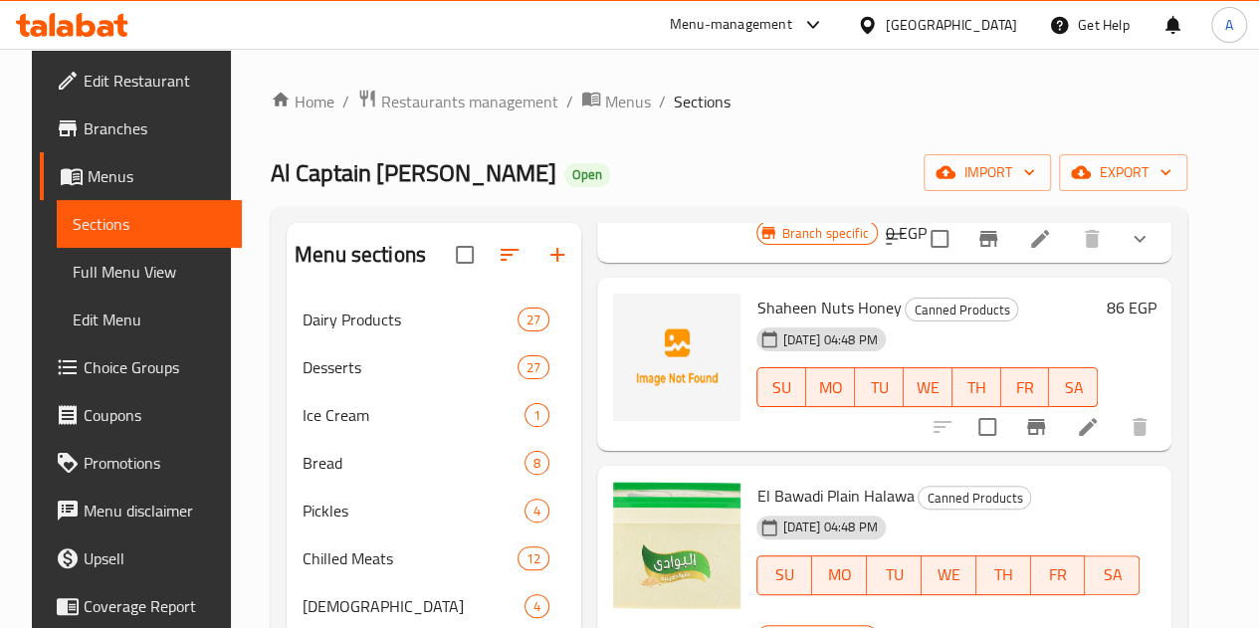
scroll to position [1412, 0]
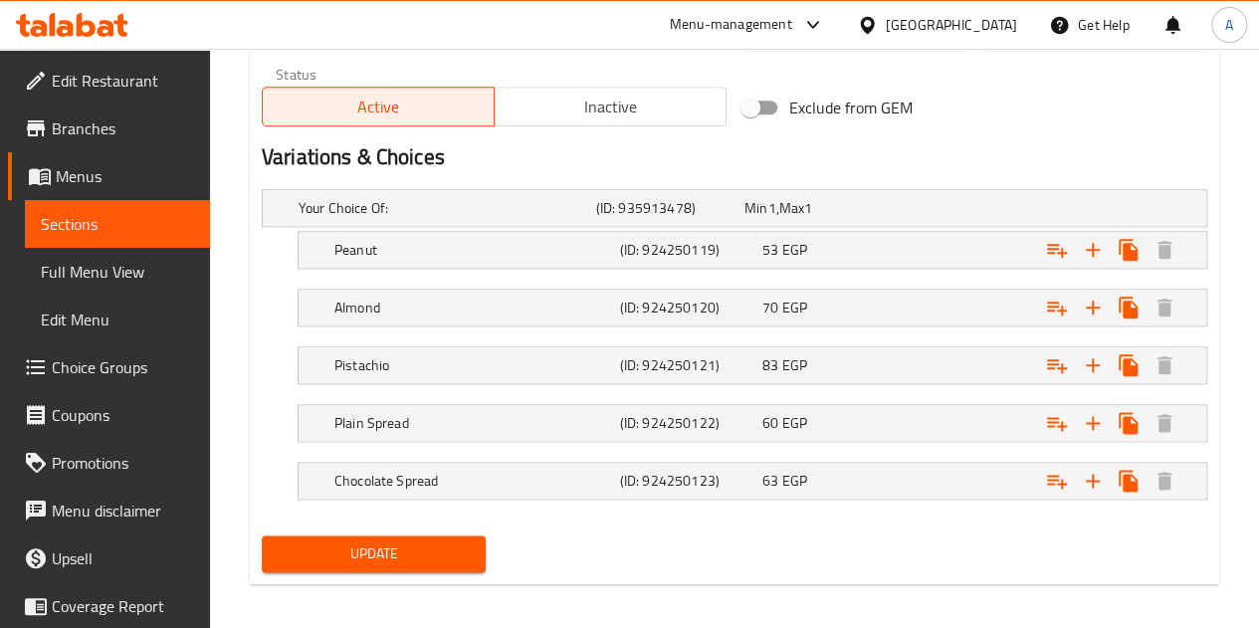
scroll to position [1020, 0]
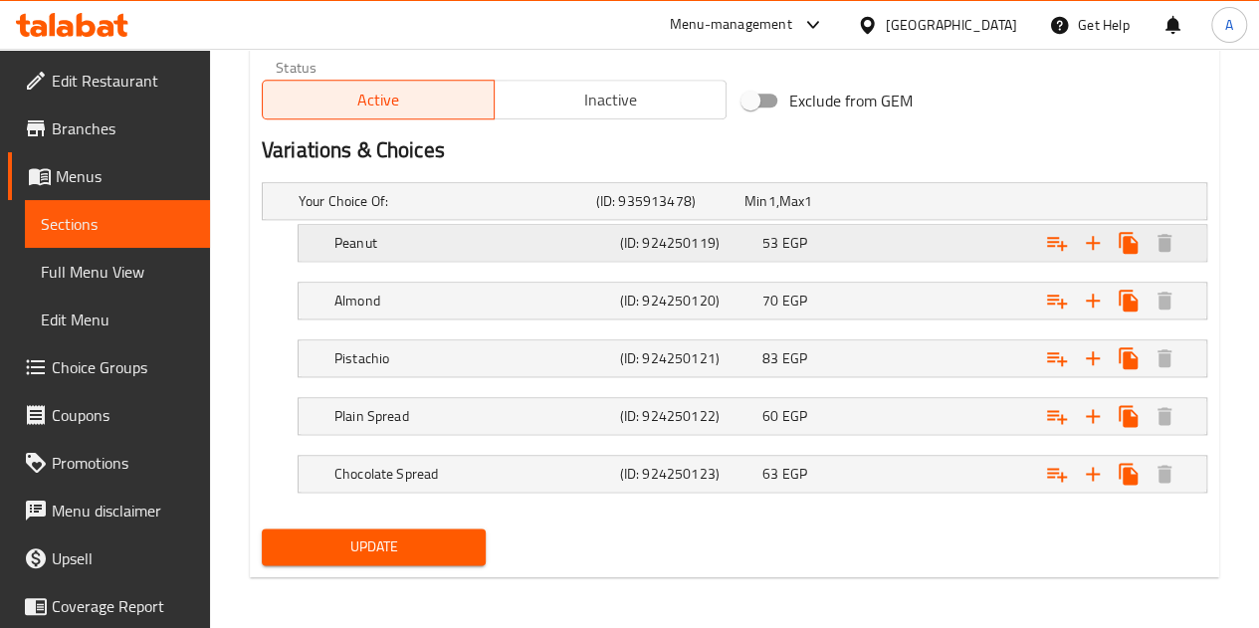
click at [558, 245] on h5 "Peanut" at bounding box center [473, 243] width 278 height 20
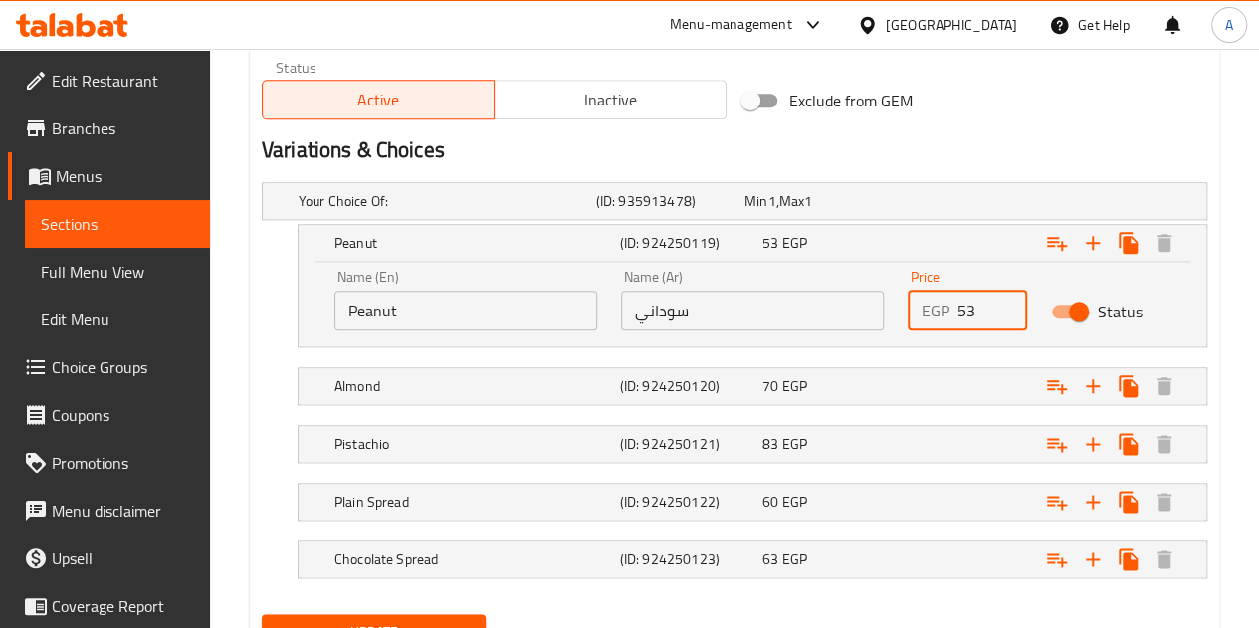
drag, startPoint x: 977, startPoint y: 313, endPoint x: 952, endPoint y: 315, distance: 25.0
click at [952, 315] on div "EGP 53 Price" at bounding box center [967, 311] width 119 height 40
type input "53"
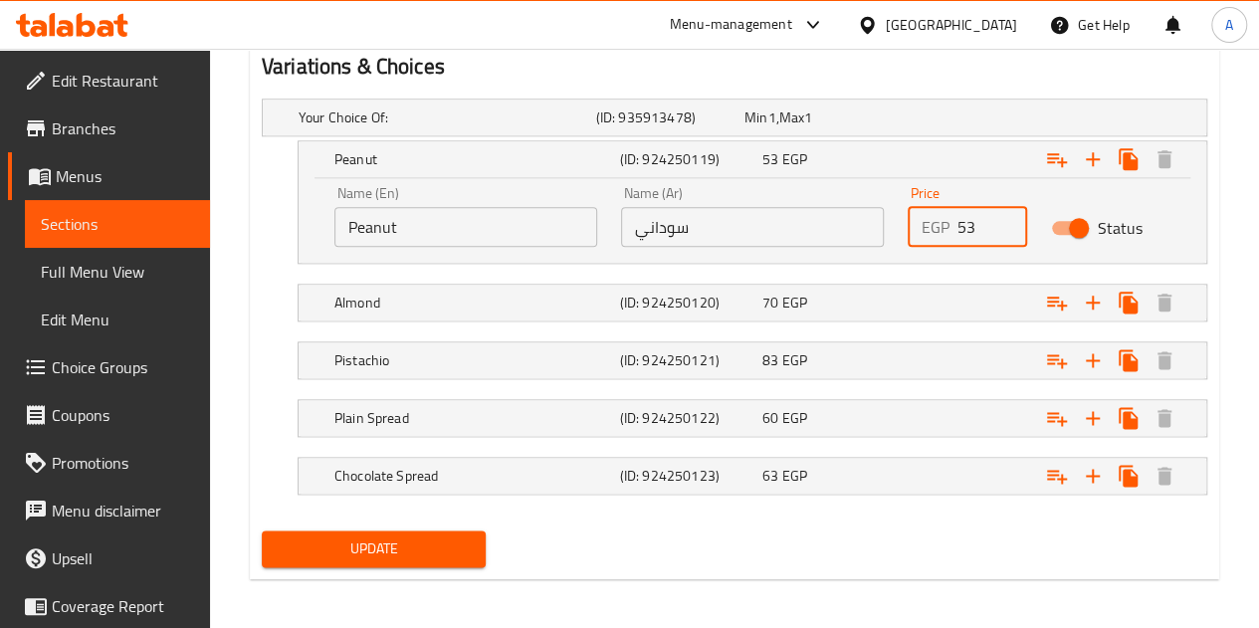
scroll to position [1106, 0]
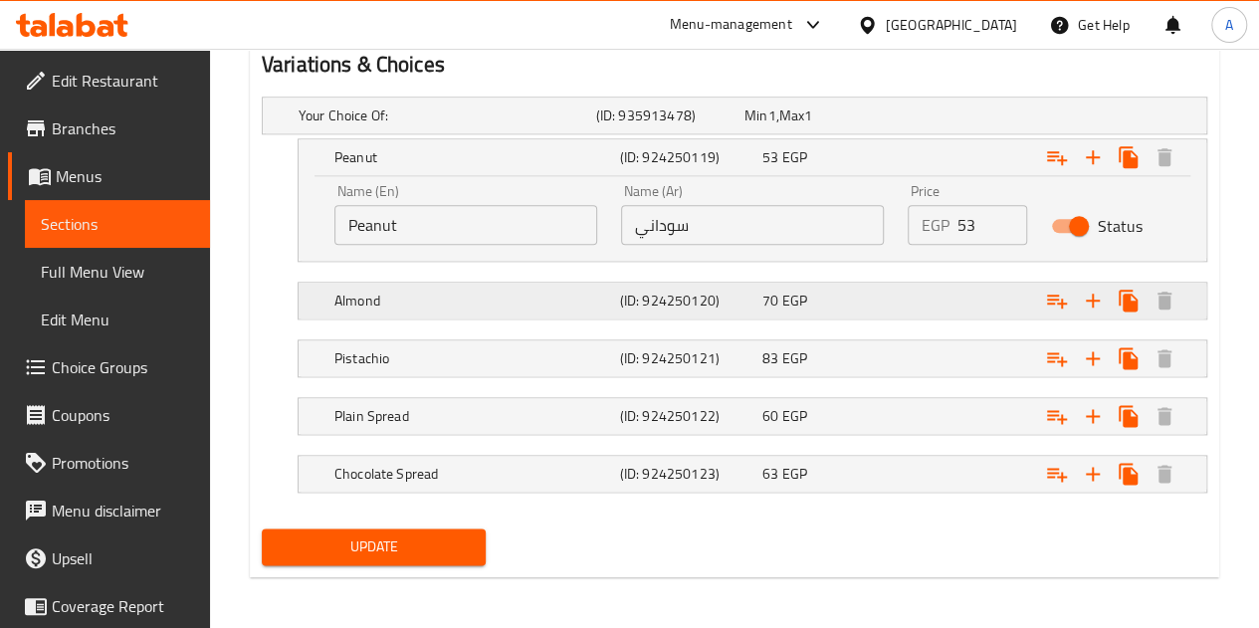
click at [881, 287] on div "70 EGP" at bounding box center [829, 301] width 142 height 28
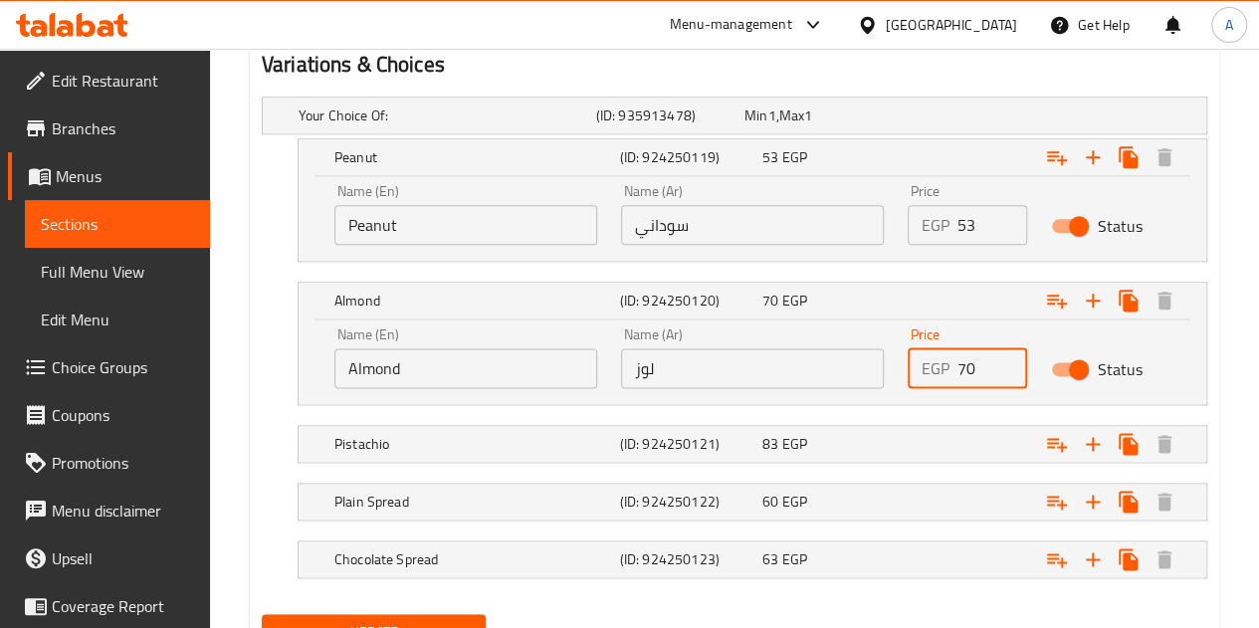
drag, startPoint x: 985, startPoint y: 373, endPoint x: 952, endPoint y: 370, distance: 33.0
click at [952, 370] on div "EGP 70 Price" at bounding box center [967, 368] width 119 height 40
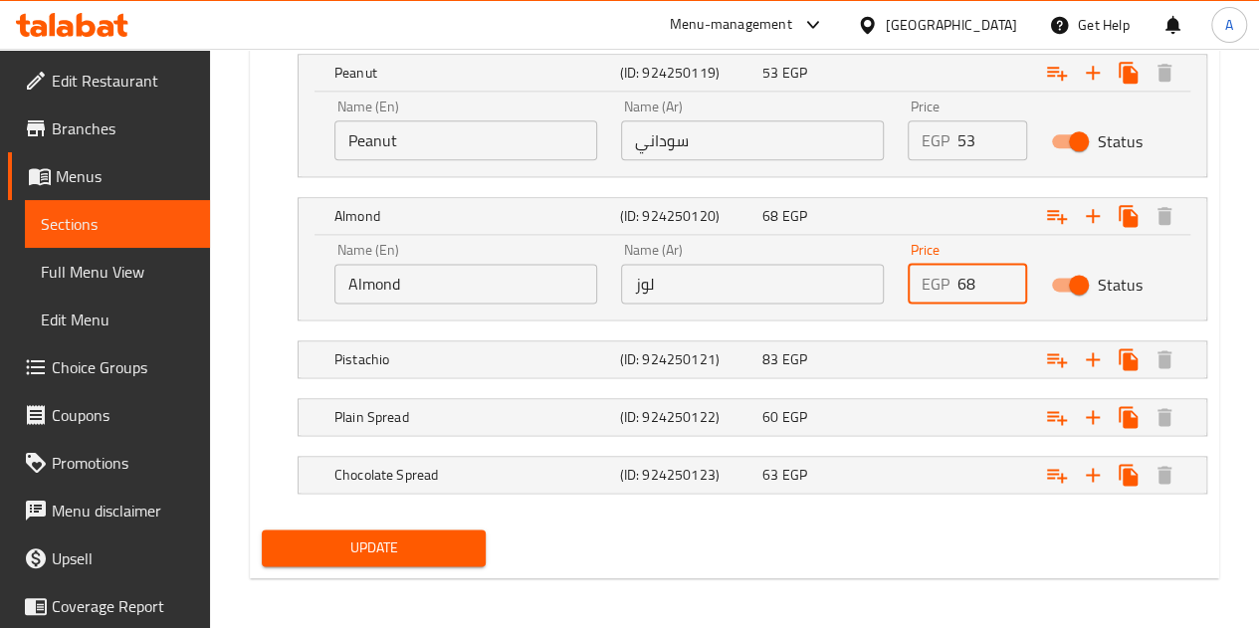
scroll to position [1191, 0]
type input "68"
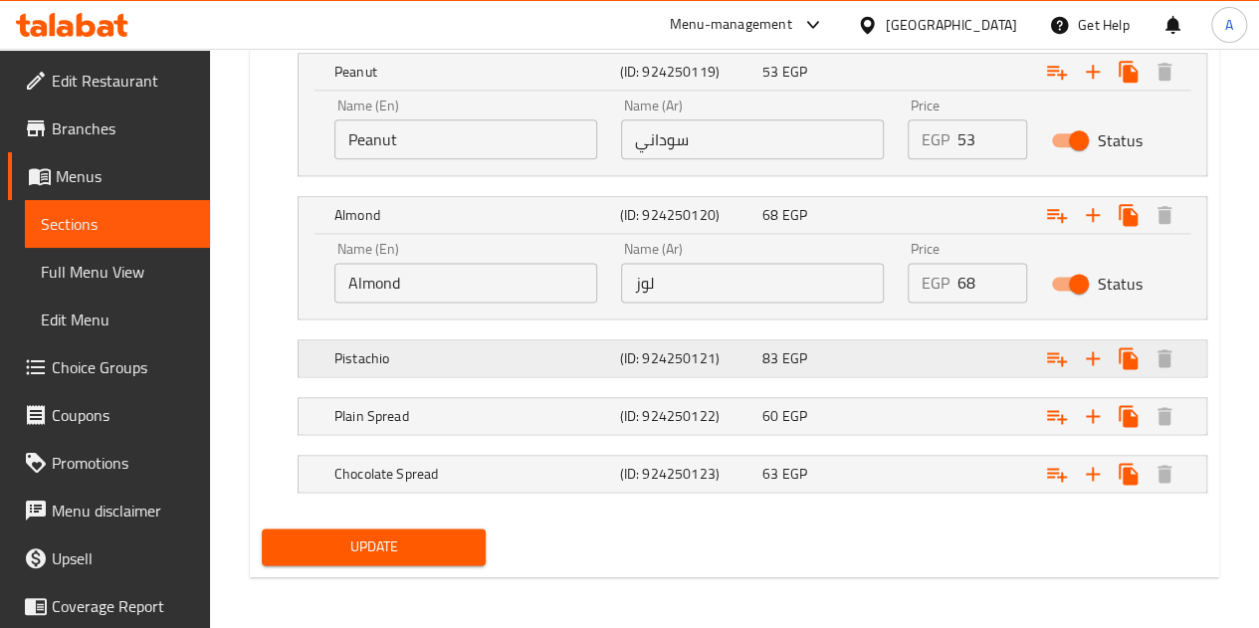
click at [884, 367] on div "83 EGP" at bounding box center [829, 358] width 142 height 28
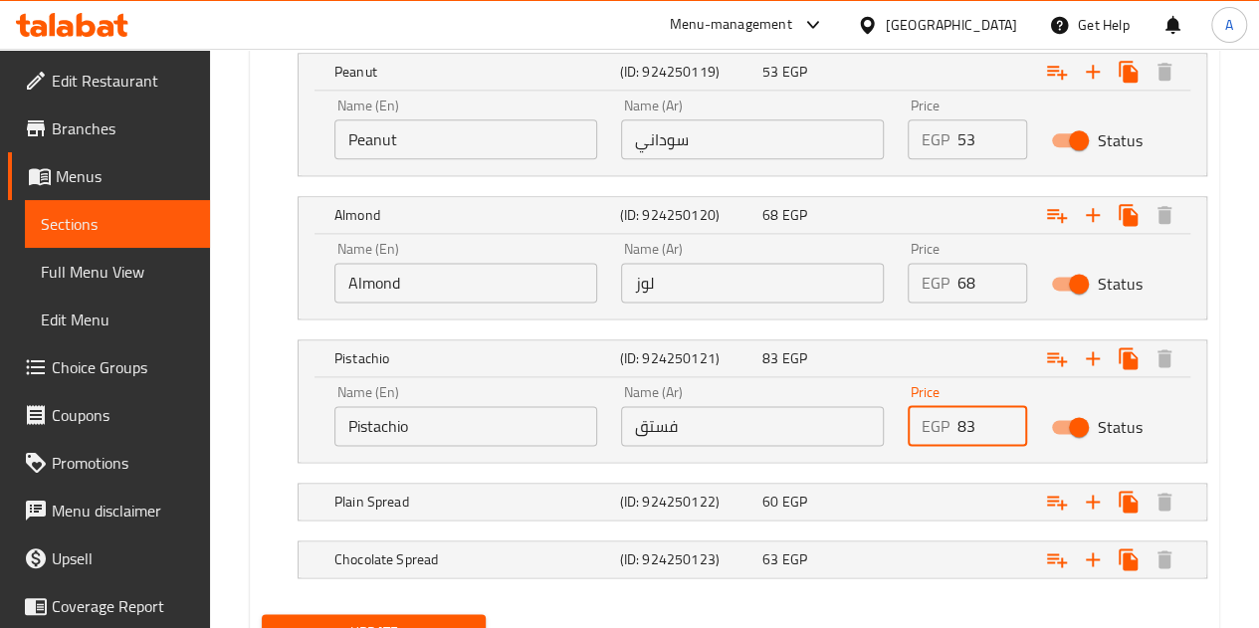
drag, startPoint x: 978, startPoint y: 415, endPoint x: 920, endPoint y: 415, distance: 58.7
click at [920, 415] on div "EGP 83 Price" at bounding box center [967, 426] width 119 height 40
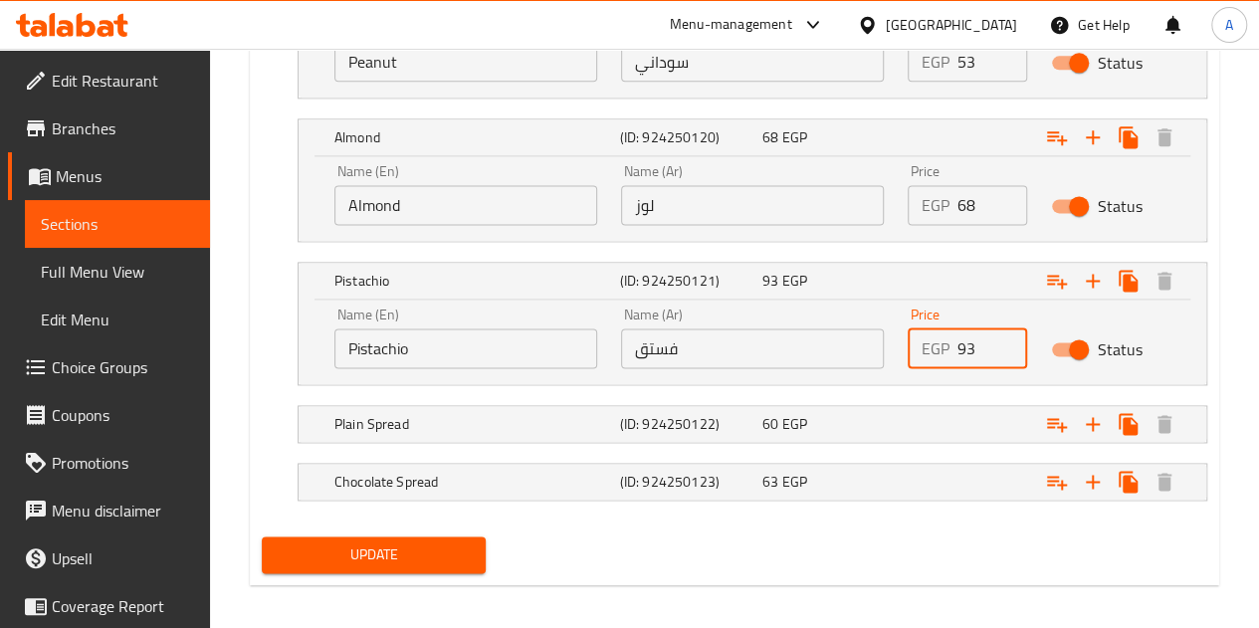
scroll to position [1277, 0]
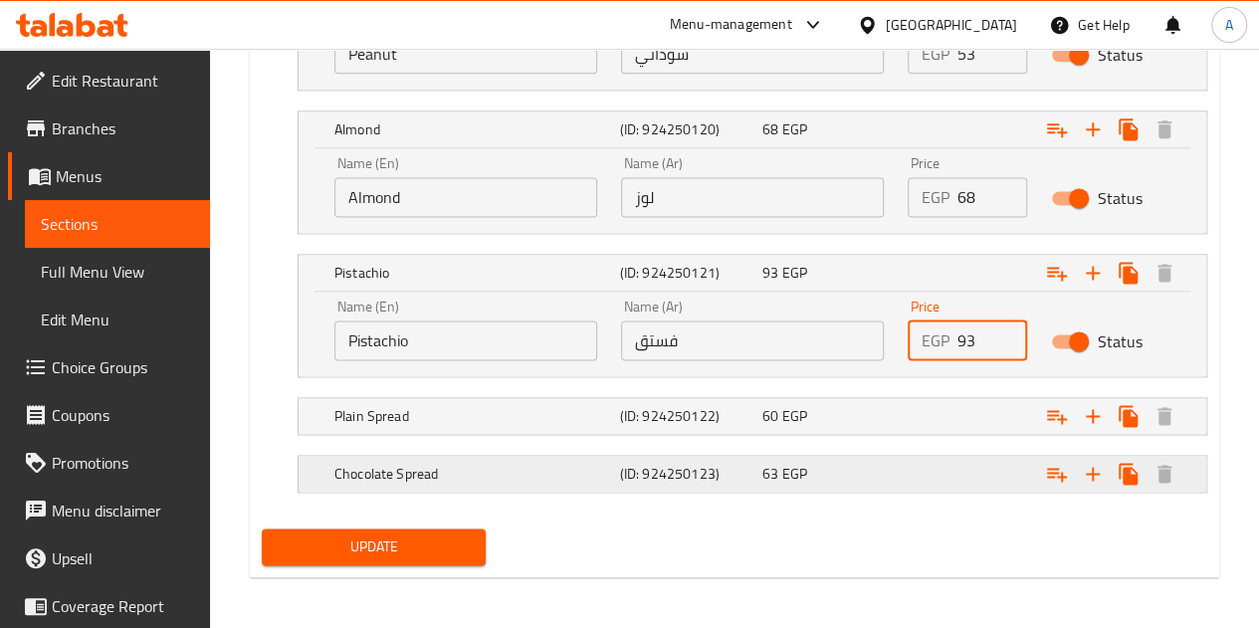
type input "93"
click at [876, 474] on div "63 EGP" at bounding box center [829, 474] width 134 height 20
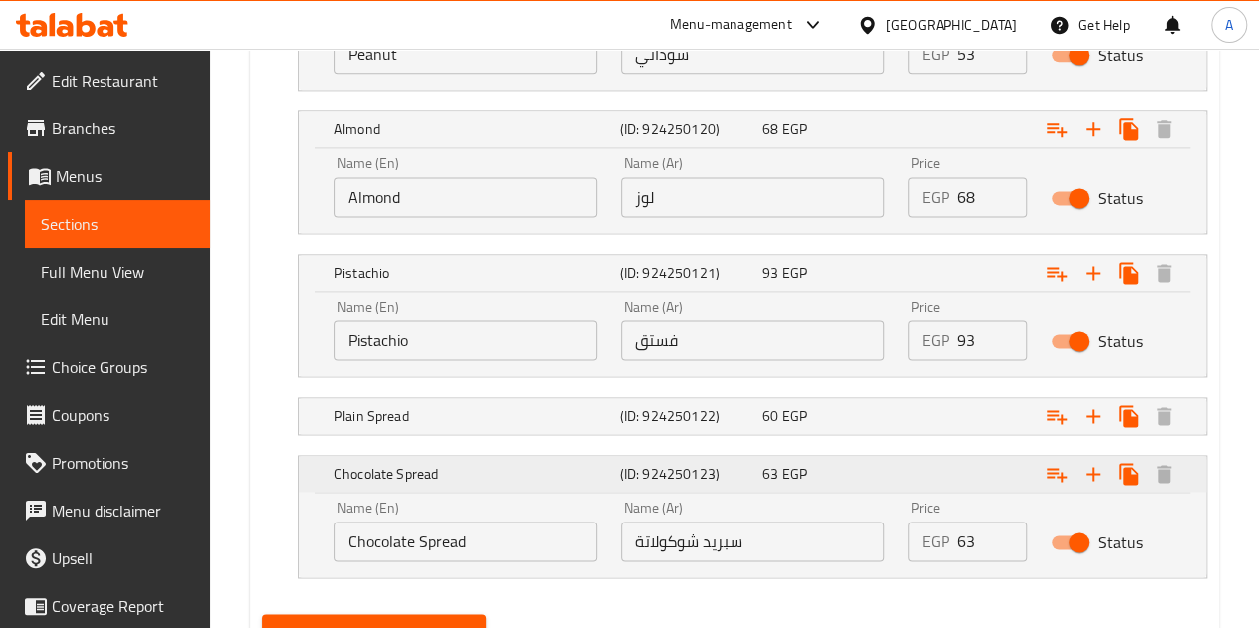
scroll to position [1363, 0]
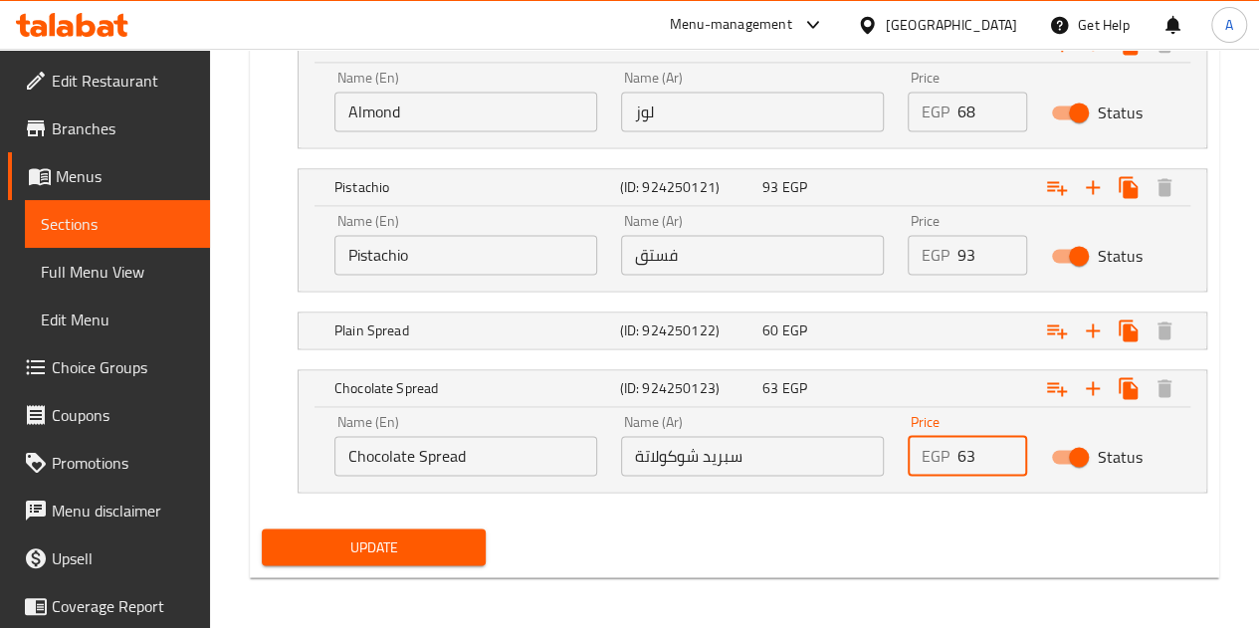
drag, startPoint x: 990, startPoint y: 447, endPoint x: 947, endPoint y: 445, distance: 43.8
click at [947, 445] on div "EGP 63 Price" at bounding box center [967, 456] width 119 height 40
type input "57.5"
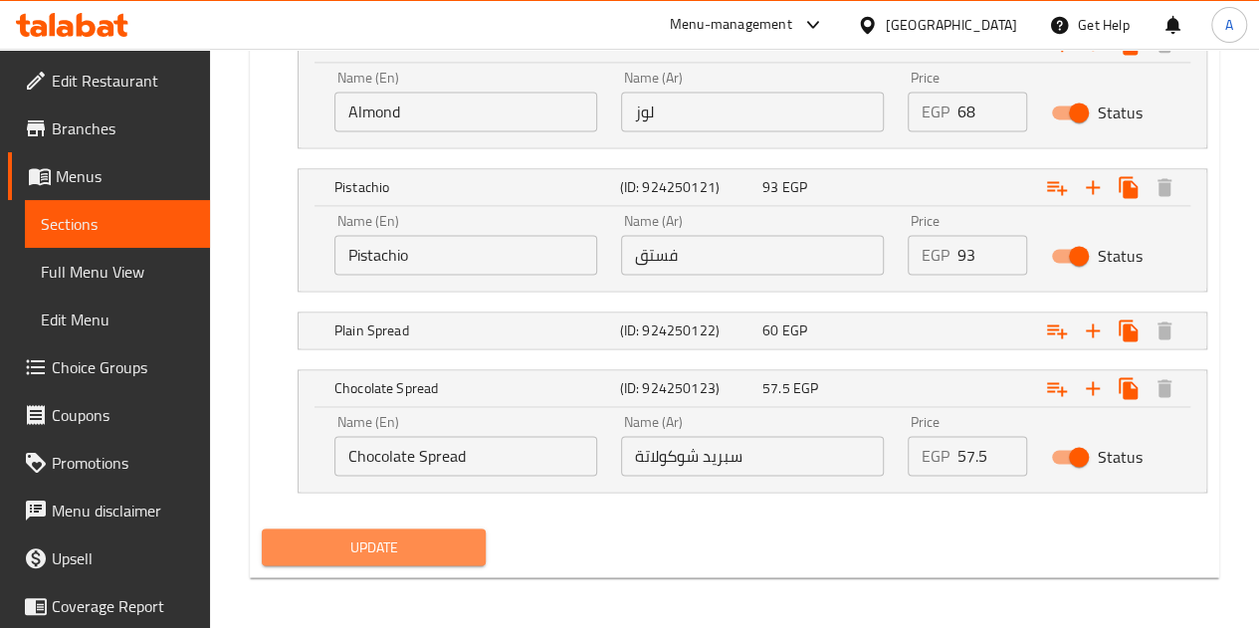
click at [443, 528] on button "Update" at bounding box center [374, 546] width 225 height 37
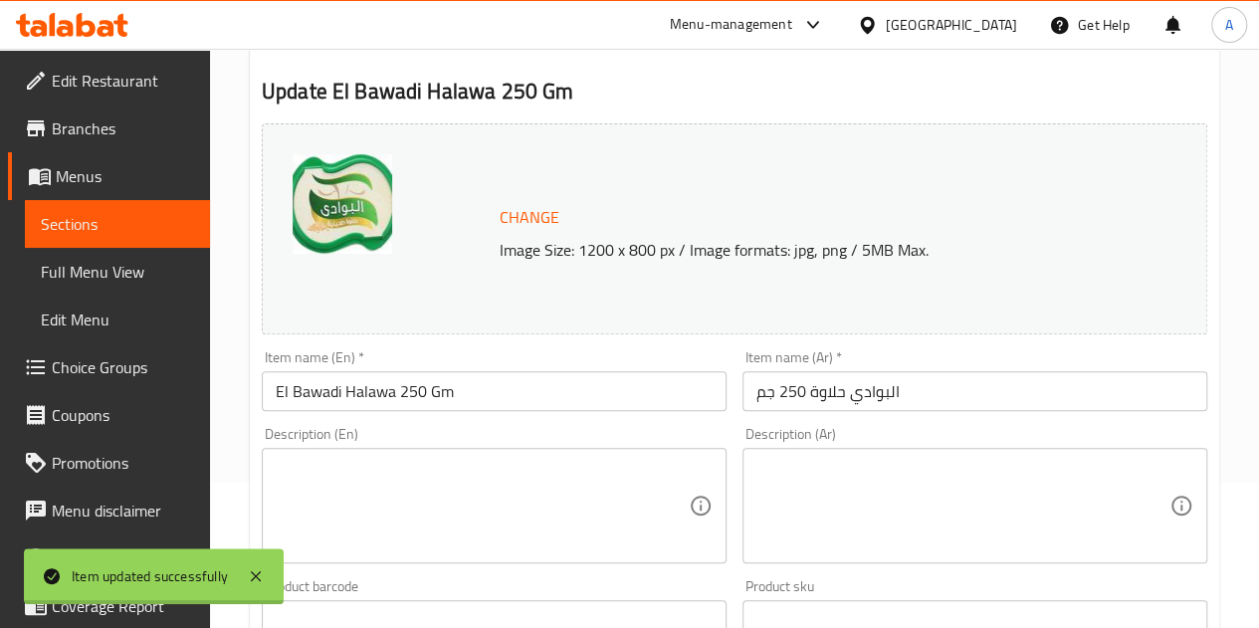
scroll to position [0, 0]
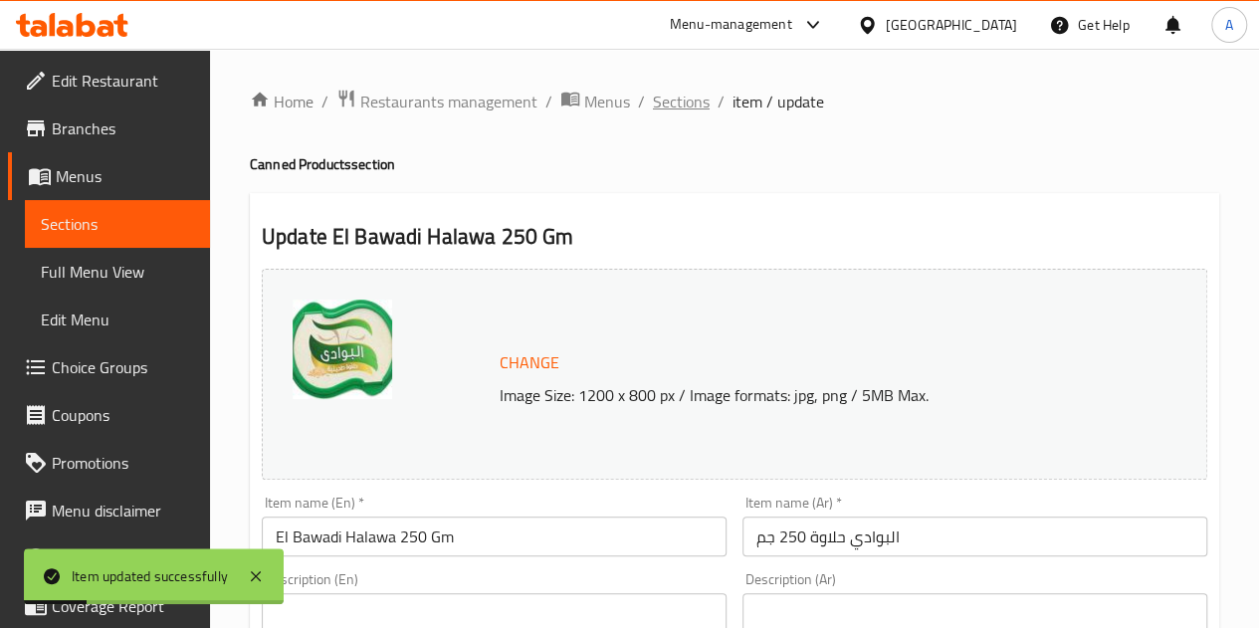
click at [677, 103] on span "Sections" at bounding box center [681, 102] width 57 height 24
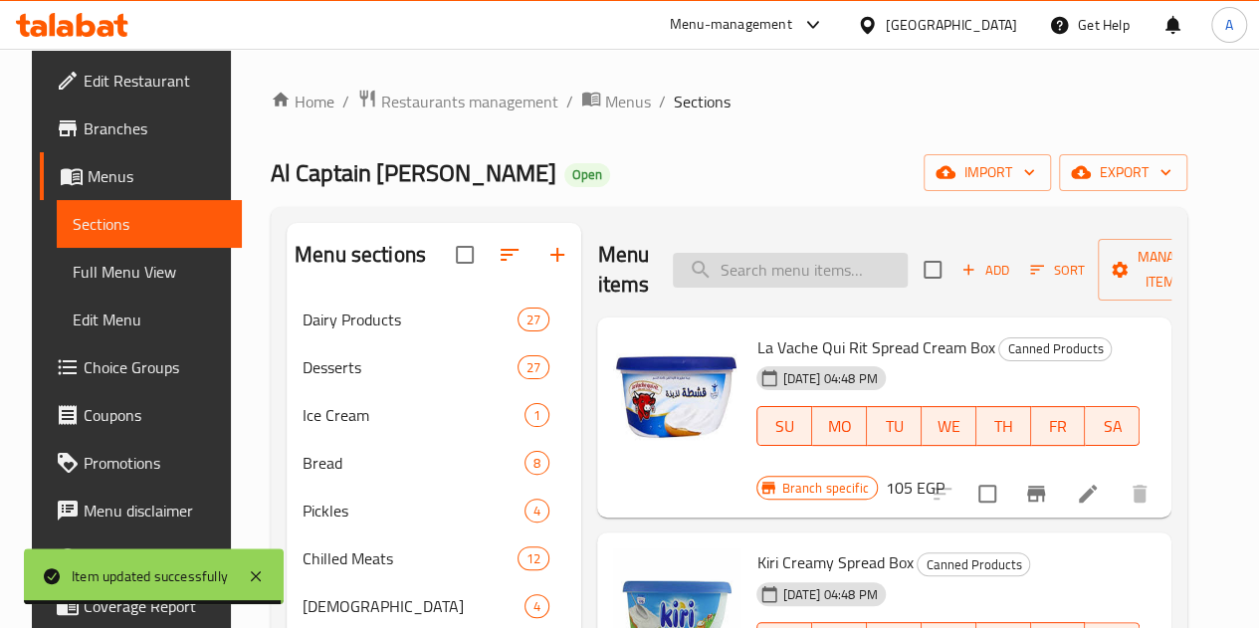
click at [703, 273] on input "search" at bounding box center [790, 270] width 235 height 35
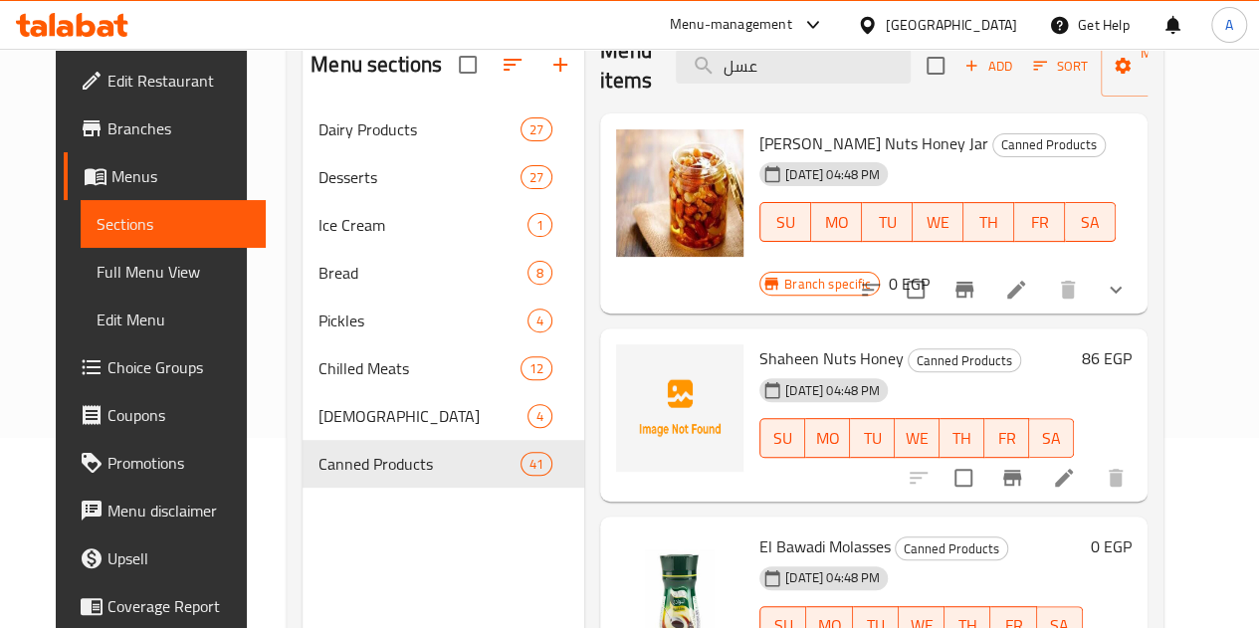
scroll to position [279, 0]
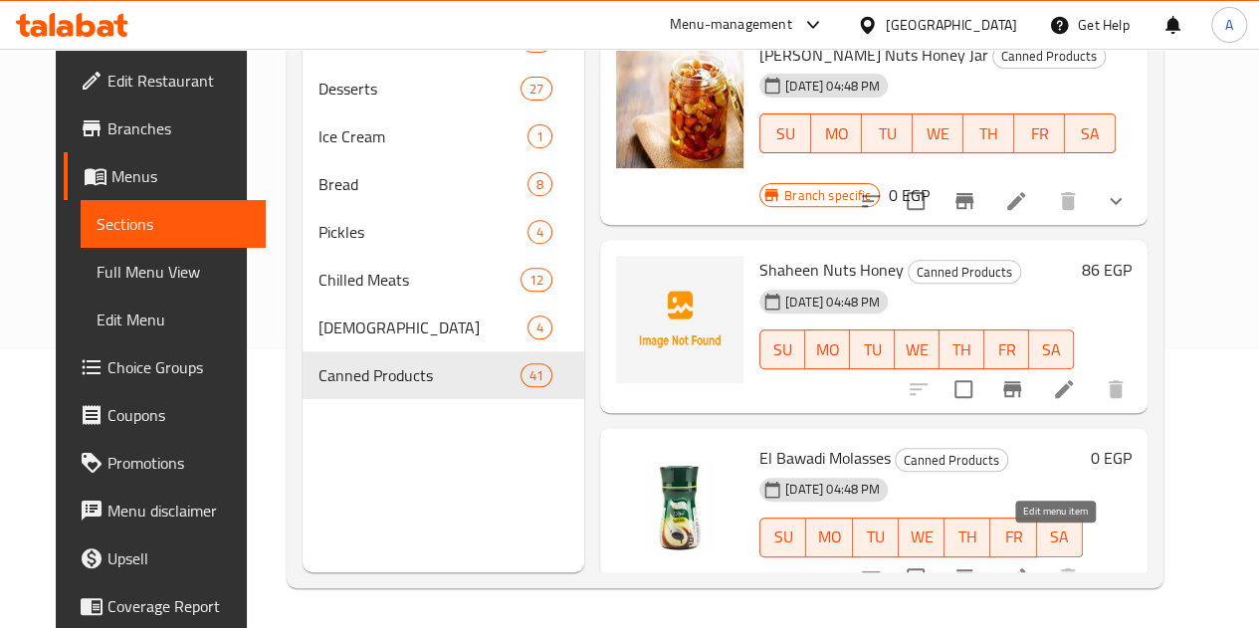
type input "عسل"
click at [1028, 565] on icon at bounding box center [1016, 577] width 24 height 24
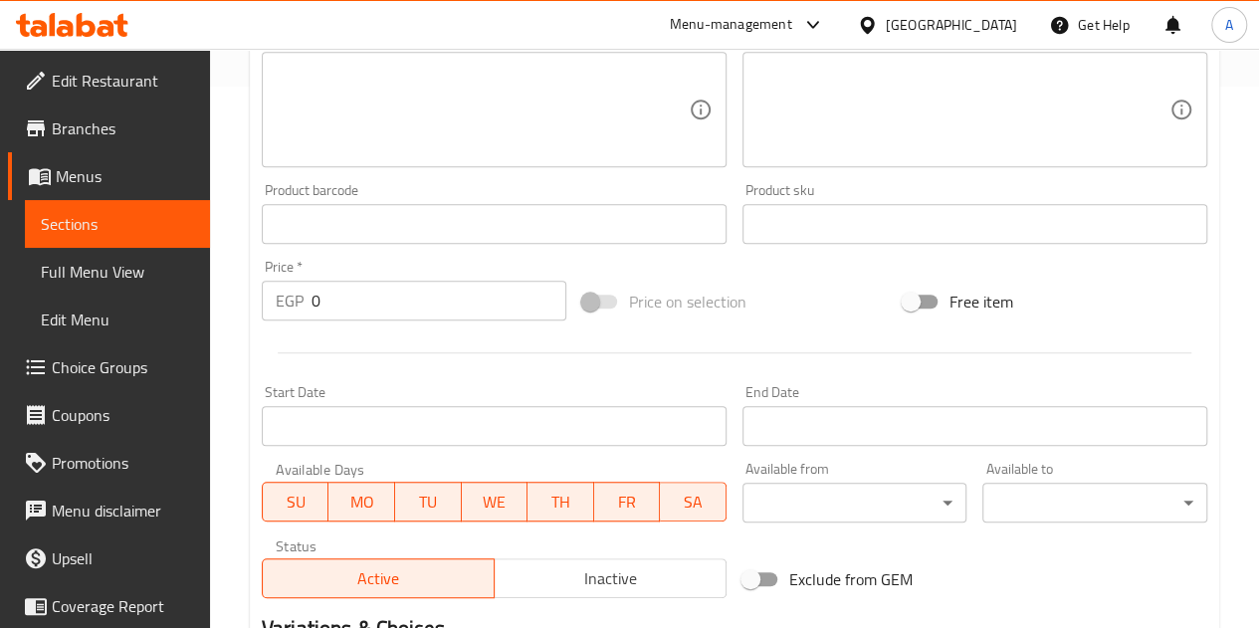
scroll to position [849, 0]
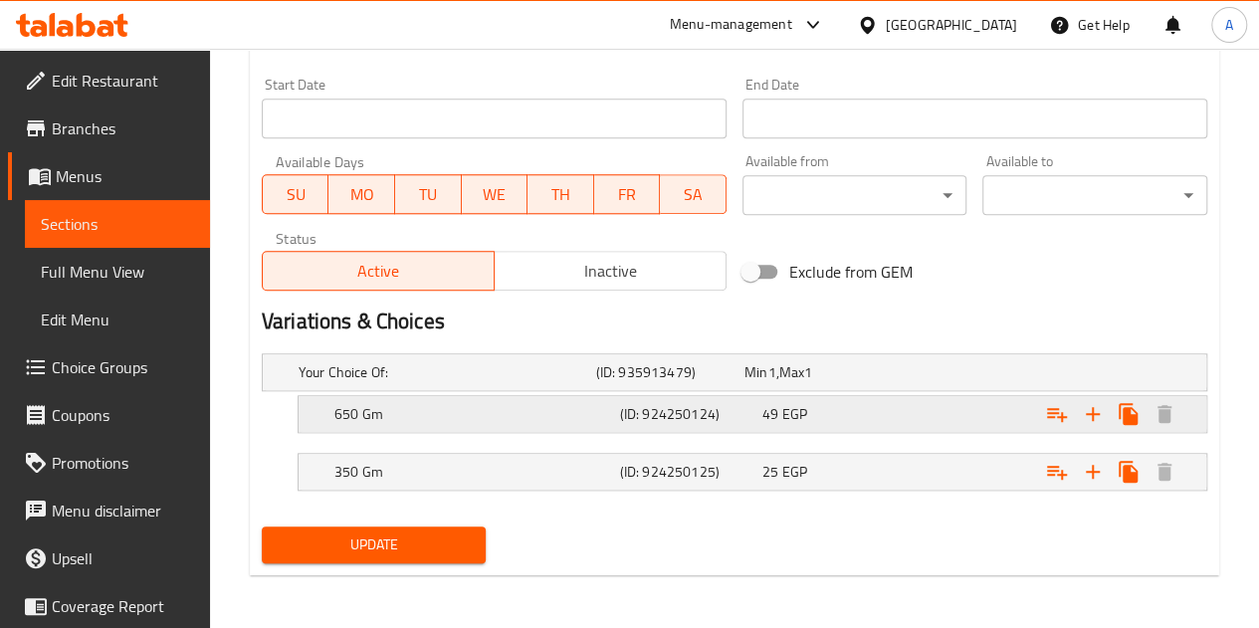
click at [535, 408] on h5 "650 Gm" at bounding box center [473, 414] width 278 height 20
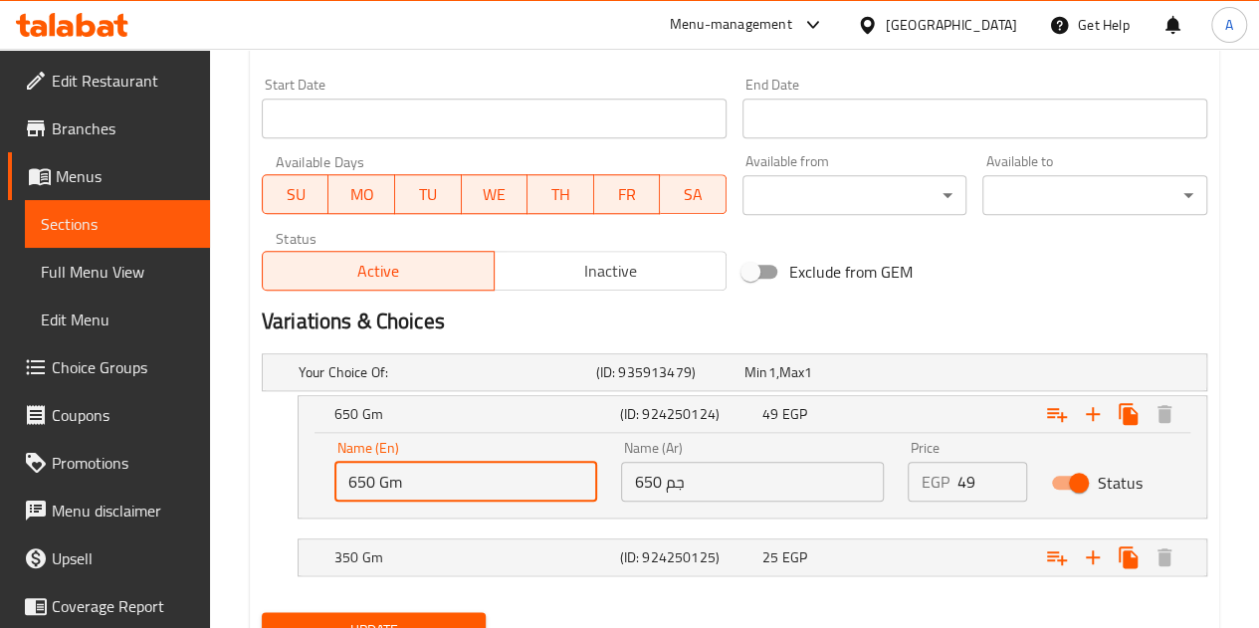
drag, startPoint x: 373, startPoint y: 483, endPoint x: 338, endPoint y: 485, distance: 34.9
click at [338, 485] on input "650 Gm" at bounding box center [465, 482] width 263 height 40
type input "500 Gm"
click at [646, 481] on input "650 جم" at bounding box center [752, 482] width 263 height 40
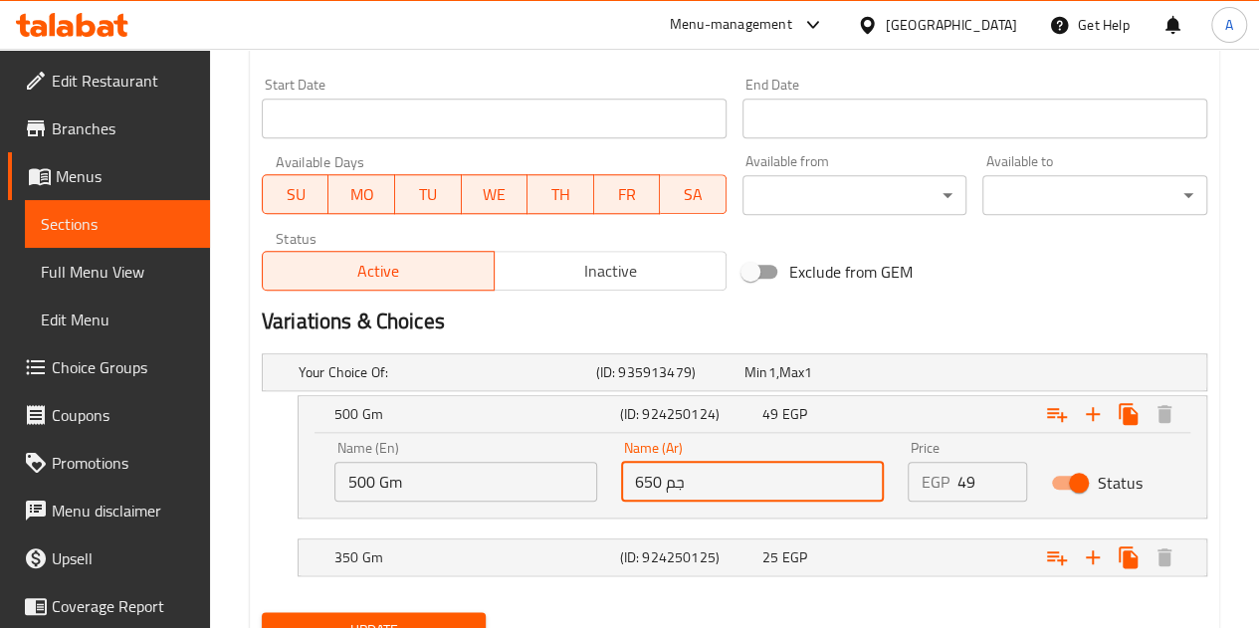
click at [646, 481] on input "650 جم" at bounding box center [752, 482] width 263 height 40
type input "500جم"
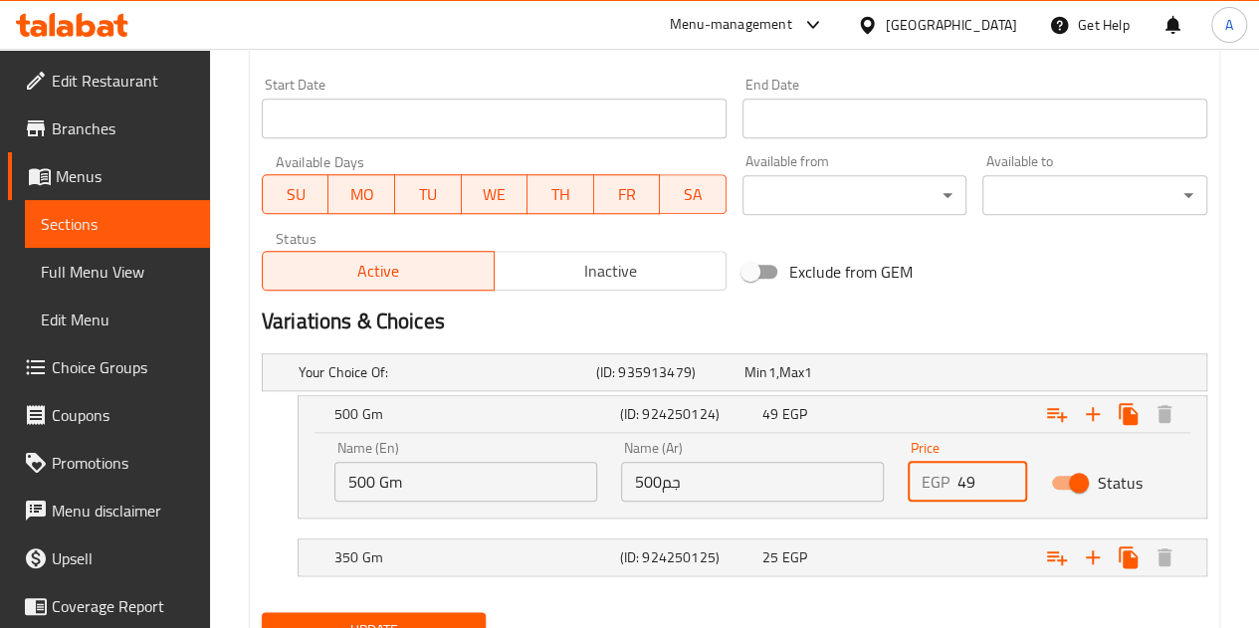
drag, startPoint x: 978, startPoint y: 479, endPoint x: 951, endPoint y: 476, distance: 27.0
click at [951, 476] on div "EGP 49 Price" at bounding box center [967, 482] width 119 height 40
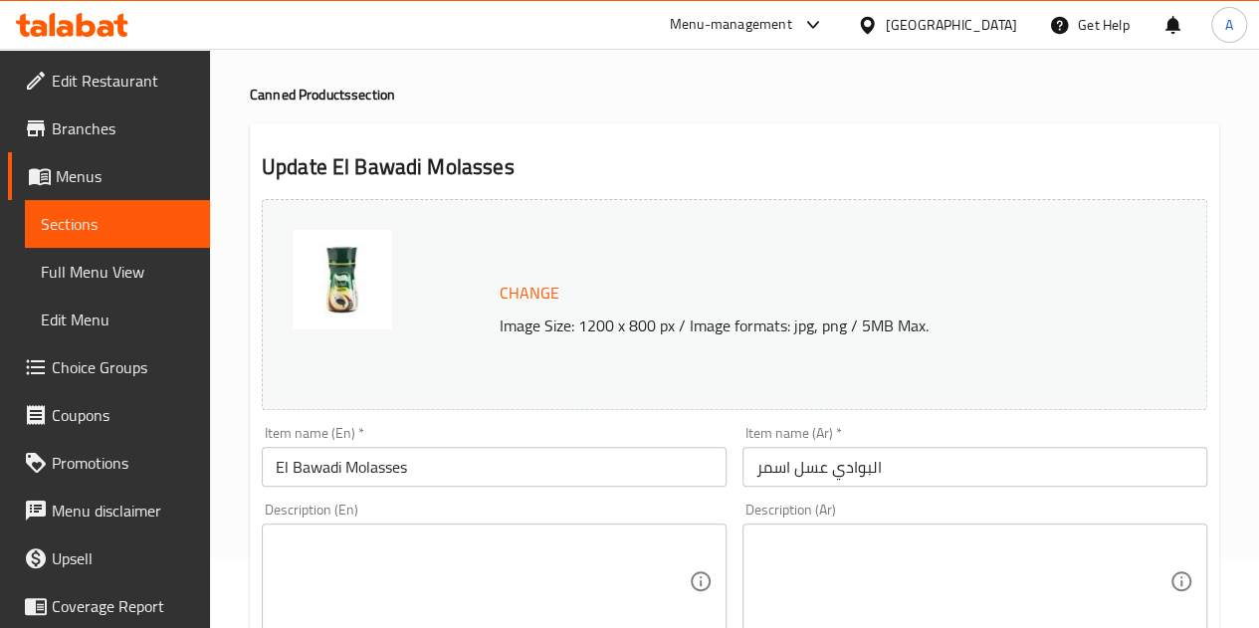
scroll to position [0, 0]
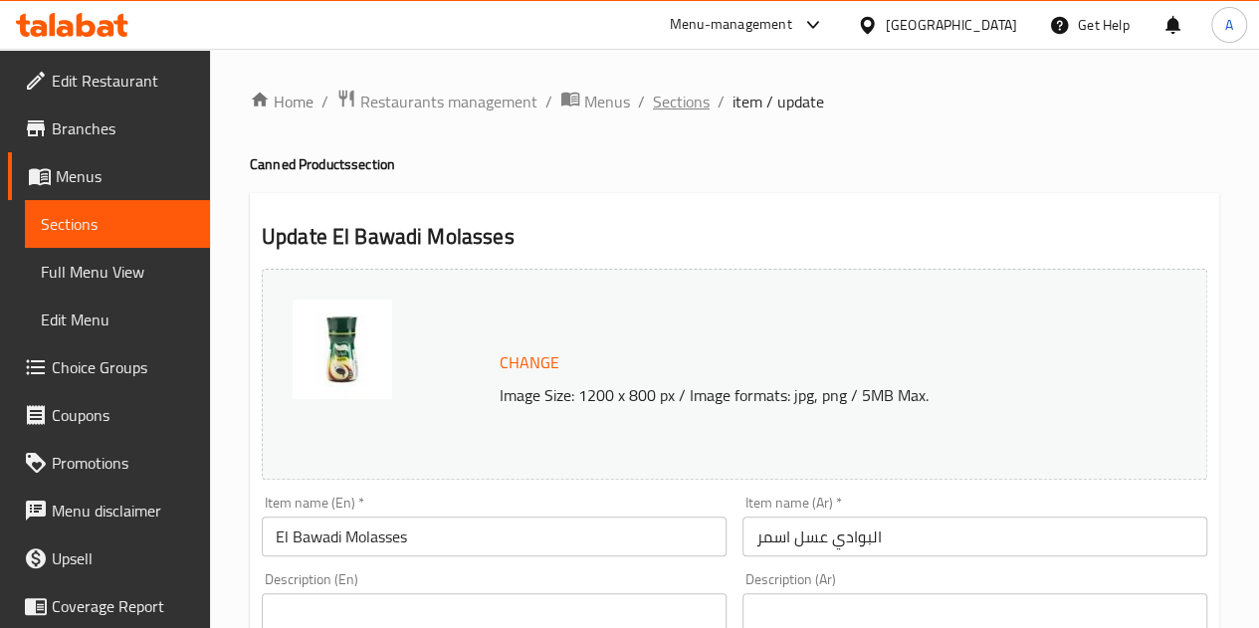
type input "25"
click at [695, 106] on span "Sections" at bounding box center [681, 102] width 57 height 24
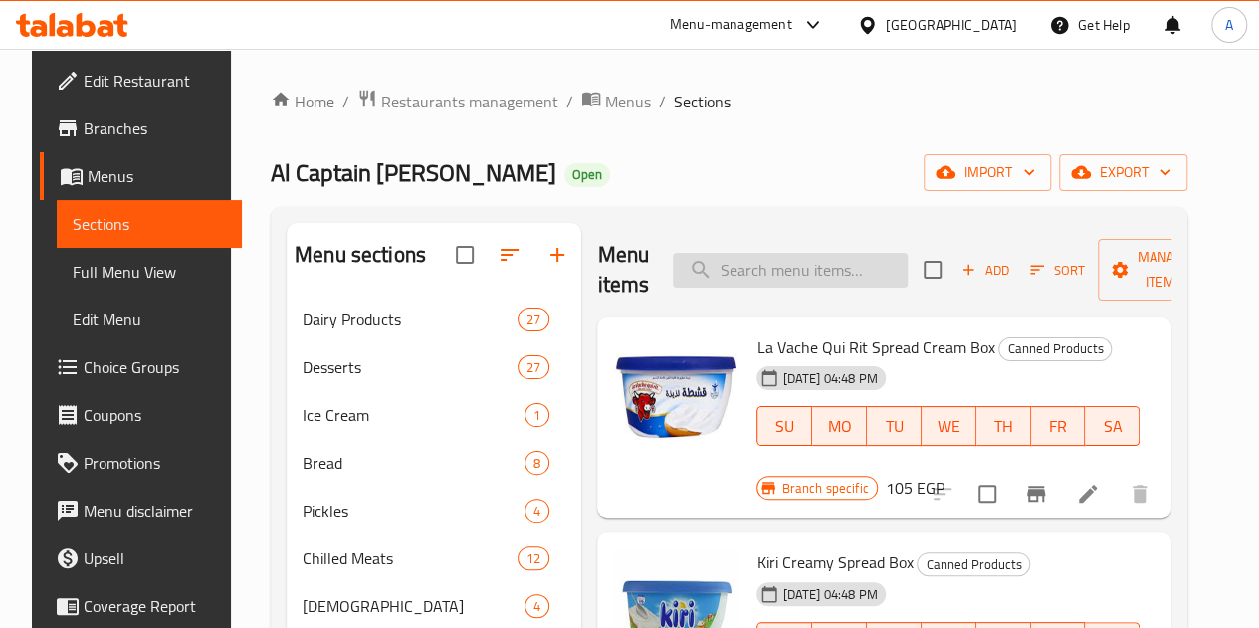
click at [709, 271] on input "search" at bounding box center [790, 270] width 235 height 35
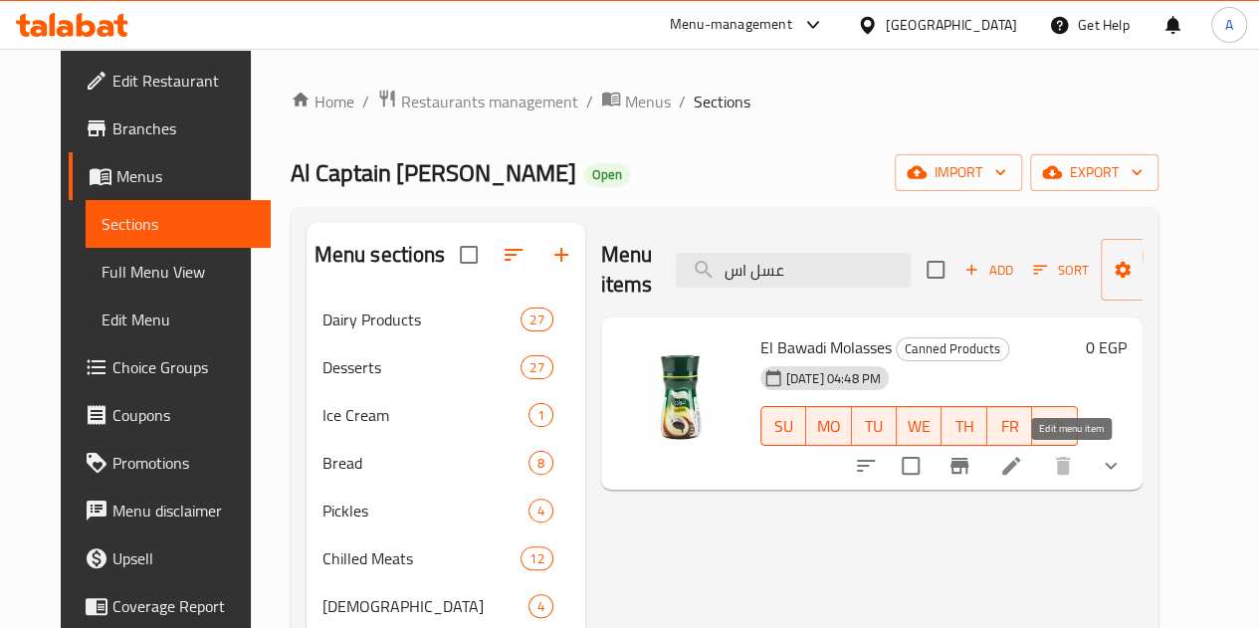
type input "عسل اس"
click at [1023, 469] on icon at bounding box center [1011, 466] width 24 height 24
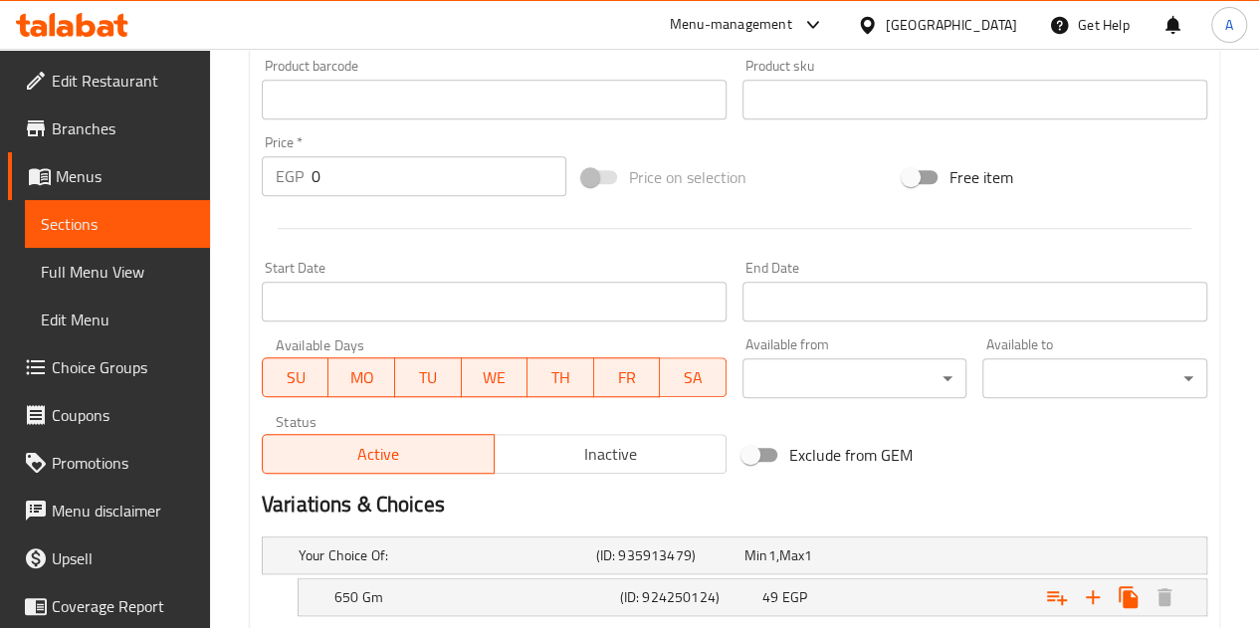
scroll to position [849, 0]
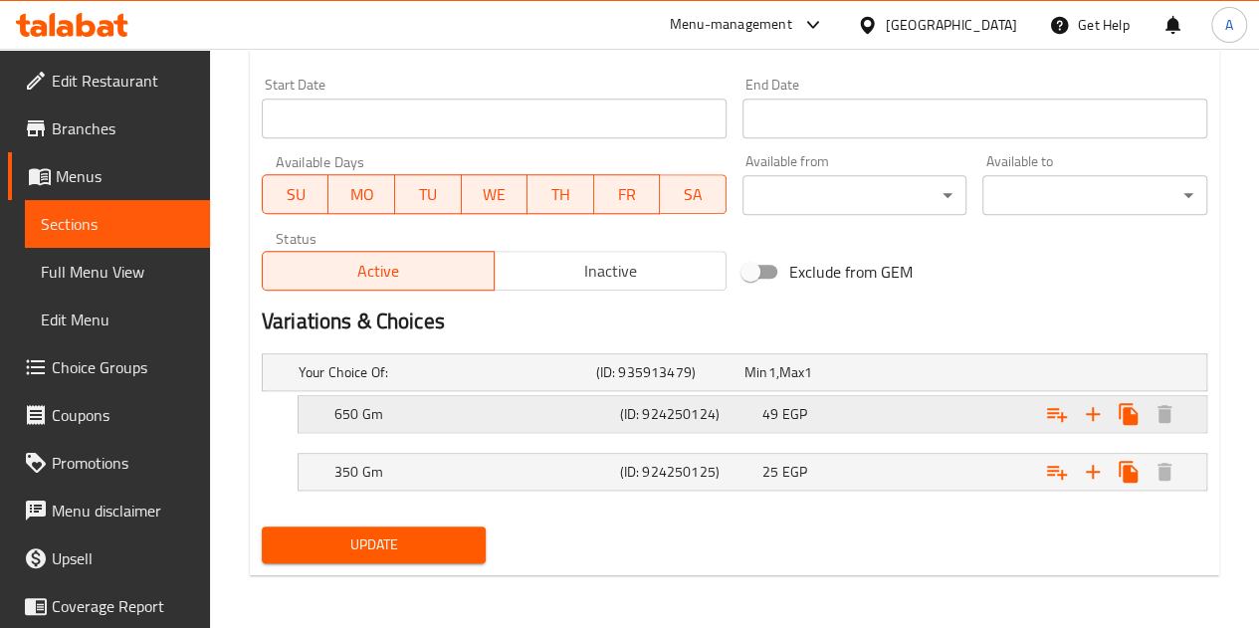
click at [432, 415] on h5 "650 Gm" at bounding box center [473, 414] width 278 height 20
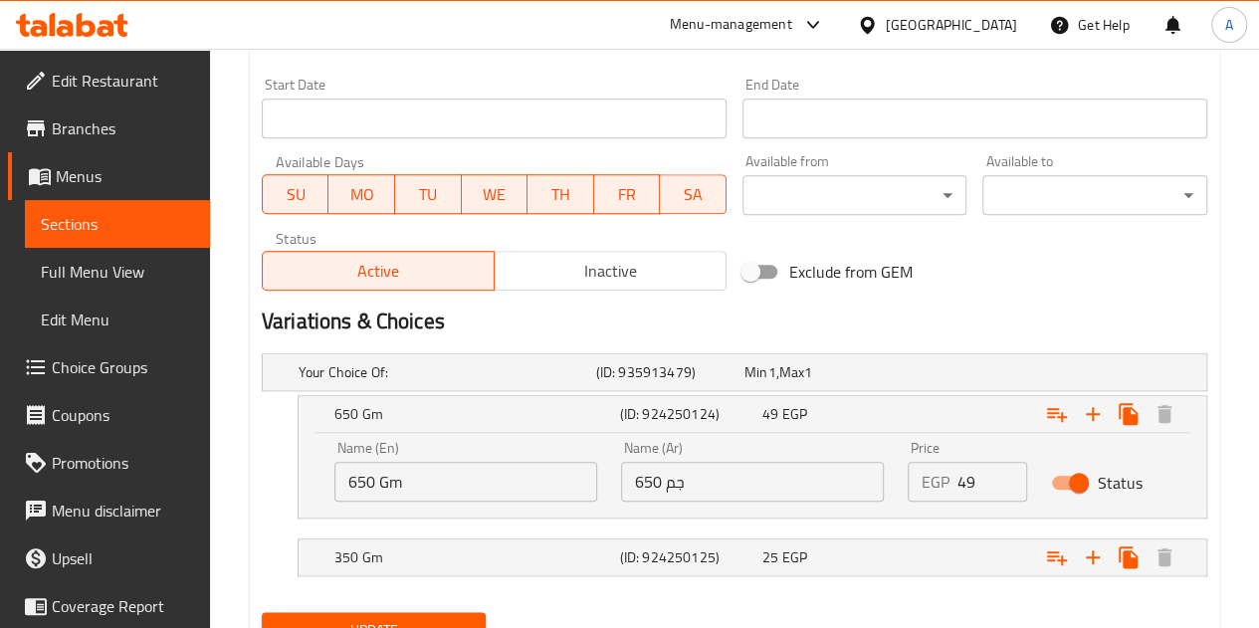
click at [414, 476] on input "650 Gm" at bounding box center [465, 482] width 263 height 40
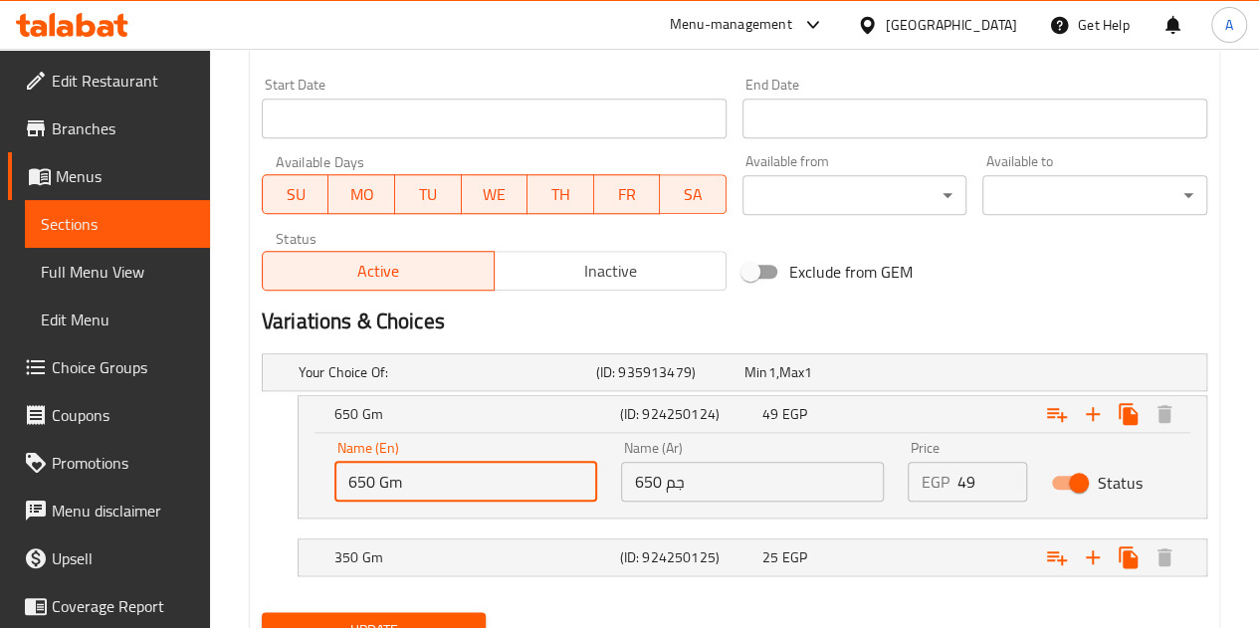
click at [414, 476] on input "650 Gm" at bounding box center [465, 482] width 263 height 40
type input "kilo"
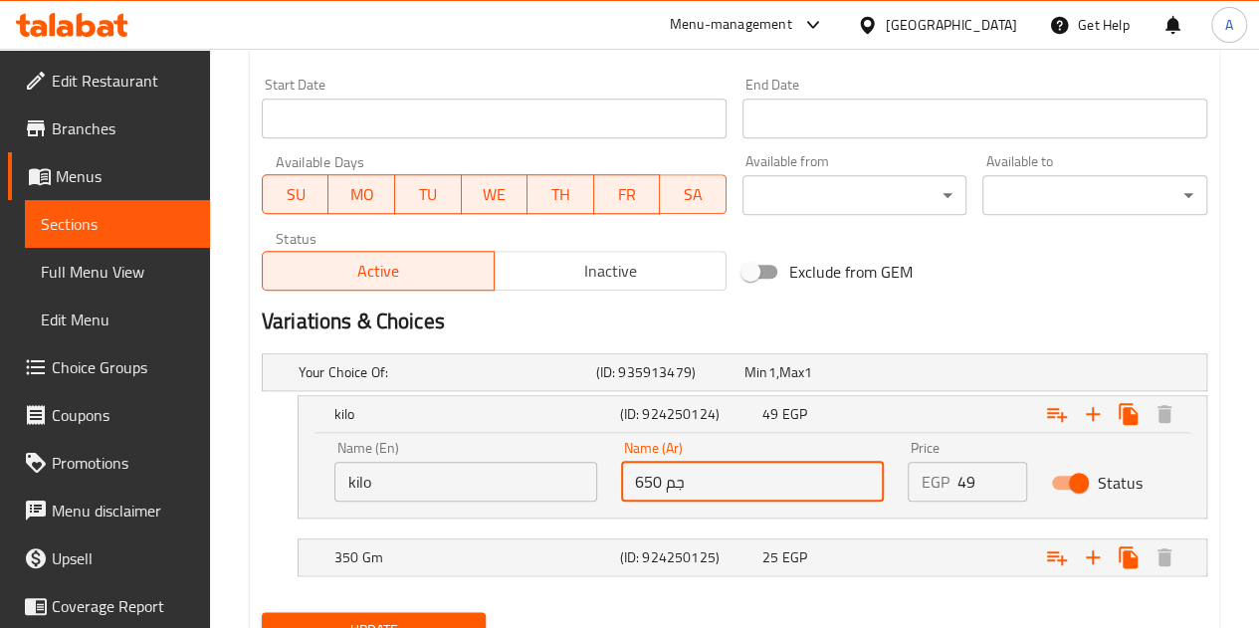
click at [649, 499] on input "650 جم" at bounding box center [752, 482] width 263 height 40
type input "كيلو"
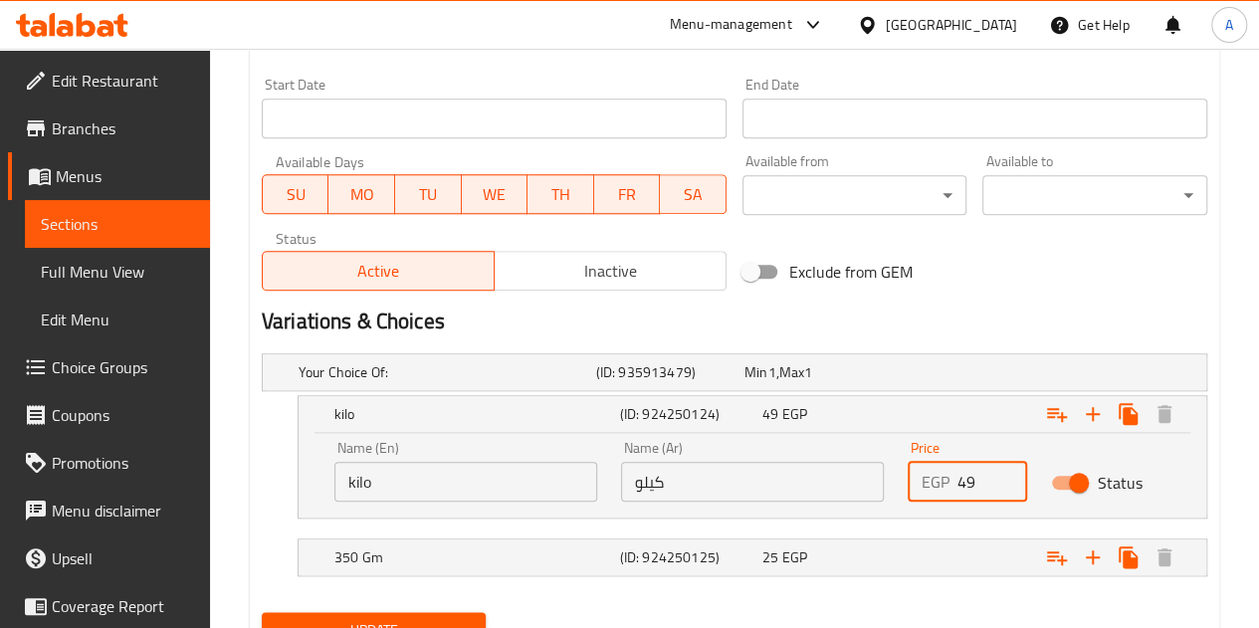
click at [987, 473] on input "49" at bounding box center [992, 482] width 70 height 40
type input "47.5"
click at [733, 549] on h5 "(ID: 924250125)" at bounding box center [687, 557] width 134 height 20
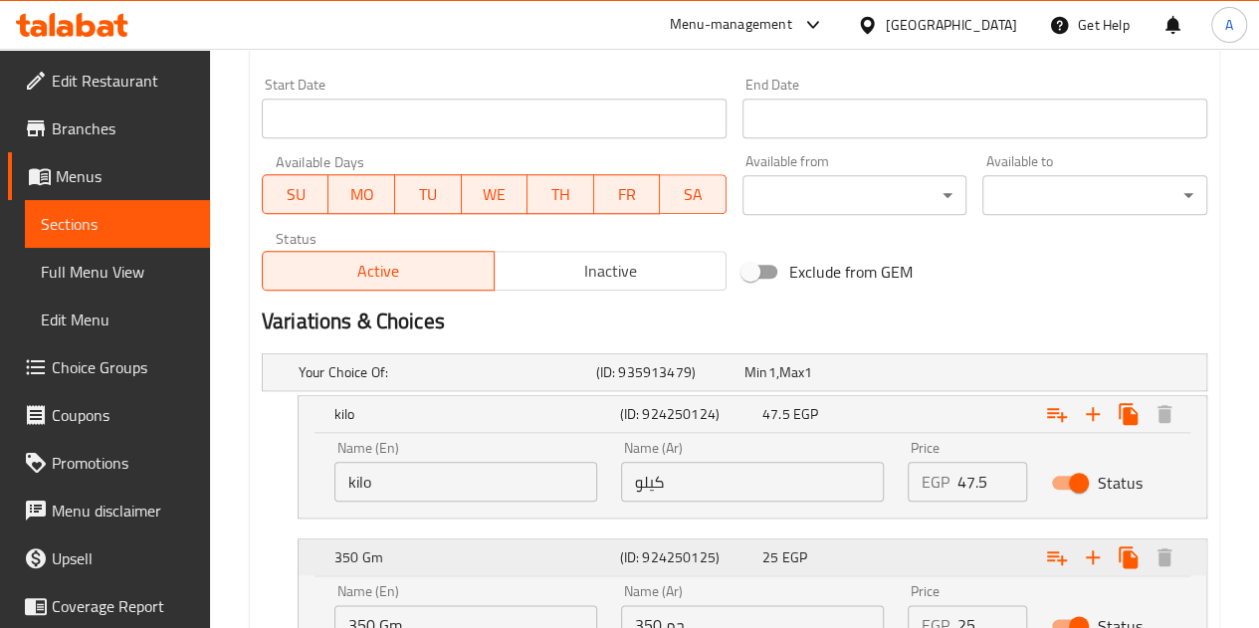
scroll to position [1020, 0]
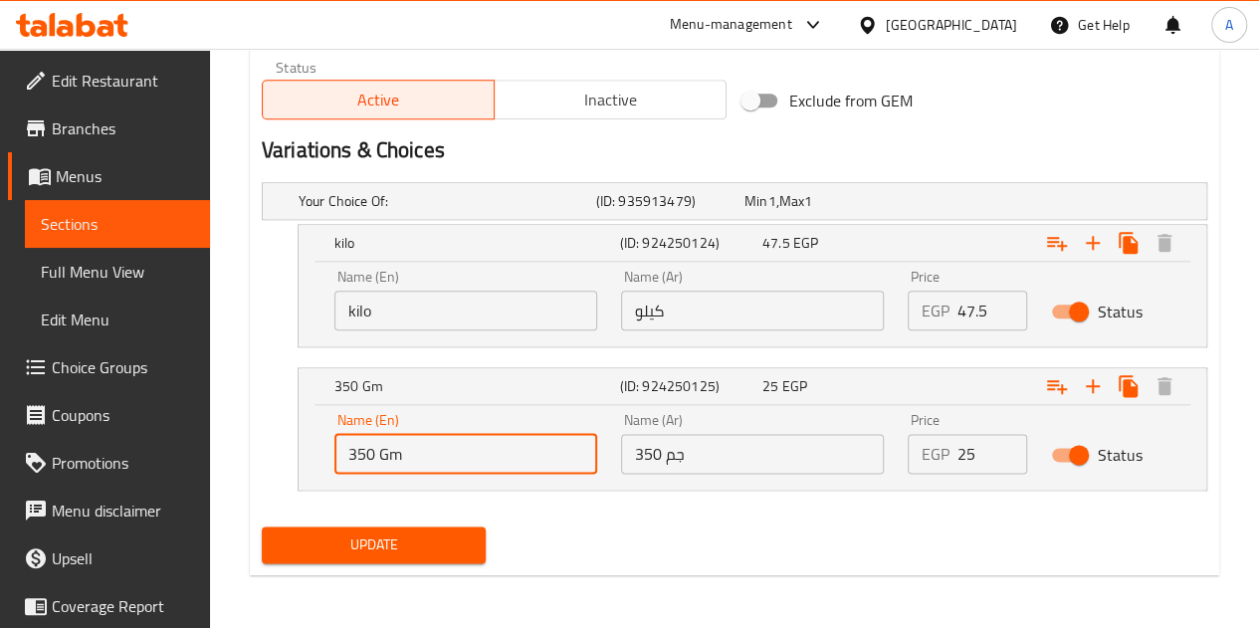
click at [366, 447] on input "350 Gm" at bounding box center [465, 454] width 263 height 40
type input "500Gm"
click at [642, 455] on input "350 جم" at bounding box center [752, 454] width 263 height 40
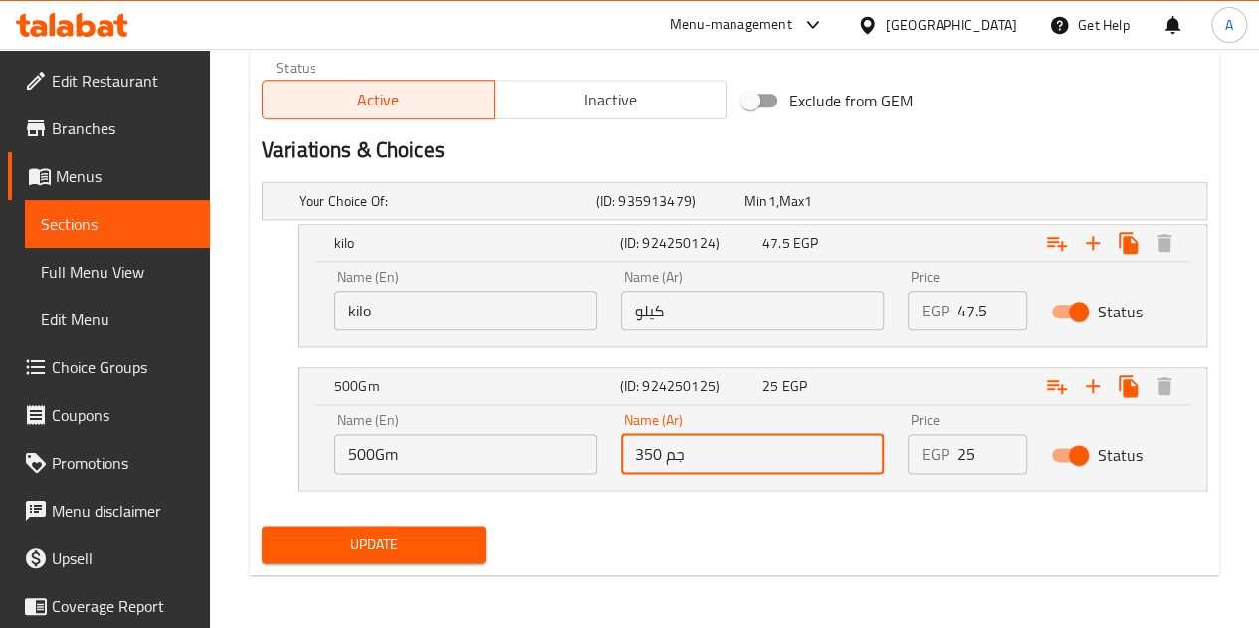
click at [642, 455] on input "350 جم" at bounding box center [752, 454] width 263 height 40
type input "500جم"
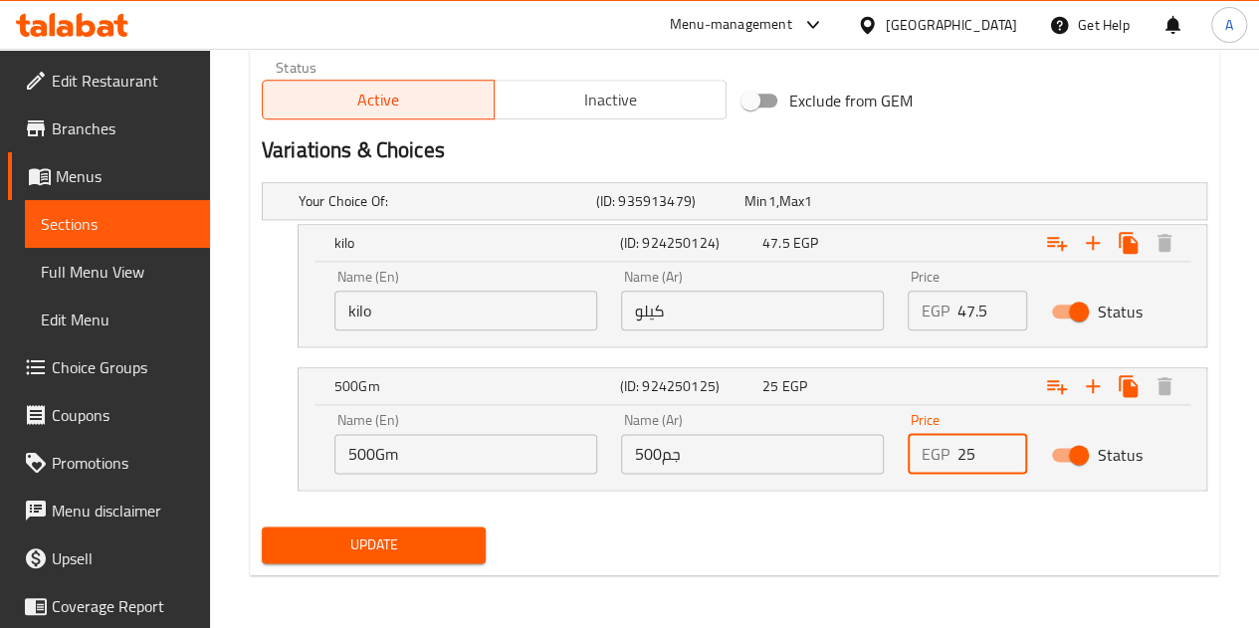
click at [979, 441] on input "25" at bounding box center [992, 454] width 70 height 40
type input "25.5"
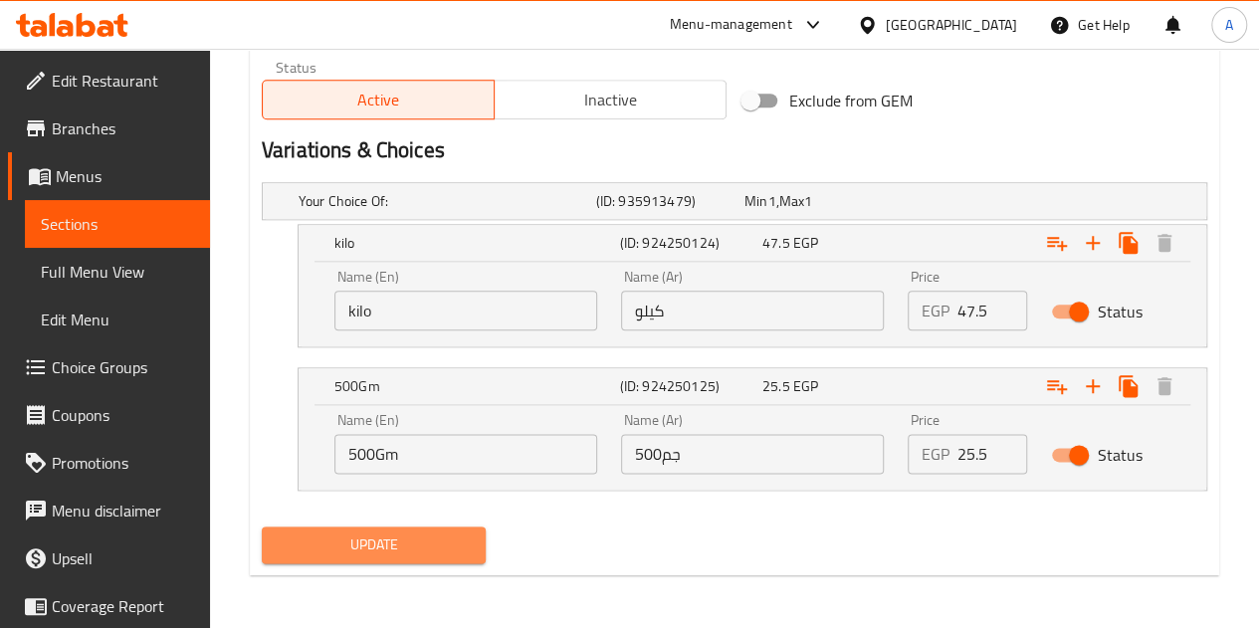
click at [382, 544] on span "Update" at bounding box center [374, 544] width 193 height 25
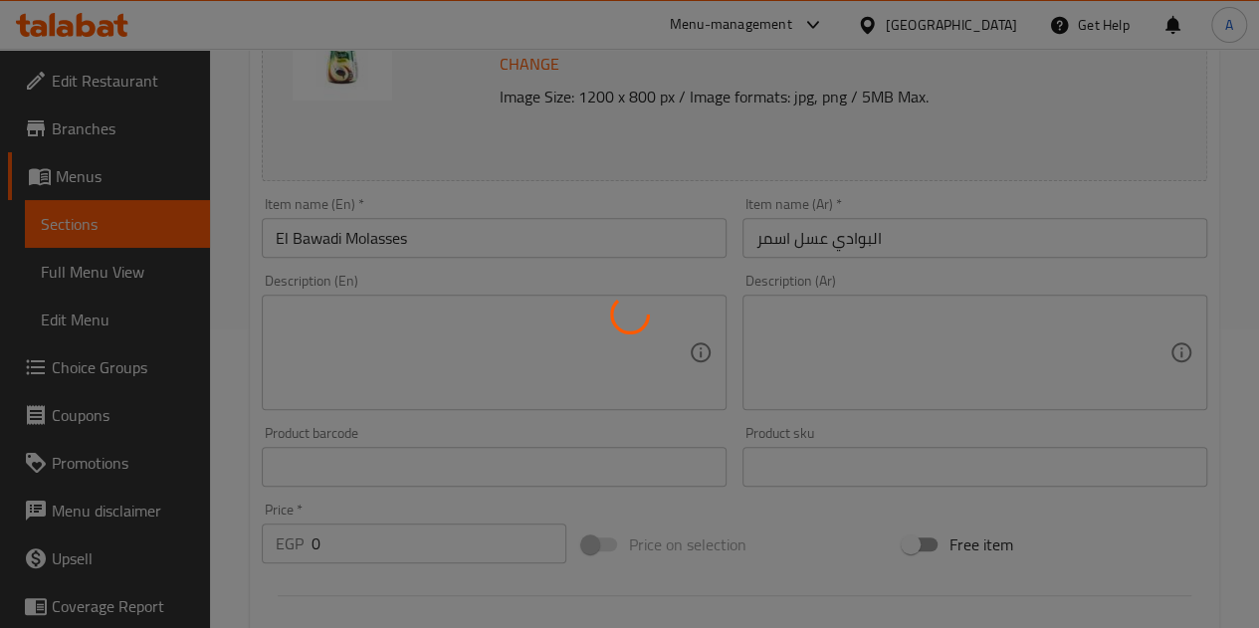
scroll to position [0, 0]
